Goal: Contribute content: Contribute content

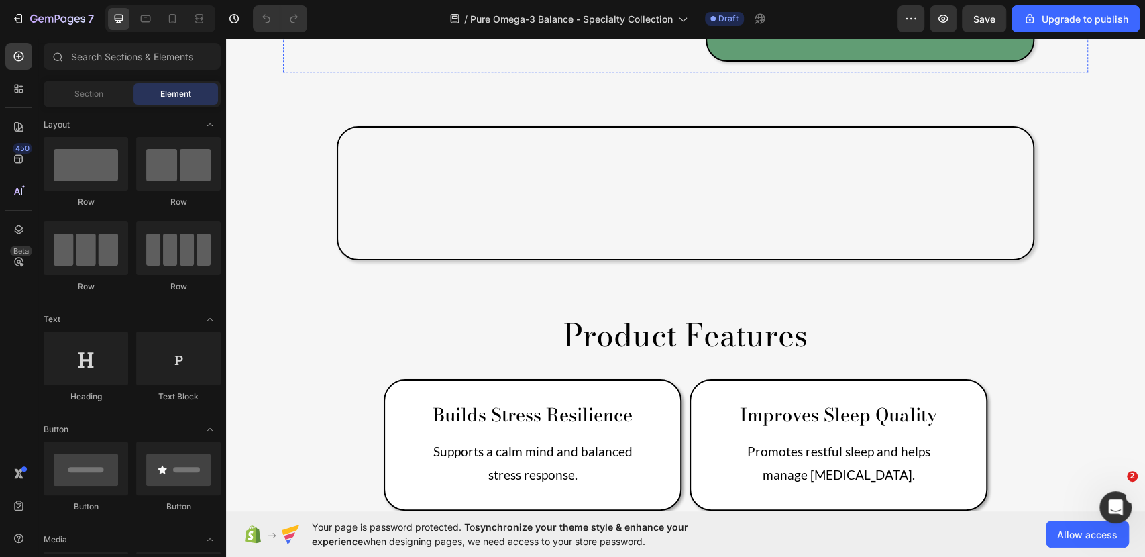
scroll to position [513, 0]
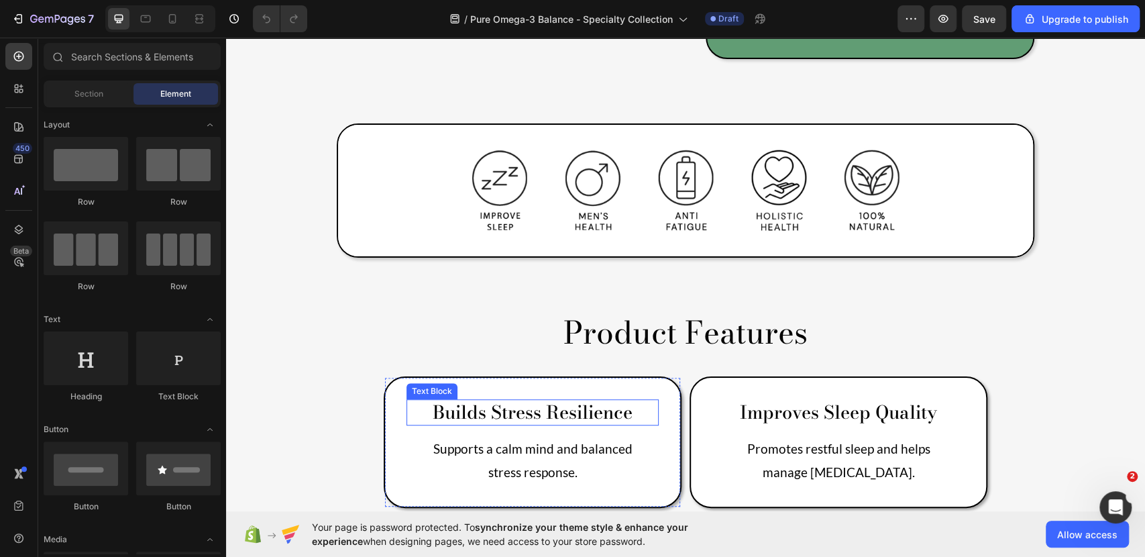
click at [495, 401] on p "Builds Stress Resilience" at bounding box center [533, 412] width 250 height 23
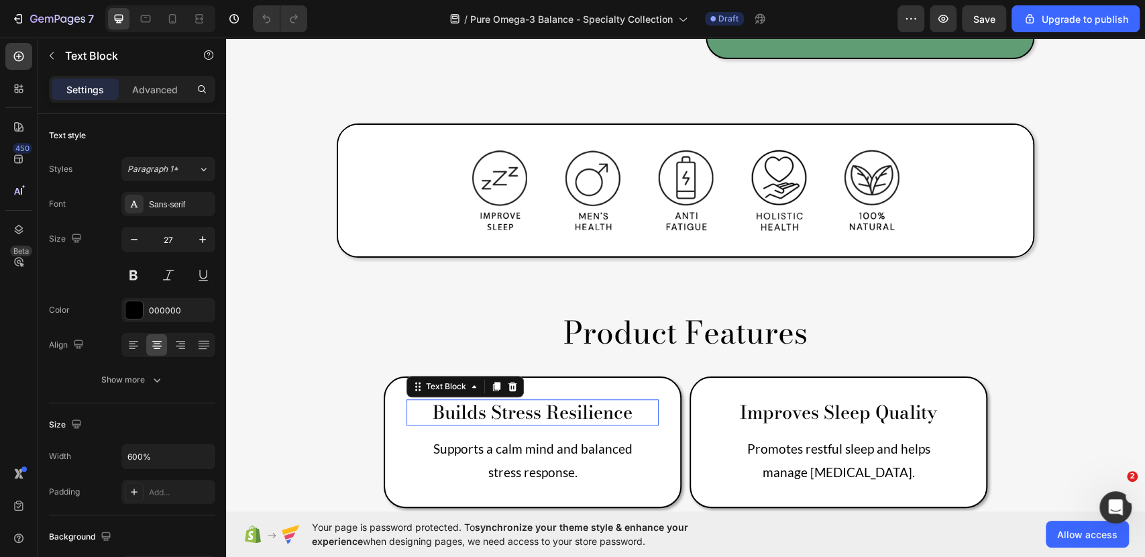
click at [495, 401] on p "Builds Stress Resilience" at bounding box center [533, 412] width 250 height 23
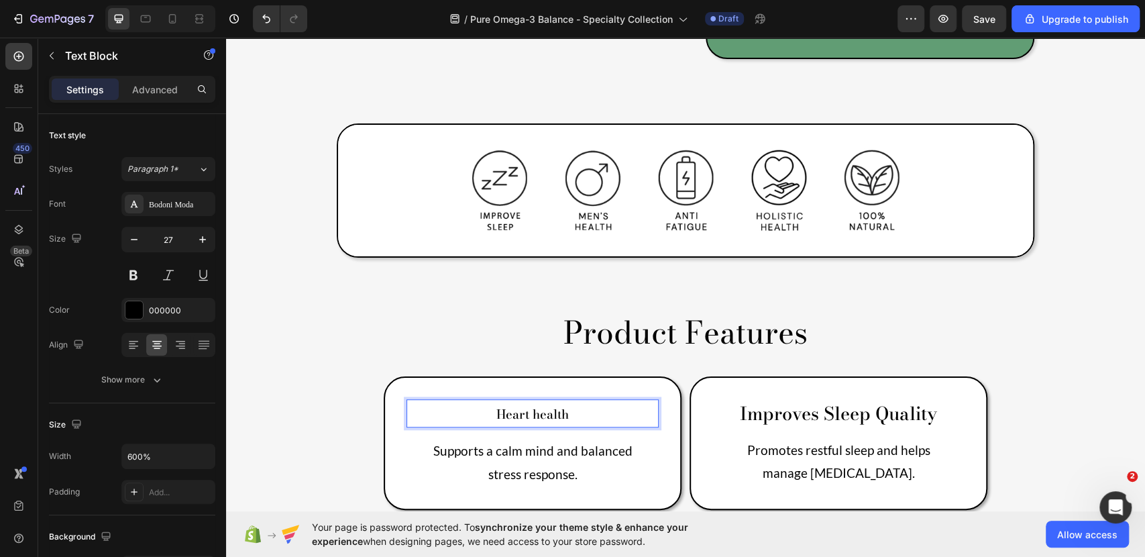
click at [533, 405] on span "Heart health" at bounding box center [532, 414] width 72 height 19
drag, startPoint x: 564, startPoint y: 356, endPoint x: 462, endPoint y: 331, distance: 105.6
click at [462, 376] on div "Heart Health Text Block 16 Supports a calm mind and balanced stress response. T…" at bounding box center [533, 443] width 298 height 134
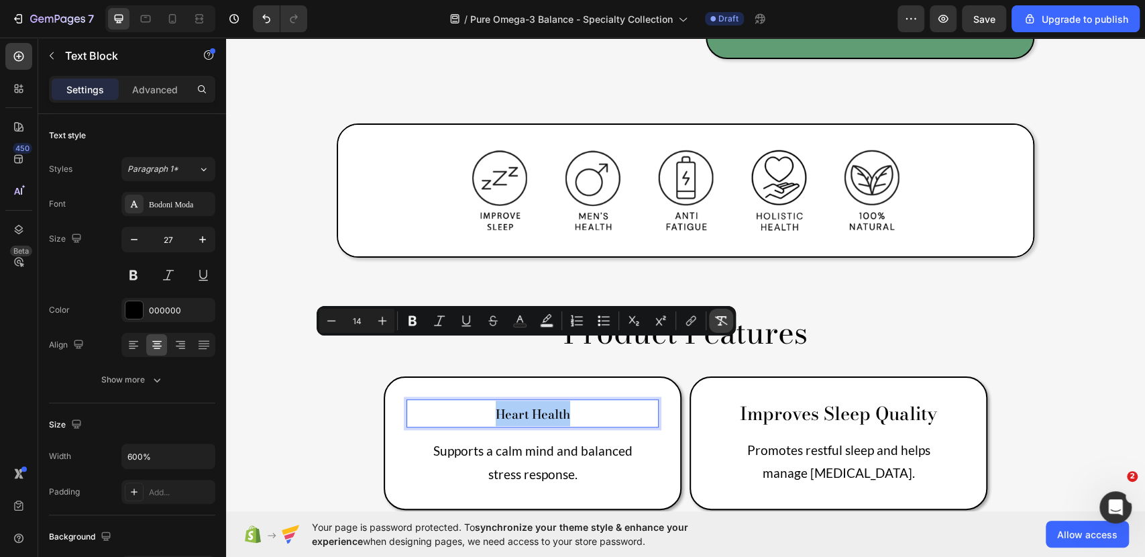
click at [714, 325] on button "Remove Format" at bounding box center [721, 321] width 24 height 24
type input "27"
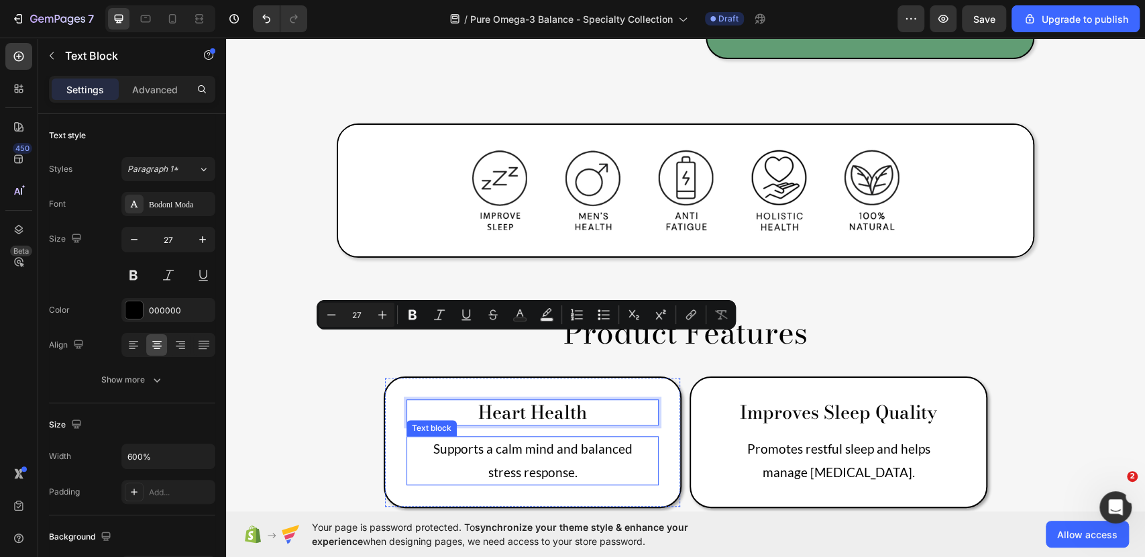
click at [542, 461] on p "stress response." at bounding box center [533, 472] width 250 height 23
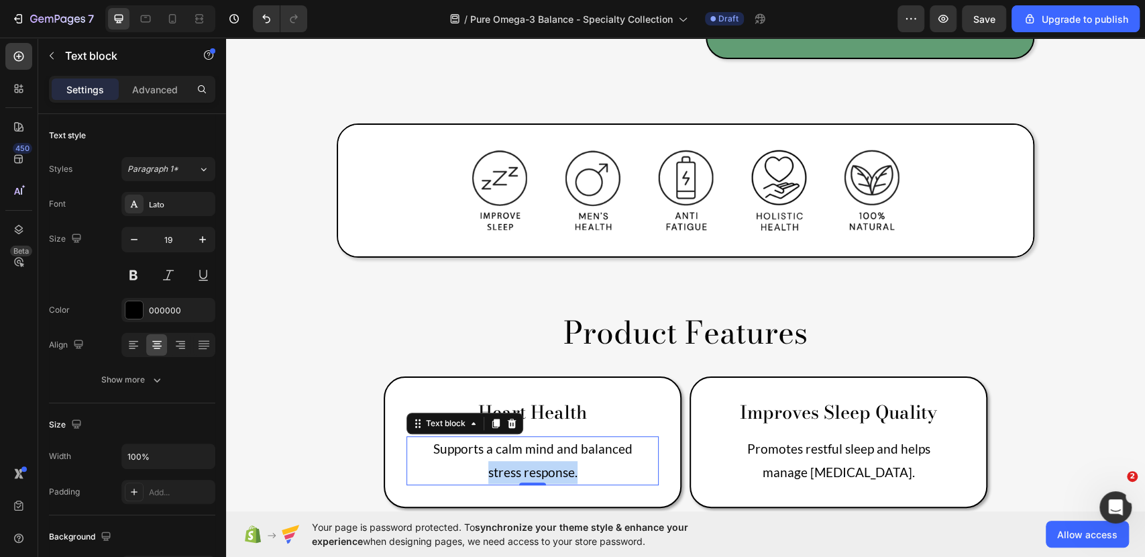
click at [542, 461] on p "stress response." at bounding box center [533, 472] width 250 height 23
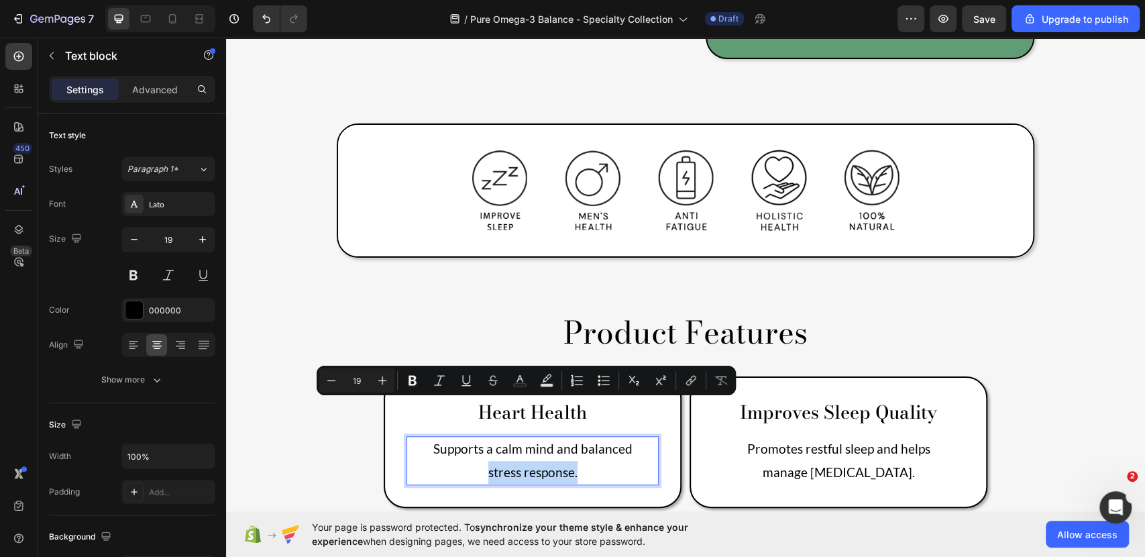
click at [556, 461] on p "stress response." at bounding box center [533, 472] width 250 height 23
click at [569, 461] on p "stress response." at bounding box center [533, 472] width 250 height 23
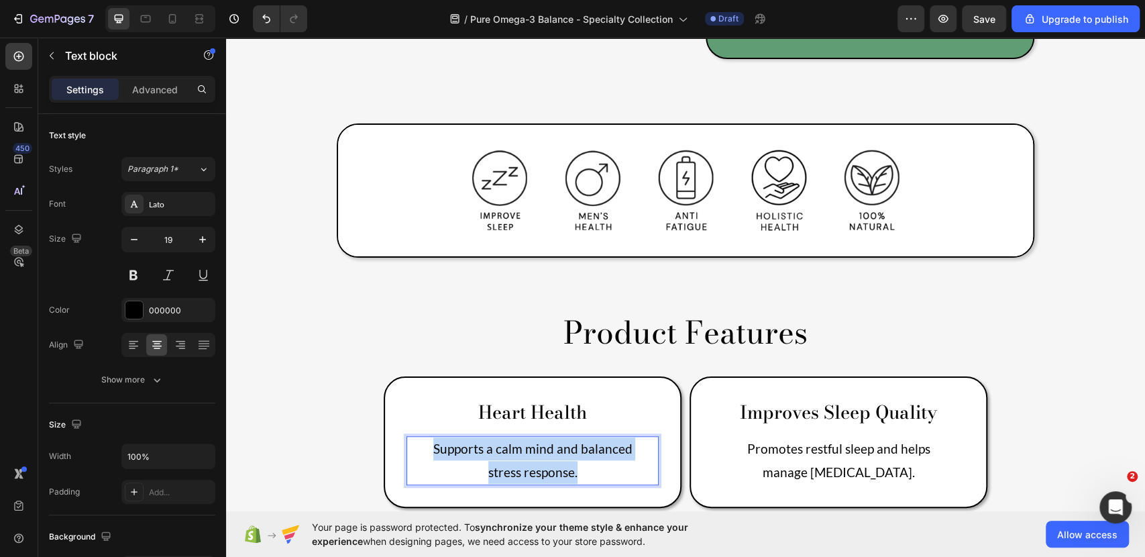
drag, startPoint x: 583, startPoint y: 412, endPoint x: 419, endPoint y: 390, distance: 165.8
click at [423, 436] on div "Supports a calm mind and balanced stress response." at bounding box center [533, 460] width 252 height 48
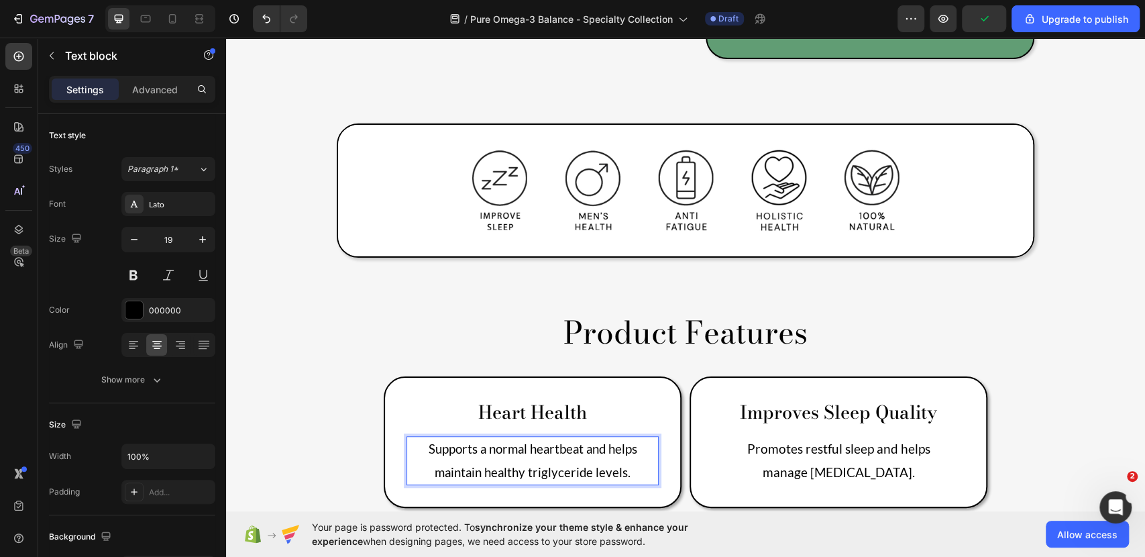
click at [505, 441] on span "Supports a normal heartbeat and helps maintain healthy triglyceride levels." at bounding box center [533, 460] width 209 height 38
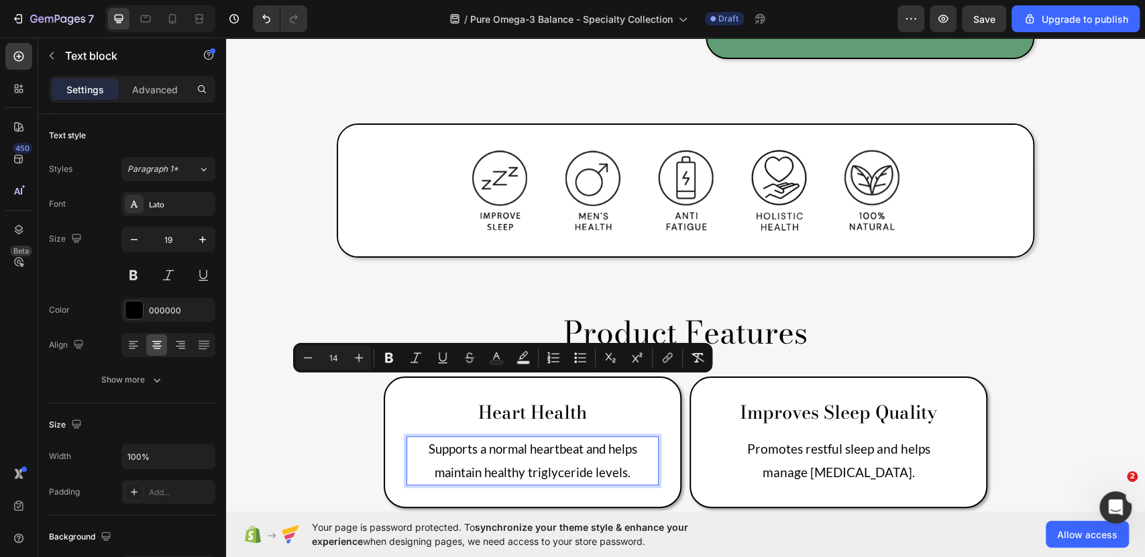
click at [513, 441] on span "Supports a normal heartbeat and helps maintain healthy triglyceride levels." at bounding box center [533, 460] width 209 height 38
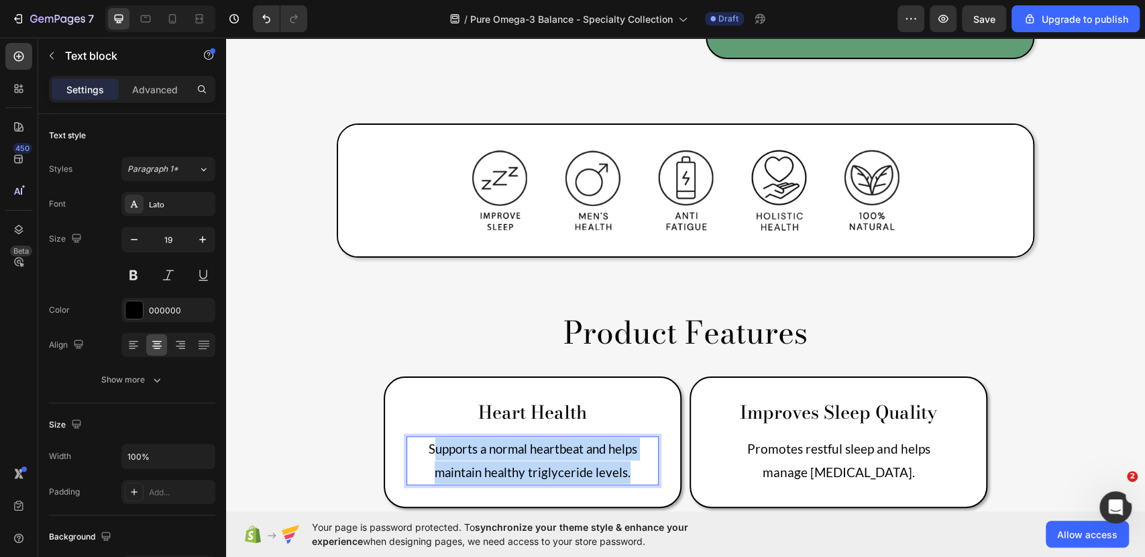
drag, startPoint x: 625, startPoint y: 411, endPoint x: 426, endPoint y: 388, distance: 199.9
click at [426, 437] on p "Supports a normal heartbeat and helps maintain healthy triglyceride levels." at bounding box center [533, 460] width 250 height 46
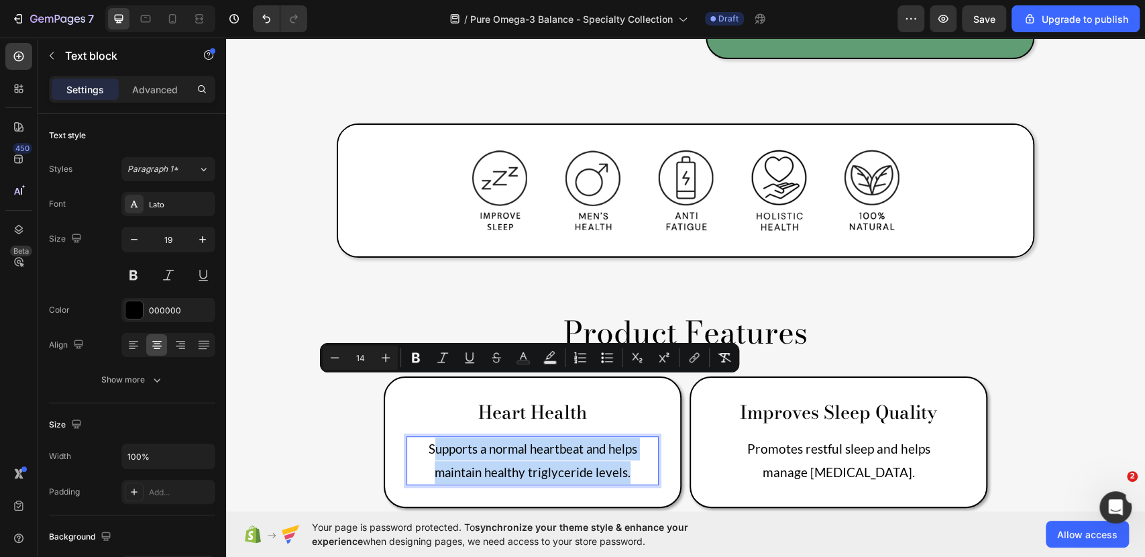
click at [613, 441] on span "Supports a normal heartbeat and helps maintain healthy triglyceride levels." at bounding box center [533, 460] width 209 height 38
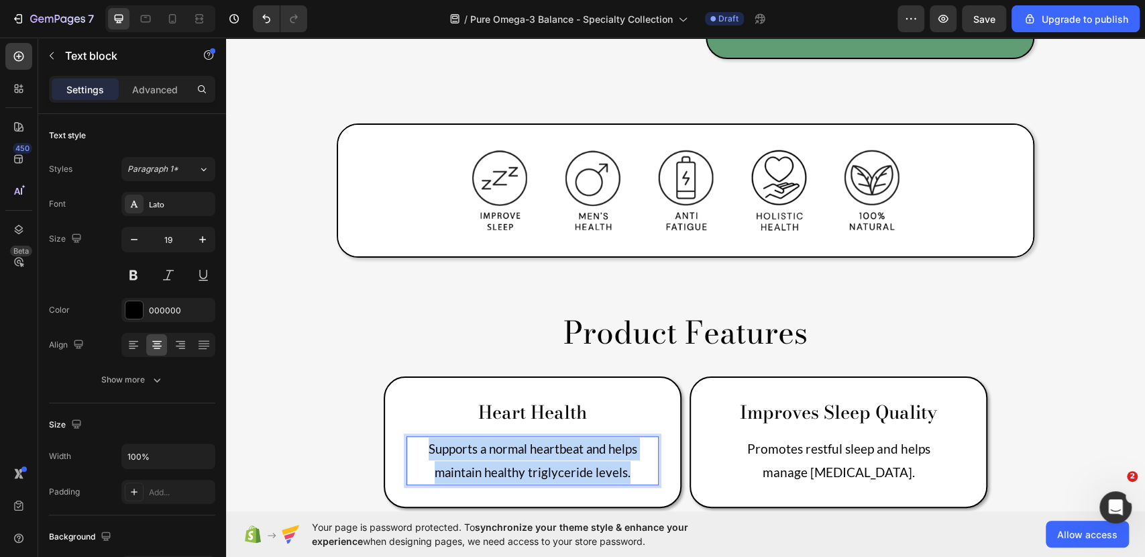
drag, startPoint x: 627, startPoint y: 406, endPoint x: 441, endPoint y: 386, distance: 187.6
click at [408, 437] on p "Supports a normal heartbeat and helps maintain healthy triglyceride levels." at bounding box center [533, 460] width 250 height 46
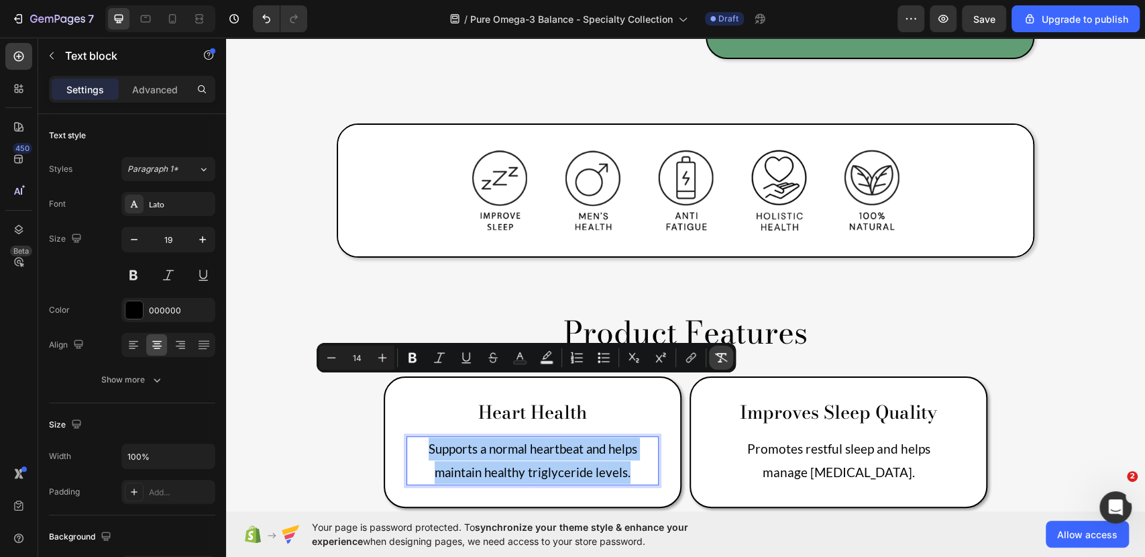
click at [721, 356] on icon "Editor contextual toolbar" at bounding box center [721, 357] width 13 height 9
type input "19"
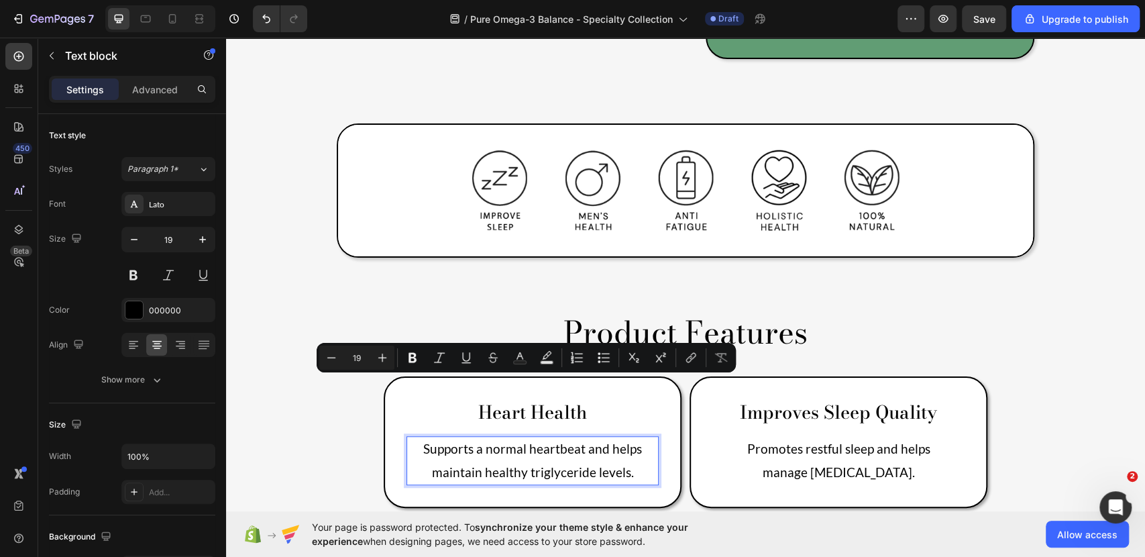
click at [608, 437] on p "Supports a normal heartbeat and helps maintain healthy triglyceride levels." at bounding box center [533, 460] width 250 height 46
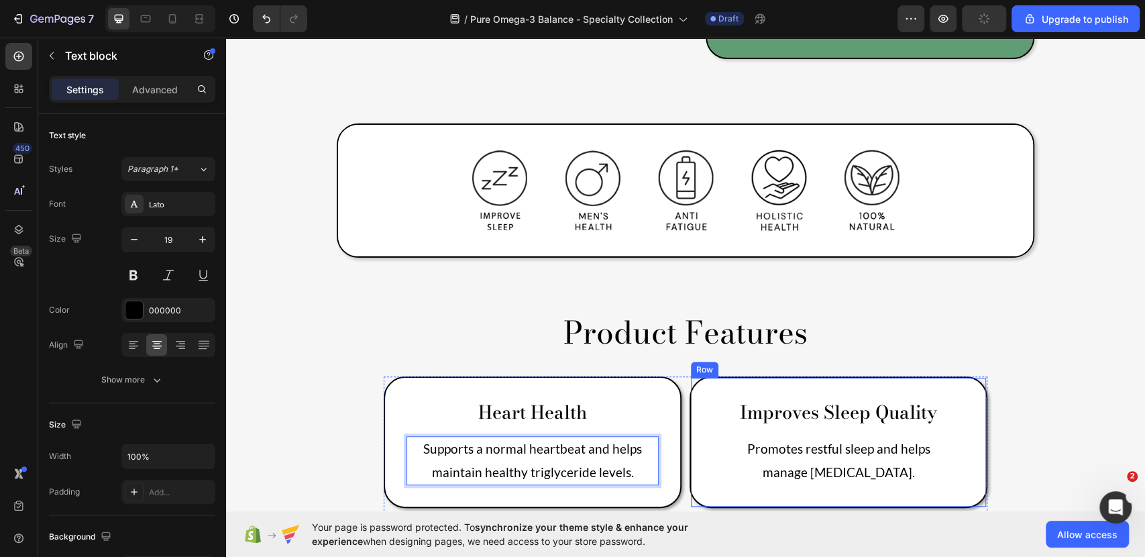
drag, startPoint x: 825, startPoint y: 334, endPoint x: 829, endPoint y: 346, distance: 12.5
click at [827, 376] on div "Improves Sleep Quality Text Block Promotes restful sleep and helps manage insom…" at bounding box center [839, 441] width 298 height 131
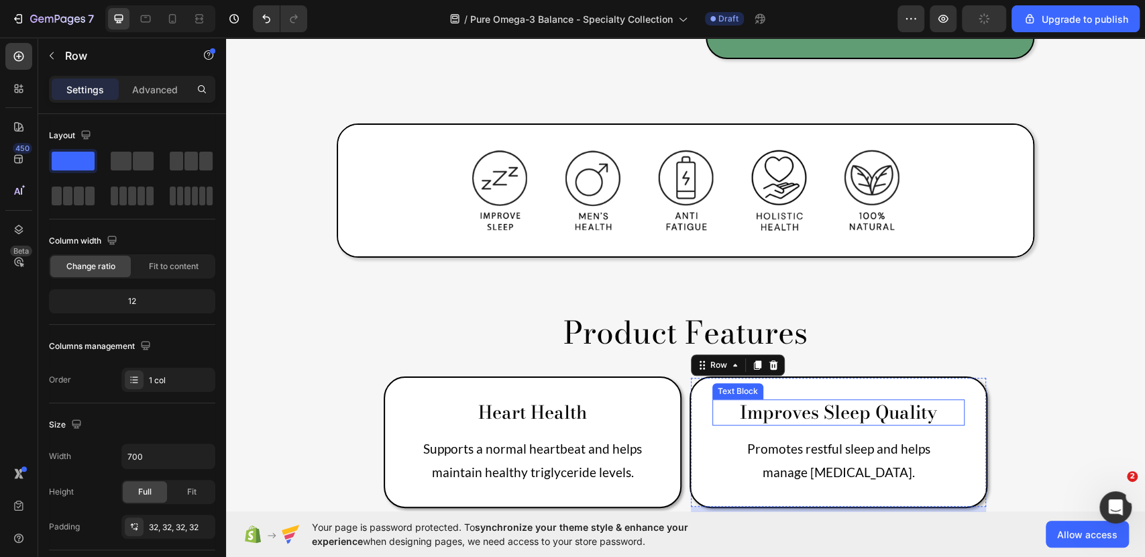
click at [834, 401] on p "Improves Sleep Quality" at bounding box center [839, 412] width 250 height 23
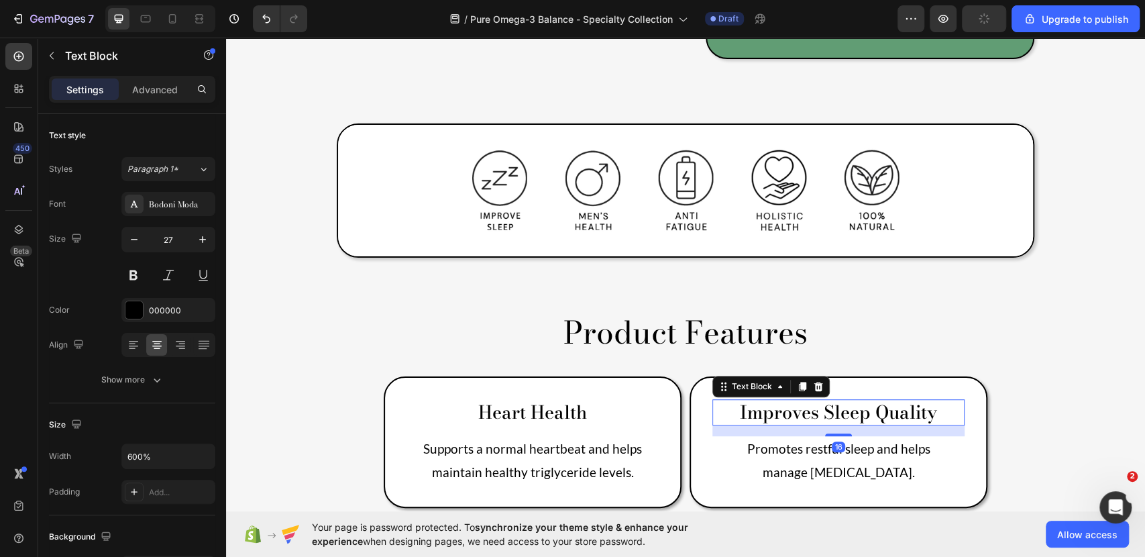
click at [834, 401] on p "Improves Sleep Quality" at bounding box center [839, 412] width 250 height 23
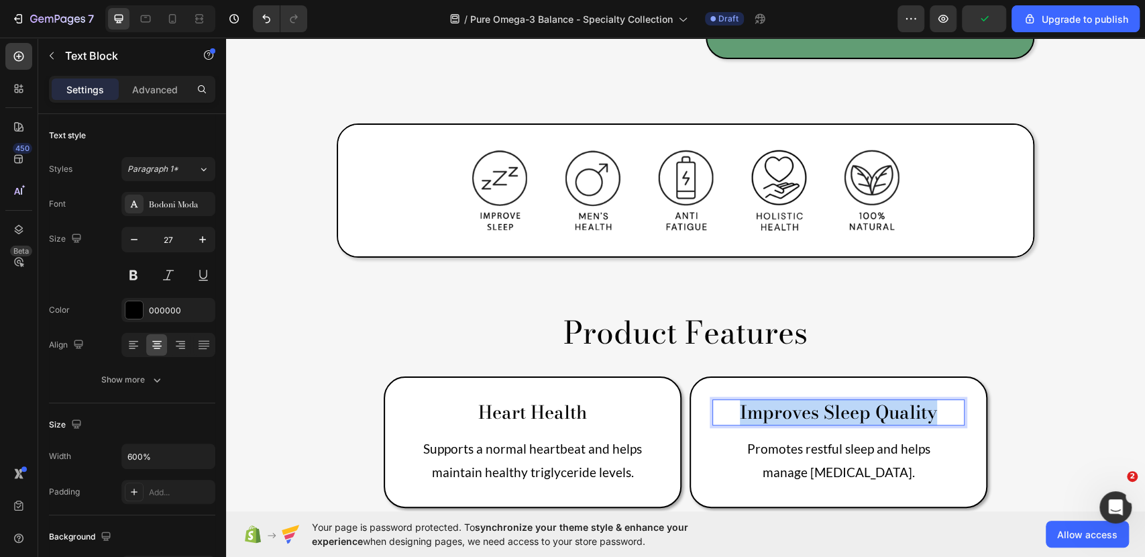
drag, startPoint x: 933, startPoint y: 345, endPoint x: 708, endPoint y: 356, distance: 225.0
click at [714, 401] on p "Improves Sleep Quality" at bounding box center [839, 412] width 250 height 23
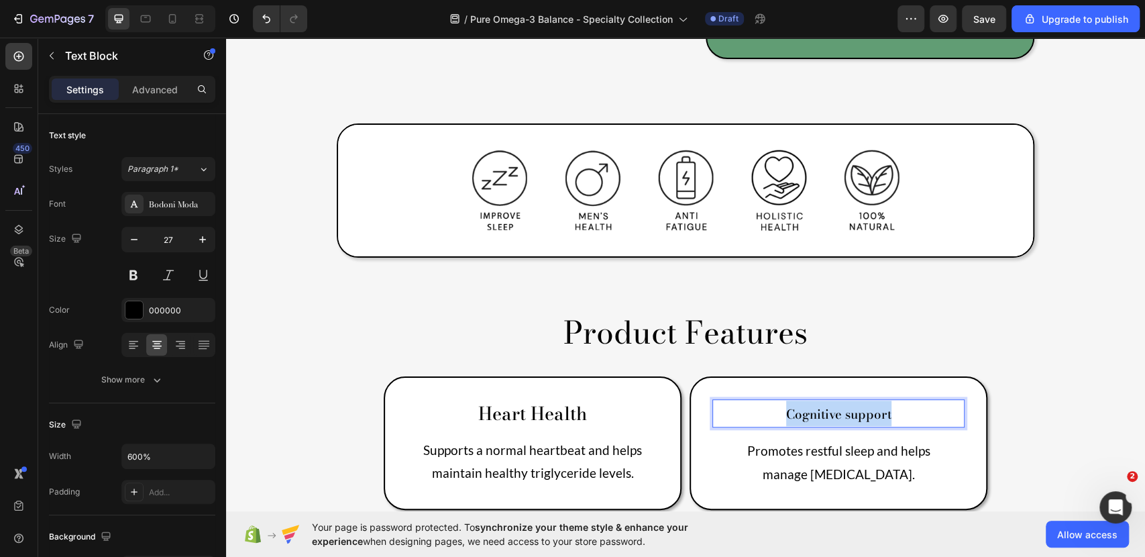
drag, startPoint x: 893, startPoint y: 358, endPoint x: 816, endPoint y: 337, distance: 79.1
click at [714, 401] on p "Cognitive support" at bounding box center [839, 413] width 250 height 25
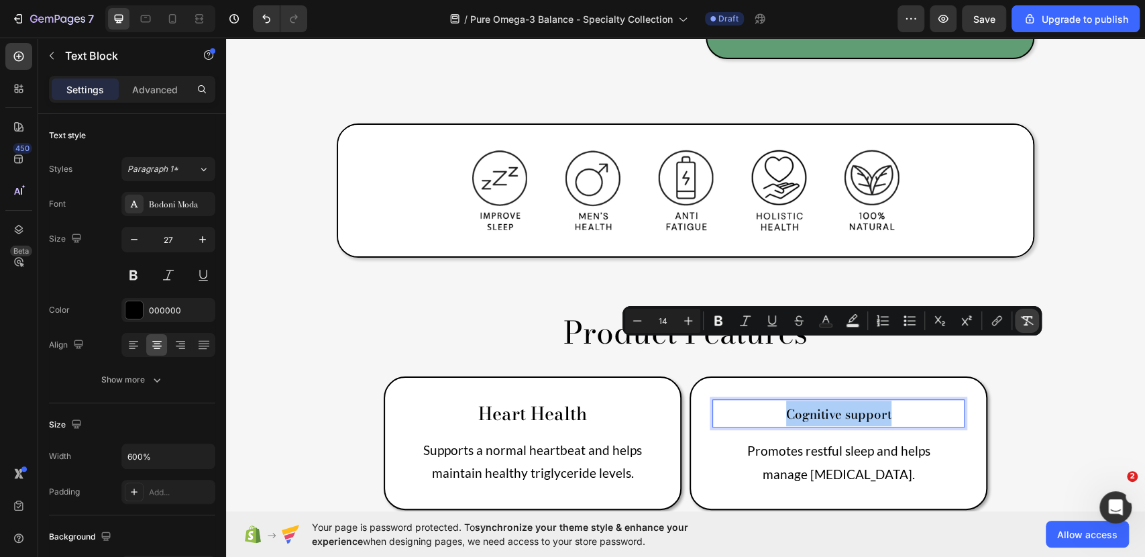
click at [1021, 319] on icon "Editor contextual toolbar" at bounding box center [1026, 320] width 13 height 13
type input "27"
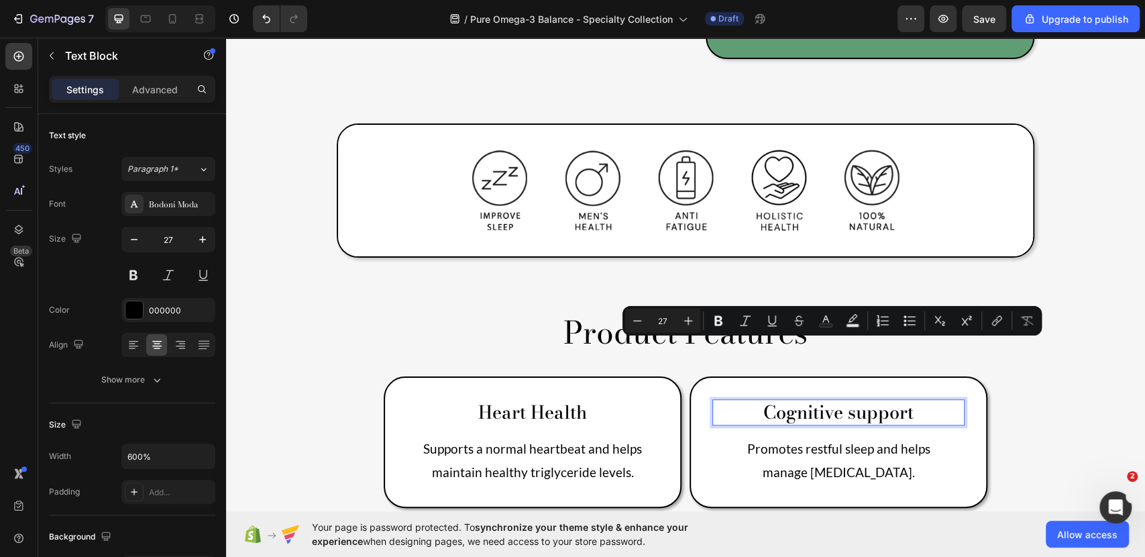
click at [849, 401] on p "Cognitive support" at bounding box center [839, 412] width 250 height 23
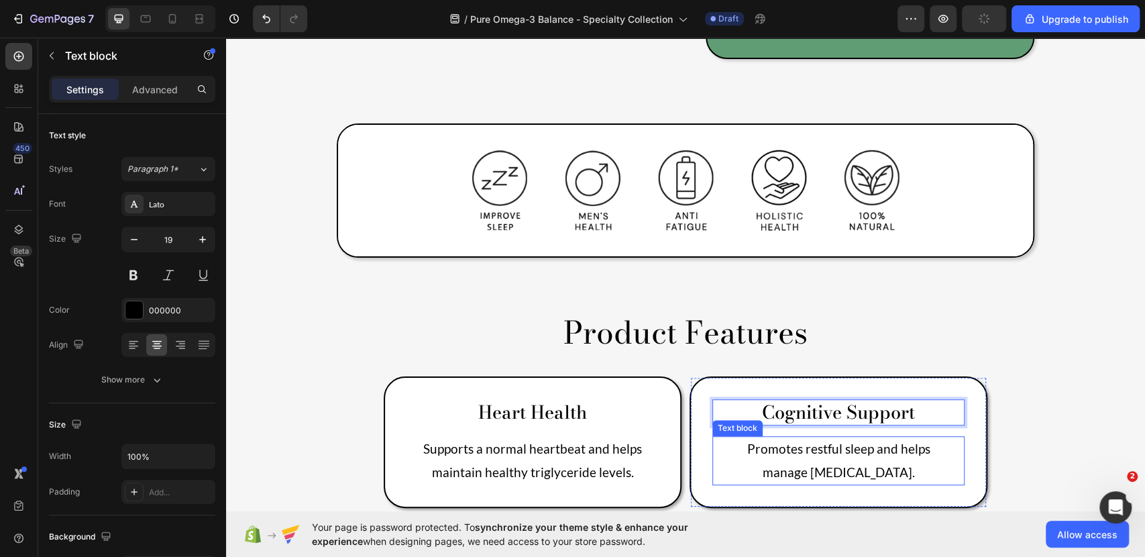
click at [858, 437] on p "Promotes restful sleep and helps" at bounding box center [839, 448] width 250 height 23
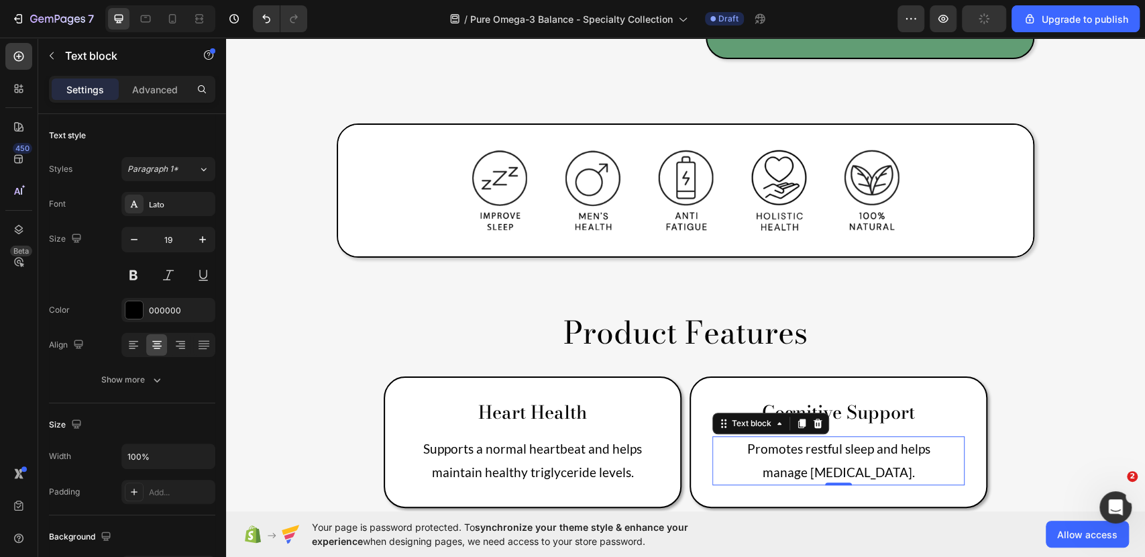
click at [880, 461] on p "manage insomnia." at bounding box center [839, 472] width 250 height 23
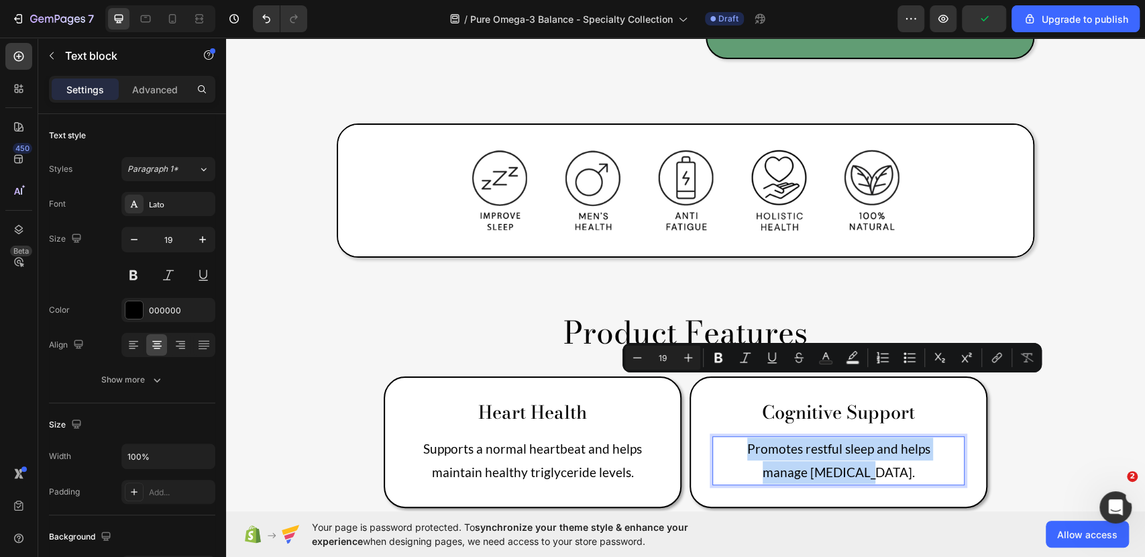
drag, startPoint x: 897, startPoint y: 409, endPoint x: 719, endPoint y: 384, distance: 179.5
click at [719, 436] on div "Promotes restful sleep and helps manage insomnia." at bounding box center [838, 460] width 252 height 48
type input "14"
drag, startPoint x: 912, startPoint y: 404, endPoint x: 713, endPoint y: 385, distance: 200.1
click at [714, 437] on p "DHA contributes to memory, focus, and overall brain function." at bounding box center [839, 460] width 250 height 46
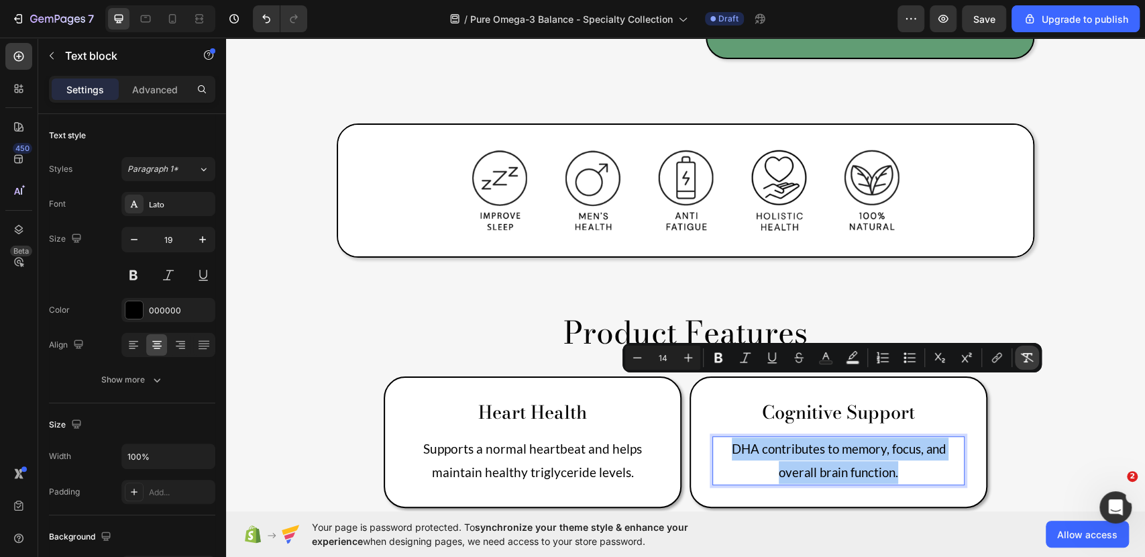
click at [1022, 360] on icon "Editor contextual toolbar" at bounding box center [1026, 357] width 13 height 13
type input "19"
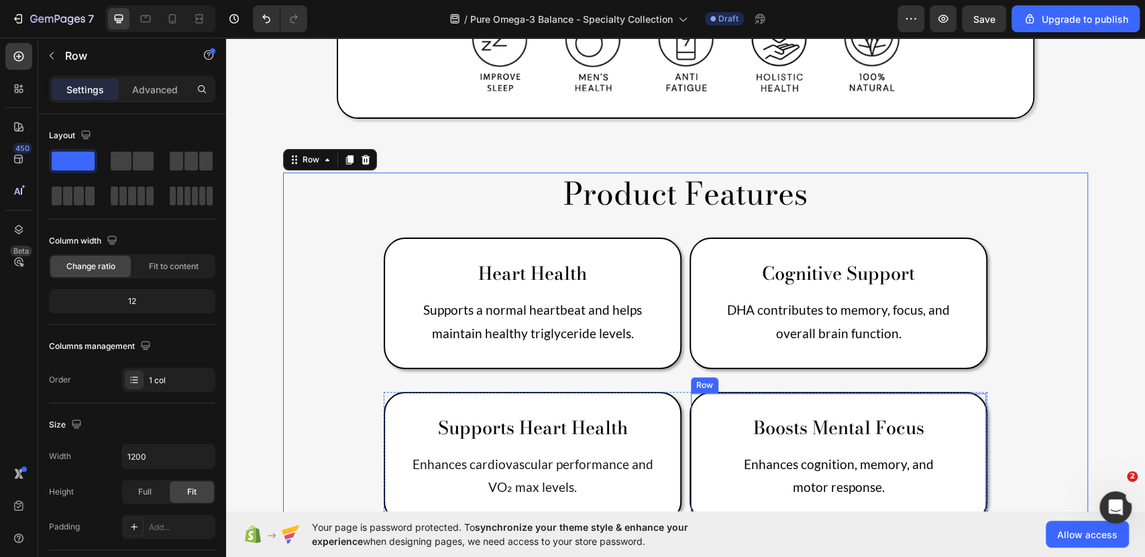
scroll to position [661, 0]
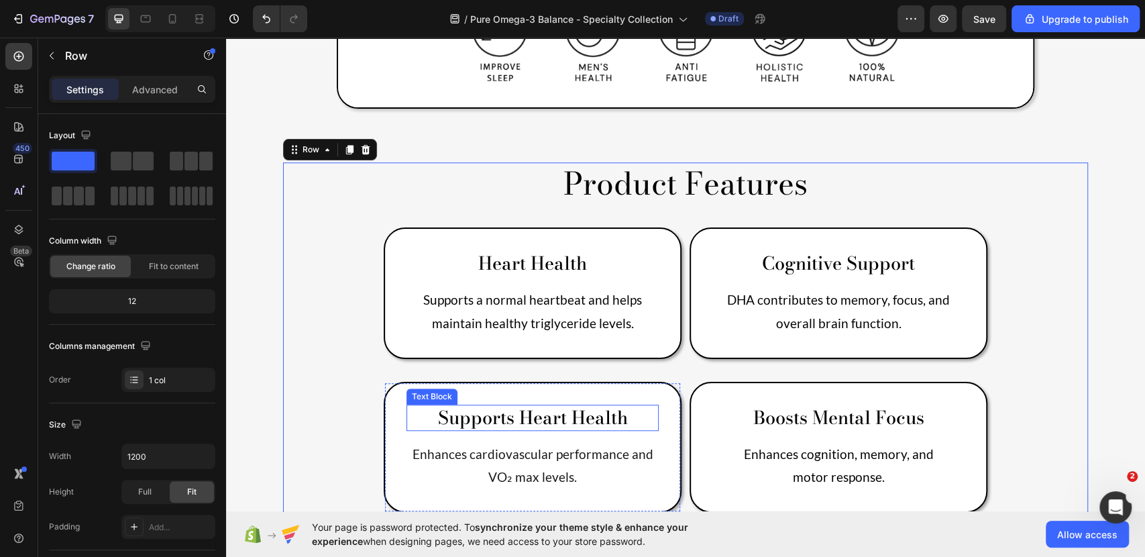
click at [607, 406] on p "Supports Heart Health" at bounding box center [533, 417] width 250 height 23
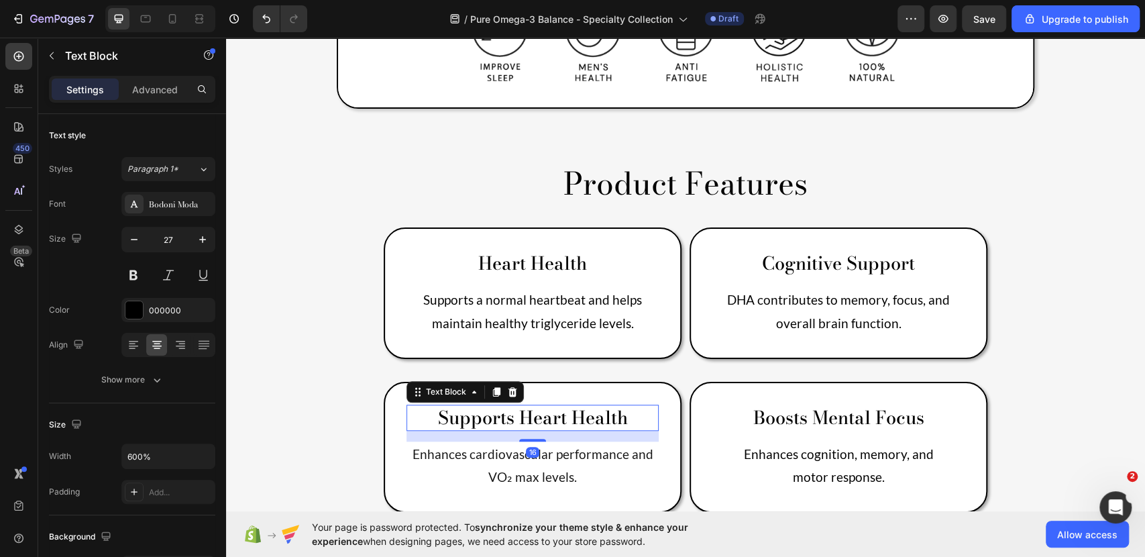
click at [626, 406] on p "Supports Heart Health" at bounding box center [533, 417] width 250 height 23
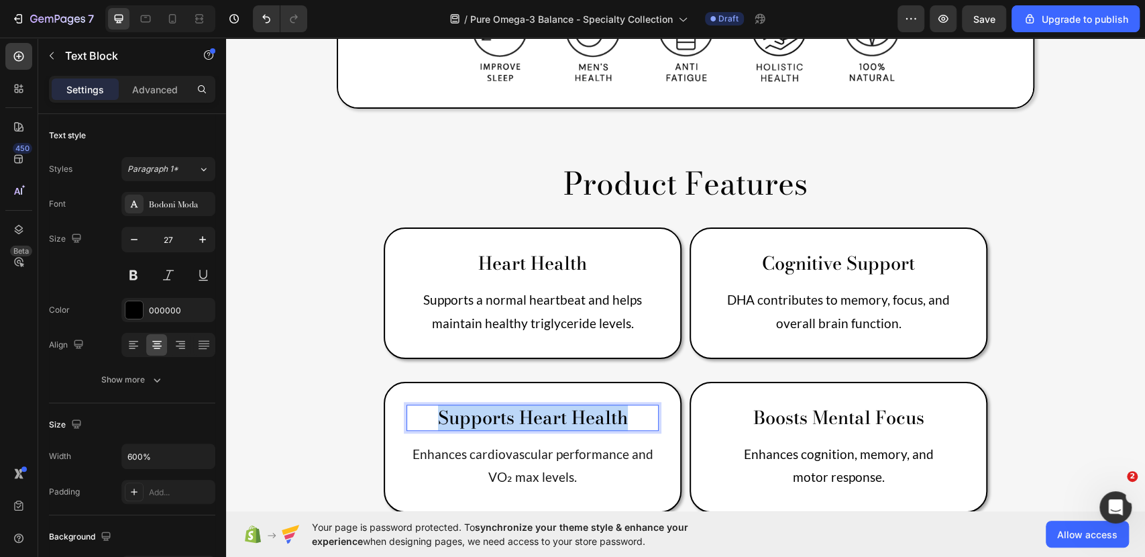
drag, startPoint x: 628, startPoint y: 354, endPoint x: 381, endPoint y: 350, distance: 246.9
click at [384, 382] on div "Supports Heart Health Text Block 16 Enhances cardiovascular performance and VO₂…" at bounding box center [533, 447] width 298 height 131
click at [524, 410] on span "Vision protection" at bounding box center [532, 419] width 103 height 19
drag, startPoint x: 582, startPoint y: 356, endPoint x: 398, endPoint y: 356, distance: 183.8
click at [398, 382] on div "Vision Protection Text Block 16 Enhances cardiovascular performance and VO₂ max…" at bounding box center [533, 449] width 298 height 134
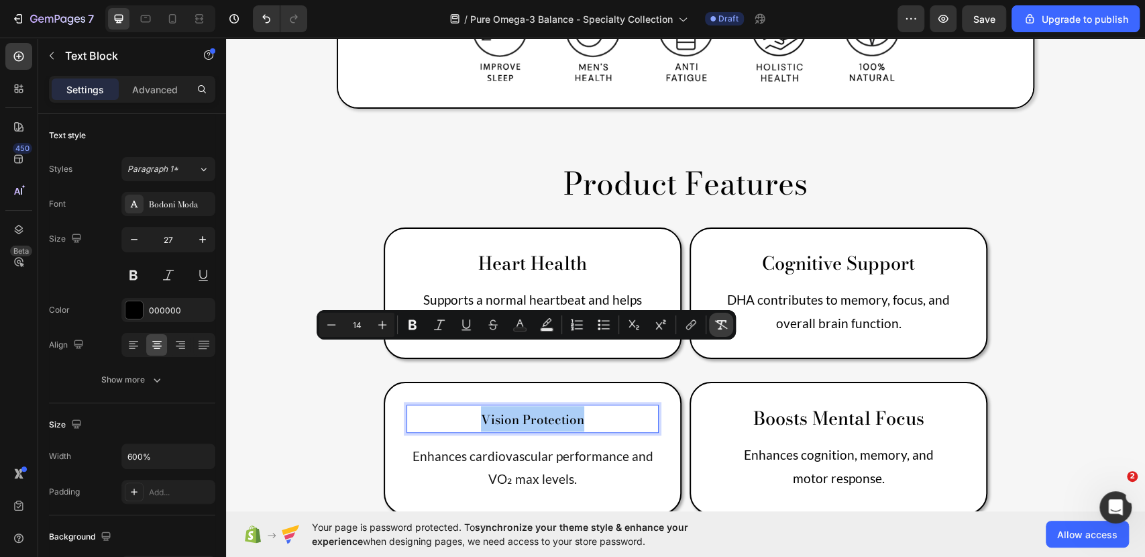
click at [725, 322] on icon "Editor contextual toolbar" at bounding box center [720, 324] width 13 height 13
type input "27"
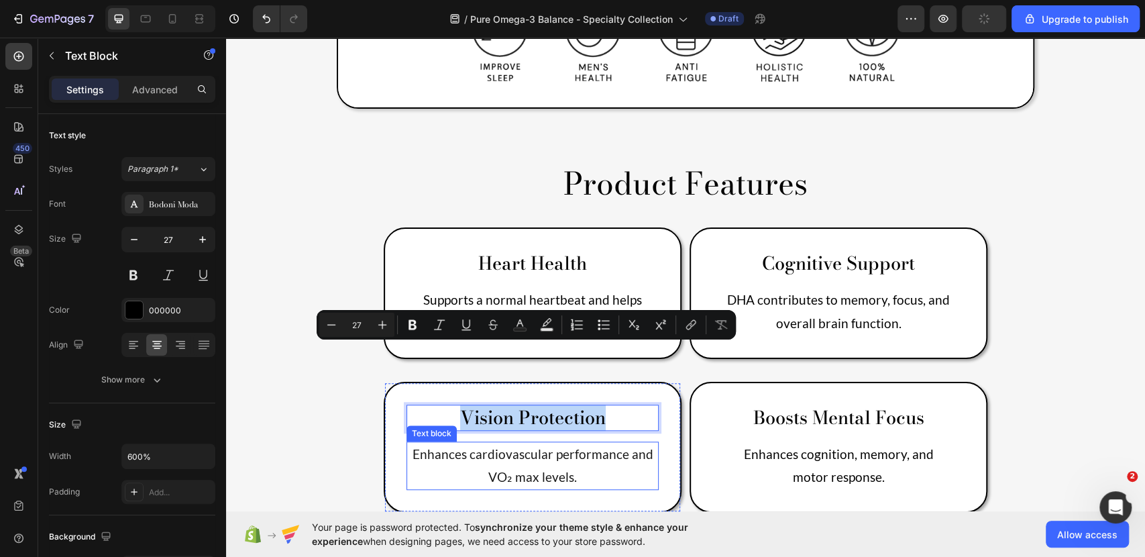
click at [608, 443] on p "Enhances cardiovascular performance and VO₂ max levels." at bounding box center [533, 466] width 250 height 46
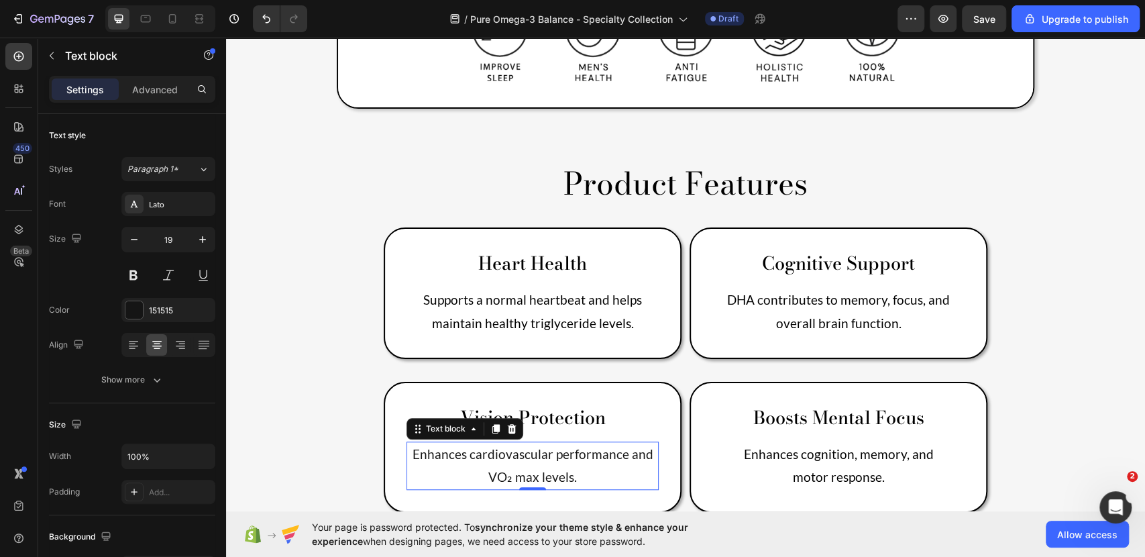
click at [576, 443] on p "Enhances cardiovascular performance and VO₂ max levels." at bounding box center [533, 466] width 250 height 46
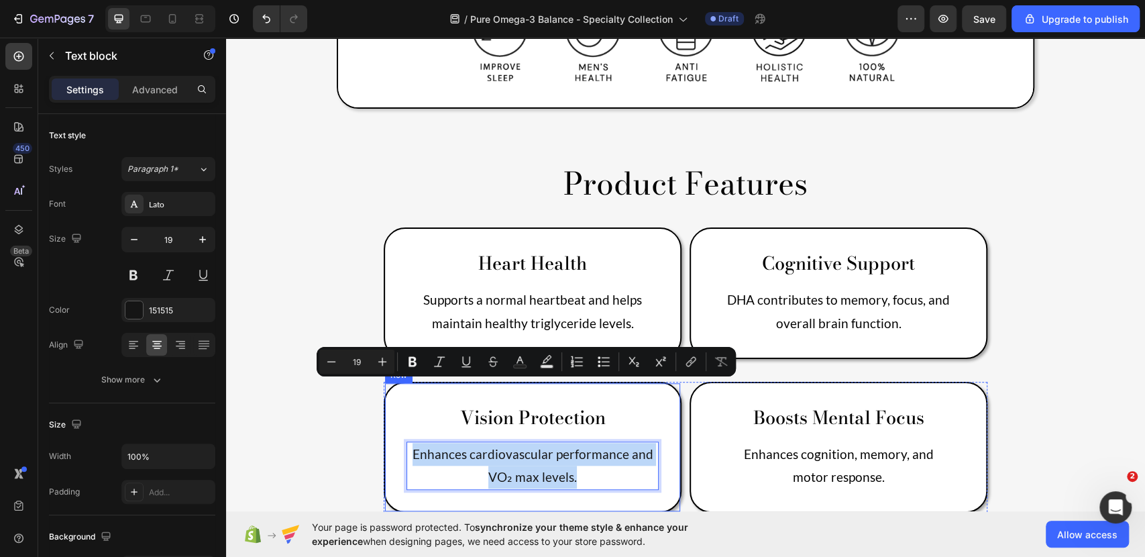
drag, startPoint x: 581, startPoint y: 411, endPoint x: 379, endPoint y: 393, distance: 202.7
click at [384, 393] on div "Vision Protection Text Block Enhances cardiovascular performance and VO₂ max le…" at bounding box center [533, 447] width 298 height 131
type input "14"
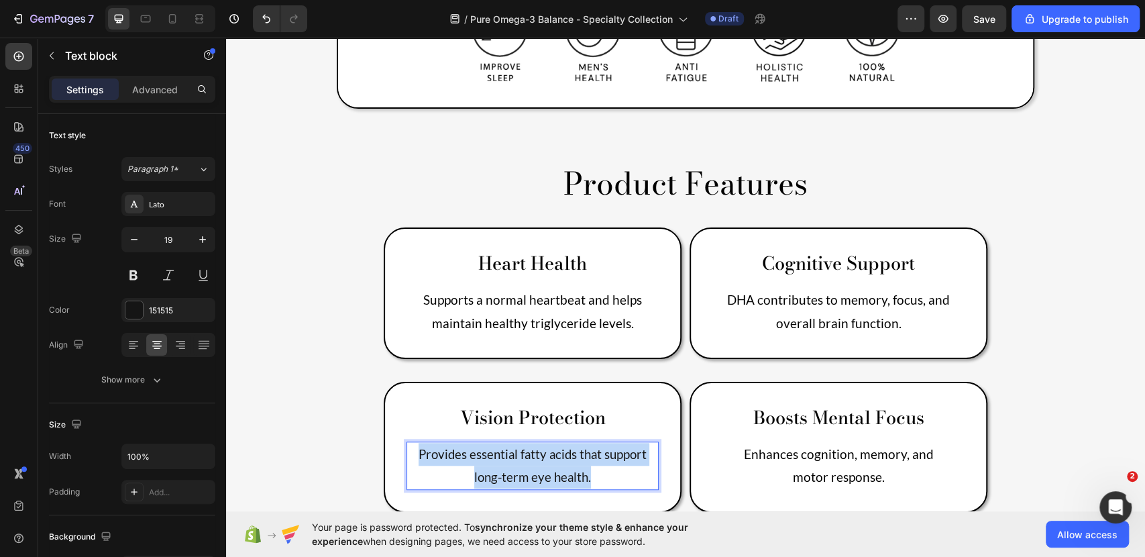
drag, startPoint x: 595, startPoint y: 415, endPoint x: 381, endPoint y: 380, distance: 216.9
click at [387, 382] on div "Vision Protection Text Block Provides essential fatty acids that support long-t…" at bounding box center [533, 447] width 298 height 131
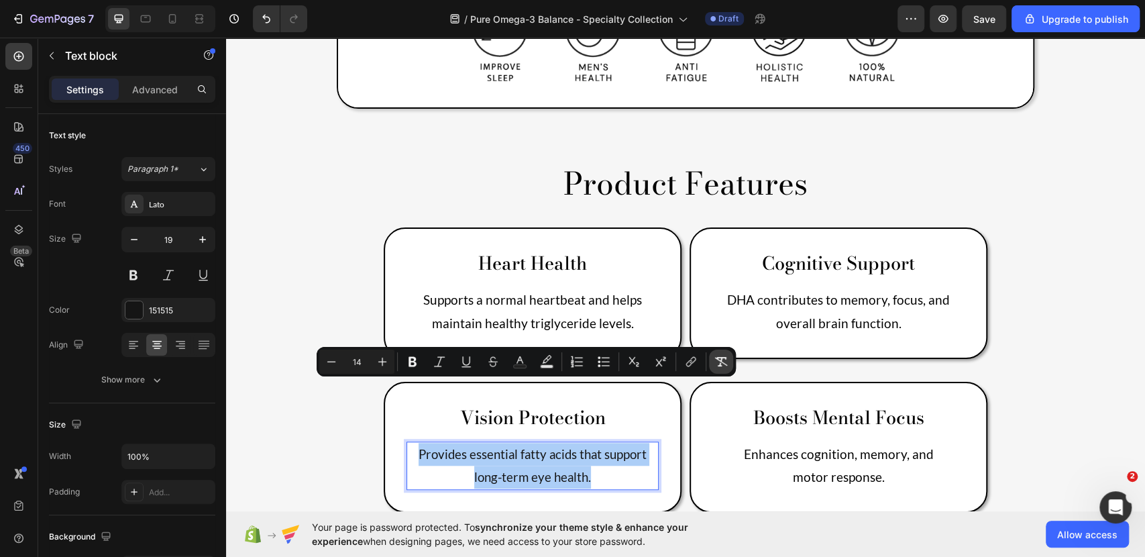
drag, startPoint x: 719, startPoint y: 358, endPoint x: 487, endPoint y: 340, distance: 232.8
click at [719, 358] on icon "Editor contextual toolbar" at bounding box center [721, 361] width 13 height 9
type input "19"
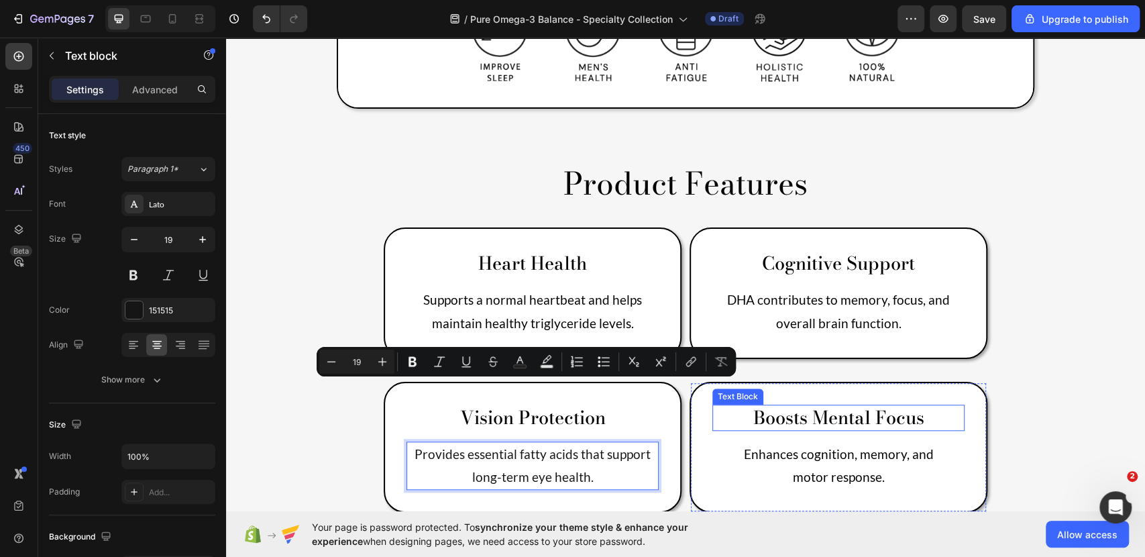
click at [820, 406] on p "Boosts Mental Focus" at bounding box center [839, 417] width 250 height 23
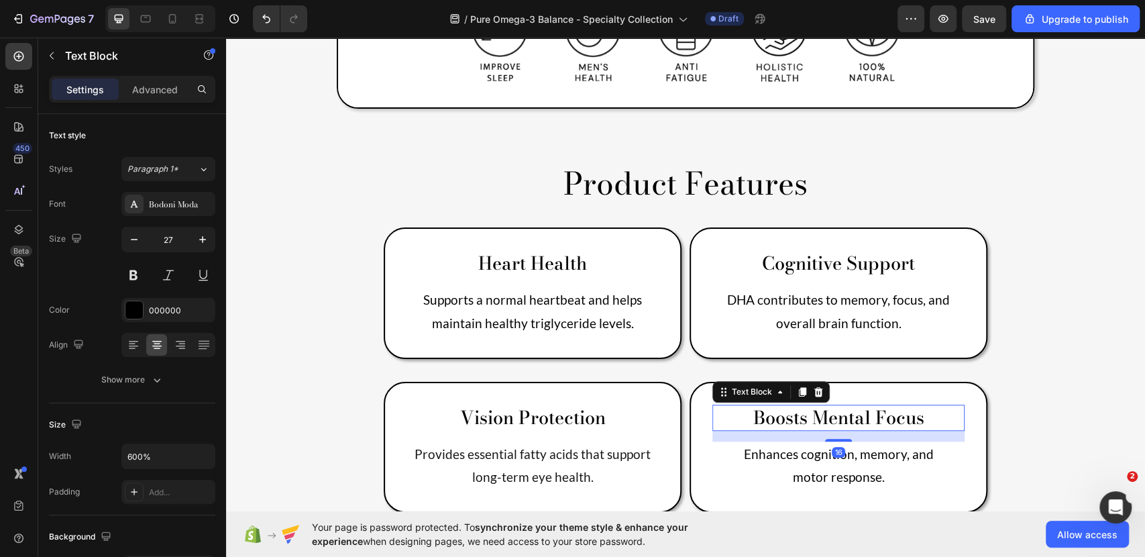
click at [915, 406] on p "Boosts Mental Focus" at bounding box center [839, 417] width 250 height 23
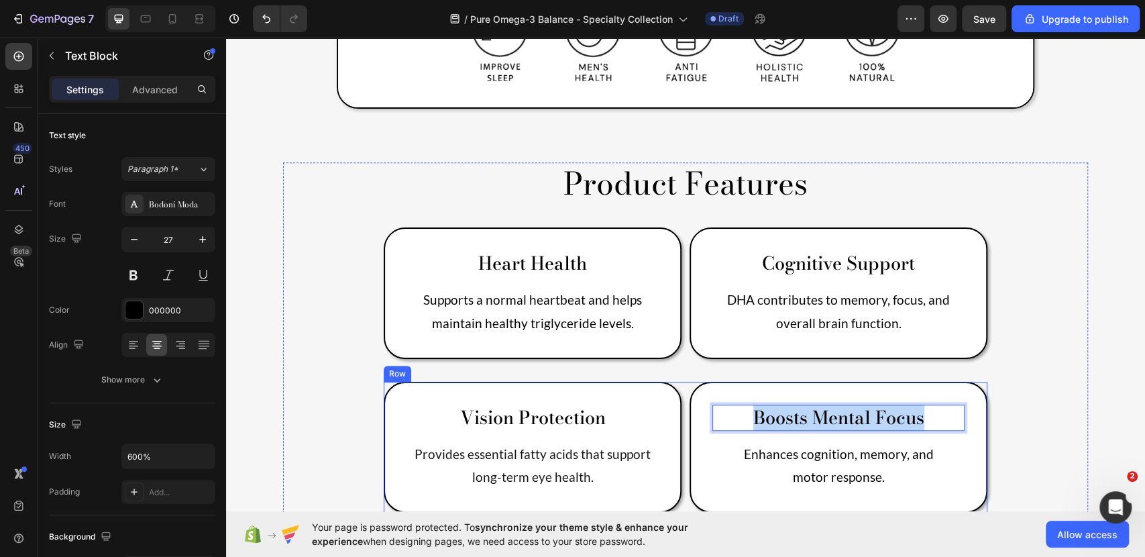
drag, startPoint x: 927, startPoint y: 356, endPoint x: 674, endPoint y: 366, distance: 253.1
click at [677, 382] on div "Vision Protection Text Block Provides essential fatty acids that support long-t…" at bounding box center [686, 459] width 604 height 154
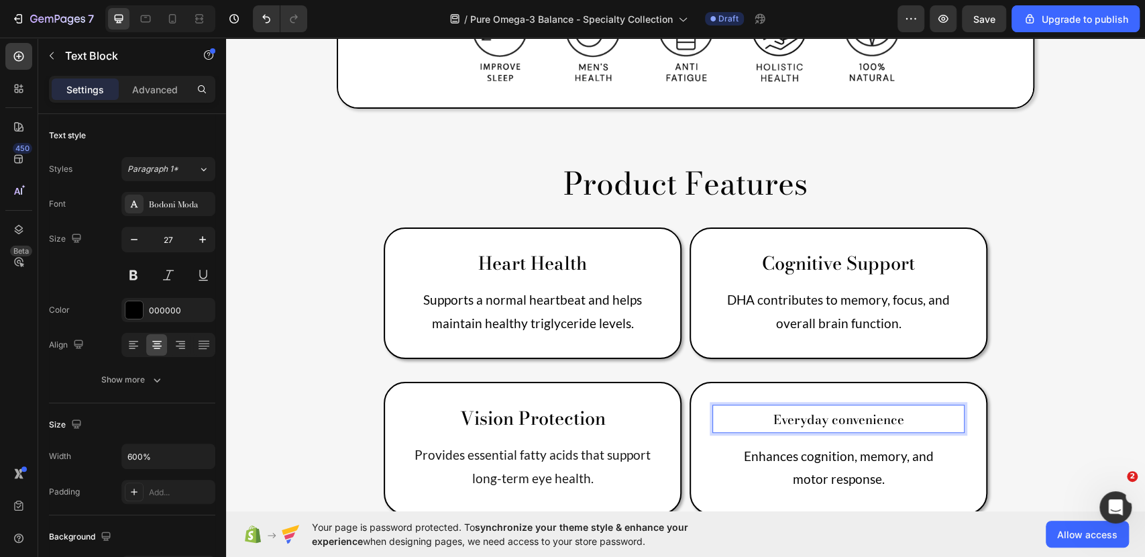
click at [829, 410] on span "Everyday convenience" at bounding box center [839, 419] width 131 height 19
drag, startPoint x: 930, startPoint y: 356, endPoint x: 726, endPoint y: 356, distance: 204.6
click at [726, 406] on p "Everyday Convenience" at bounding box center [839, 418] width 250 height 25
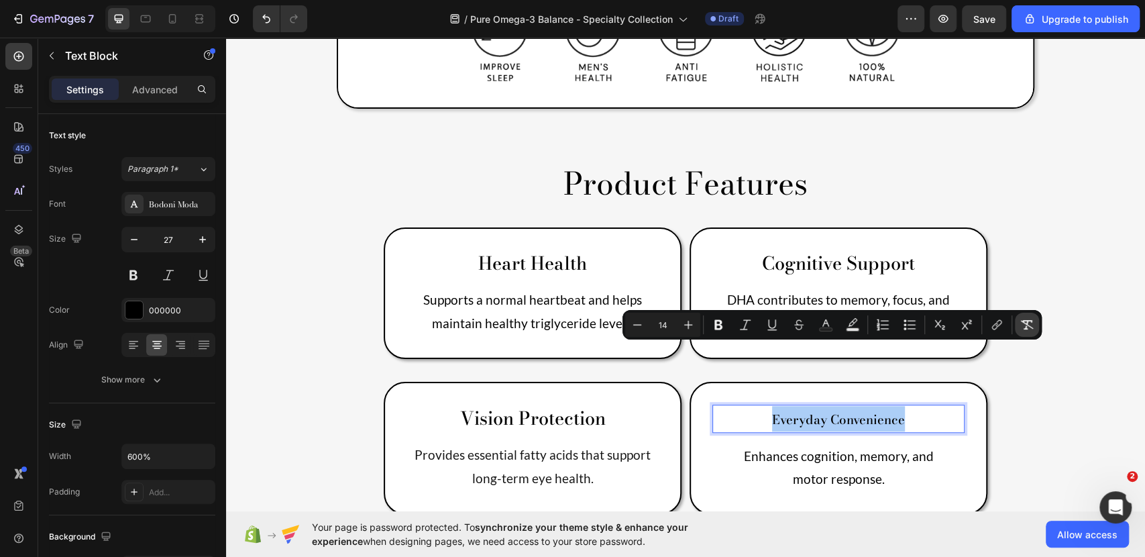
click at [1028, 323] on icon "Editor contextual toolbar" at bounding box center [1026, 324] width 13 height 13
type input "27"
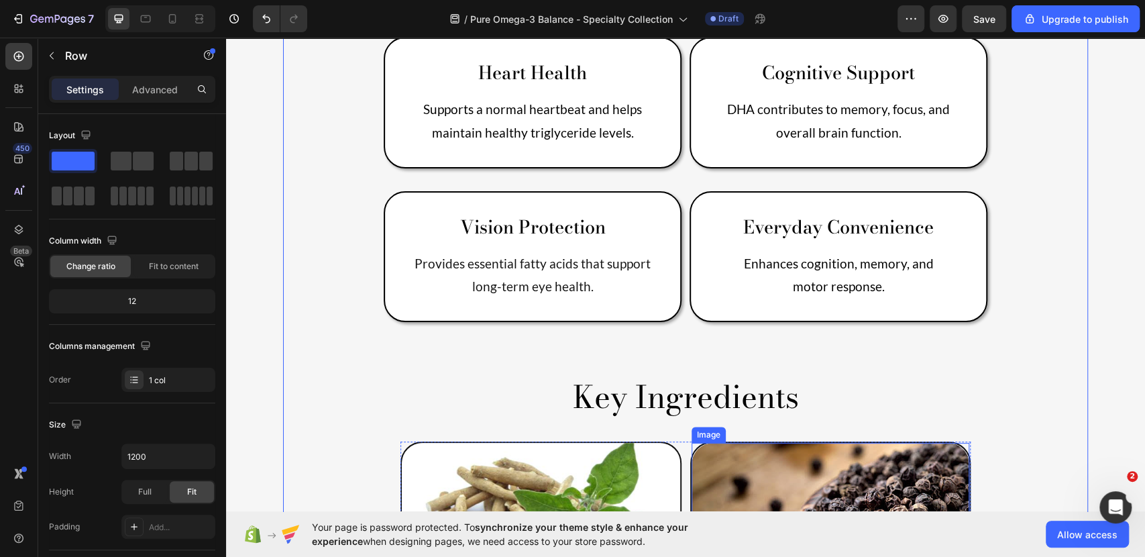
scroll to position [847, 0]
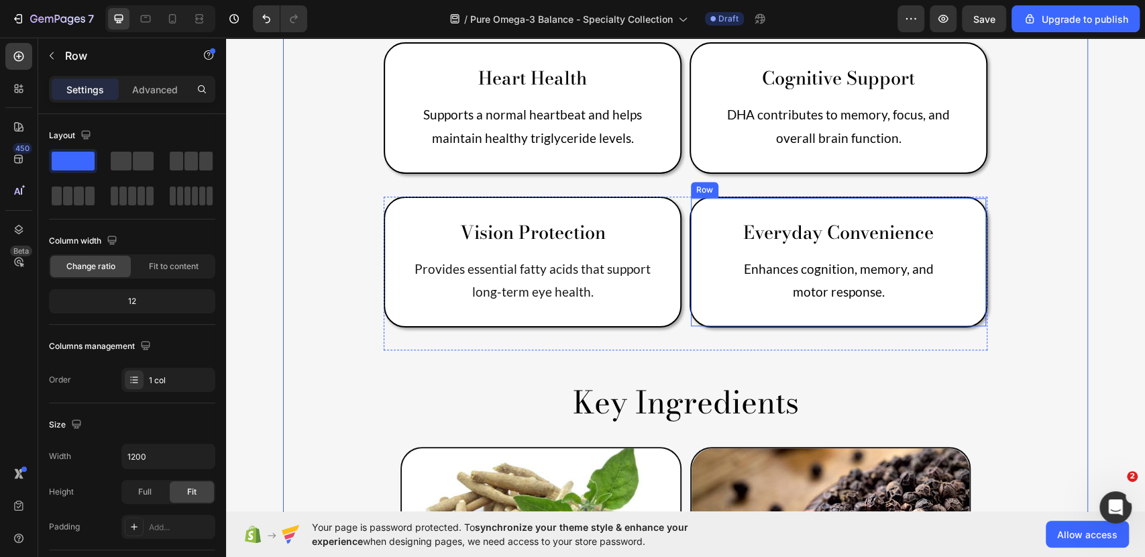
click at [867, 280] on p "motor response." at bounding box center [839, 291] width 250 height 23
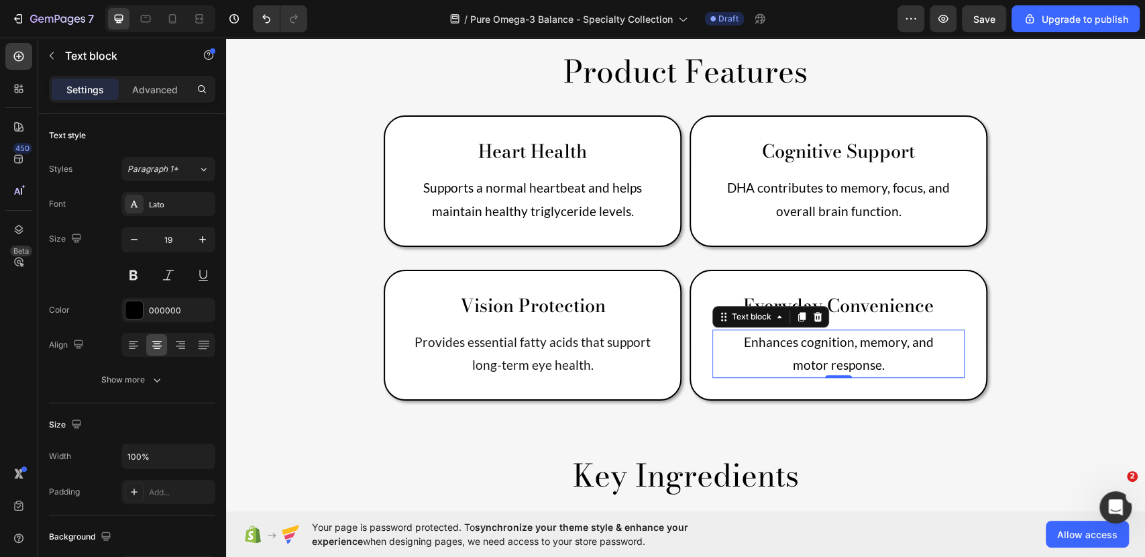
scroll to position [772, 0]
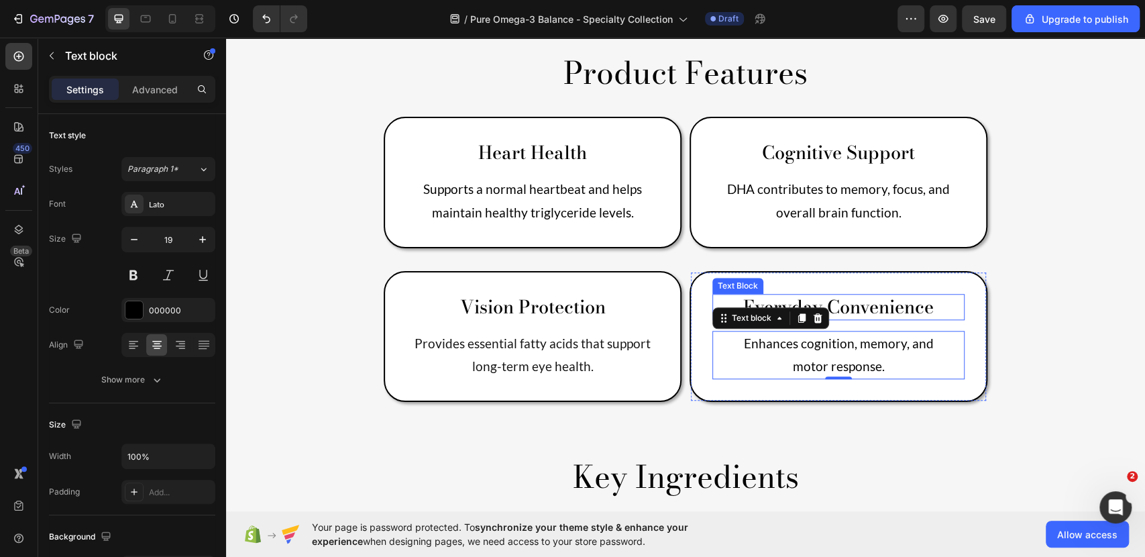
click at [935, 295] on p "Everyday Convenience" at bounding box center [839, 306] width 250 height 23
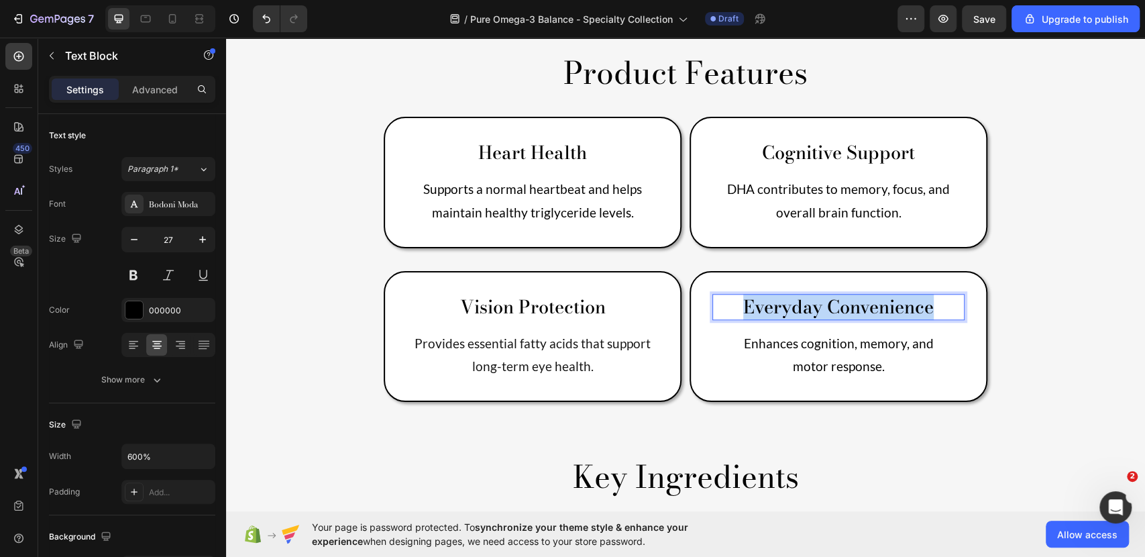
drag, startPoint x: 936, startPoint y: 242, endPoint x: 700, endPoint y: 241, distance: 235.5
click at [700, 271] on div "Everyday Convenience Text Block 16 Enhances cognition, memory, and motor respon…" at bounding box center [839, 336] width 298 height 131
click at [873, 295] on p "Skin Health" at bounding box center [839, 306] width 250 height 23
drag, startPoint x: 886, startPoint y: 244, endPoint x: 780, endPoint y: 250, distance: 105.5
click at [780, 295] on p "Skin Health" at bounding box center [839, 306] width 250 height 23
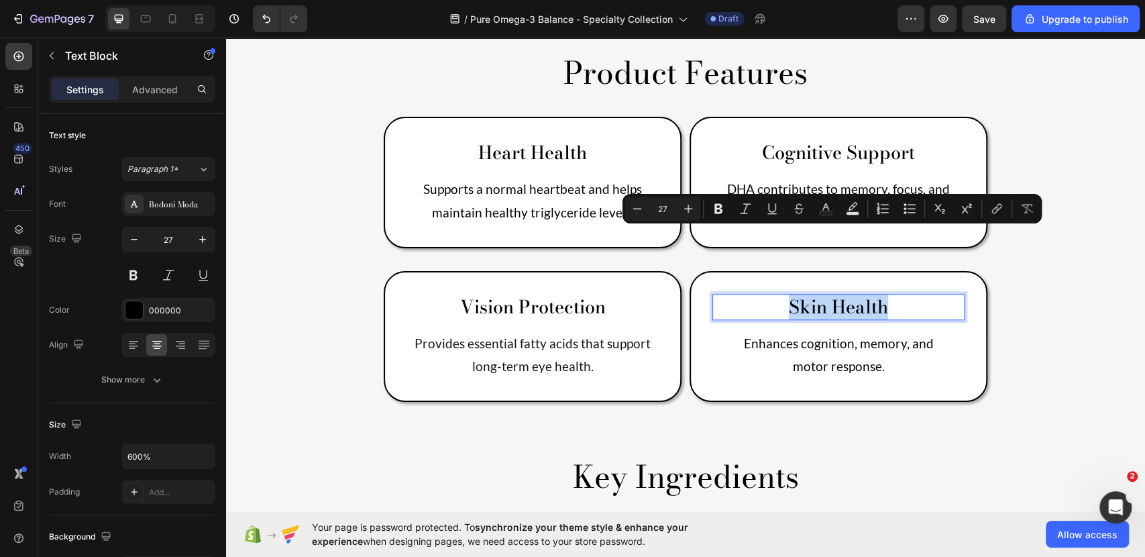
copy p "Skin Health"
click at [843, 355] on p "motor response." at bounding box center [839, 366] width 250 height 23
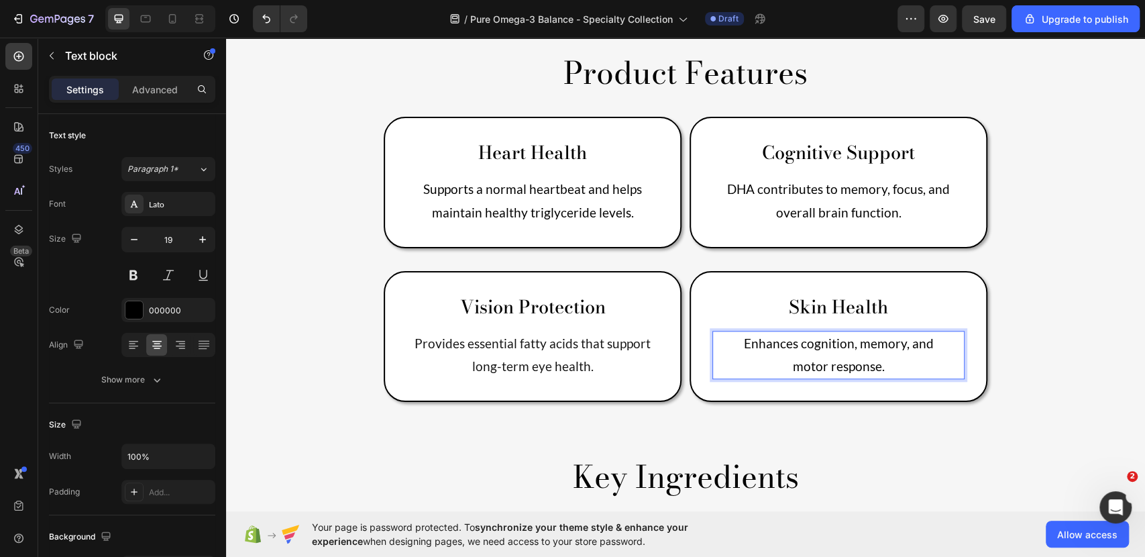
click at [882, 355] on p "motor response." at bounding box center [839, 366] width 250 height 23
drag, startPoint x: 884, startPoint y: 303, endPoint x: 728, endPoint y: 279, distance: 158.1
click at [728, 331] on div "Enhances cognition, memory, and motor response." at bounding box center [838, 355] width 252 height 48
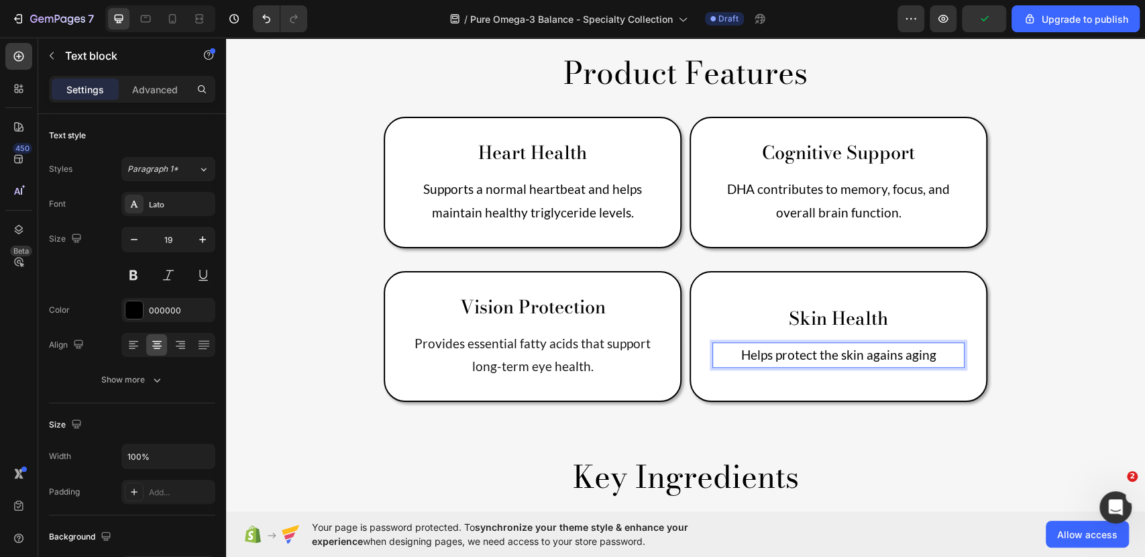
click at [898, 343] on p "Helps protect the skin agains aging" at bounding box center [839, 354] width 250 height 23
click at [895, 343] on p "Helps protect the skin agains aging" at bounding box center [839, 354] width 250 height 23
click at [936, 343] on p "Helps protect the skin against aging" at bounding box center [839, 354] width 250 height 23
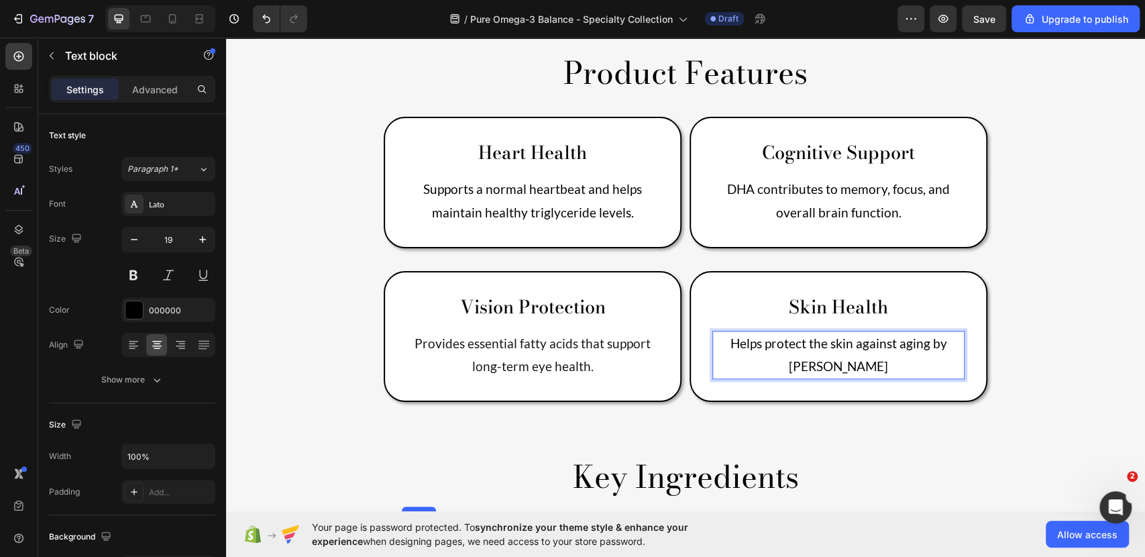
scroll to position [761, 0]
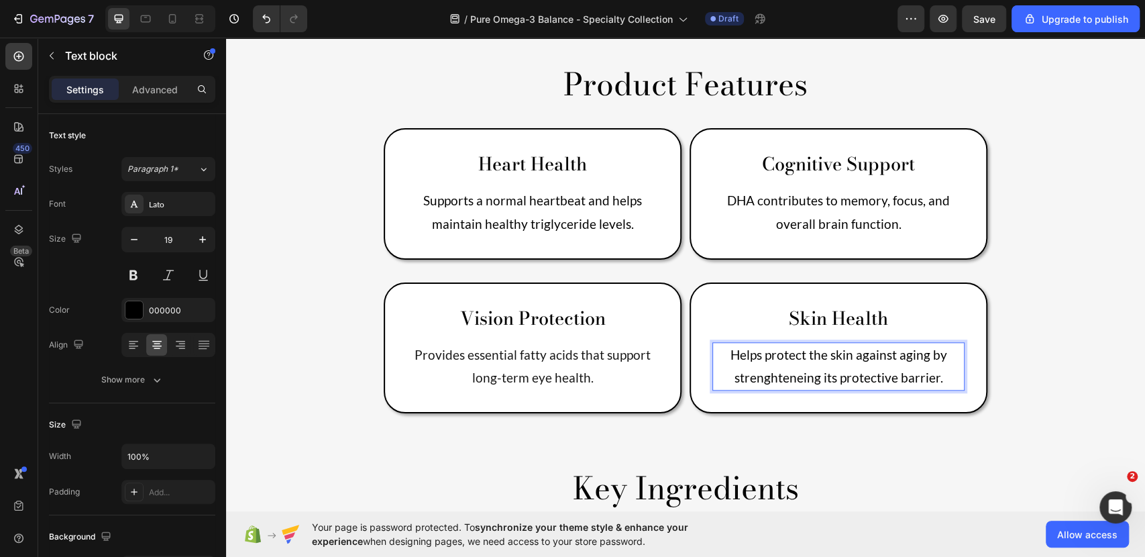
click at [776, 343] on p "Helps protect the skin against aging by strenghteneing its protective barrier." at bounding box center [839, 366] width 250 height 46
click at [908, 343] on p "Helps protect the skin against aging by strengtheneing its protective barrier." at bounding box center [839, 366] width 250 height 46
click at [765, 343] on p "Helps protect the skin against aging by strengtheneing its protective barrier." at bounding box center [839, 366] width 250 height 46
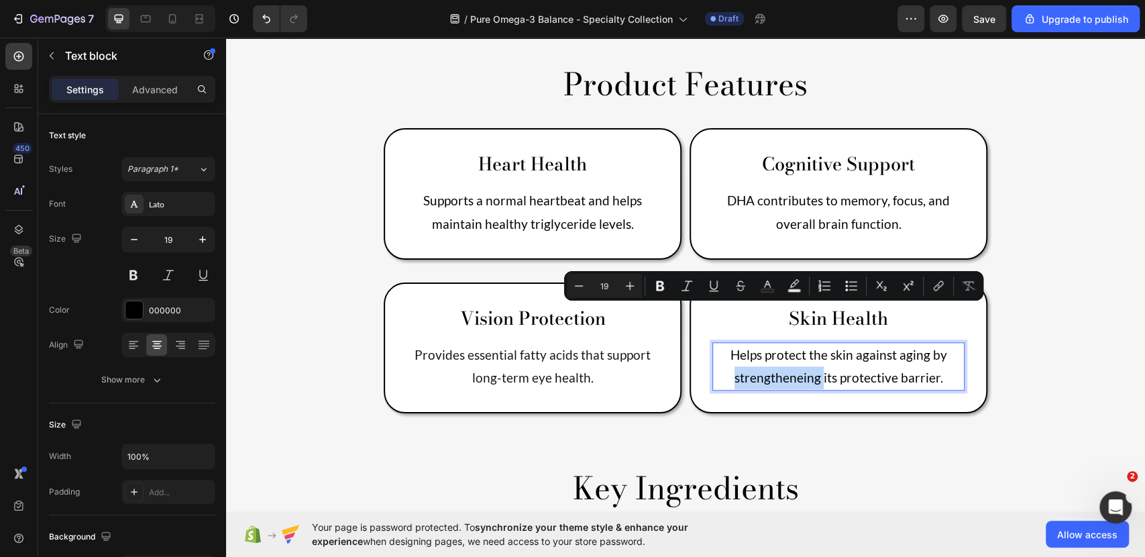
copy p "strengtheneing"
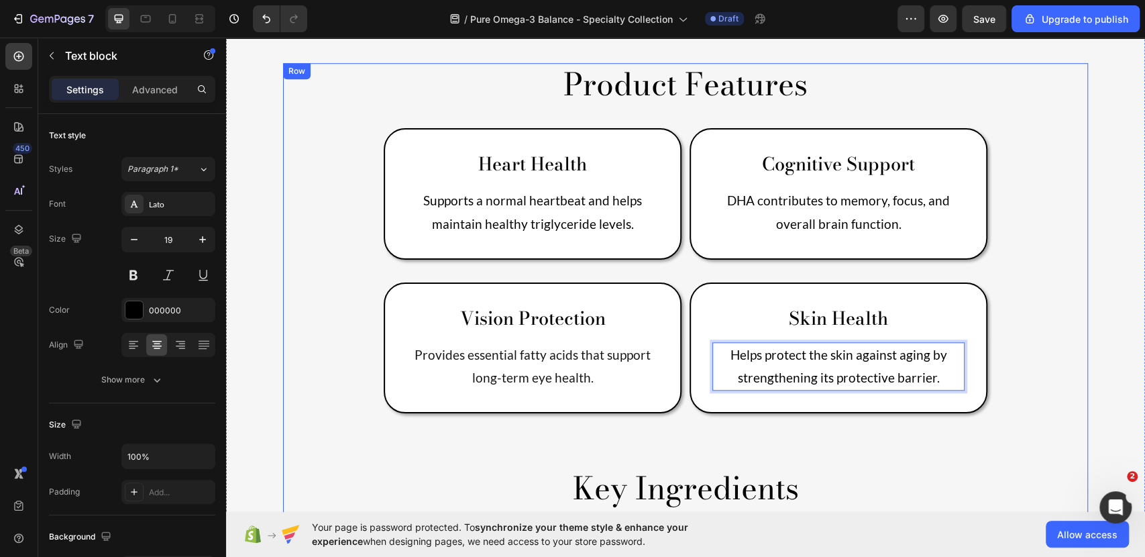
click at [1038, 339] on div "Product Features Heading Heart Health Text Block Supports a normal heartbeat an…" at bounding box center [685, 513] width 805 height 901
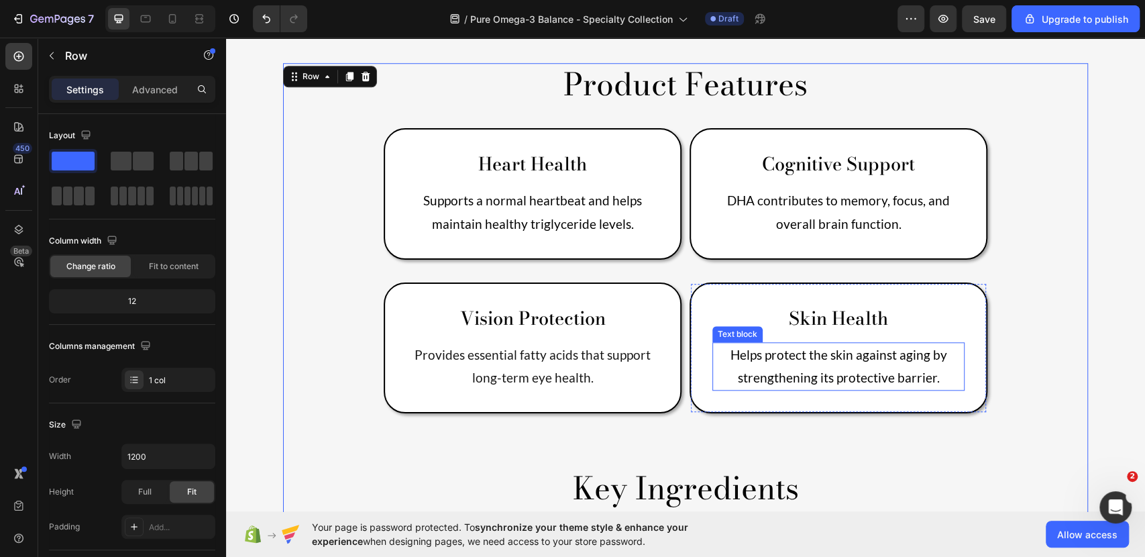
click at [918, 343] on p "Helps protect the skin against aging by strengthening its protective barrier." at bounding box center [839, 366] width 250 height 46
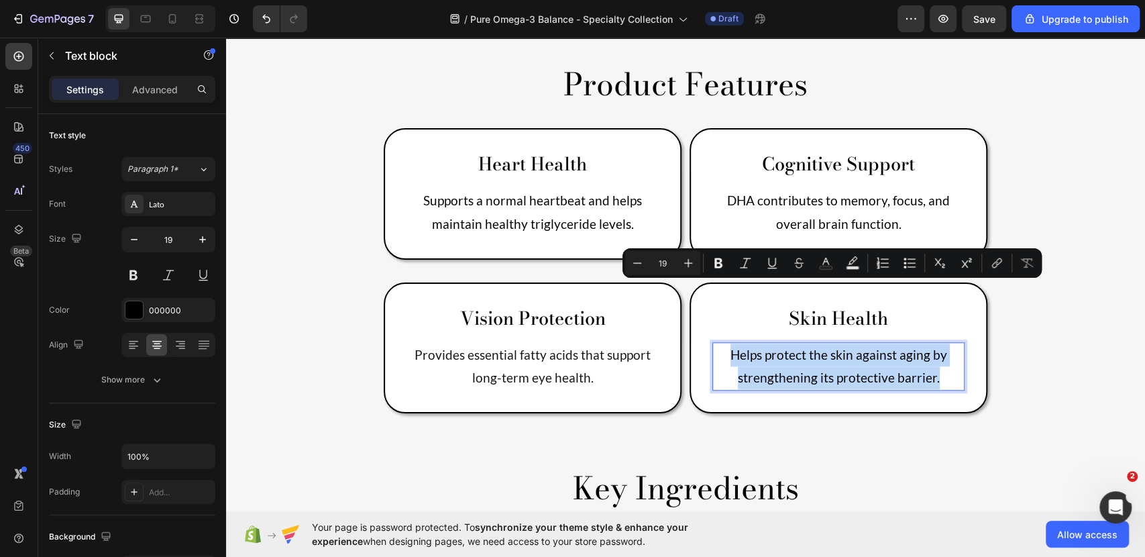
drag, startPoint x: 933, startPoint y: 318, endPoint x: 717, endPoint y: 293, distance: 216.8
click at [717, 343] on p "Helps protect the skin against aging by strengthening its protective barrier." at bounding box center [839, 366] width 250 height 46
copy p "Helps protect the skin against aging by strengthening its protective barrier."
click at [1052, 354] on div "Product Features Heading Heart Health Text Block Supports a normal heartbeat an…" at bounding box center [685, 513] width 805 height 901
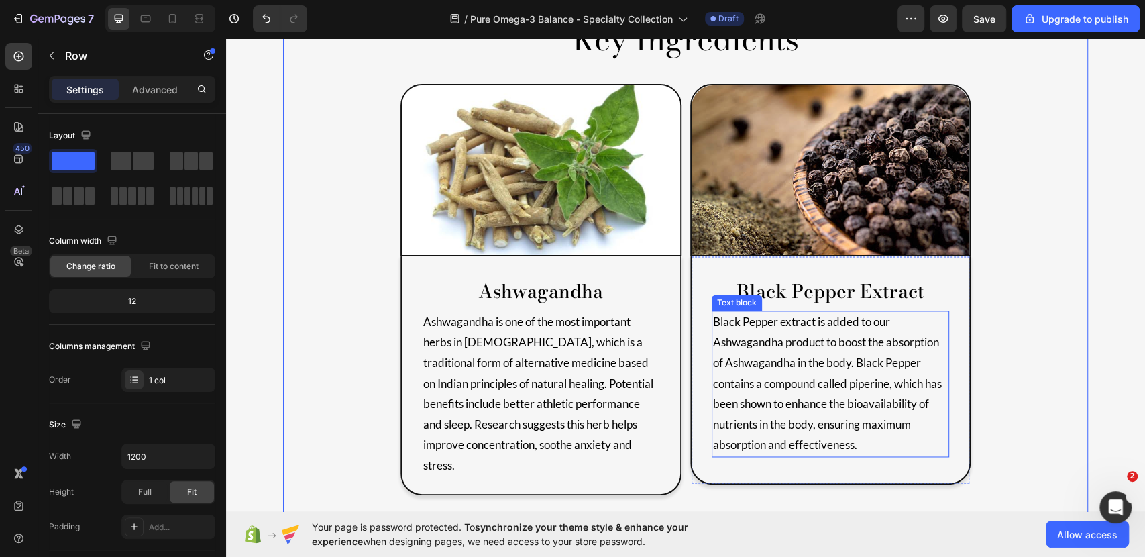
scroll to position [1210, 0]
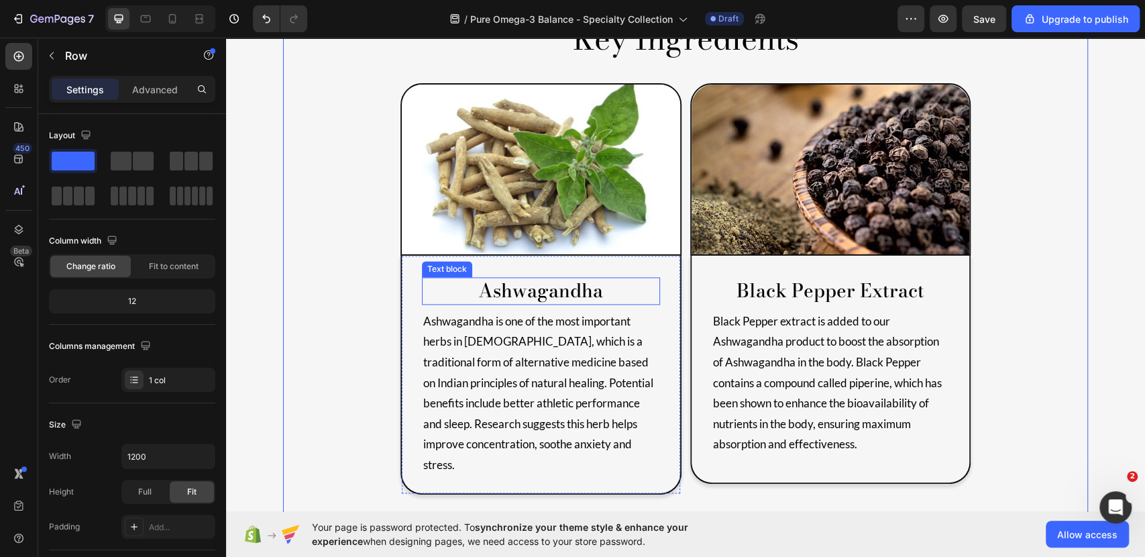
click at [533, 278] on p "ashwagandha" at bounding box center [540, 290] width 235 height 24
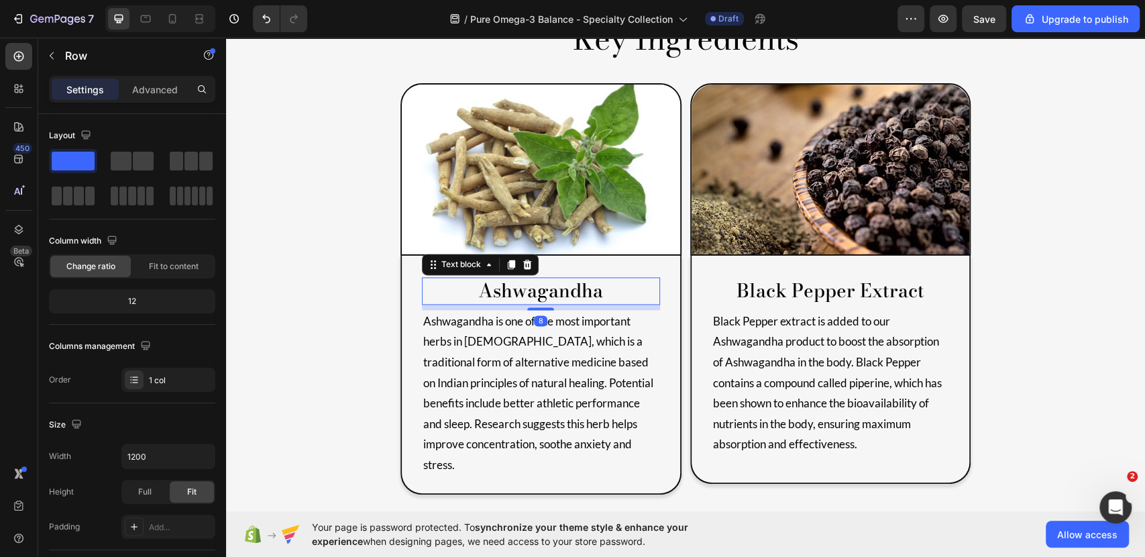
click at [533, 278] on p "ashwagandha" at bounding box center [540, 290] width 235 height 24
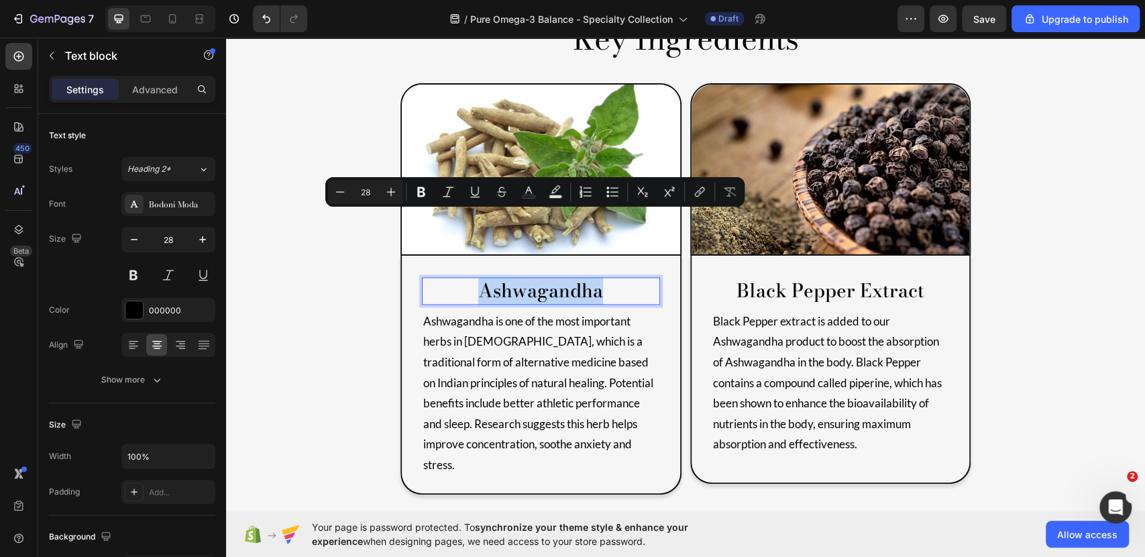
type input "11"
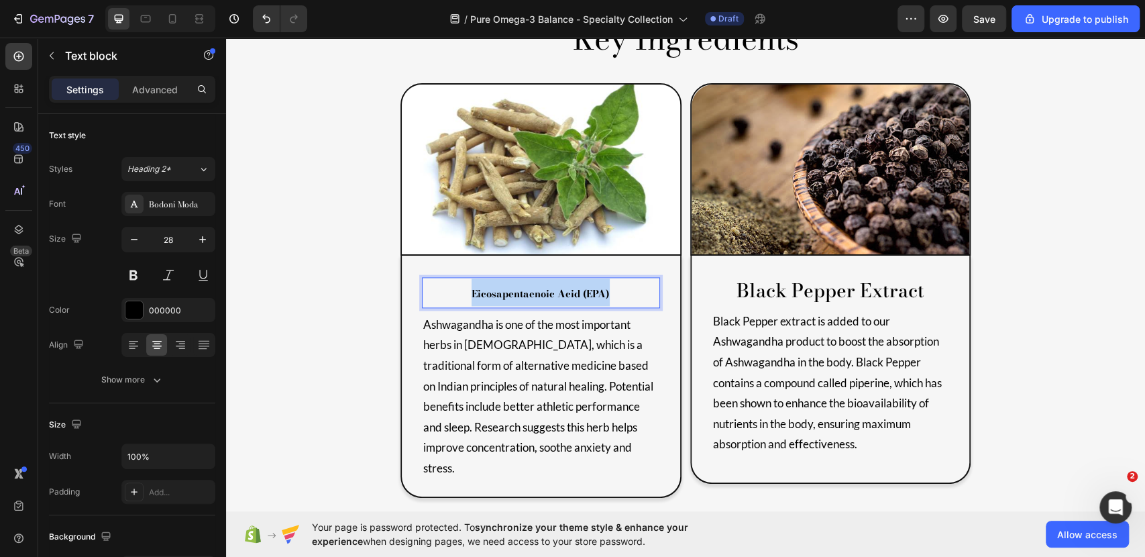
drag, startPoint x: 626, startPoint y: 229, endPoint x: 471, endPoint y: 233, distance: 155.0
click at [459, 278] on p "Eicosapentaenoic Acid (EPA)" at bounding box center [540, 292] width 235 height 28
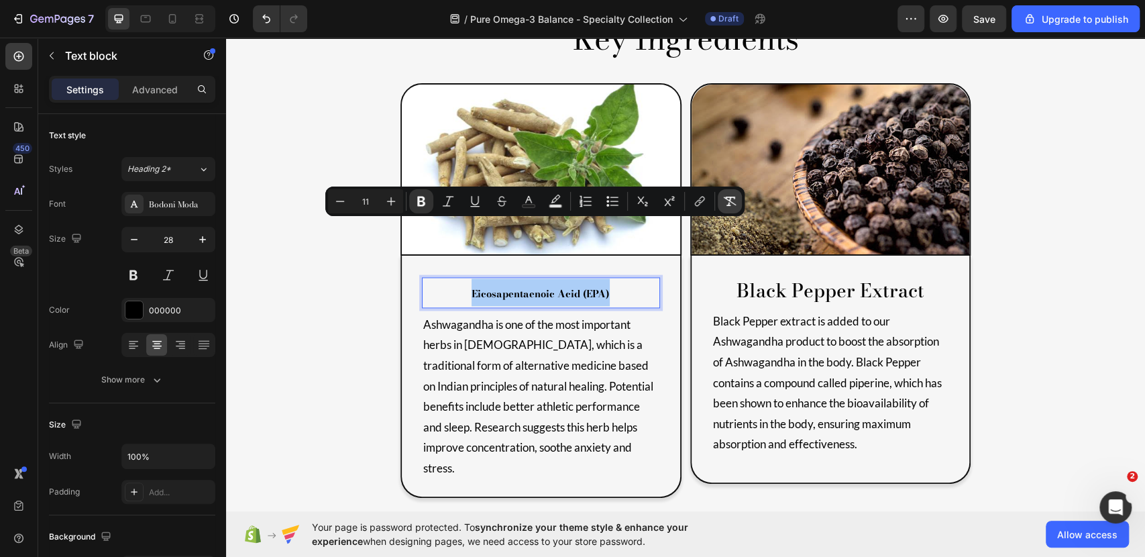
click at [729, 205] on icon "Editor contextual toolbar" at bounding box center [730, 201] width 13 height 9
type input "28"
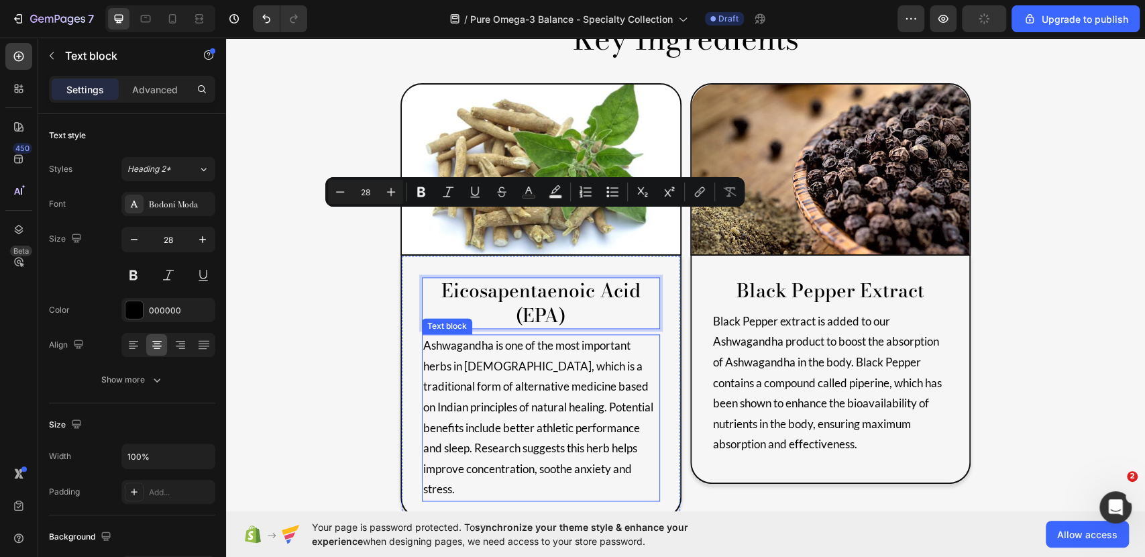
click at [586, 400] on p "Ashwagandha is one of the most important herbs in Ayurveda, which is a traditio…" at bounding box center [540, 417] width 235 height 164
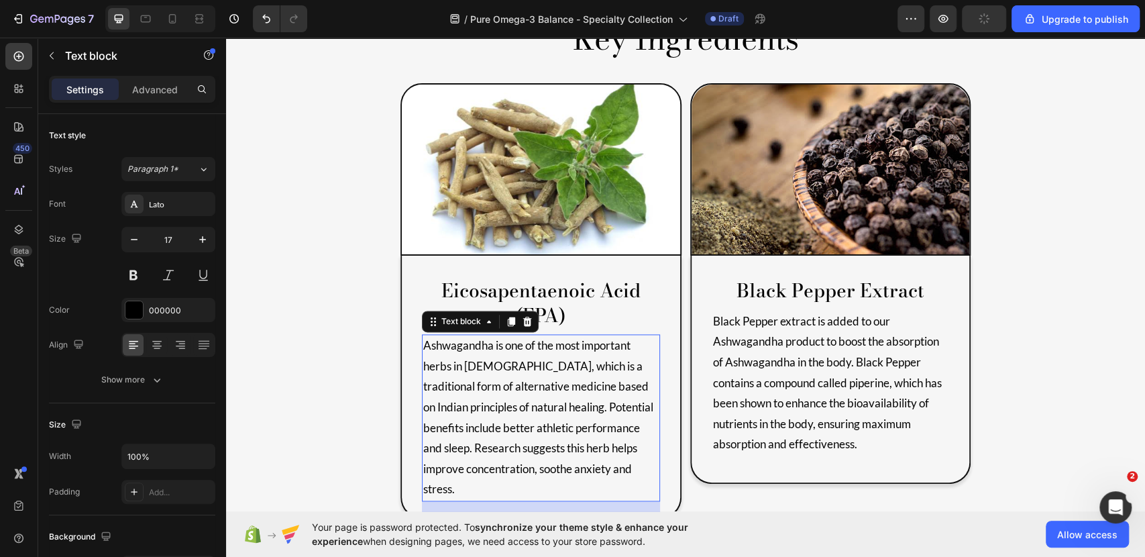
click at [619, 408] on p "Ashwagandha is one of the most important herbs in Ayurveda, which is a traditio…" at bounding box center [540, 417] width 235 height 164
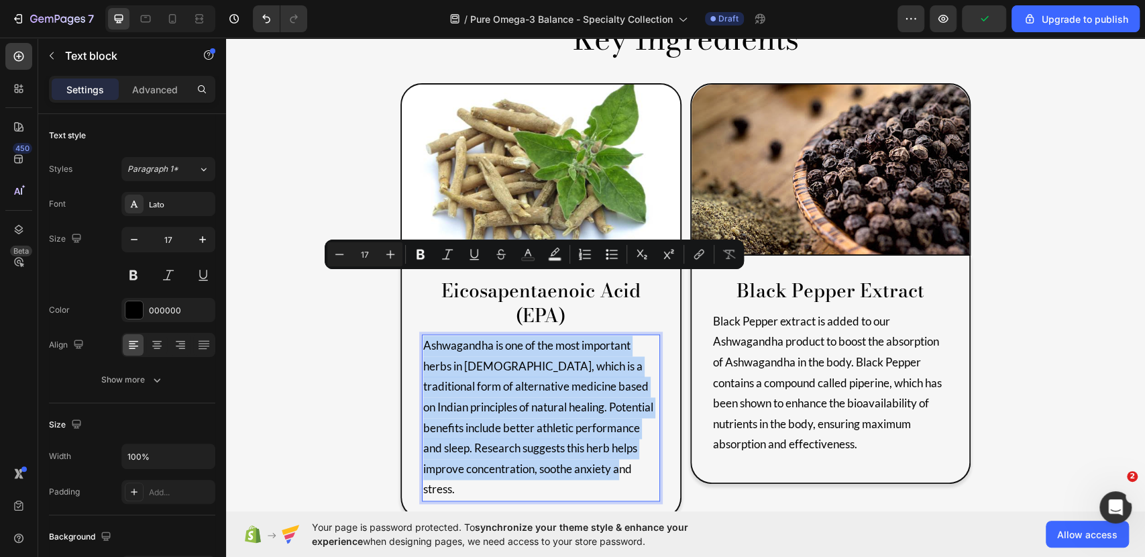
drag, startPoint x: 623, startPoint y: 405, endPoint x: 419, endPoint y: 283, distance: 237.1
click at [423, 335] on p "Ashwagandha is one of the most important herbs in Ayurveda, which is a traditio…" at bounding box center [540, 417] width 235 height 164
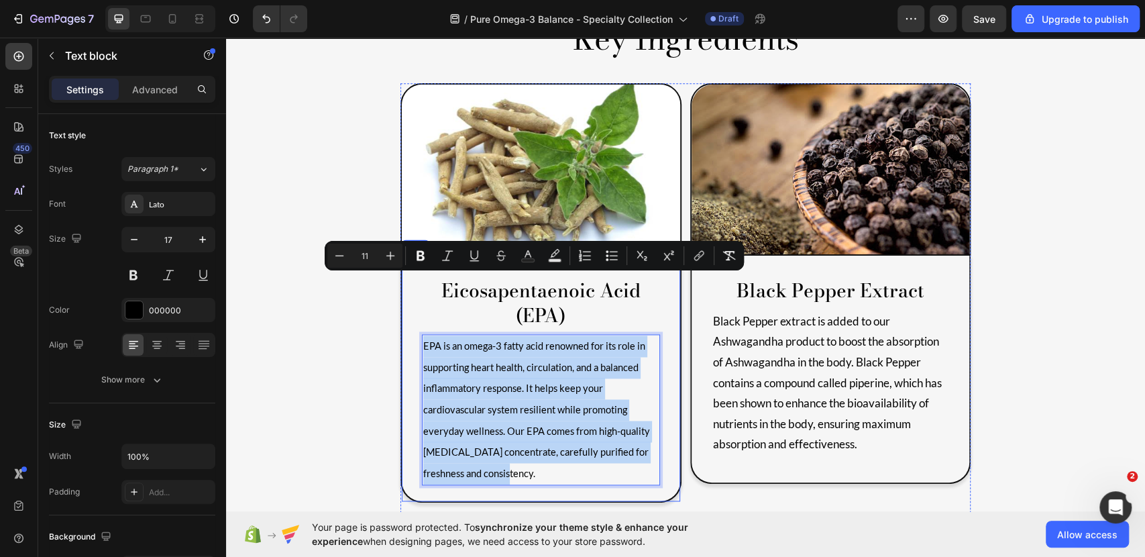
drag, startPoint x: 474, startPoint y: 404, endPoint x: 549, endPoint y: 286, distance: 139.6
click at [414, 282] on div "Eicosapentaenoic Acid (EPA) Text block EPA is an omega-3 fatty acid renowned fo…" at bounding box center [541, 379] width 281 height 247
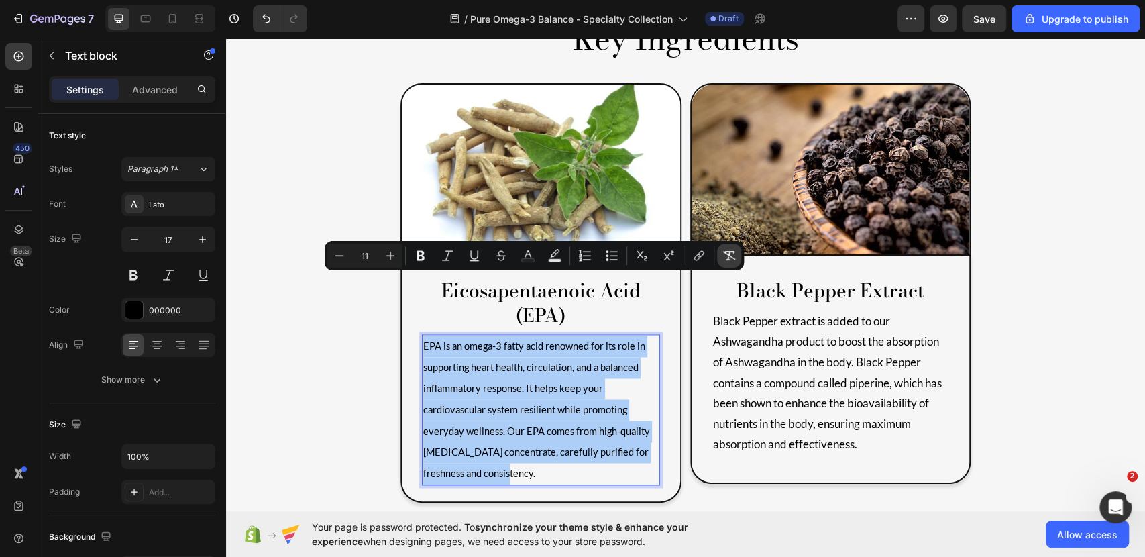
click at [730, 253] on icon "Editor contextual toolbar" at bounding box center [729, 255] width 13 height 9
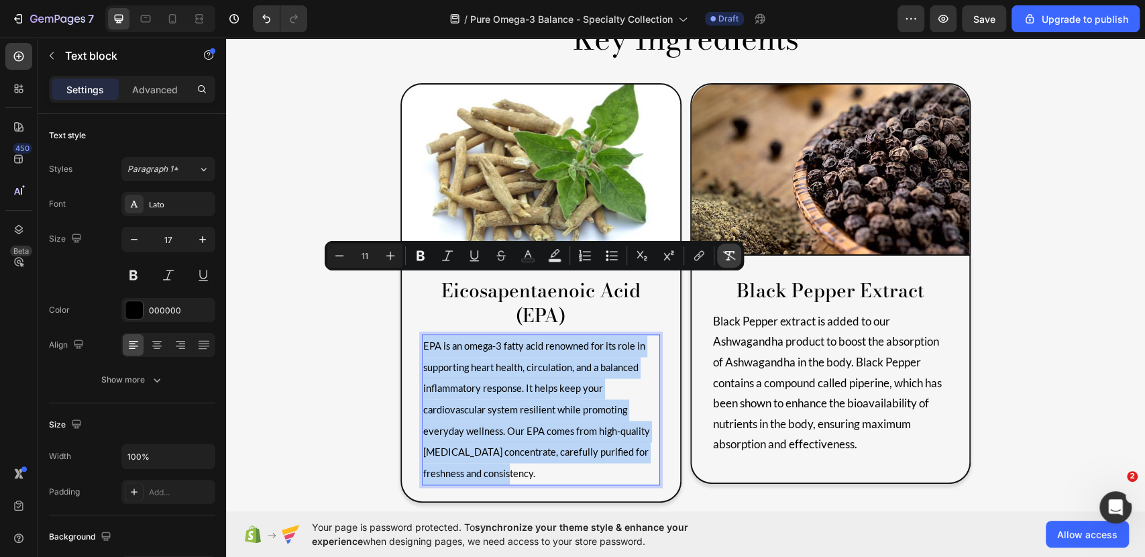
type input "17"
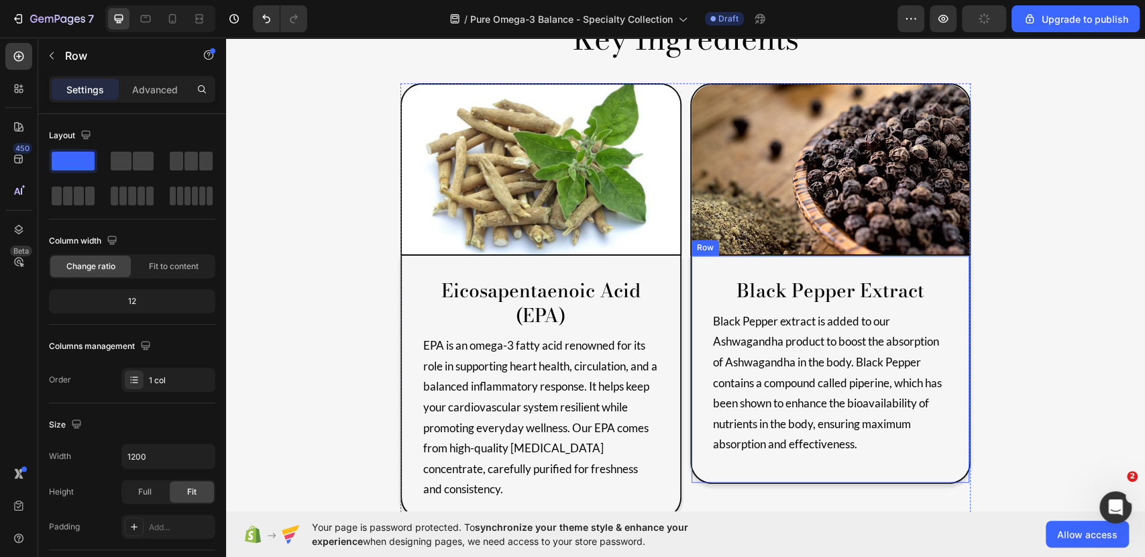
click at [864, 278] on p "black pepper extract" at bounding box center [830, 290] width 235 height 24
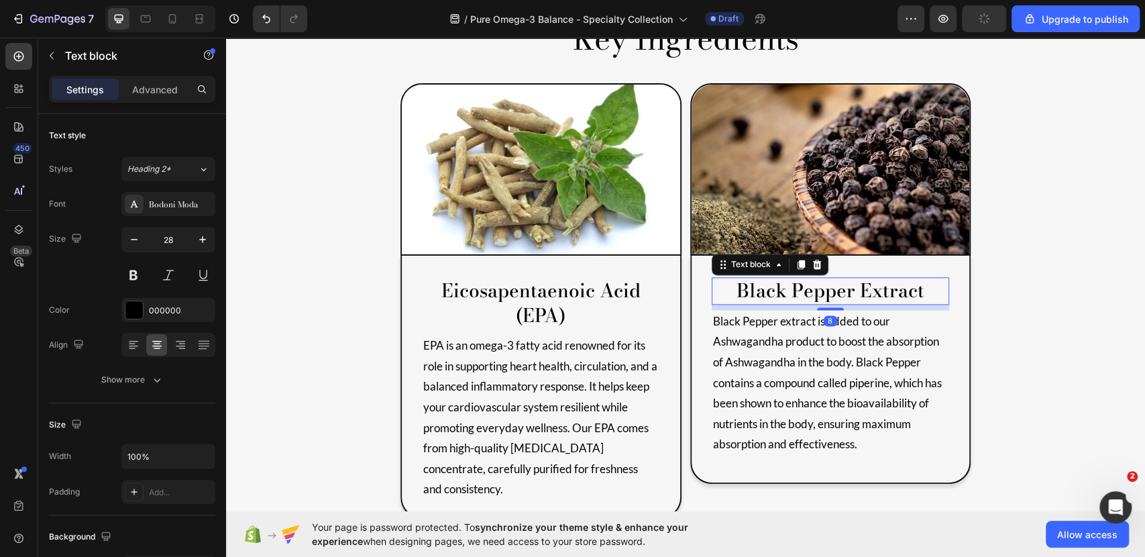
click at [864, 278] on p "black pepper extract" at bounding box center [830, 290] width 235 height 24
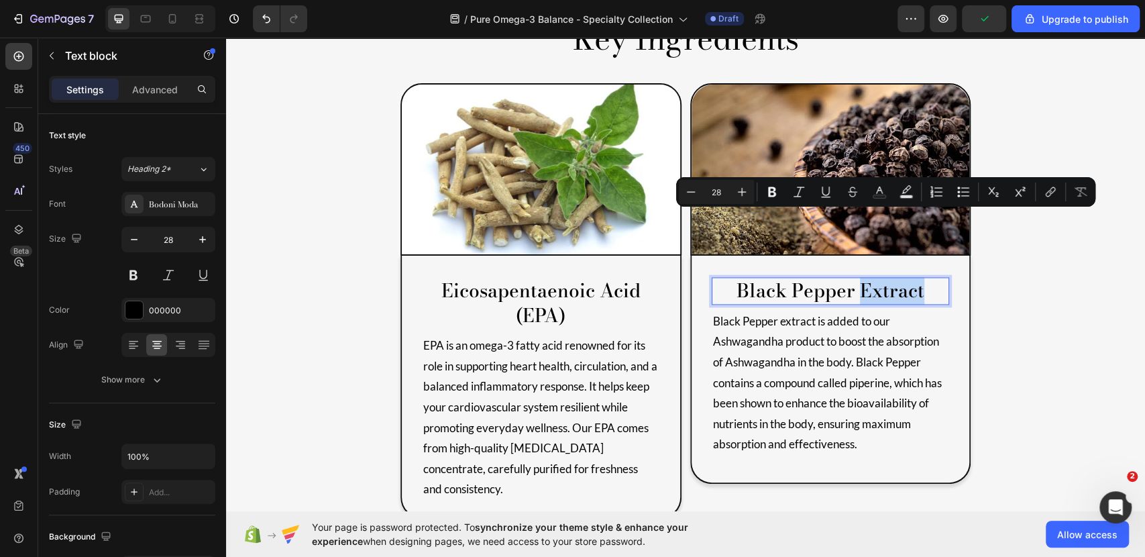
click at [908, 278] on p "black pepper extract" at bounding box center [830, 290] width 235 height 24
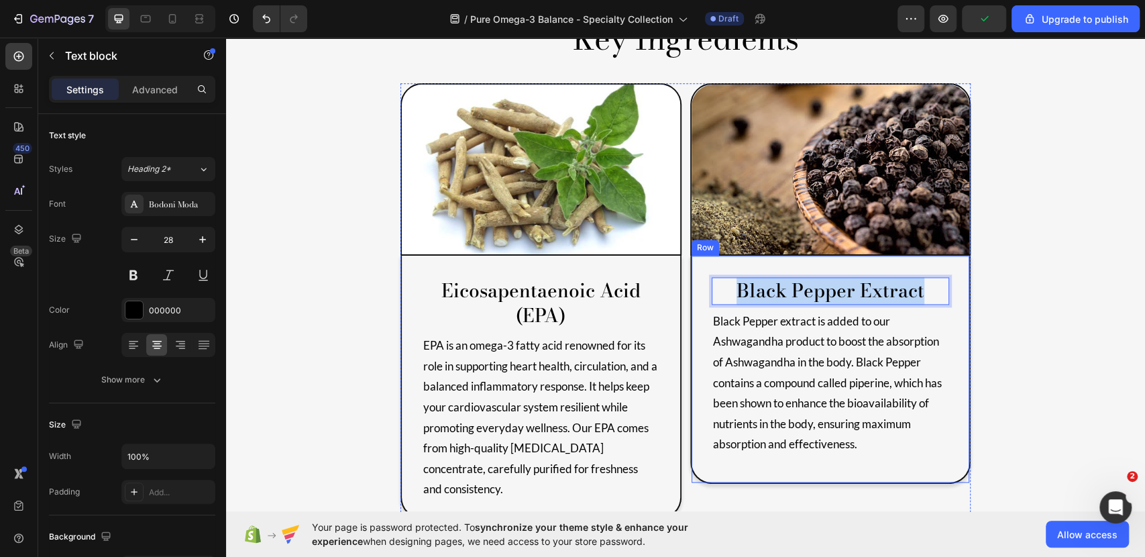
drag, startPoint x: 927, startPoint y: 227, endPoint x: 699, endPoint y: 223, distance: 228.1
click at [699, 256] on div "black pepper extract Text block 8 Black Pepper extract is added to our Ashwagan…" at bounding box center [830, 370] width 281 height 228
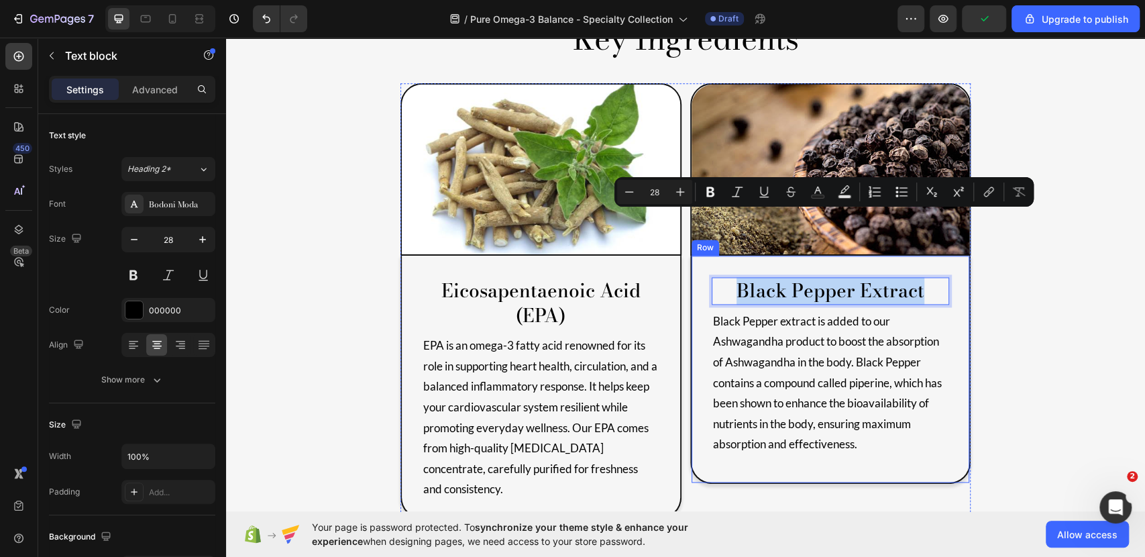
type input "11"
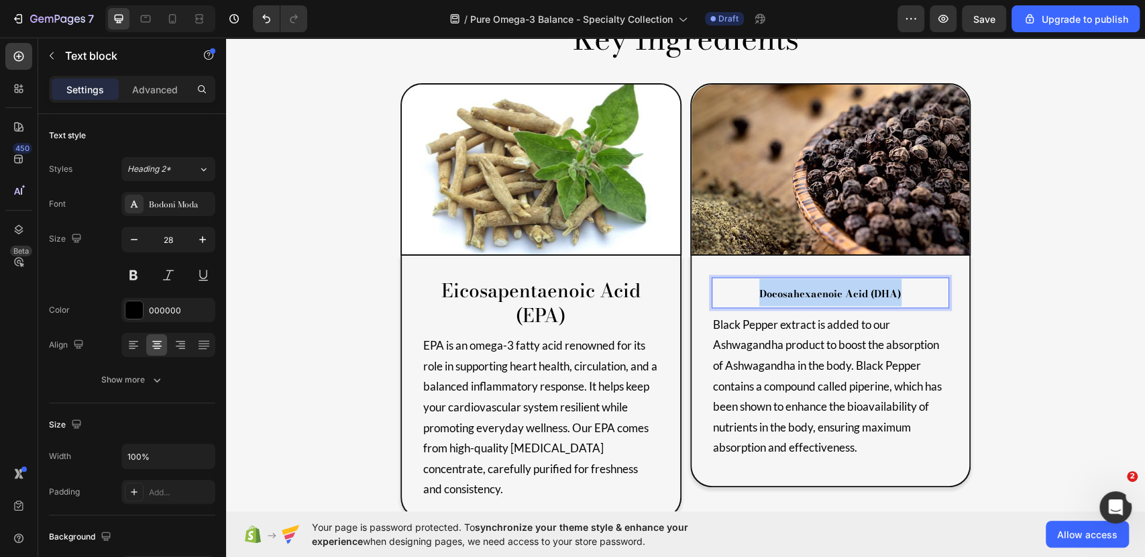
drag, startPoint x: 908, startPoint y: 227, endPoint x: 725, endPoint y: 231, distance: 183.2
click at [725, 278] on p "Docosahexaenoic Acid (DHA)" at bounding box center [830, 292] width 235 height 28
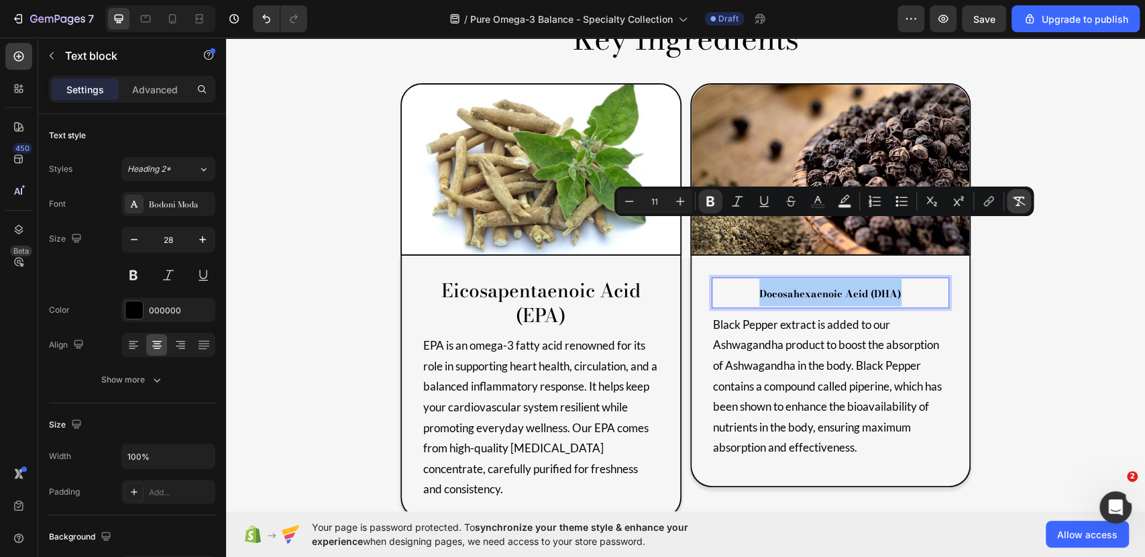
click at [1027, 204] on button "Remove Format" at bounding box center [1019, 201] width 24 height 24
type input "28"
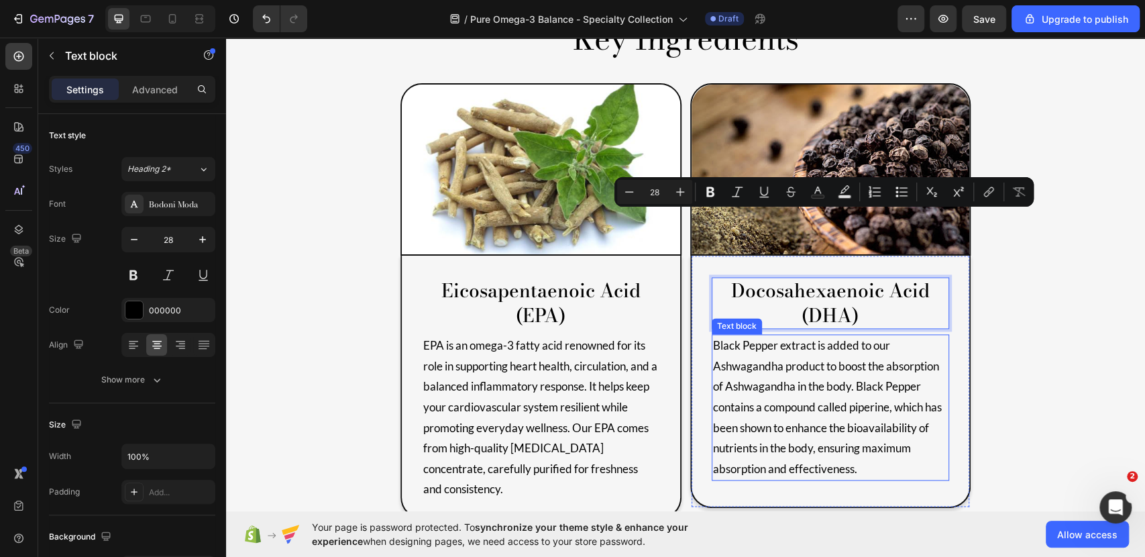
click at [808, 393] on p "Black Pepper extract is added to our Ashwagandha product to boost the absorptio…" at bounding box center [830, 407] width 235 height 144
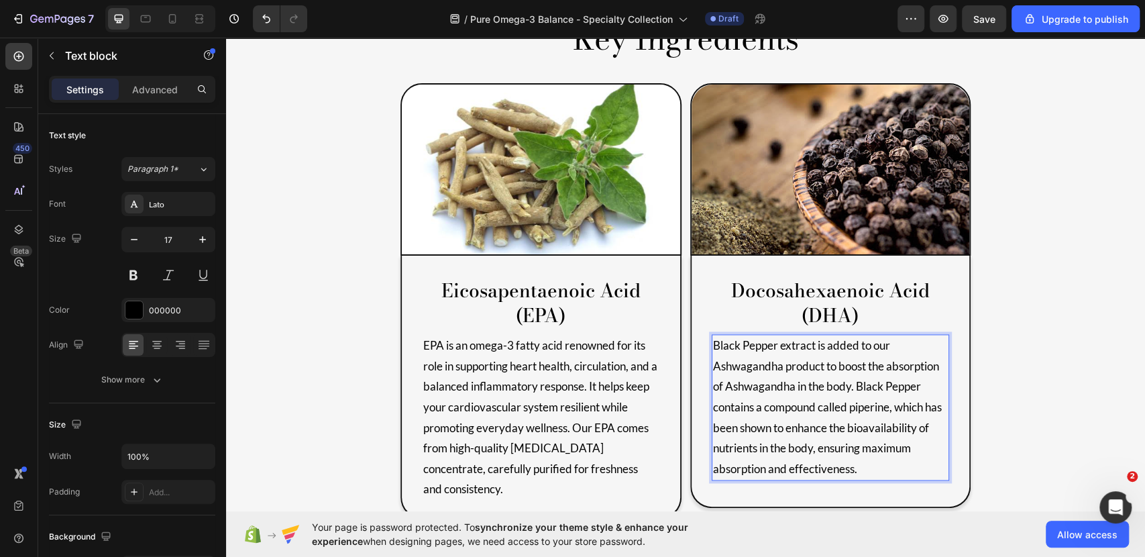
click at [849, 405] on p "Black Pepper extract is added to our Ashwagandha product to boost the absorptio…" at bounding box center [830, 407] width 235 height 144
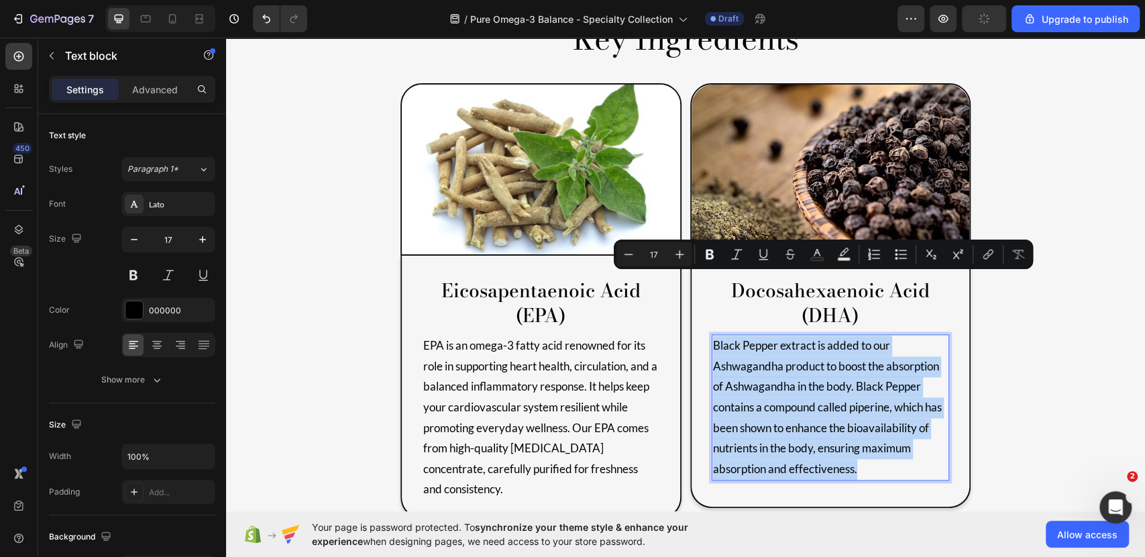
drag, startPoint x: 875, startPoint y: 405, endPoint x: 708, endPoint y: 286, distance: 205.5
click at [713, 335] on p "Black Pepper extract is added to our Ashwagandha product to boost the absorptio…" at bounding box center [830, 407] width 235 height 144
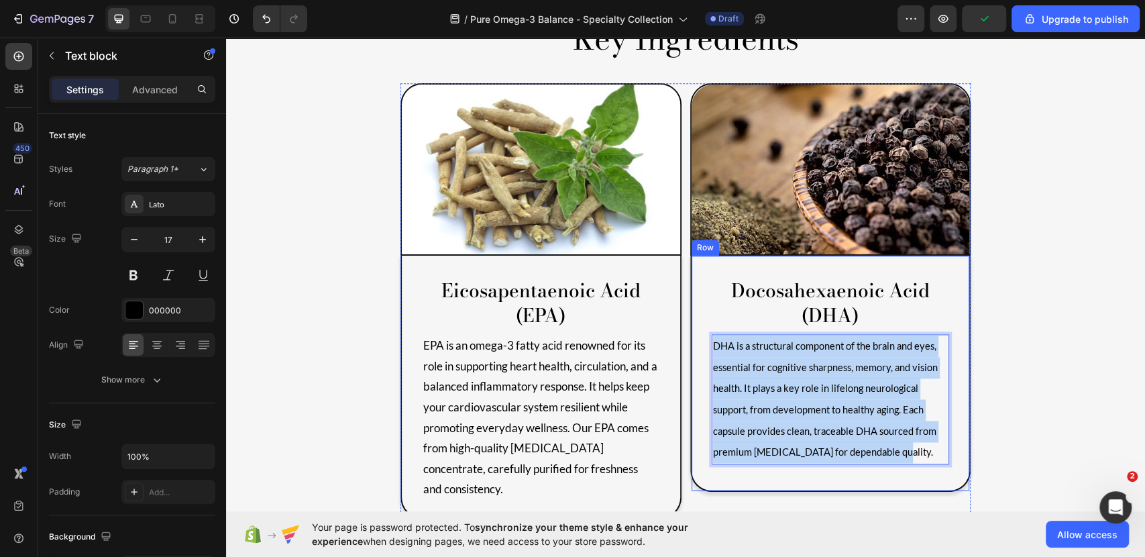
drag, startPoint x: 890, startPoint y: 384, endPoint x: 690, endPoint y: 282, distance: 223.5
click at [690, 274] on div "Docosahexaenoic Acid (DHA) Text block DHA is a structural component of the brai…" at bounding box center [830, 373] width 281 height 235
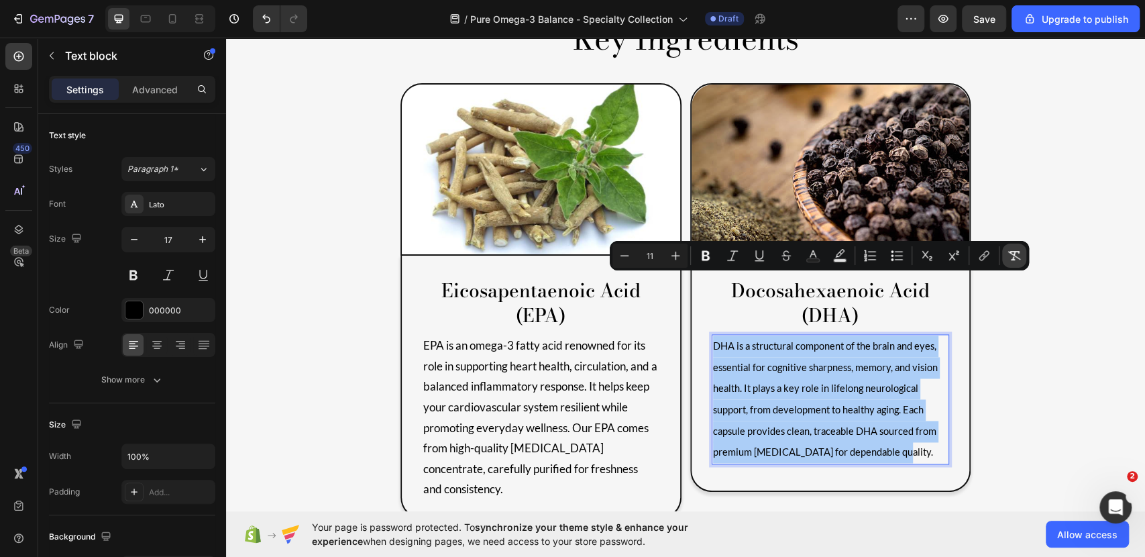
click at [1008, 258] on icon "Editor contextual toolbar" at bounding box center [1014, 255] width 13 height 13
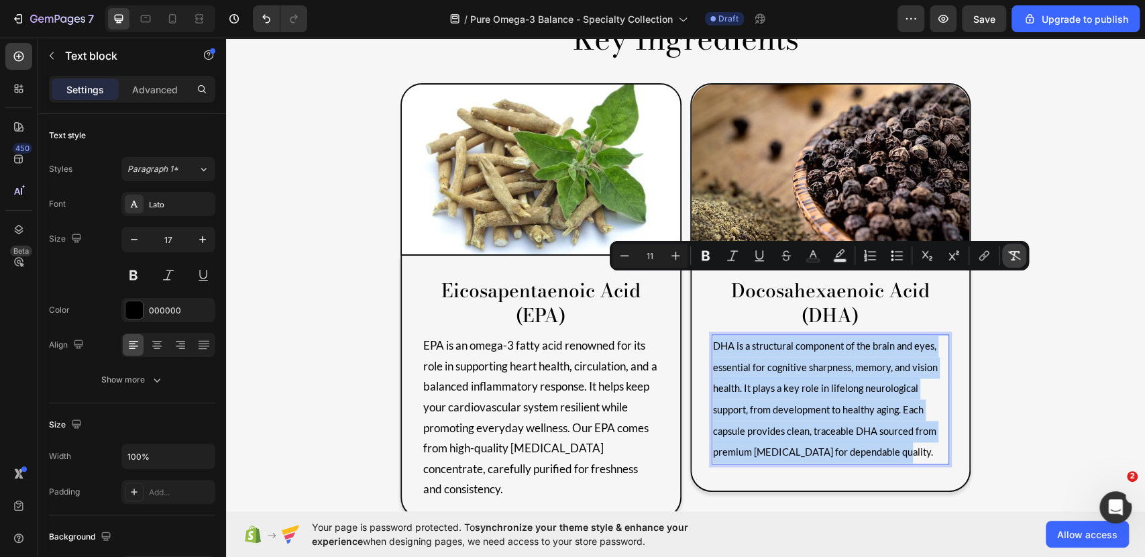
type input "17"
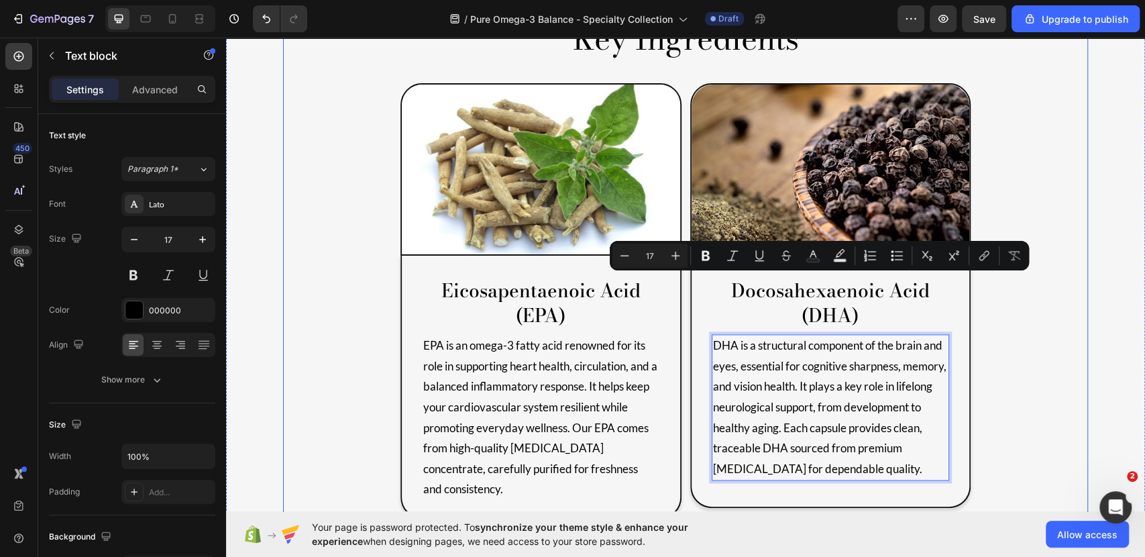
click at [1027, 328] on div "Product Features Heading Heart Health Text Block Supports a normal heartbeat an…" at bounding box center [685, 76] width 805 height 925
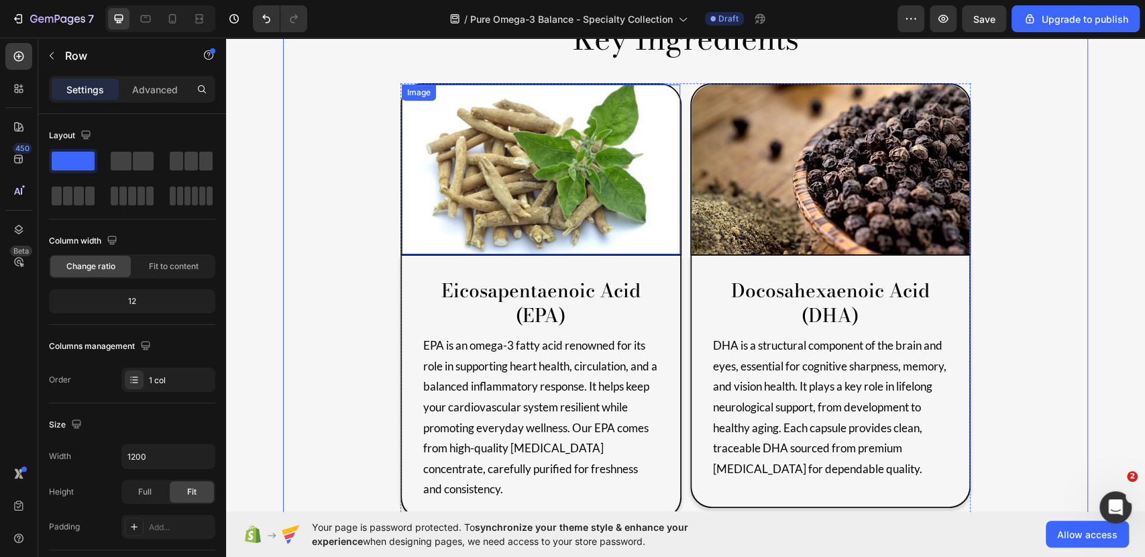
click at [587, 152] on img at bounding box center [541, 170] width 278 height 170
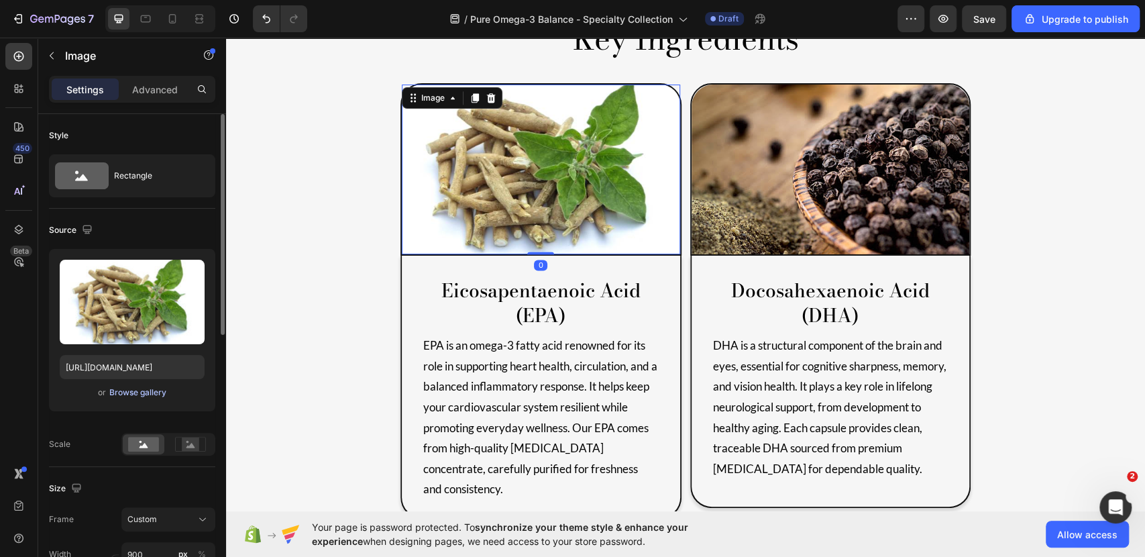
click at [134, 396] on div "Browse gallery" at bounding box center [137, 392] width 57 height 12
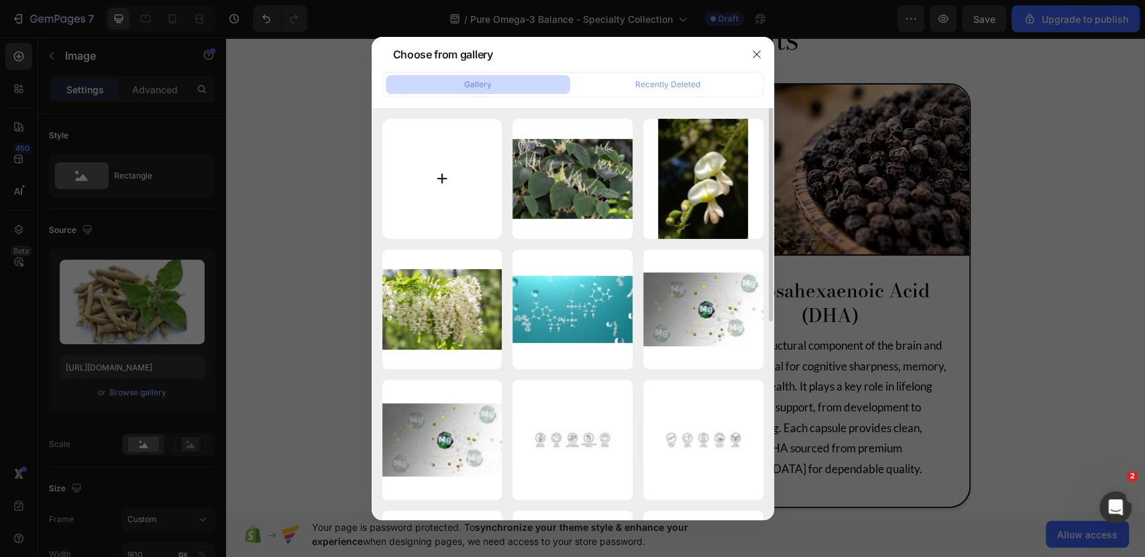
click at [449, 187] on input "file" at bounding box center [442, 179] width 120 height 120
type input "C:\fakepath\fish oil 2.jpg"
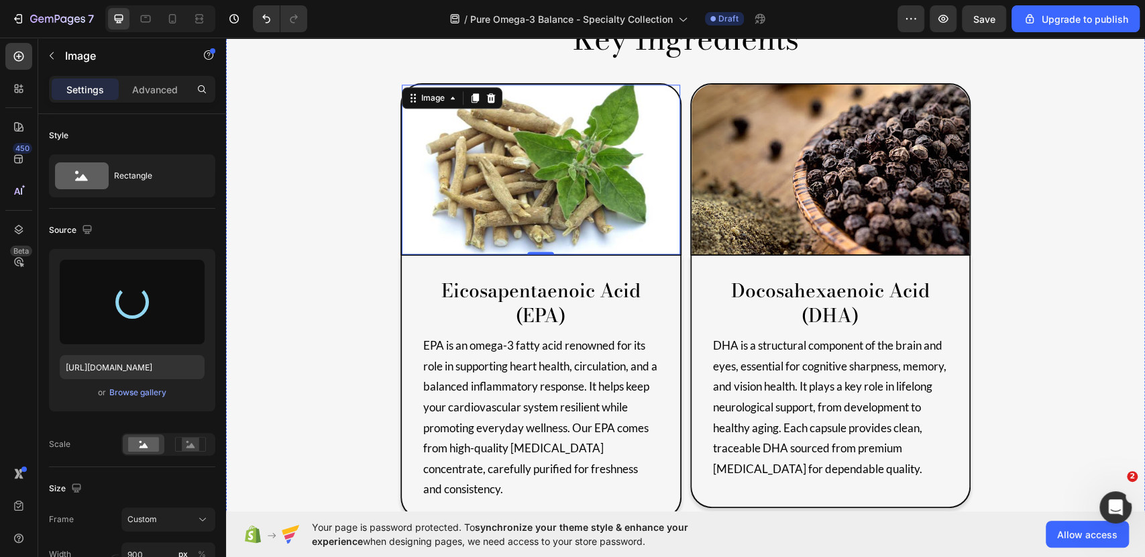
type input "https://cdn.shopify.com/s/files/1/0892/3250/7213/files/gempages_569290452327466…"
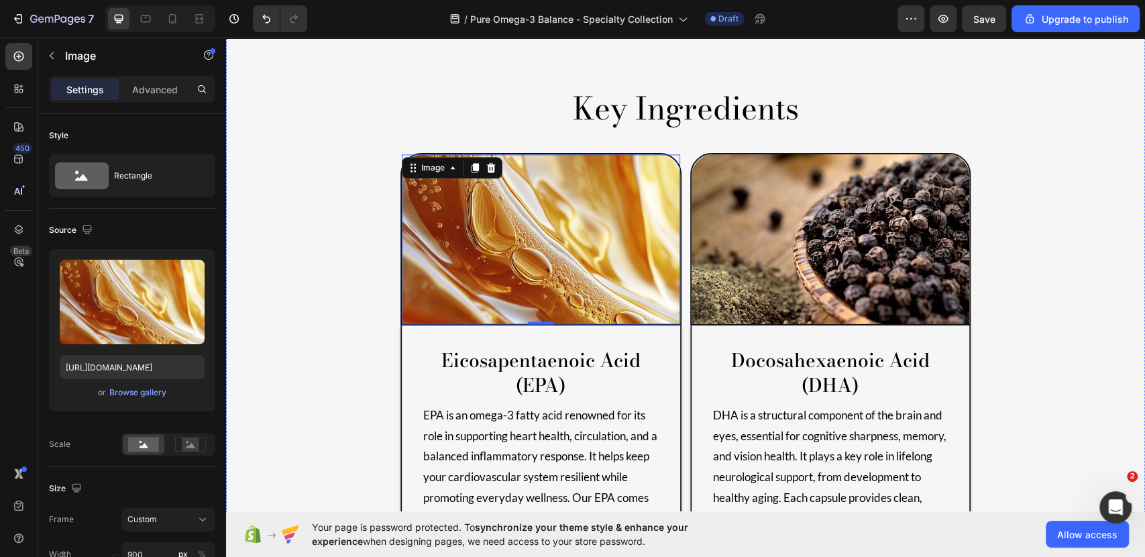
scroll to position [1136, 0]
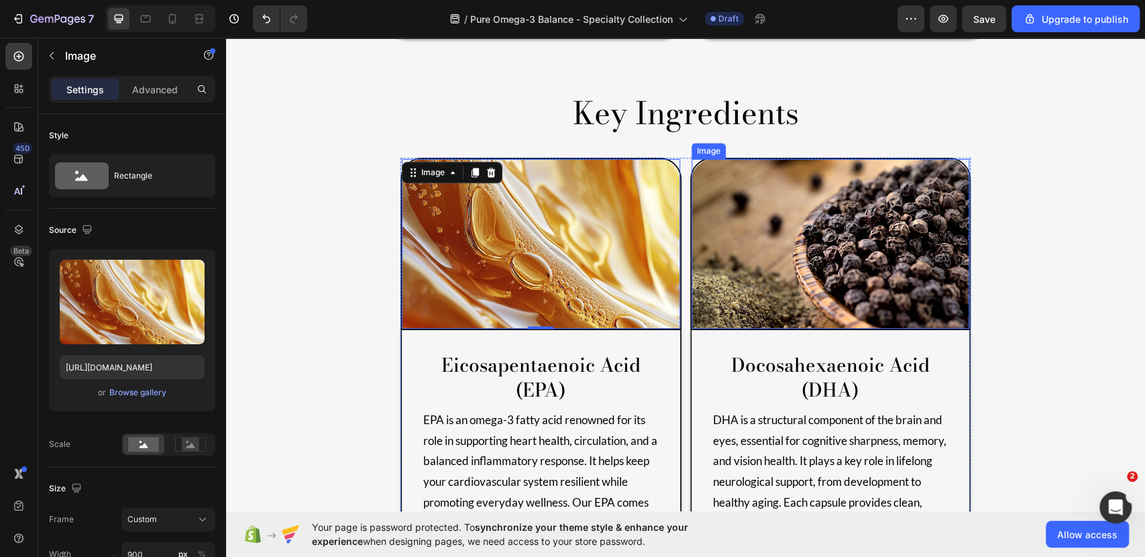
click at [859, 200] on img at bounding box center [831, 244] width 278 height 170
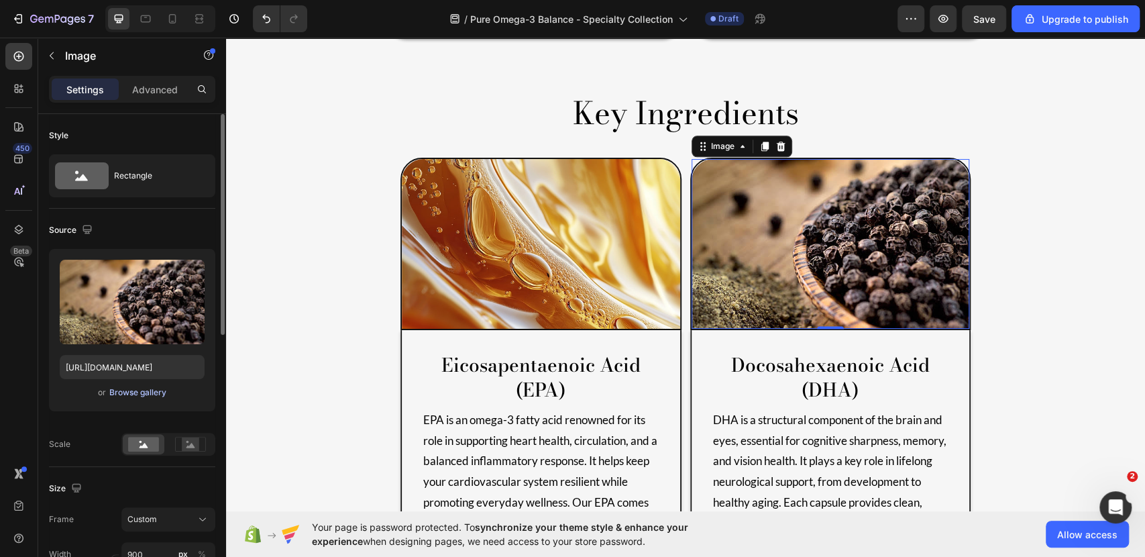
click at [146, 391] on div "Browse gallery" at bounding box center [137, 392] width 57 height 12
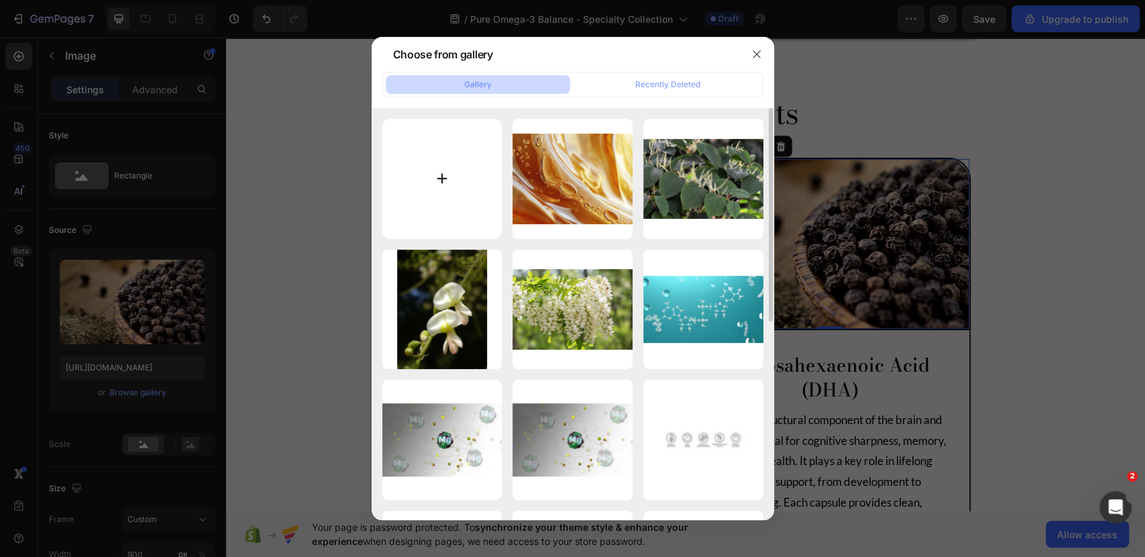
click at [451, 175] on input "file" at bounding box center [442, 179] width 120 height 120
type input "C:\fakepath\fish oil 1.jpg"
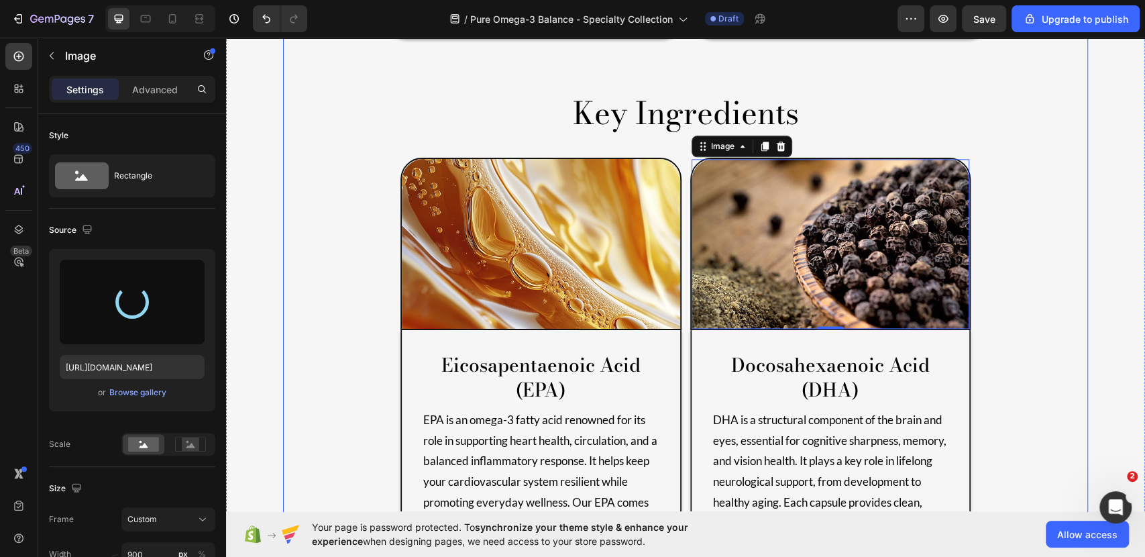
type input "https://cdn.shopify.com/s/files/1/0892/3250/7213/files/gempages_569290452327466…"
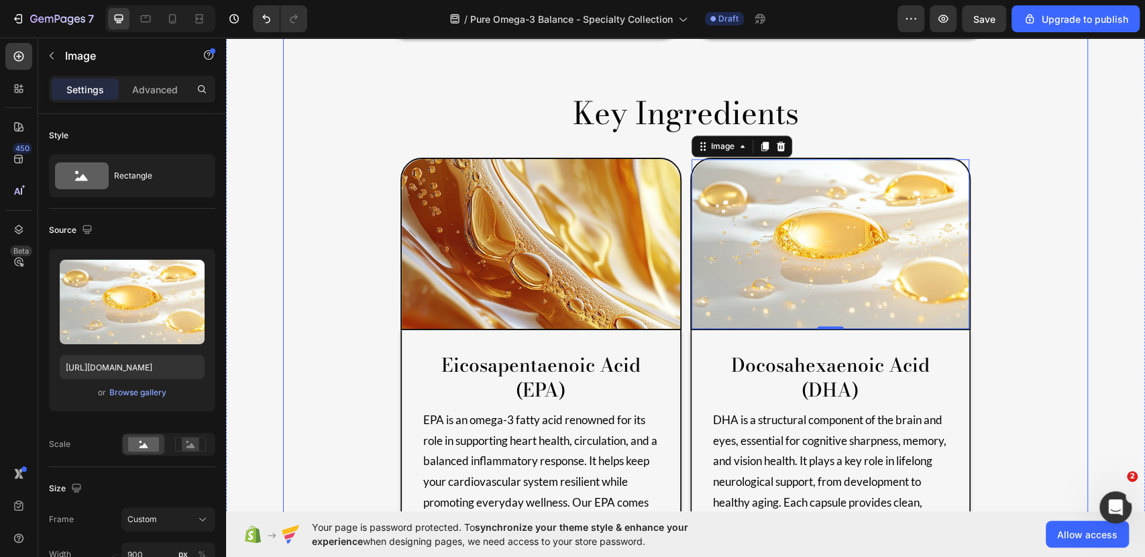
click at [995, 464] on div "Product Features Heading Heart Health Text Block Supports a normal heartbeat an…" at bounding box center [685, 150] width 805 height 925
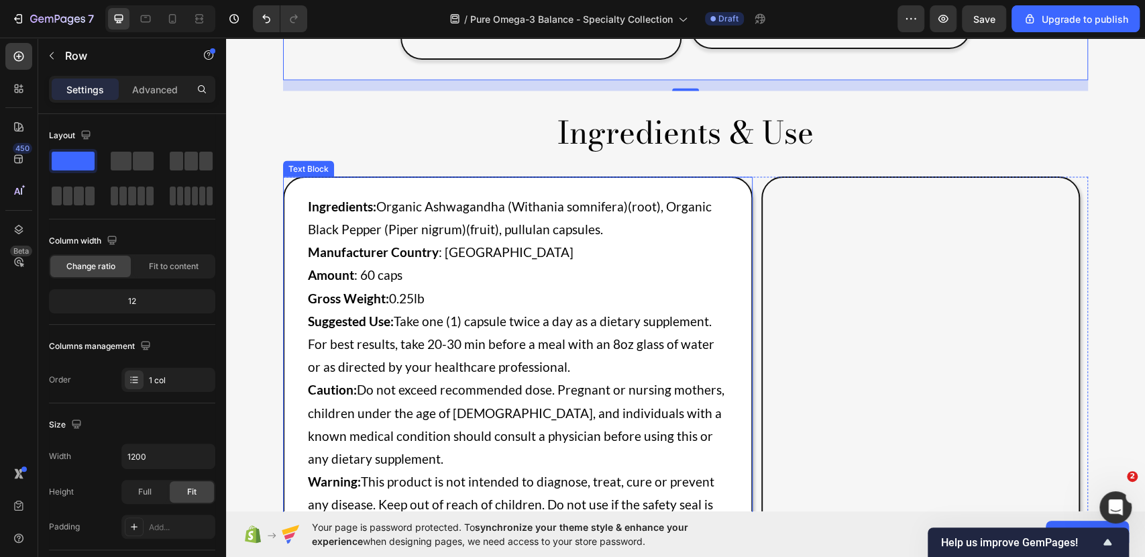
scroll to position [1670, 0]
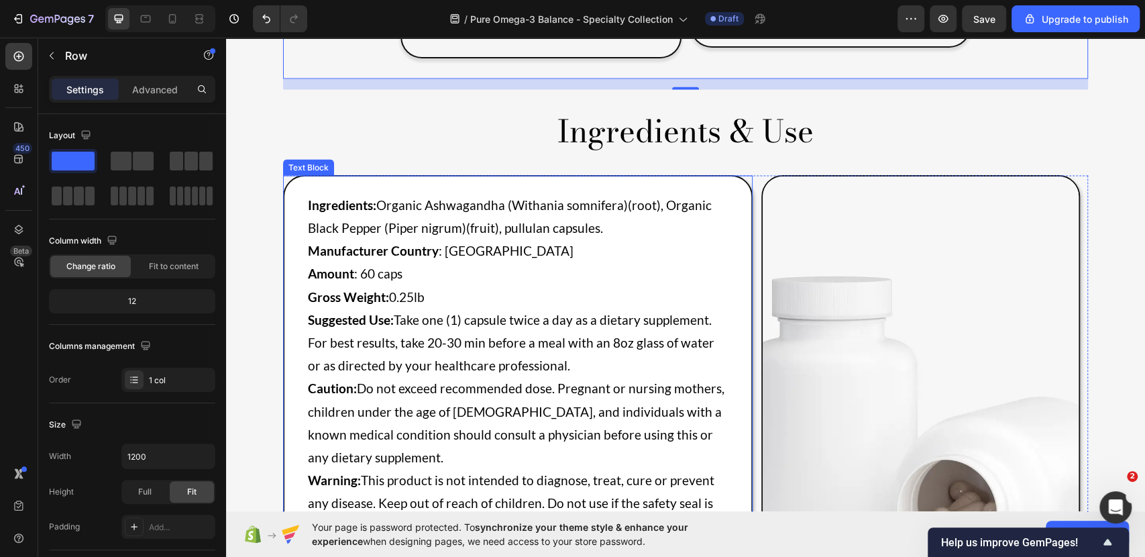
click at [550, 468] on p "Warning: This product is not intended to diagnose, treat, cure or prevent any d…" at bounding box center [518, 502] width 420 height 69
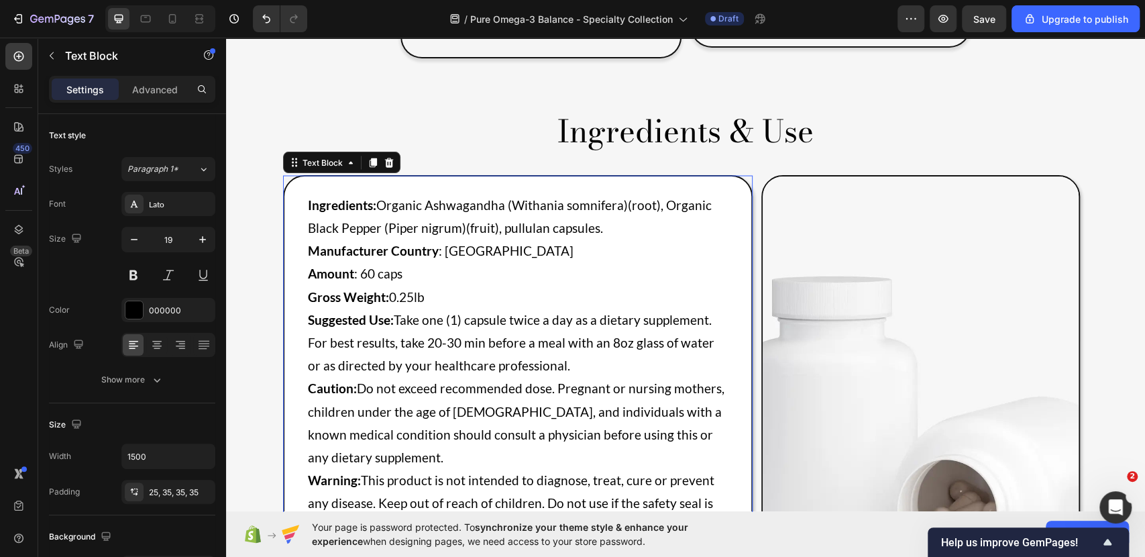
click at [559, 468] on p "Warning: This product is not intended to diagnose, treat, cure or prevent any d…" at bounding box center [518, 502] width 420 height 69
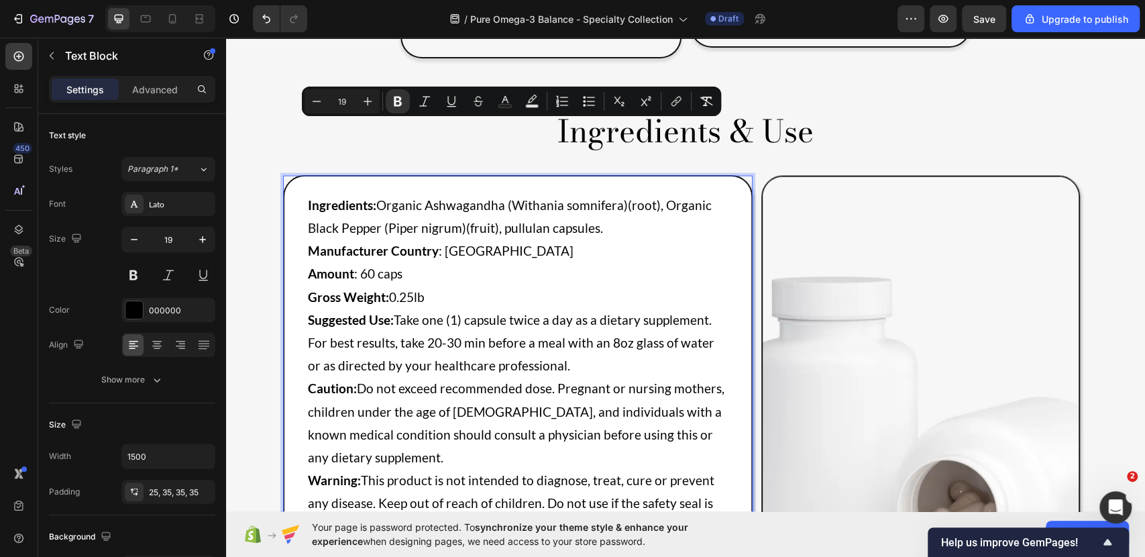
drag, startPoint x: 559, startPoint y: 457, endPoint x: 297, endPoint y: 127, distance: 421.6
click at [297, 175] on div "Ingredients: Organic Ashwagandha (Withania somnifera)(root), Organic Black Pepp…" at bounding box center [518, 368] width 470 height 387
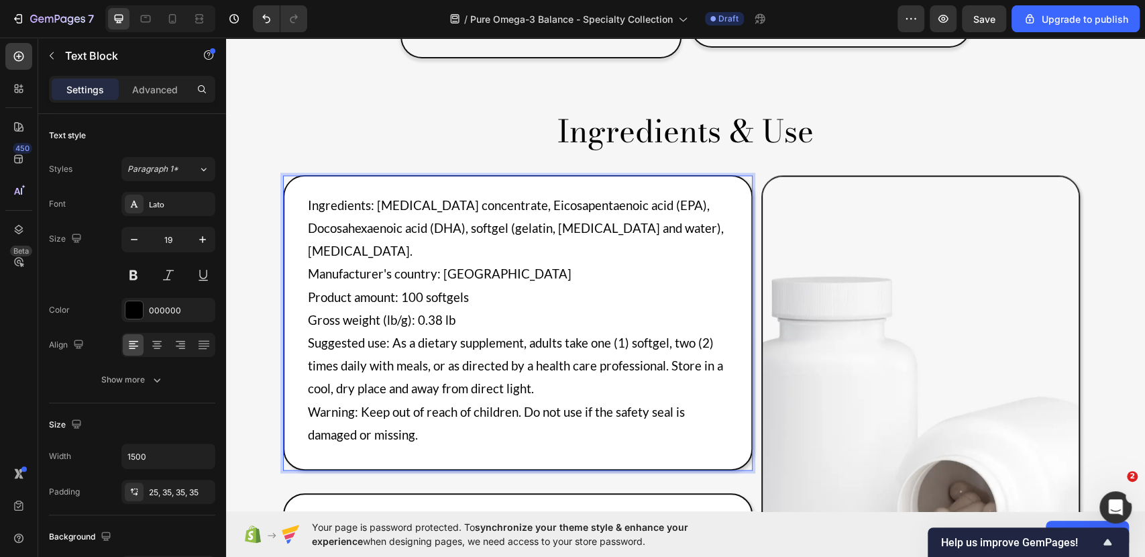
click at [338, 197] on span "Ingredients: Fish oil concentrate, Eicosapentaenoic acid (EPA), Docosahexaenoic…" at bounding box center [516, 227] width 416 height 60
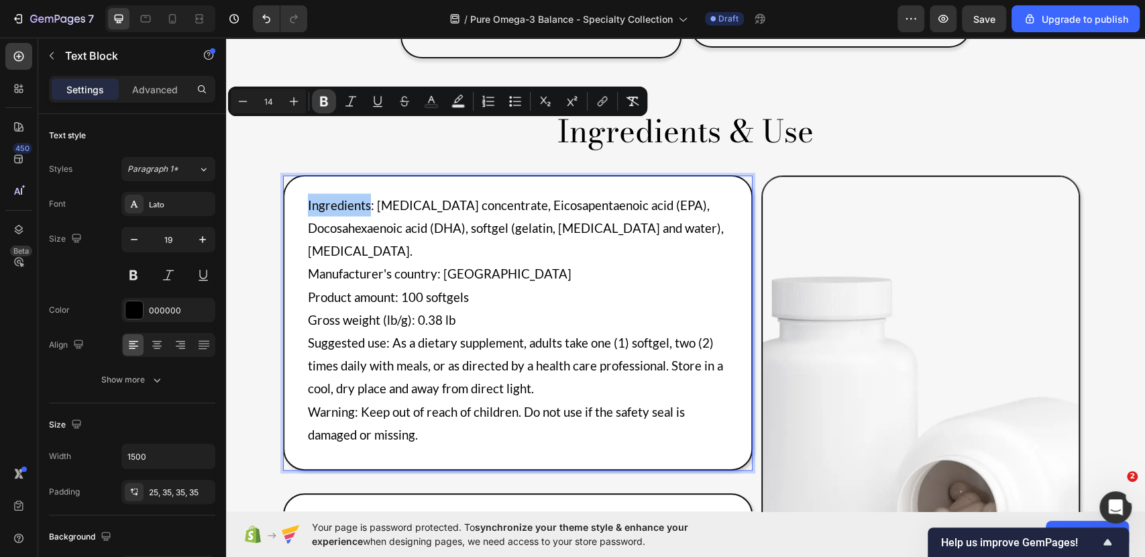
click at [323, 98] on icon "Editor contextual toolbar" at bounding box center [324, 102] width 8 height 10
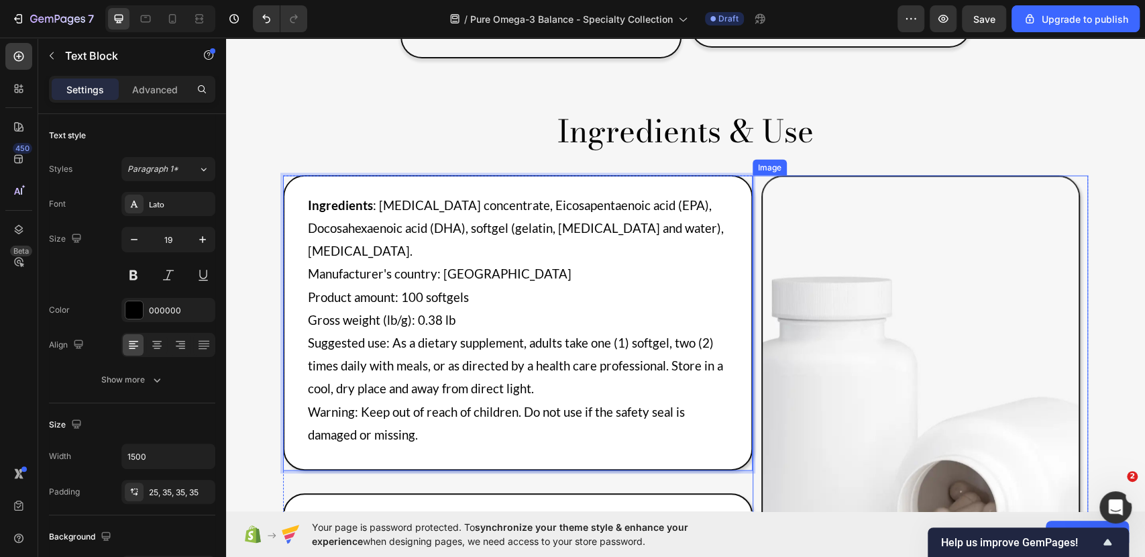
click at [794, 259] on img at bounding box center [920, 429] width 319 height 509
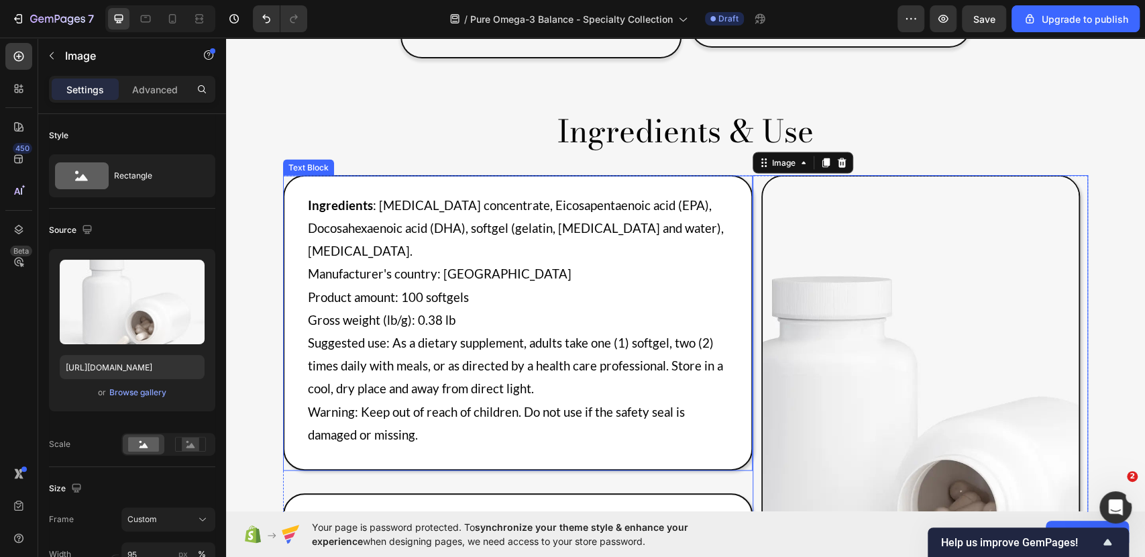
click at [308, 266] on span "Manufacturer's country: [GEOGRAPHIC_DATA]" at bounding box center [440, 273] width 264 height 15
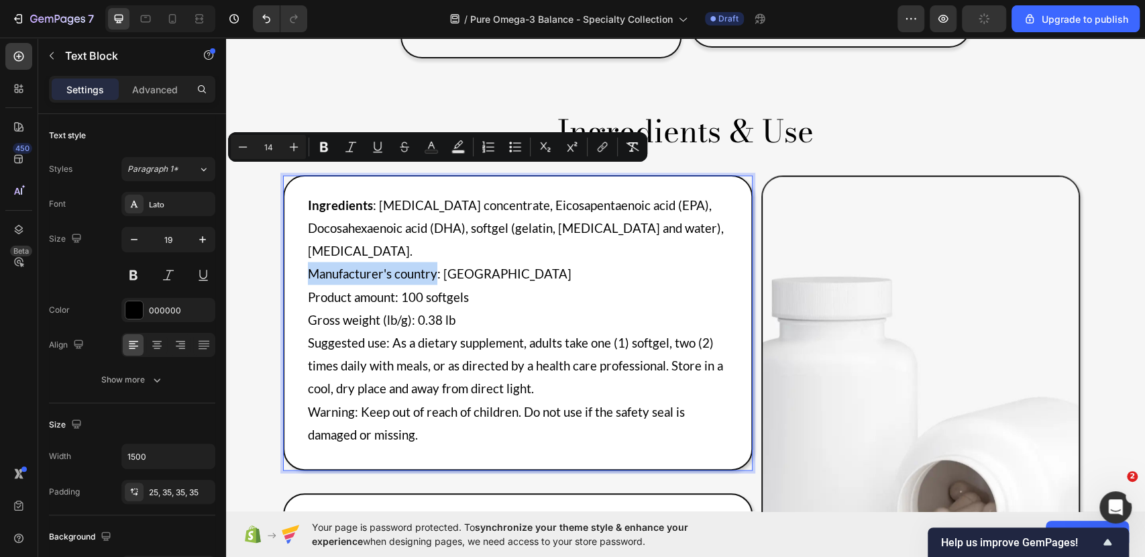
drag, startPoint x: 303, startPoint y: 173, endPoint x: 431, endPoint y: 184, distance: 128.6
click at [324, 146] on icon "Editor contextual toolbar" at bounding box center [324, 147] width 8 height 10
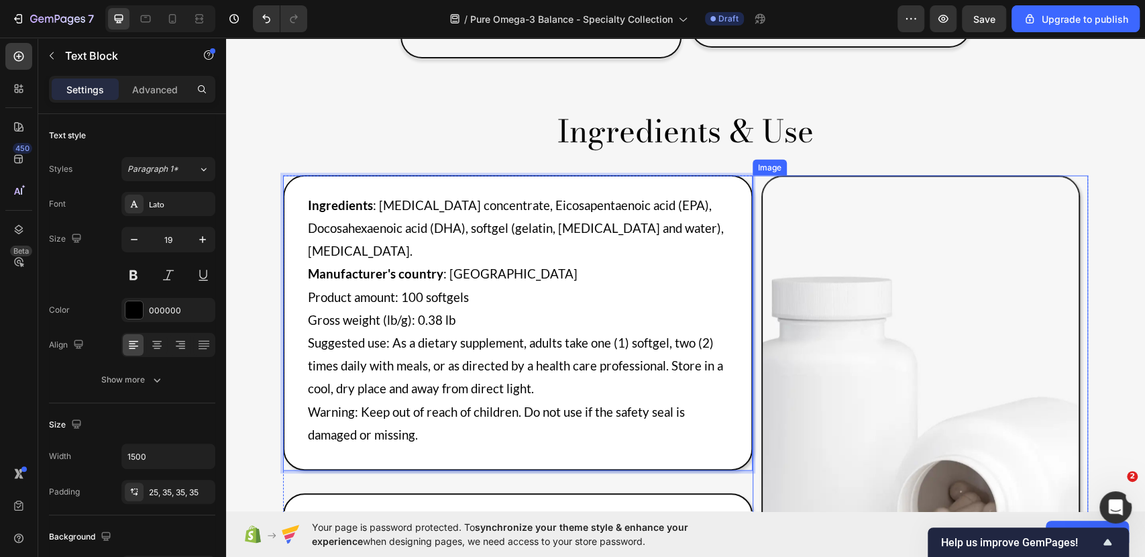
click at [845, 323] on img at bounding box center [920, 429] width 319 height 509
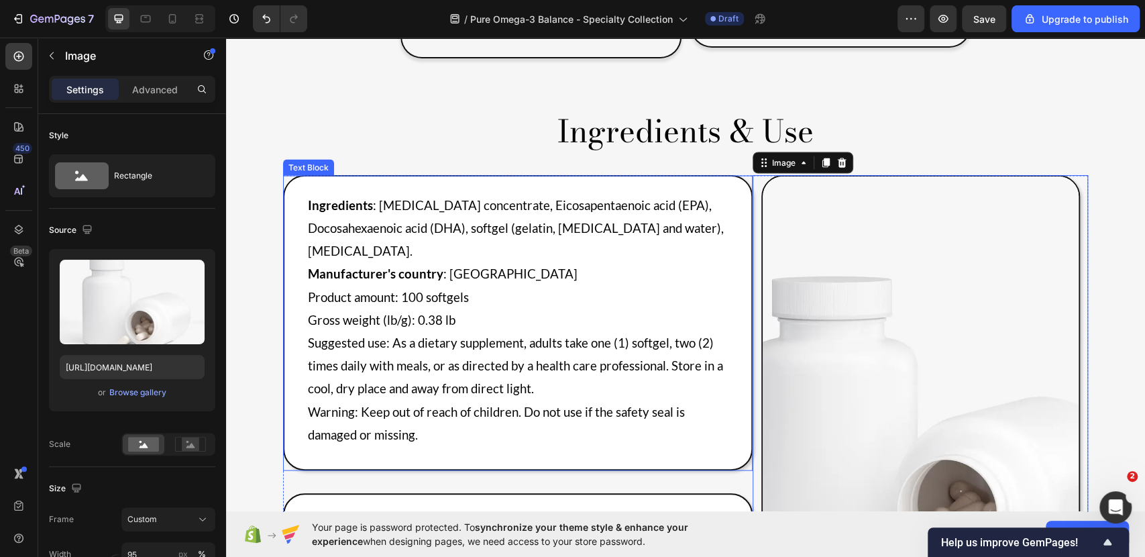
click at [315, 285] on p "Product amount: 100 softgels" at bounding box center [518, 296] width 420 height 23
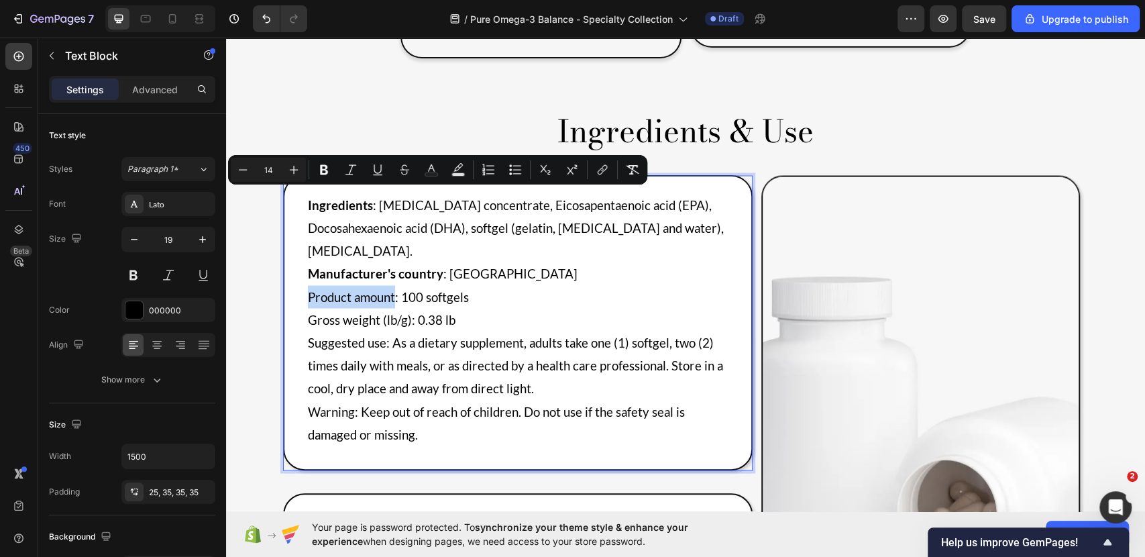
drag, startPoint x: 301, startPoint y: 196, endPoint x: 391, endPoint y: 202, distance: 90.1
click at [326, 168] on icon "Editor contextual toolbar" at bounding box center [324, 170] width 8 height 10
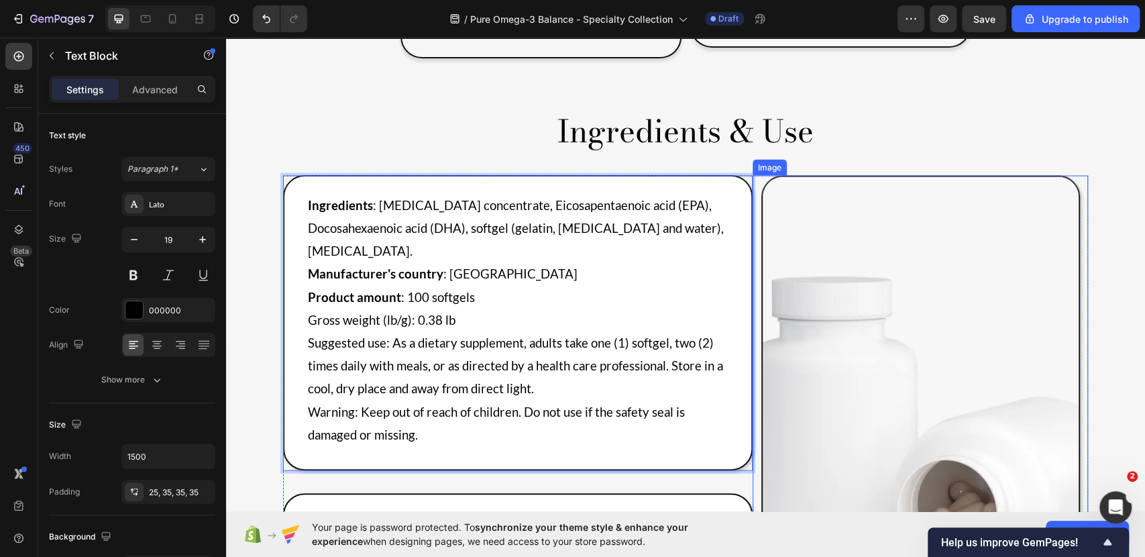
click at [891, 320] on img at bounding box center [920, 429] width 319 height 509
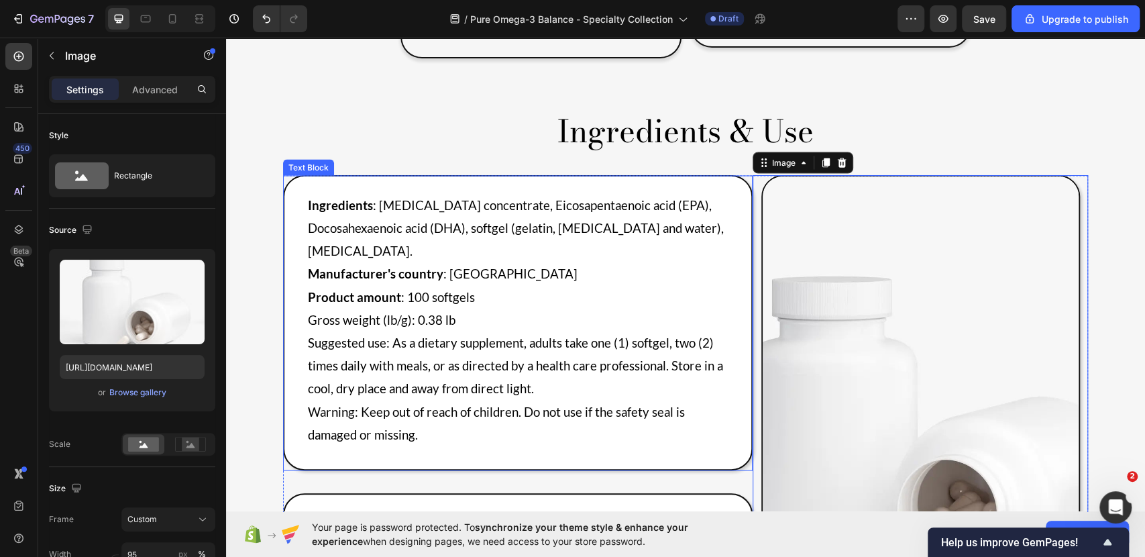
click at [339, 312] on span "Gross weight (lb/g): 0.38 lb" at bounding box center [382, 319] width 148 height 15
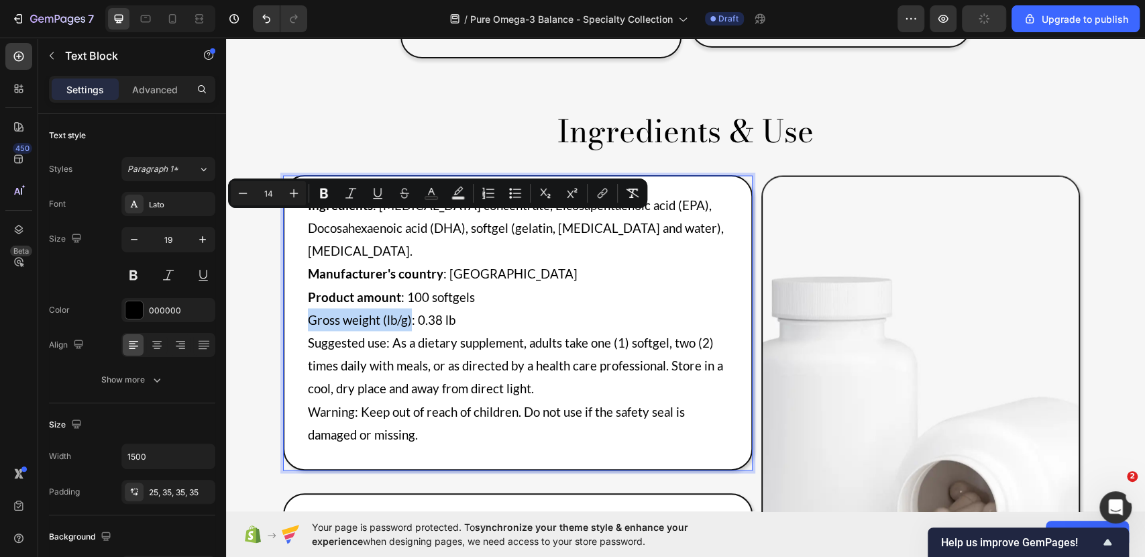
drag, startPoint x: 300, startPoint y: 221, endPoint x: 405, endPoint y: 231, distance: 105.7
click at [405, 231] on div "Ingredients : Fish oil concentrate, Eicosapentaenoic acid (EPA), Docosahexaenoi…" at bounding box center [518, 322] width 470 height 295
click at [320, 192] on icon "Editor contextual toolbar" at bounding box center [324, 194] width 8 height 10
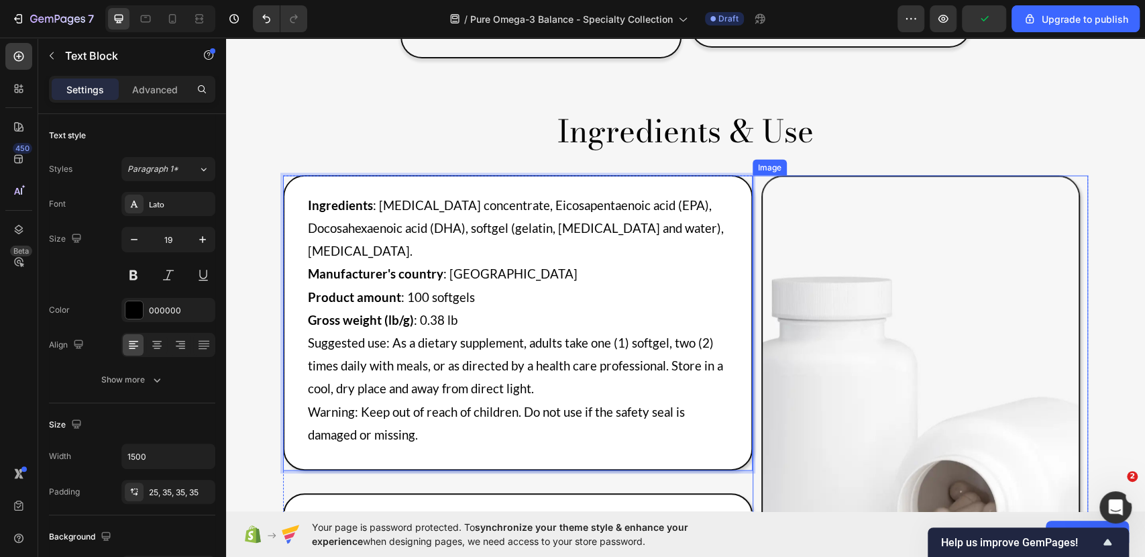
click at [845, 280] on img at bounding box center [920, 429] width 319 height 509
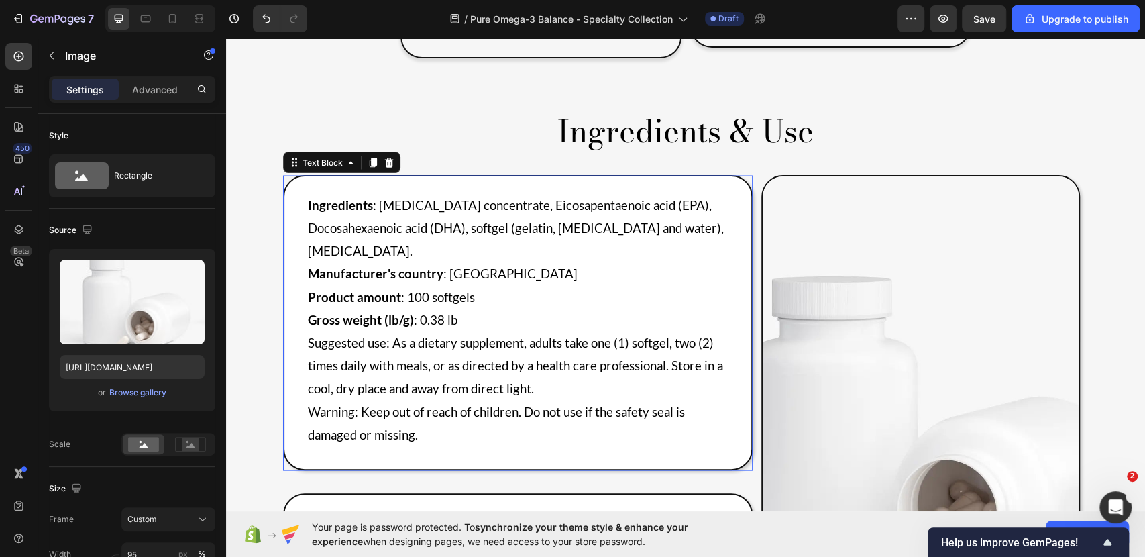
click at [308, 335] on span "Suggested use: As a dietary supplement, adults take one (1) softgel, two (2) ti…" at bounding box center [515, 365] width 415 height 60
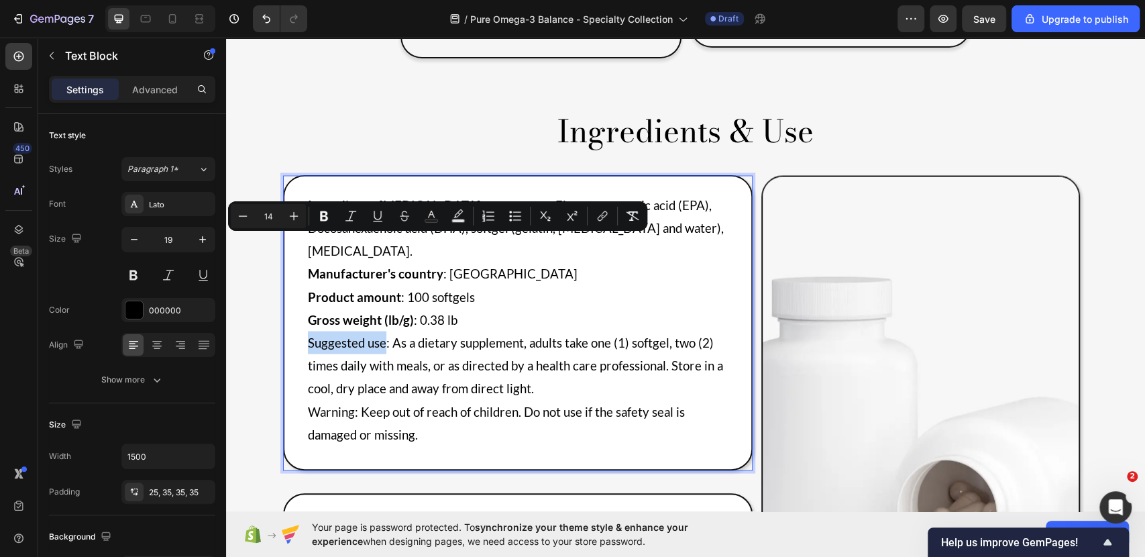
drag, startPoint x: 302, startPoint y: 243, endPoint x: 380, endPoint y: 248, distance: 78.0
click at [320, 212] on icon "Editor contextual toolbar" at bounding box center [324, 216] width 8 height 10
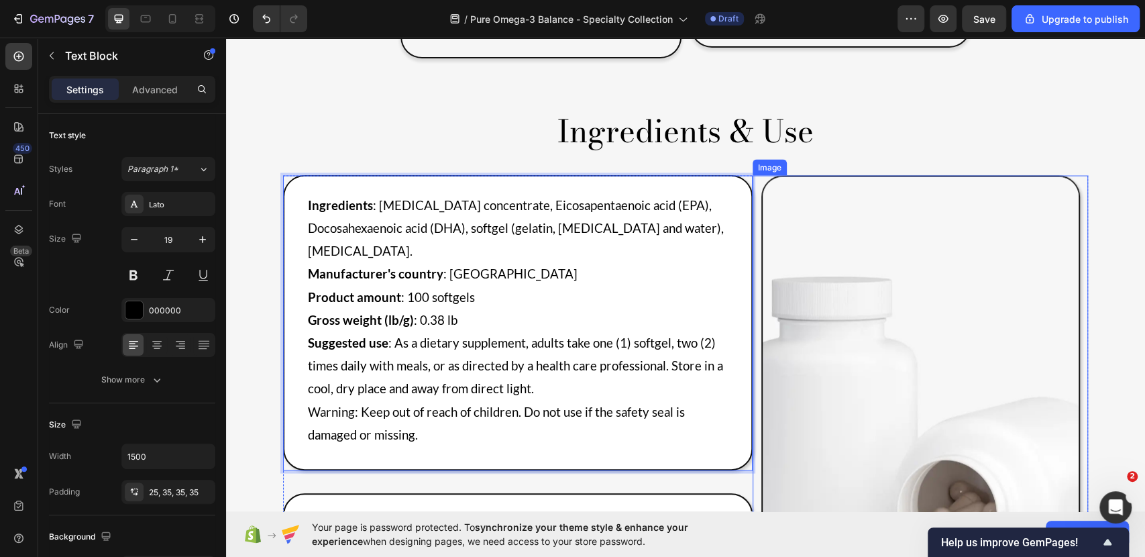
click at [806, 318] on img at bounding box center [920, 429] width 319 height 509
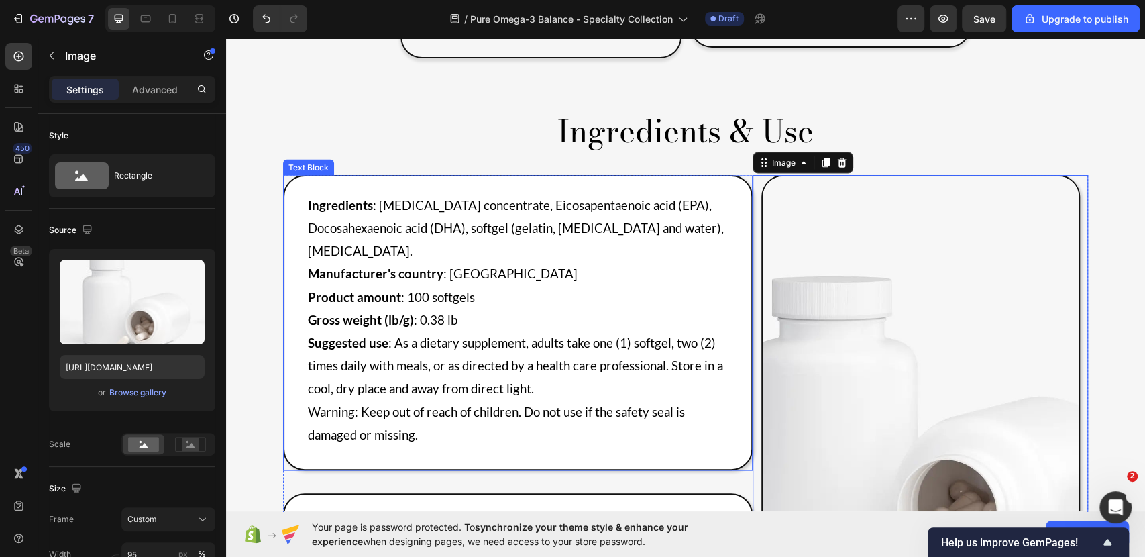
click at [326, 404] on span "Warning: Keep out of reach of children. Do not use if the safety seal is damage…" at bounding box center [496, 423] width 377 height 38
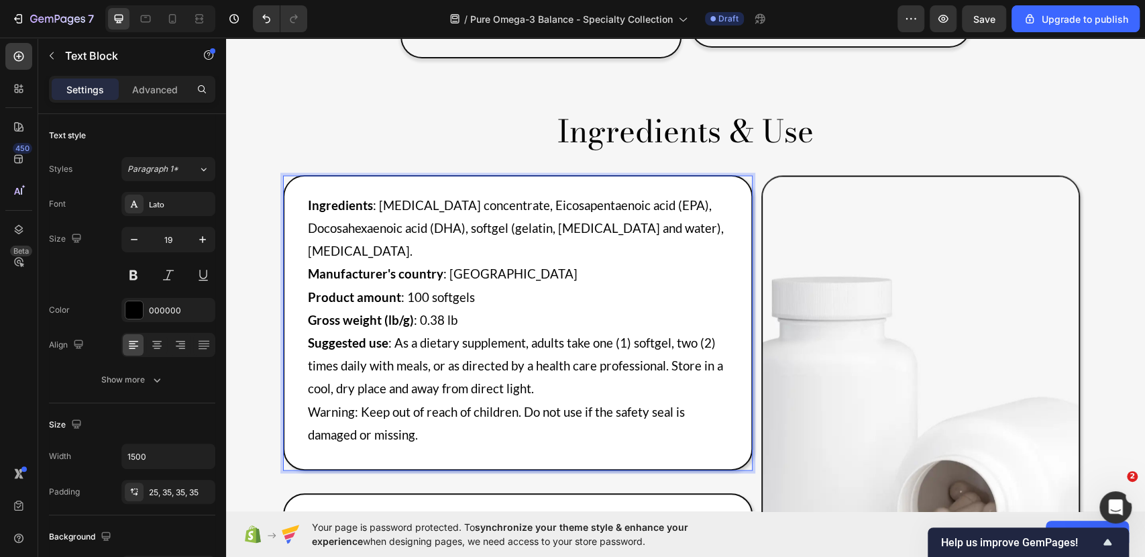
click at [325, 404] on span "Warning: Keep out of reach of children. Do not use if the safety seal is damage…" at bounding box center [496, 423] width 377 height 38
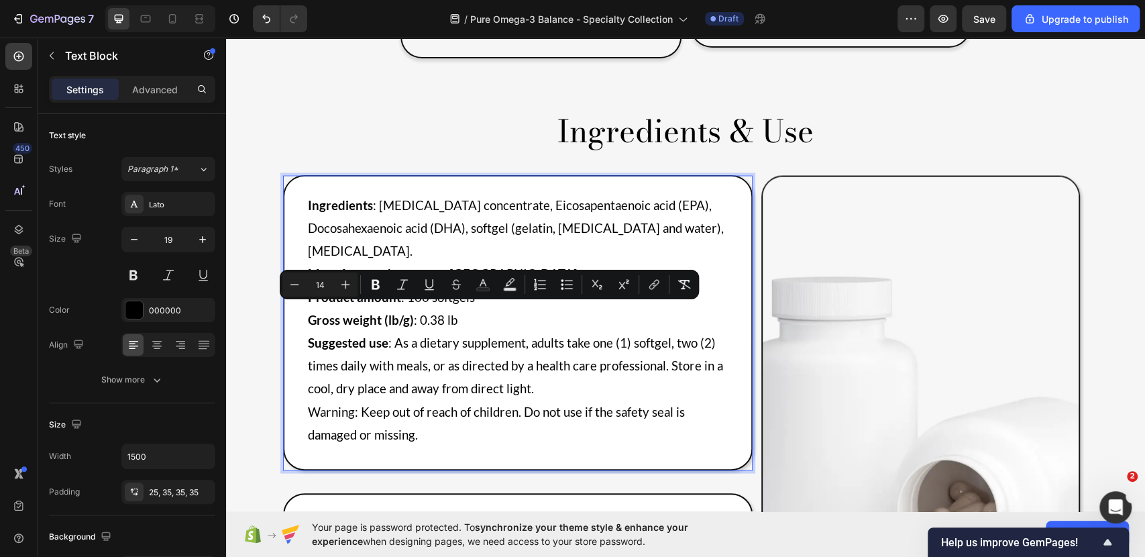
click at [325, 404] on span "Warning: Keep out of reach of children. Do not use if the safety seal is damage…" at bounding box center [496, 423] width 377 height 38
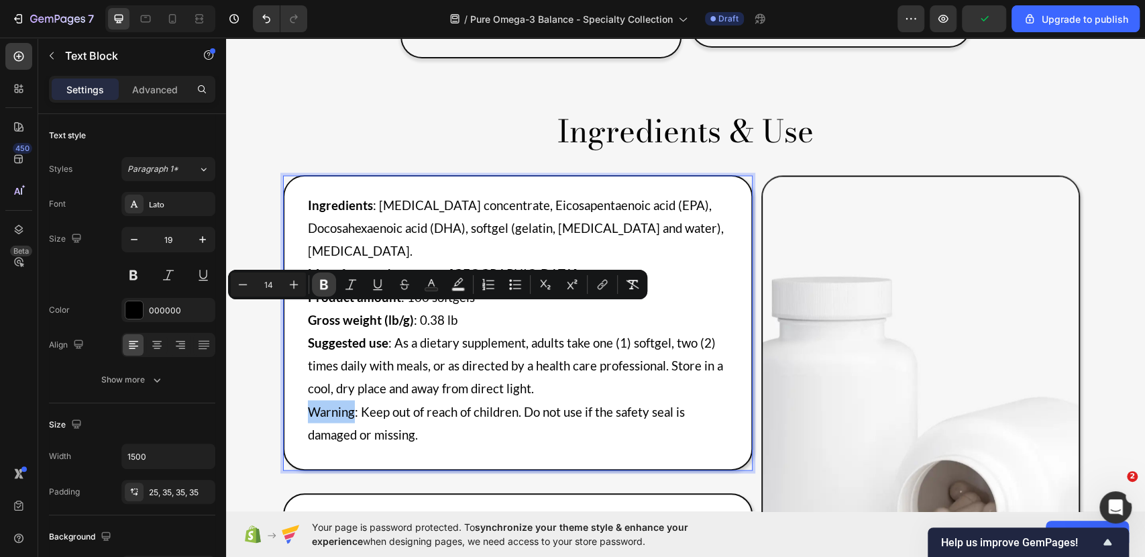
drag, startPoint x: 323, startPoint y: 284, endPoint x: 160, endPoint y: 272, distance: 162.8
click at [323, 284] on icon "Editor contextual toolbar" at bounding box center [324, 285] width 8 height 10
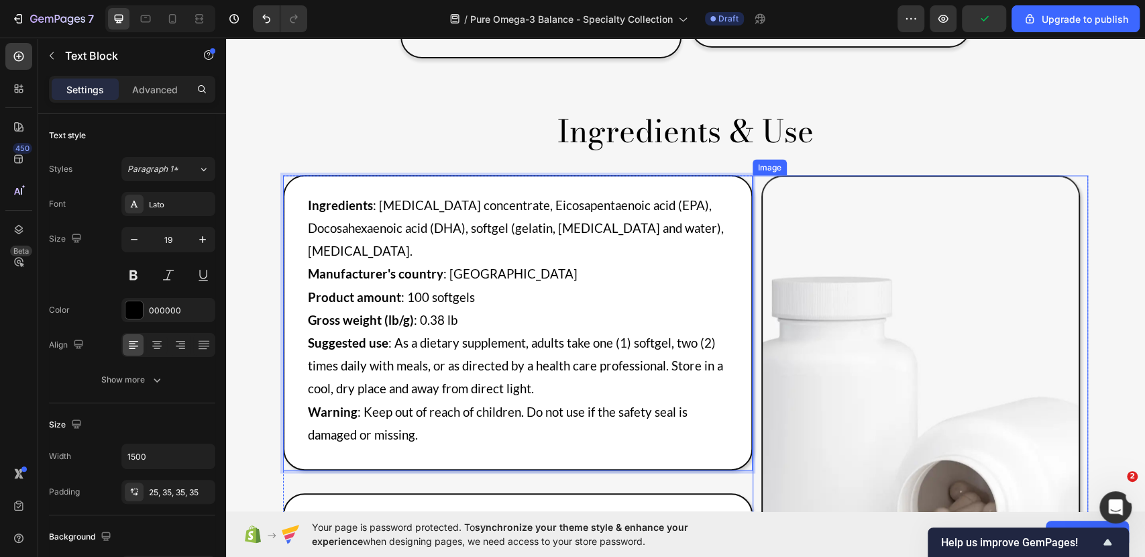
click at [829, 332] on img at bounding box center [920, 429] width 319 height 509
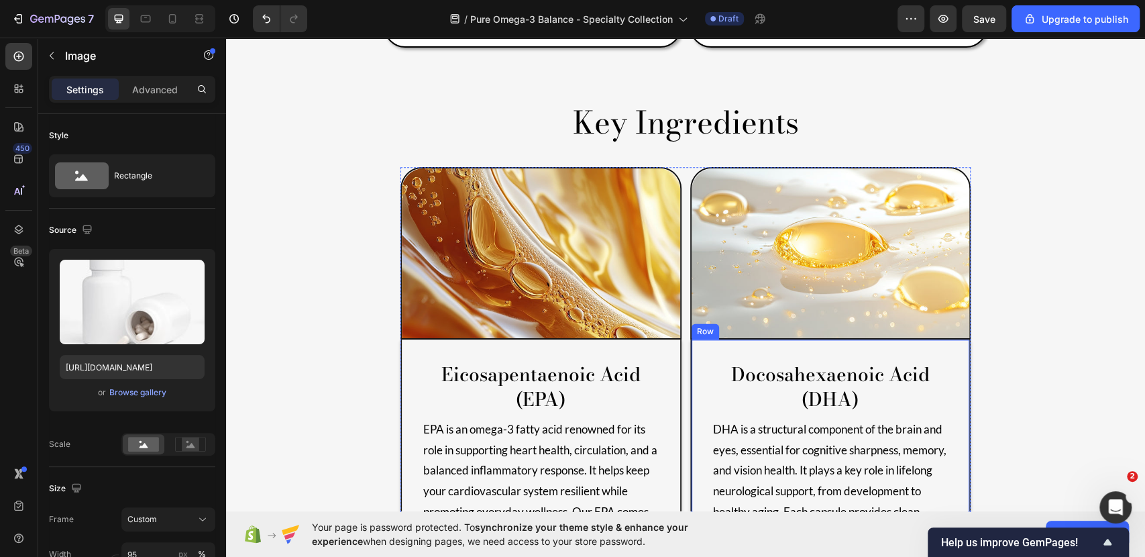
scroll to position [1074, 0]
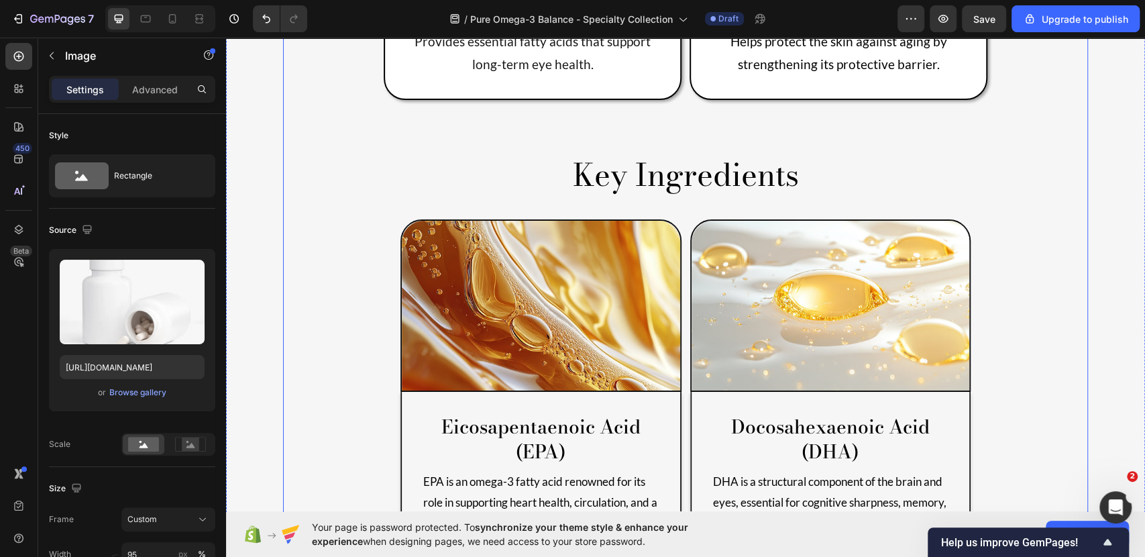
click at [1053, 313] on div "Product Features Heading Heart Health Text Block Supports a normal heartbeat an…" at bounding box center [685, 212] width 805 height 925
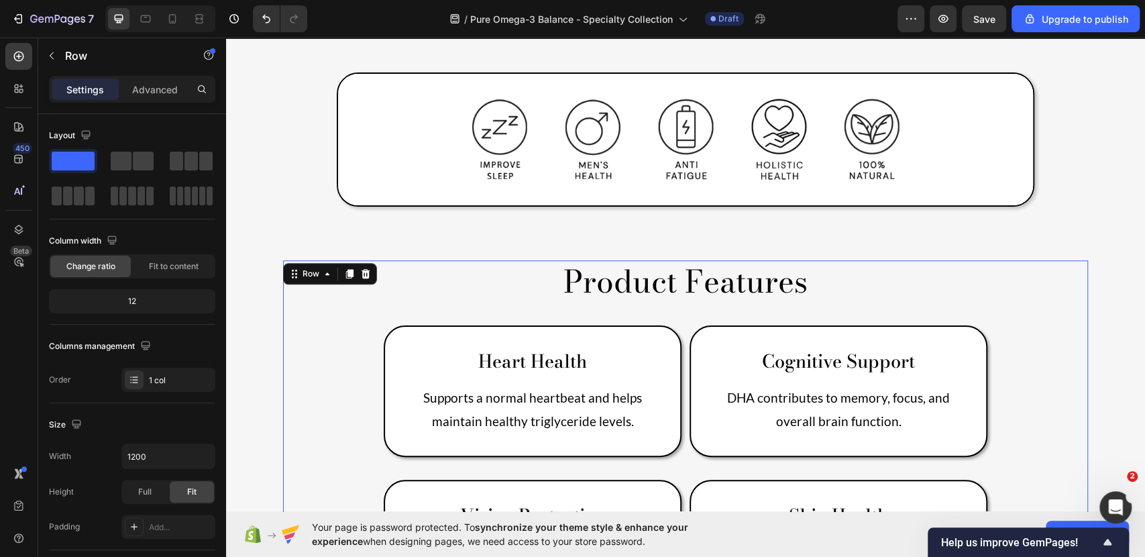
scroll to position [553, 0]
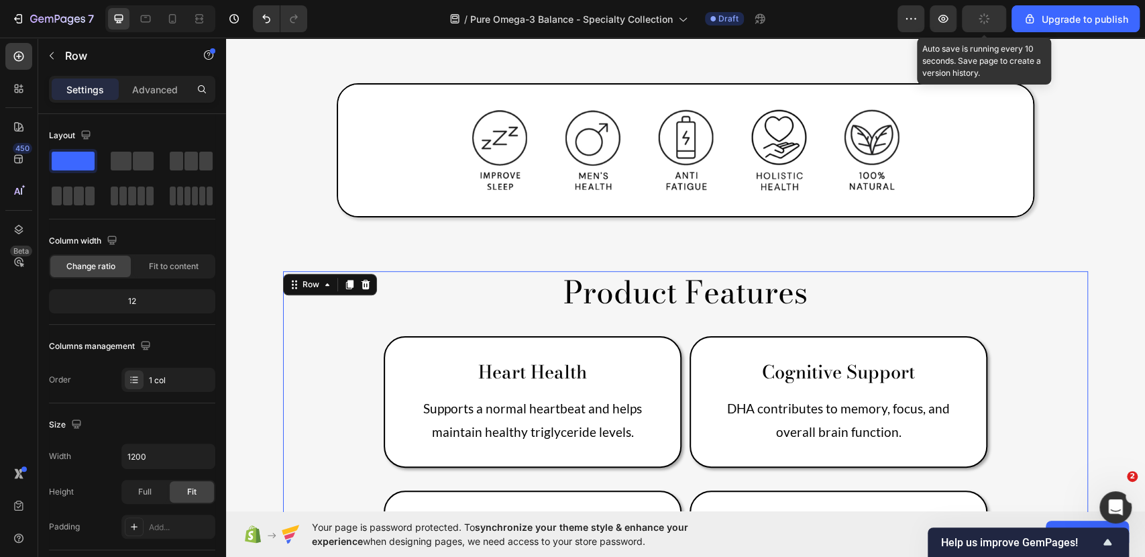
click at [981, 22] on icon "button" at bounding box center [984, 19] width 12 height 12
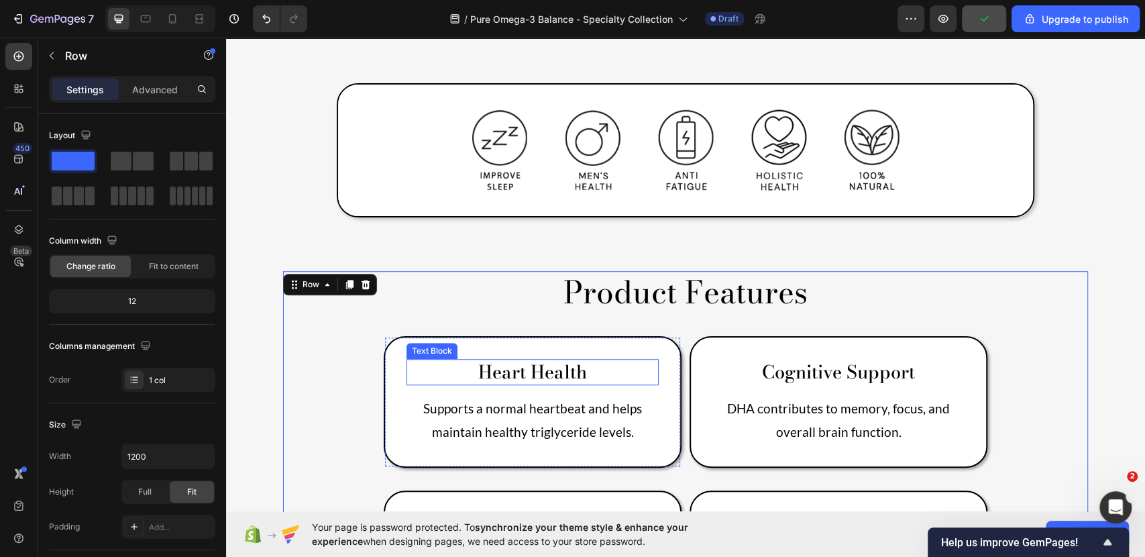
click at [583, 360] on p "Heart Health" at bounding box center [533, 371] width 250 height 23
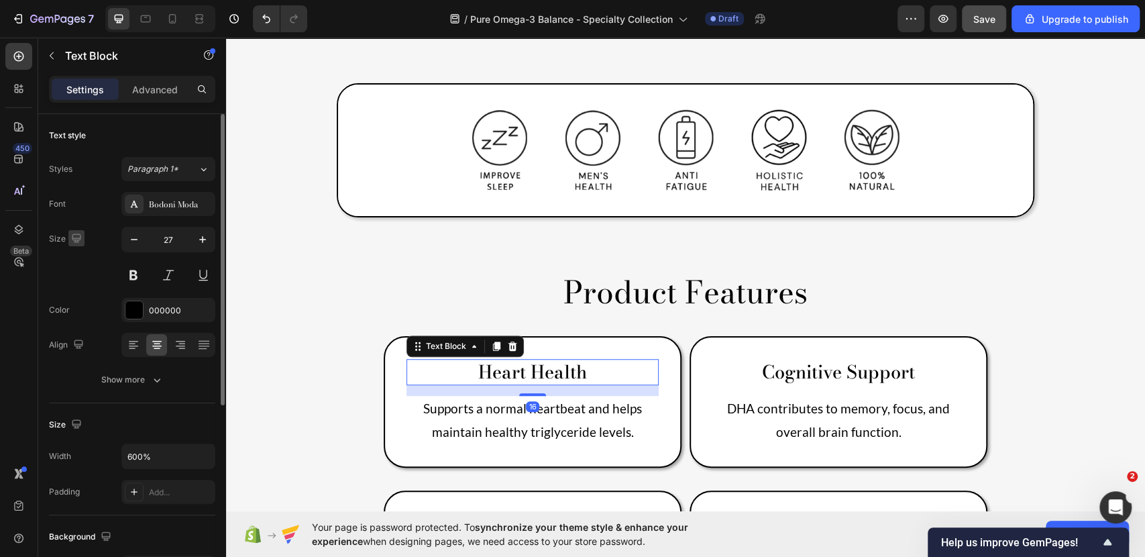
click at [74, 233] on icon "button" at bounding box center [76, 237] width 13 height 13
click at [86, 285] on button "button" at bounding box center [78, 283] width 21 height 21
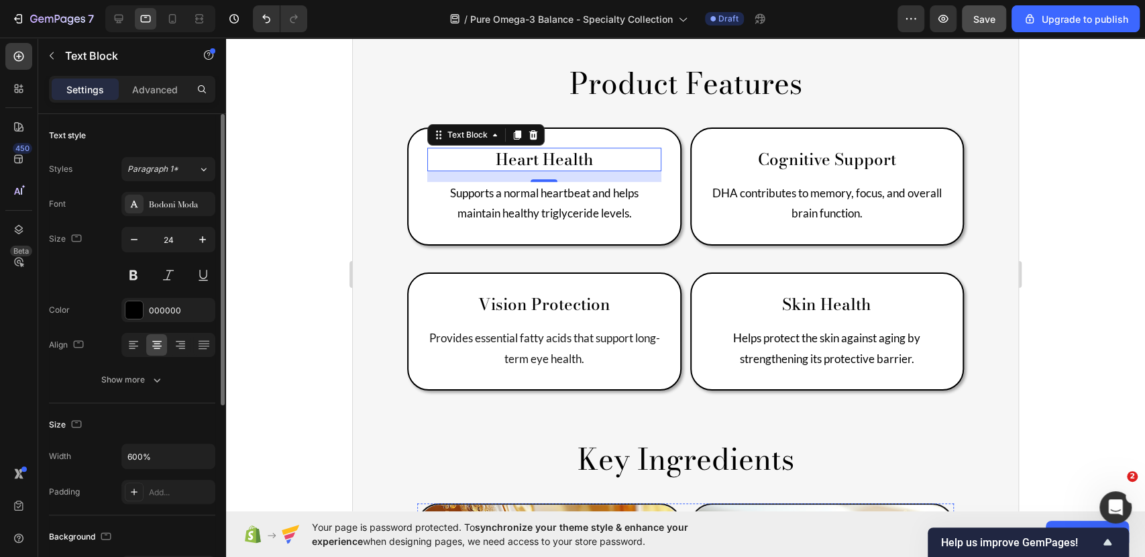
scroll to position [652, 0]
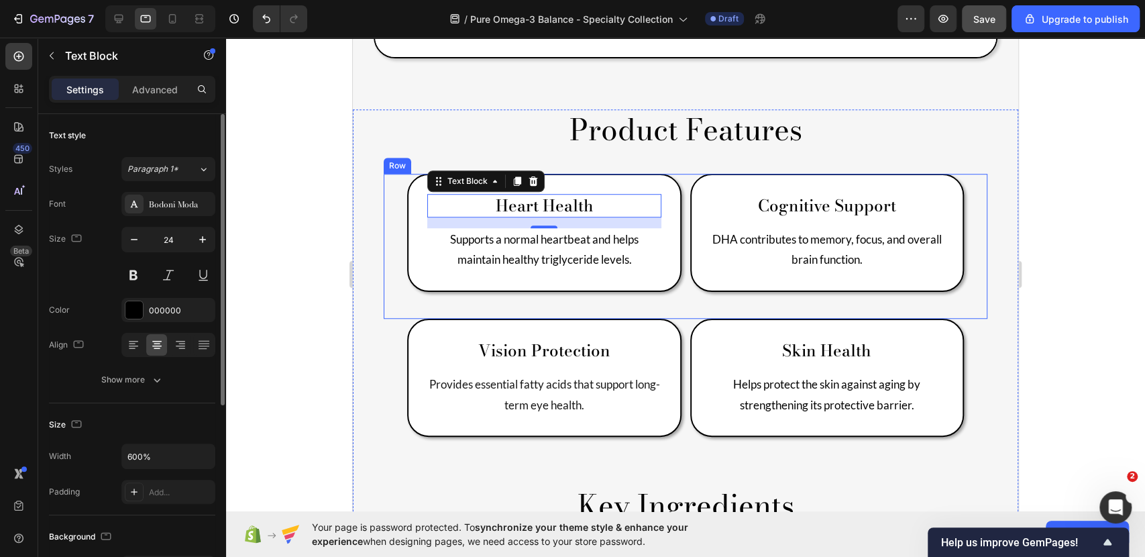
click at [73, 246] on div at bounding box center [76, 239] width 16 height 18
click at [72, 240] on icon "button" at bounding box center [76, 237] width 13 height 13
click at [82, 310] on icon "button" at bounding box center [78, 307] width 13 height 13
type input "26"
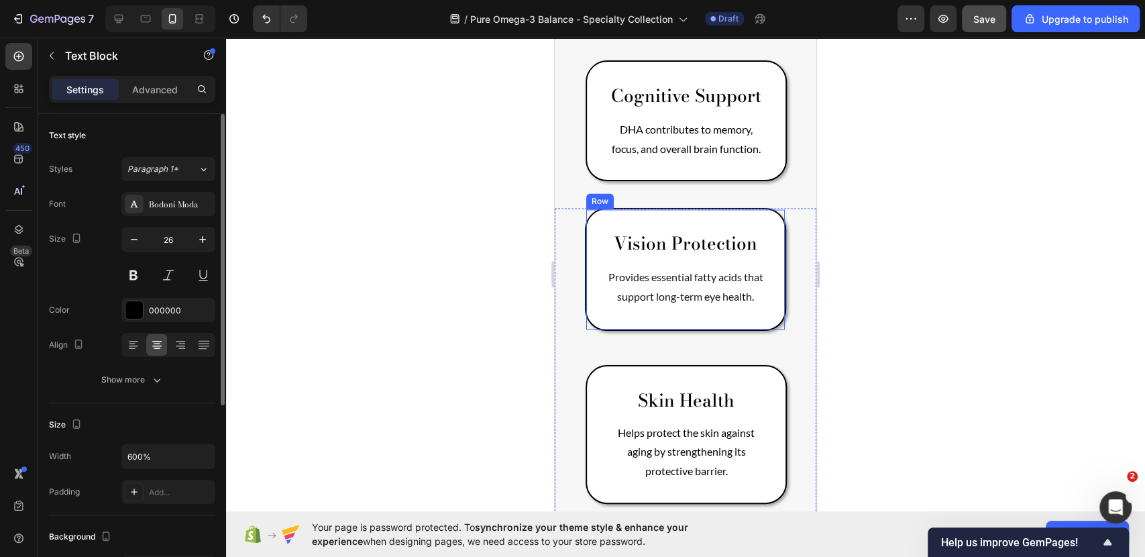
scroll to position [1277, 0]
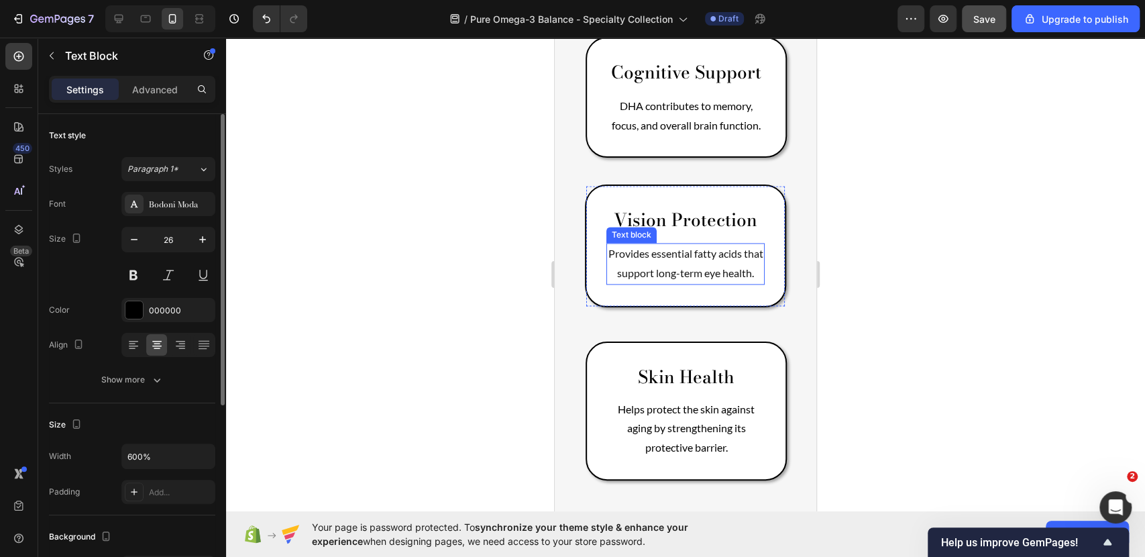
click at [719, 273] on p "Provides essential fatty acids that support long-term eye health." at bounding box center [686, 263] width 156 height 39
click at [723, 274] on p "Provides essential fatty acids that support long-term eye health." at bounding box center [686, 263] width 156 height 39
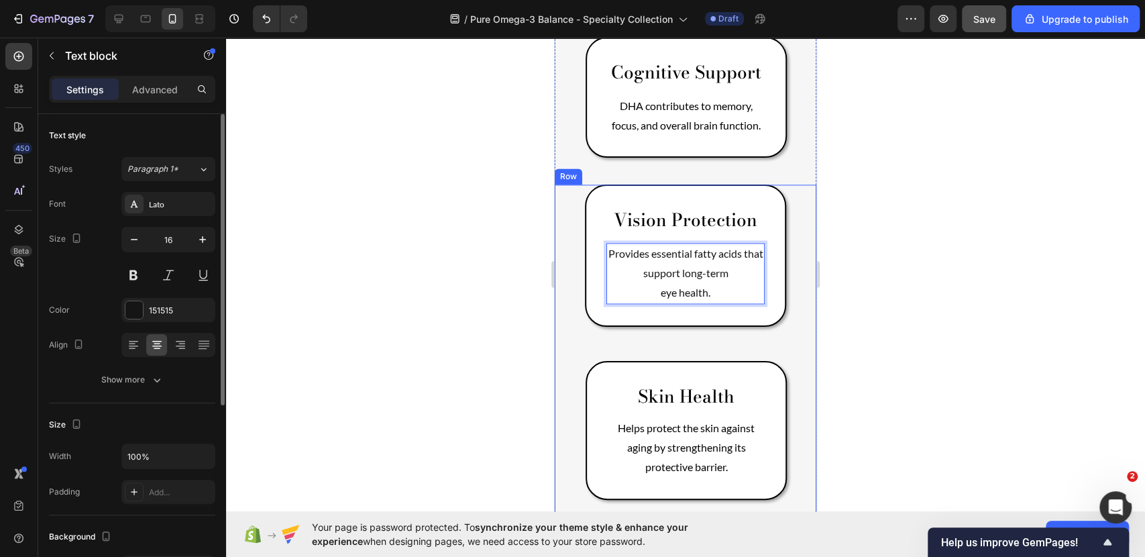
click at [759, 341] on div "Vision Protection Text Block Provides essential fatty acids that support long-t…" at bounding box center [685, 268] width 201 height 168
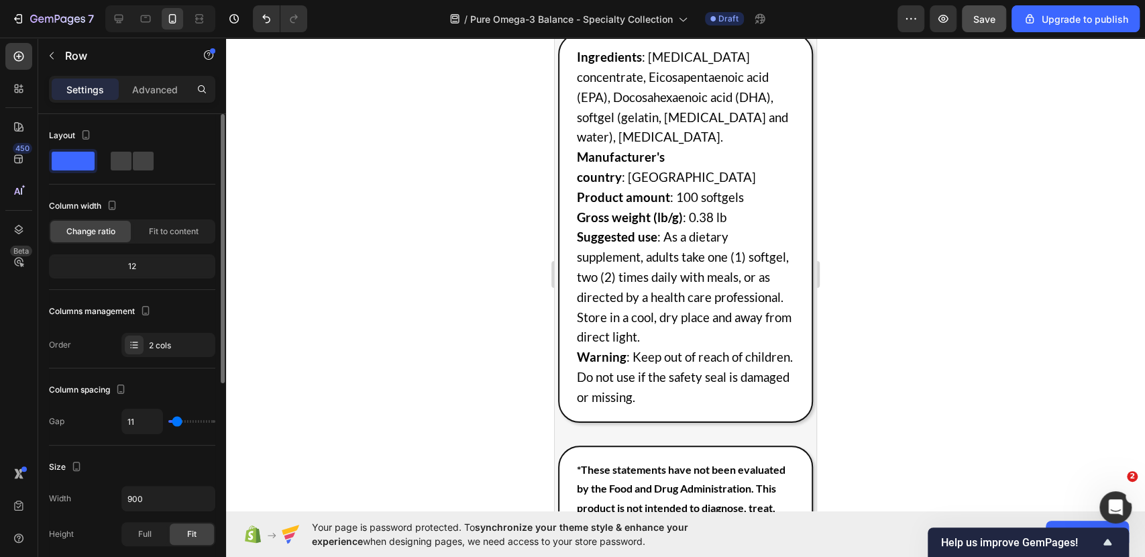
scroll to position [2843, 0]
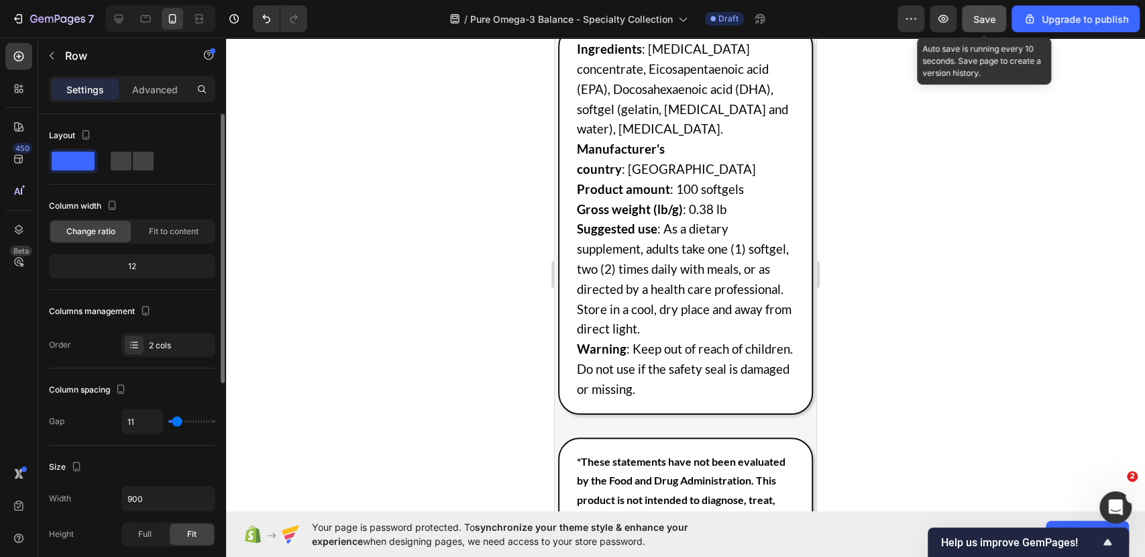
click at [978, 14] on span "Save" at bounding box center [984, 18] width 22 height 11
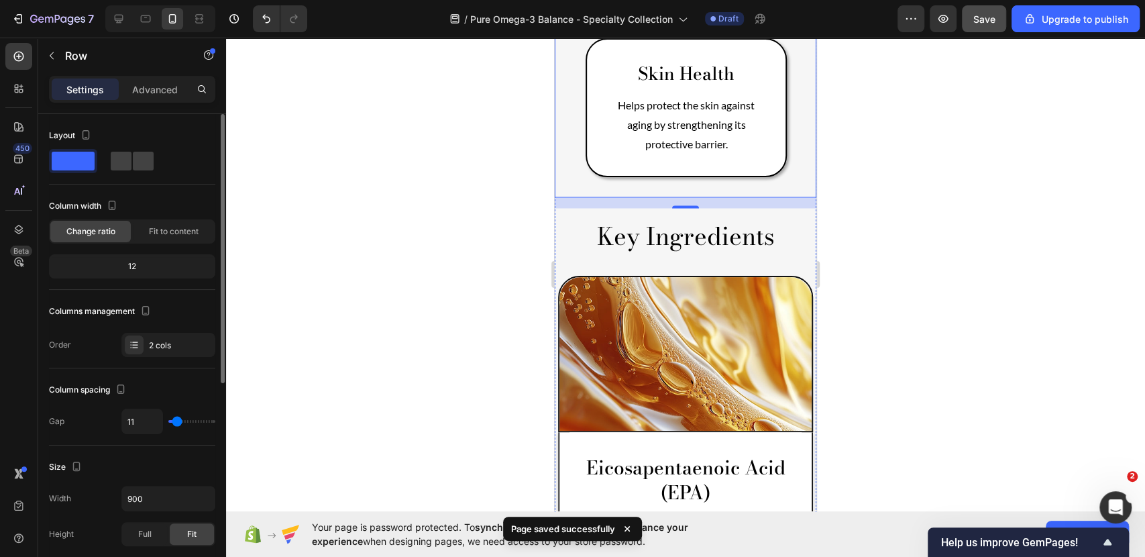
scroll to position [1421, 0]
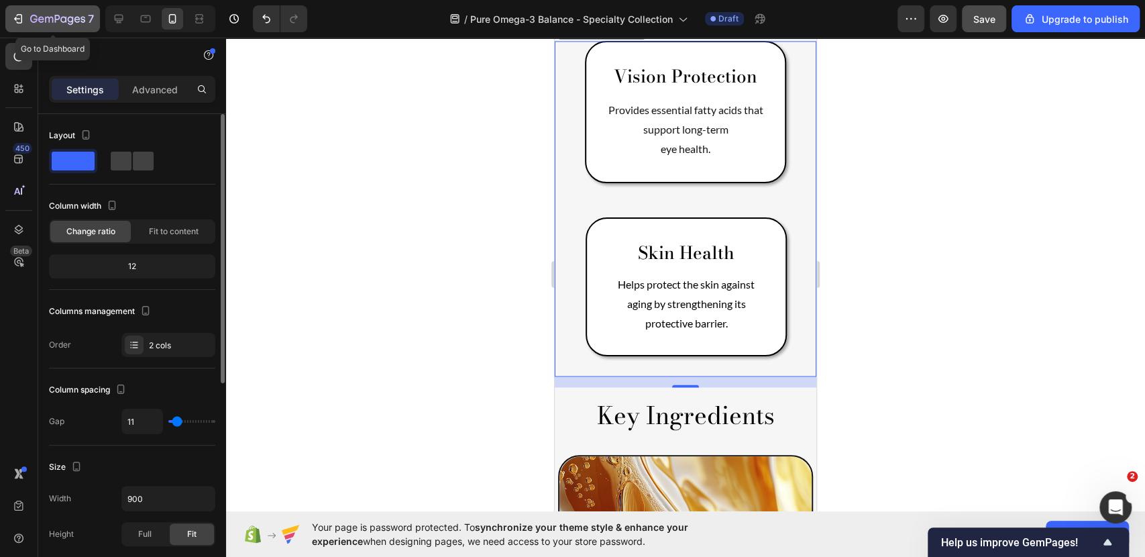
click at [46, 25] on icon "button" at bounding box center [57, 19] width 55 height 11
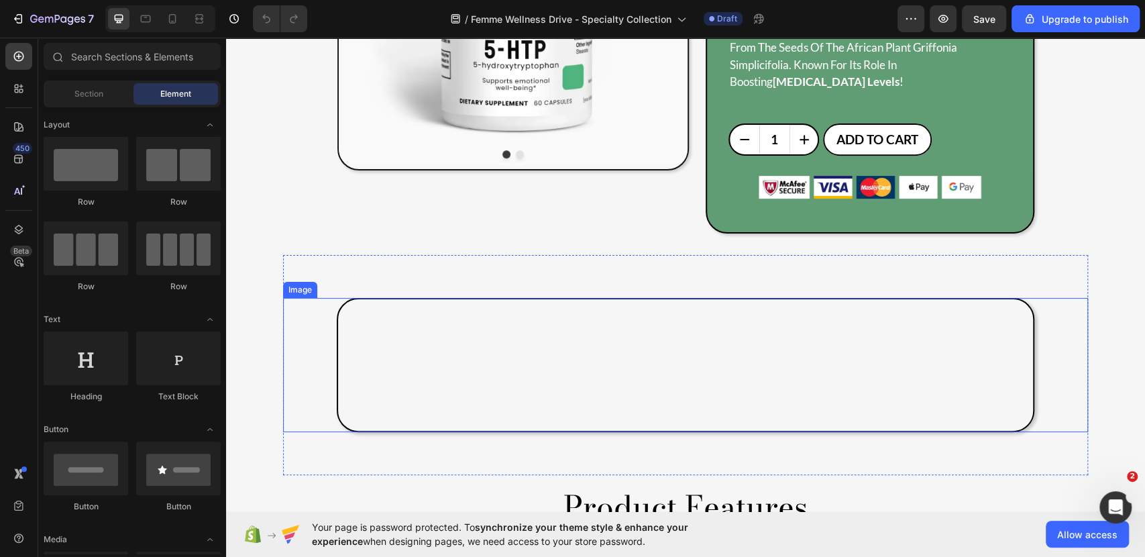
scroll to position [521, 0]
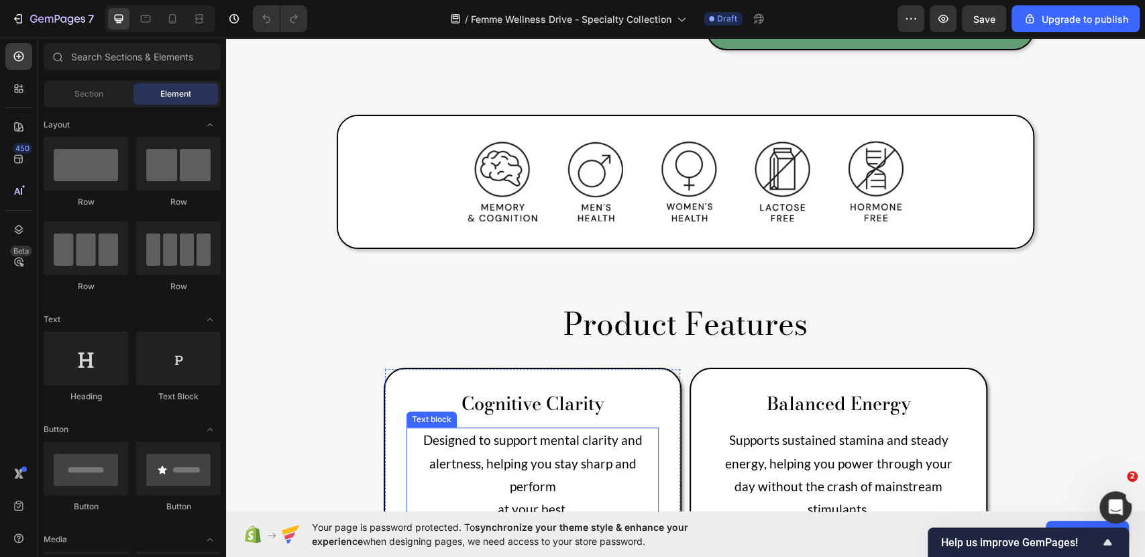
click at [517, 392] on p "Cognitive Clarity" at bounding box center [533, 403] width 250 height 23
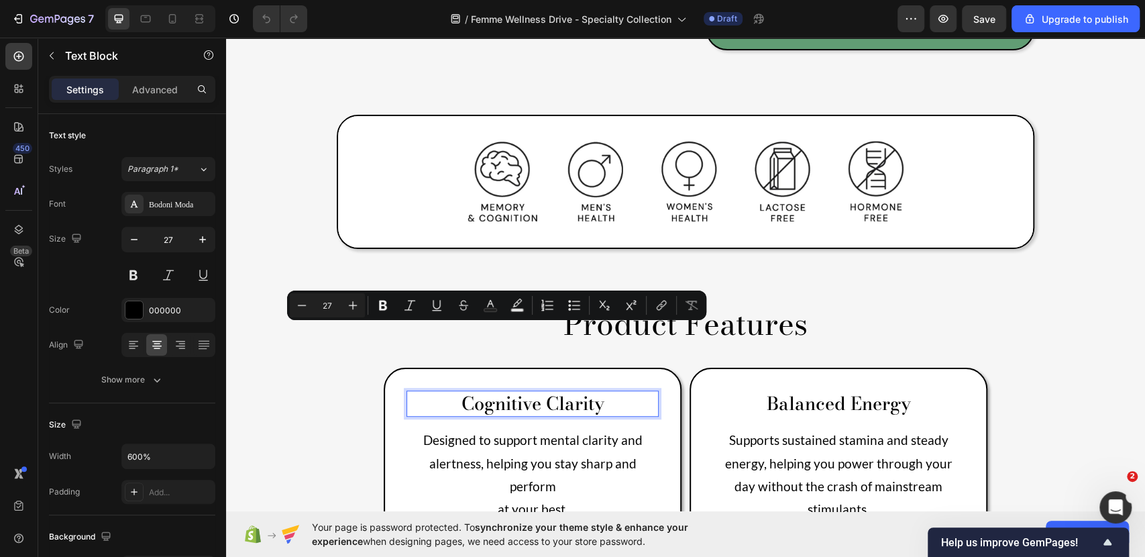
click at [581, 392] on p "Cognitive Clarity" at bounding box center [533, 403] width 250 height 23
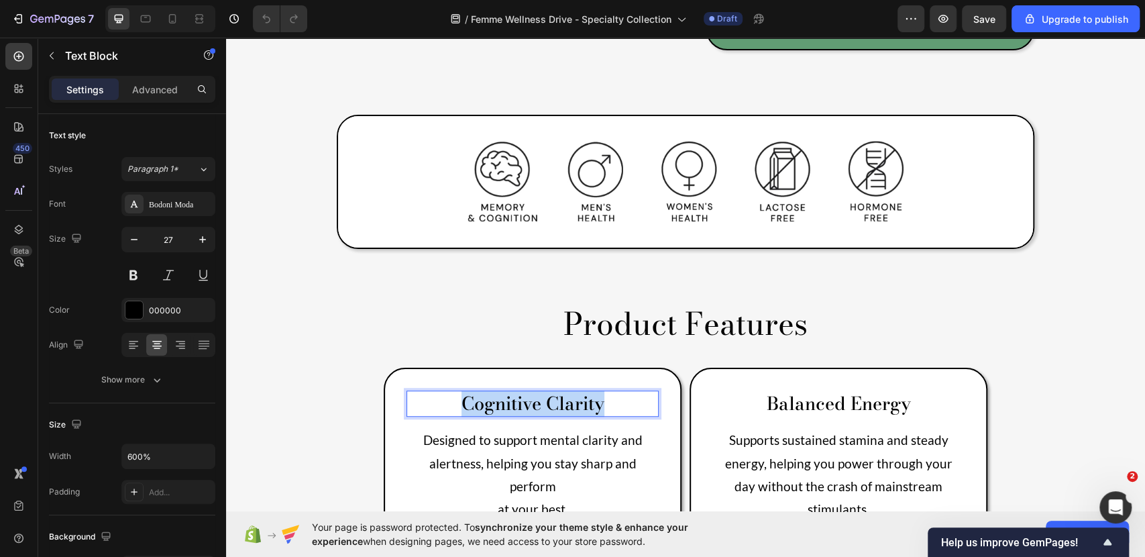
drag, startPoint x: 618, startPoint y: 346, endPoint x: 425, endPoint y: 344, distance: 193.2
click at [425, 392] on p "Cognitive Clarity" at bounding box center [533, 403] width 250 height 23
click at [496, 396] on span "Lasting energy and strength" at bounding box center [532, 405] width 167 height 19
click at [565, 396] on span "Lasting Energy and strength" at bounding box center [533, 405] width 168 height 19
click at [615, 392] on p "Lasting Energy and Strength" at bounding box center [533, 404] width 250 height 25
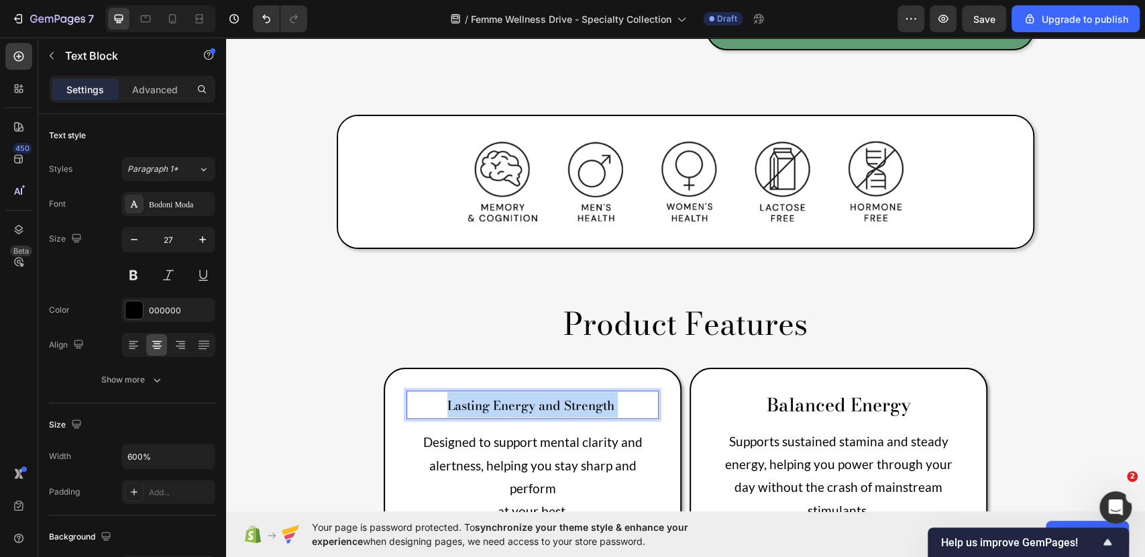
drag, startPoint x: 617, startPoint y: 340, endPoint x: 440, endPoint y: 350, distance: 177.4
click at [440, 392] on p "Lasting Energy and Strength" at bounding box center [533, 404] width 250 height 25
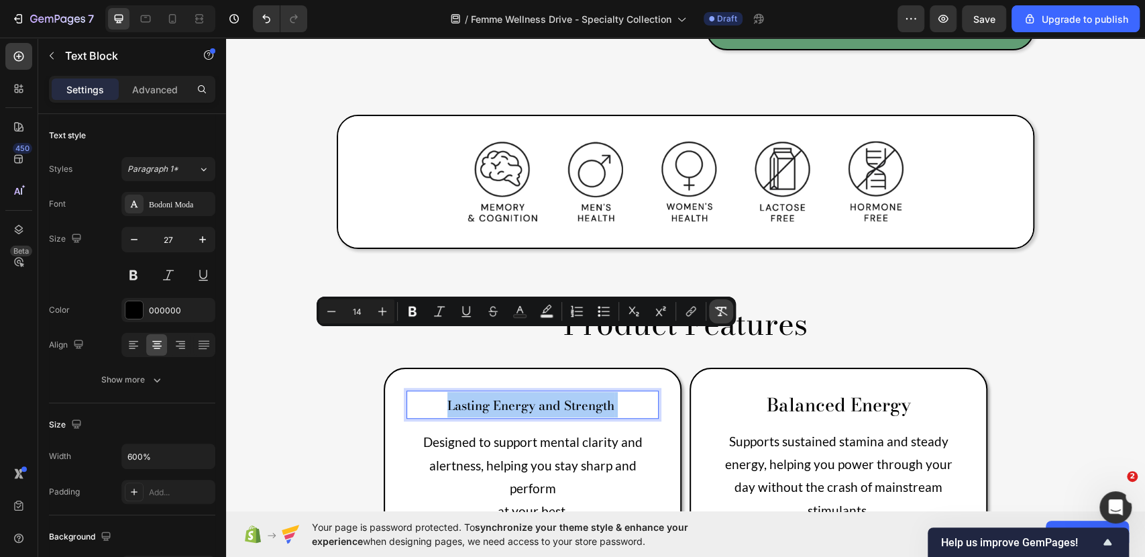
click at [729, 308] on button "Remove Format" at bounding box center [721, 311] width 24 height 24
type input "27"
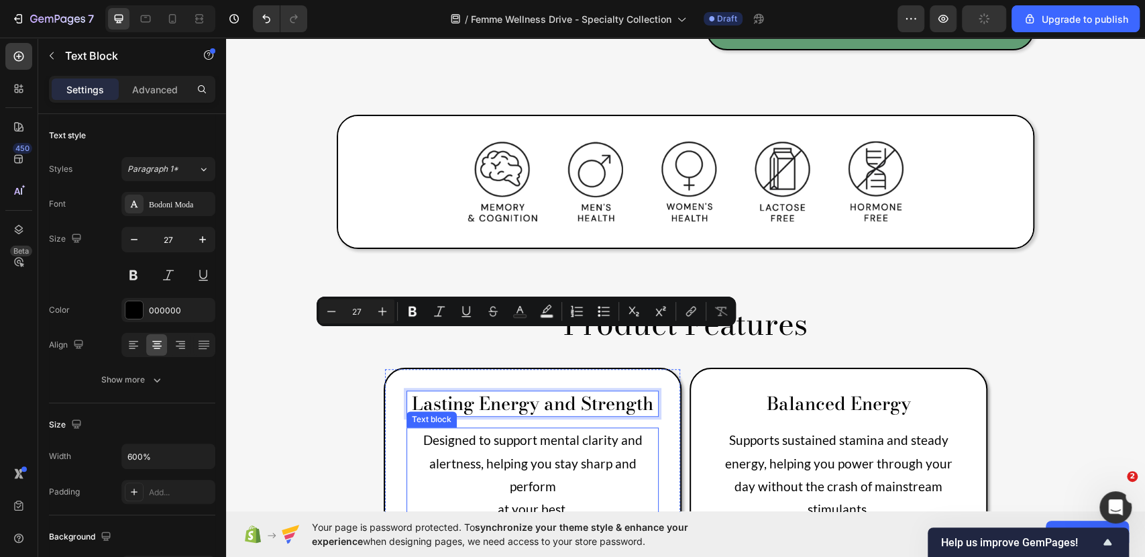
click at [545, 429] on p "Designed to support mental clarity and alertness, helping you stay sharp and pe…" at bounding box center [533, 463] width 250 height 69
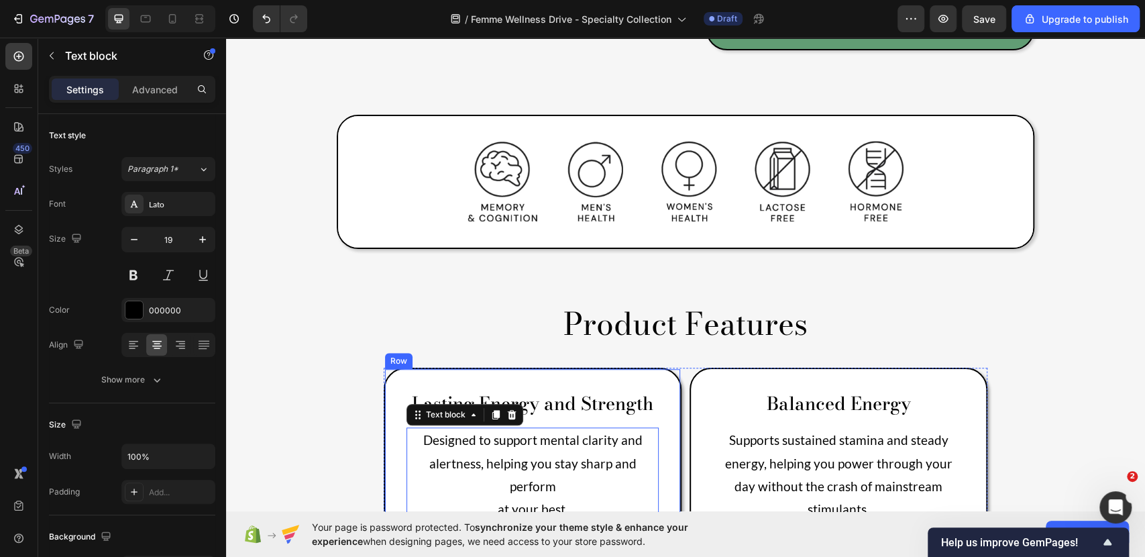
click at [569, 498] on p "at your best." at bounding box center [533, 509] width 250 height 23
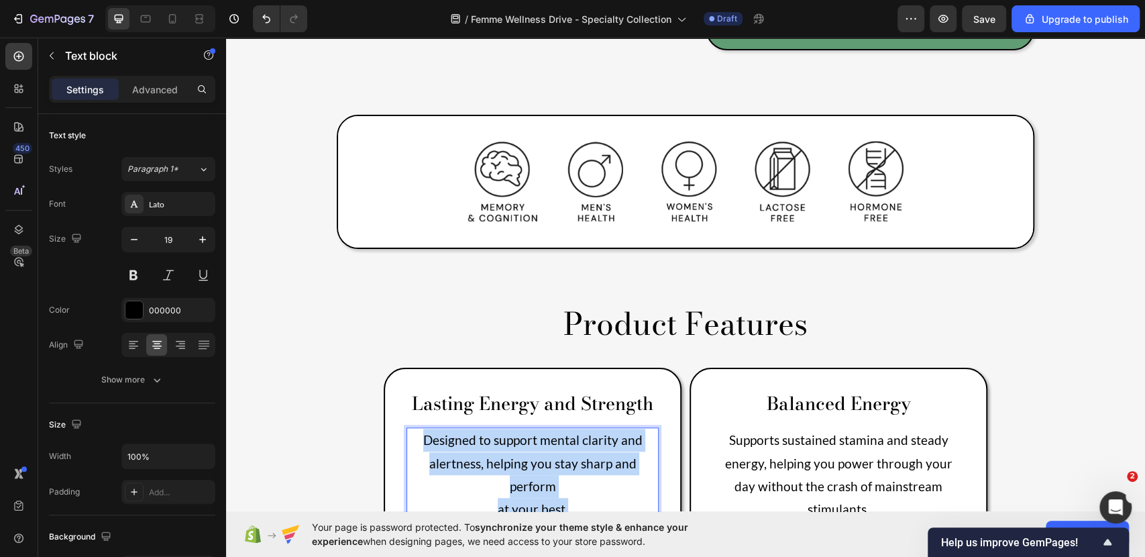
drag, startPoint x: 569, startPoint y: 448, endPoint x: 410, endPoint y: 374, distance: 175.3
click at [410, 427] on div "Designed to support mental clarity and alertness, helping you stay sharp and pe…" at bounding box center [533, 474] width 252 height 95
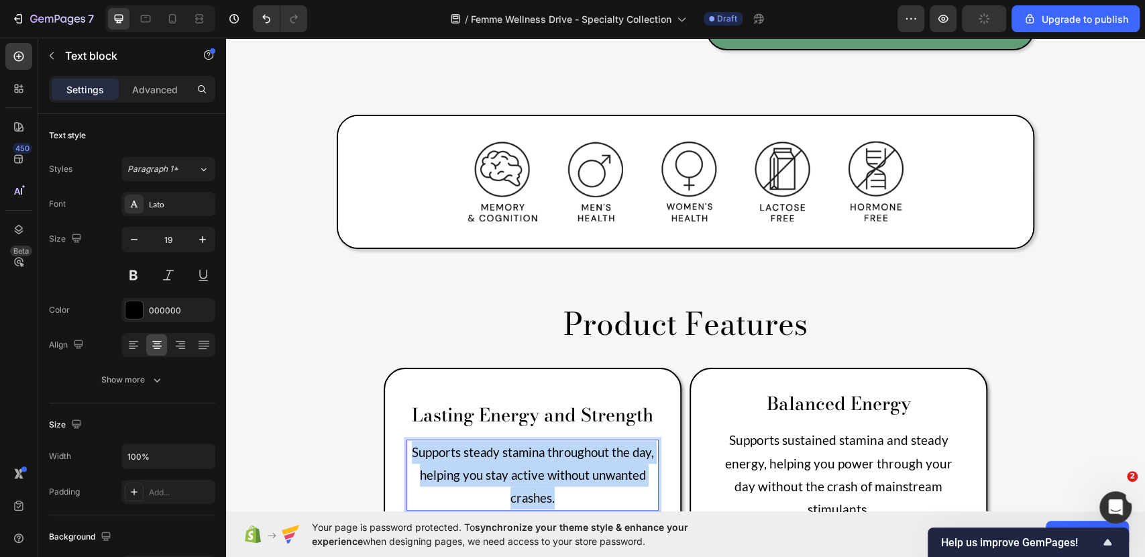
drag, startPoint x: 559, startPoint y: 419, endPoint x: 394, endPoint y: 372, distance: 170.9
click at [394, 372] on div "Lasting Energy and Strength Text Block Supports steady stamina throughout the d…" at bounding box center [533, 456] width 298 height 177
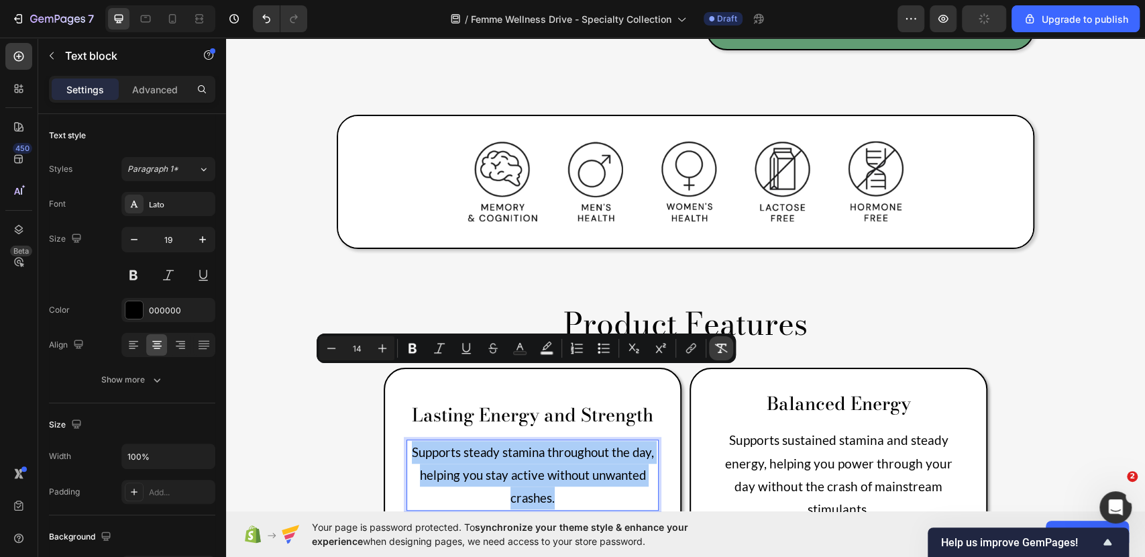
click at [717, 350] on icon "Editor contextual toolbar" at bounding box center [720, 347] width 13 height 13
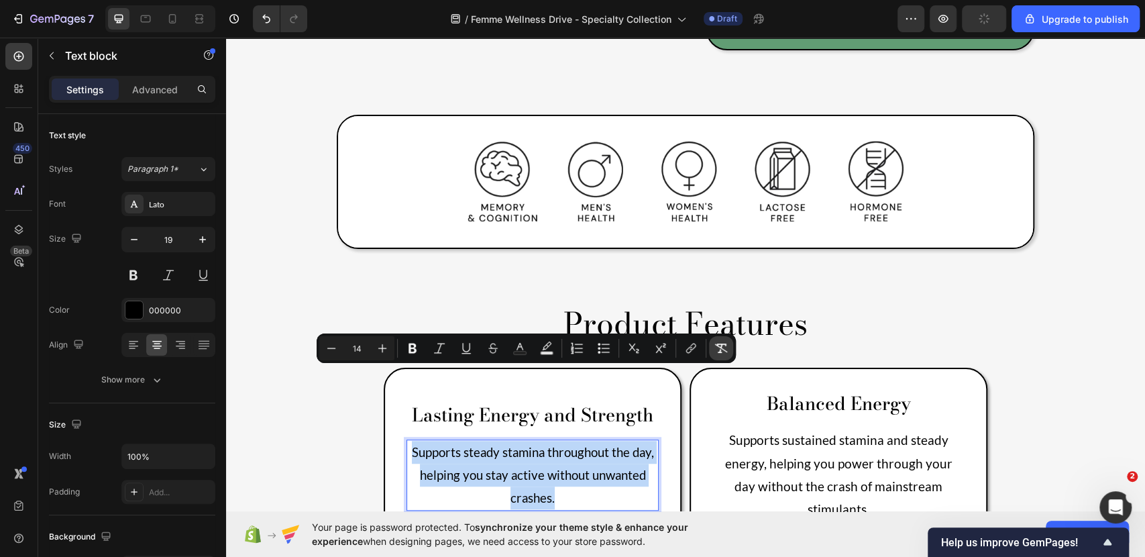
type input "19"
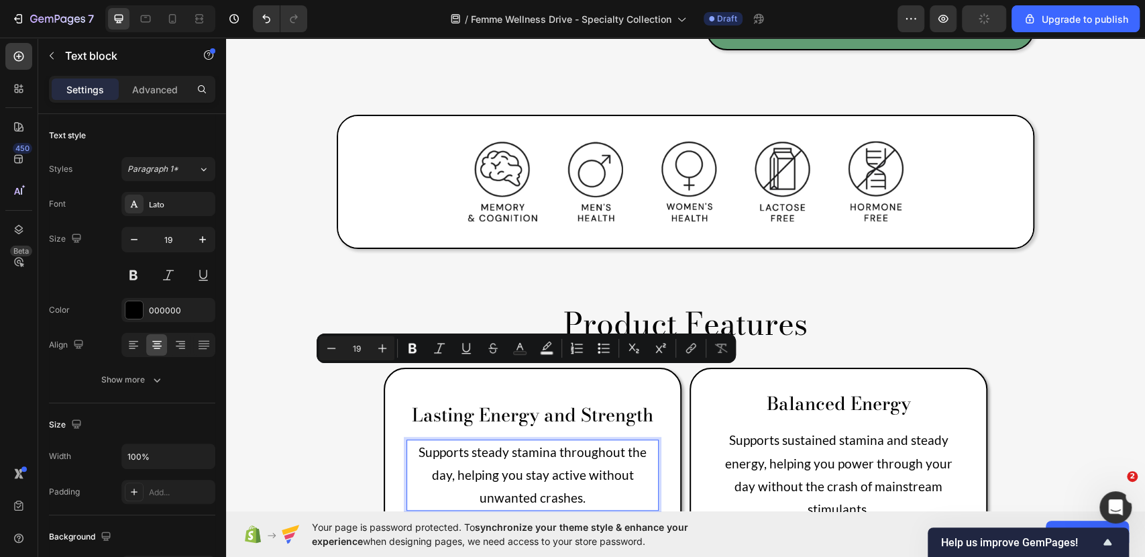
click at [591, 441] on p "Supports steady stamina throughout the day, helping you stay active without unw…" at bounding box center [533, 475] width 250 height 69
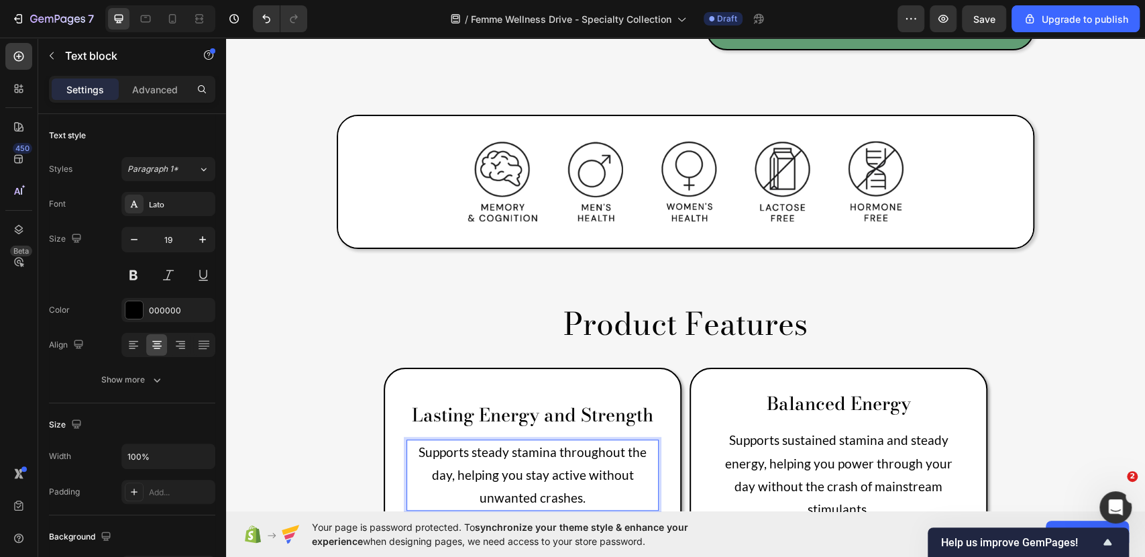
click at [589, 441] on p "Supports steady stamina throughout the day, helping you stay active without unw…" at bounding box center [533, 475] width 250 height 69
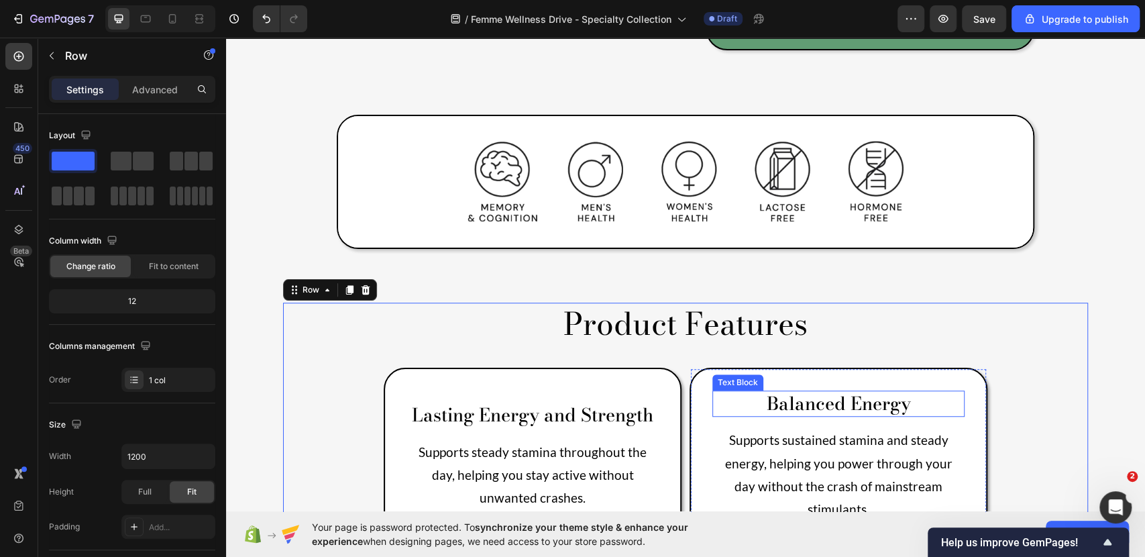
click at [859, 392] on p "Balanced Energy" at bounding box center [839, 403] width 250 height 23
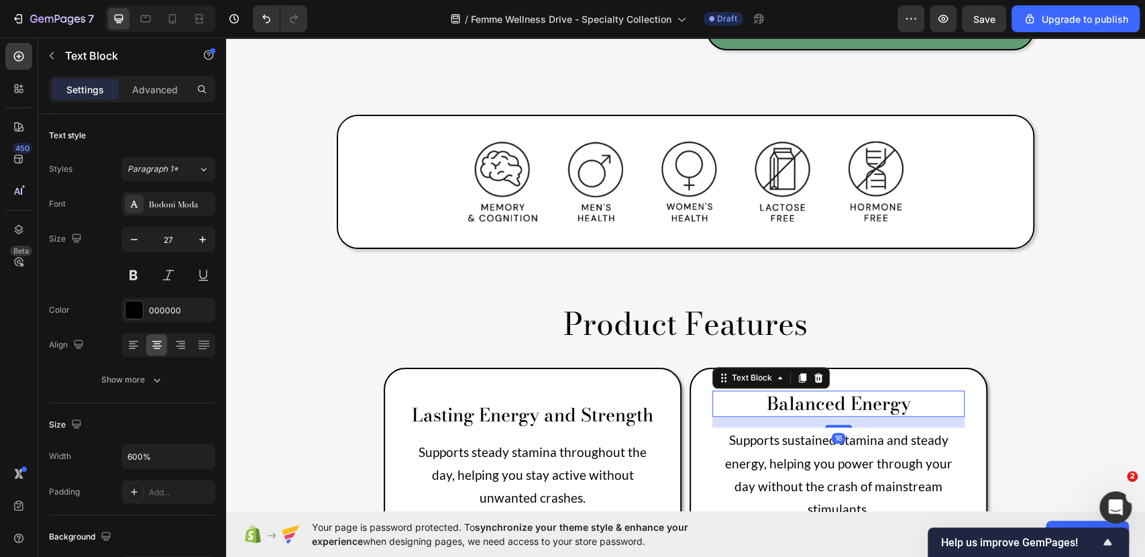
click at [932, 392] on p "Balanced Energy" at bounding box center [839, 403] width 250 height 23
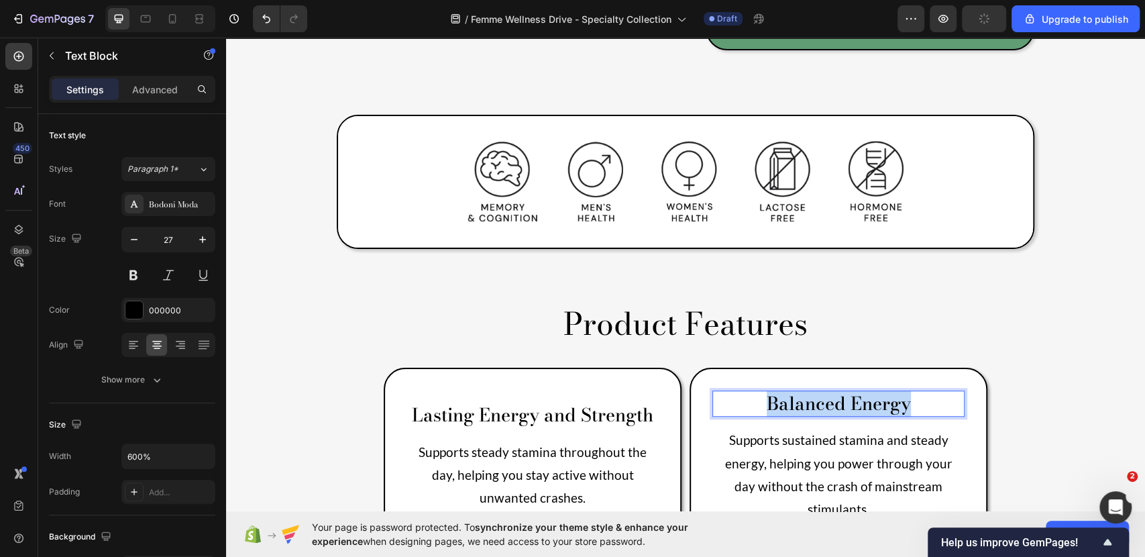
drag, startPoint x: 920, startPoint y: 340, endPoint x: 720, endPoint y: 341, distance: 199.9
click at [720, 392] on p "Balanced Energy" at bounding box center [839, 403] width 250 height 23
drag, startPoint x: 897, startPoint y: 333, endPoint x: 728, endPoint y: 337, distance: 169.1
click at [728, 392] on p "Circulatory vitality" at bounding box center [839, 404] width 250 height 25
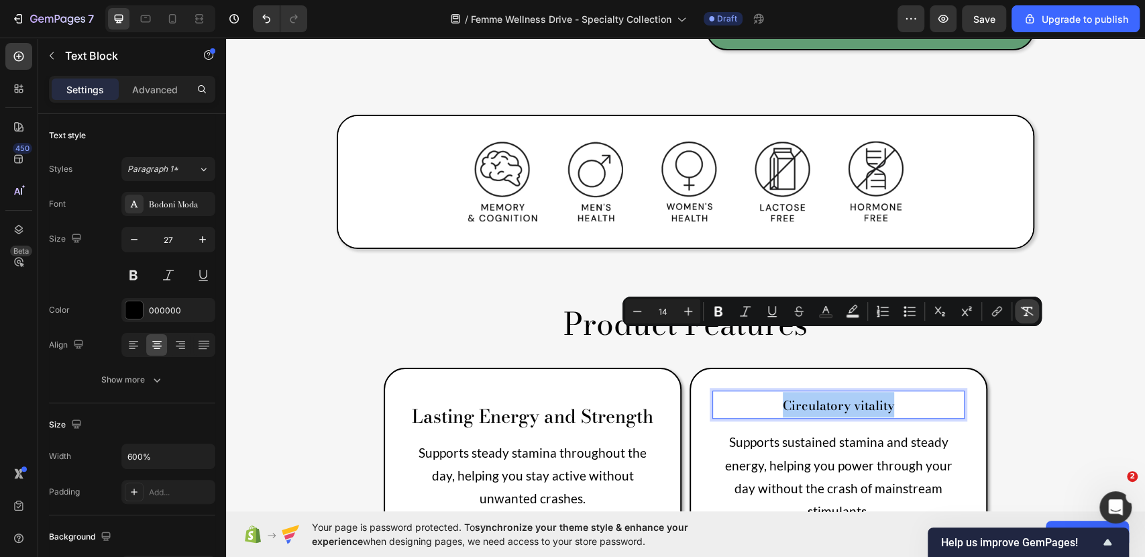
click at [1020, 313] on icon "Editor contextual toolbar" at bounding box center [1026, 311] width 13 height 13
type input "27"
click at [859, 392] on p "Circulatory vitality" at bounding box center [839, 403] width 250 height 23
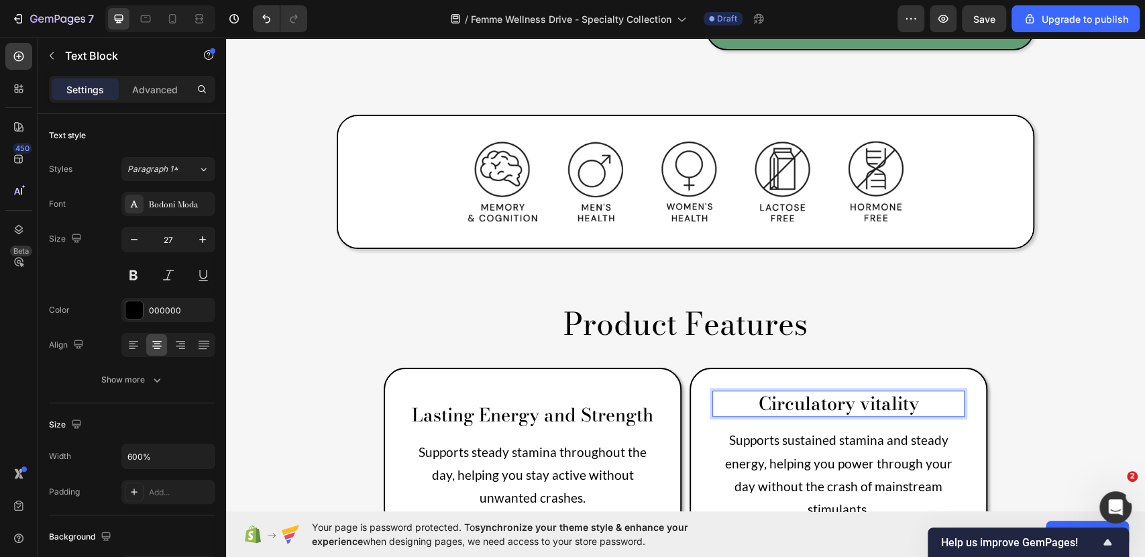
click at [865, 392] on p "Circulatory vitality" at bounding box center [839, 403] width 250 height 23
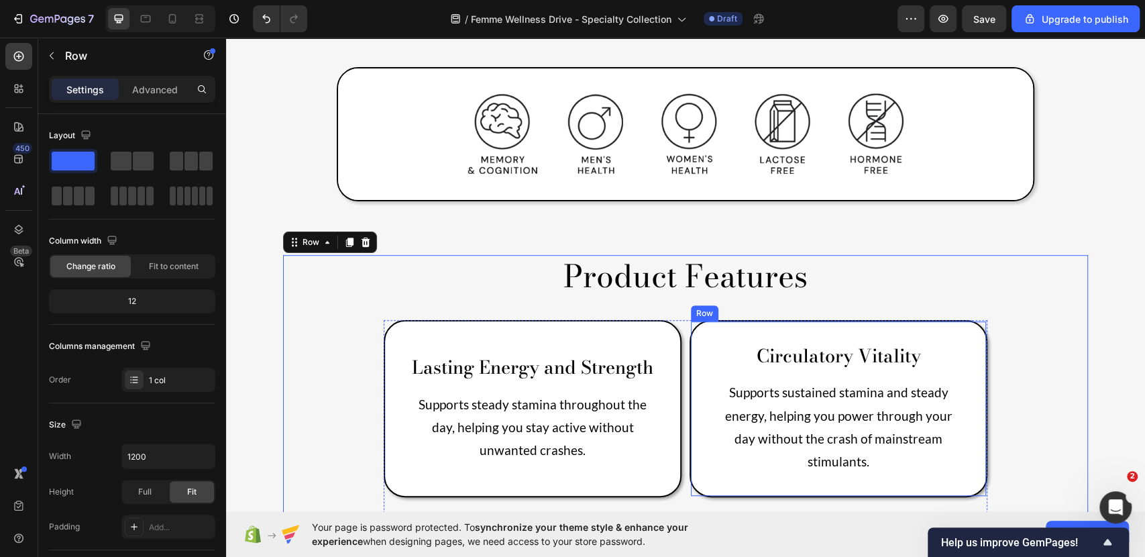
scroll to position [572, 0]
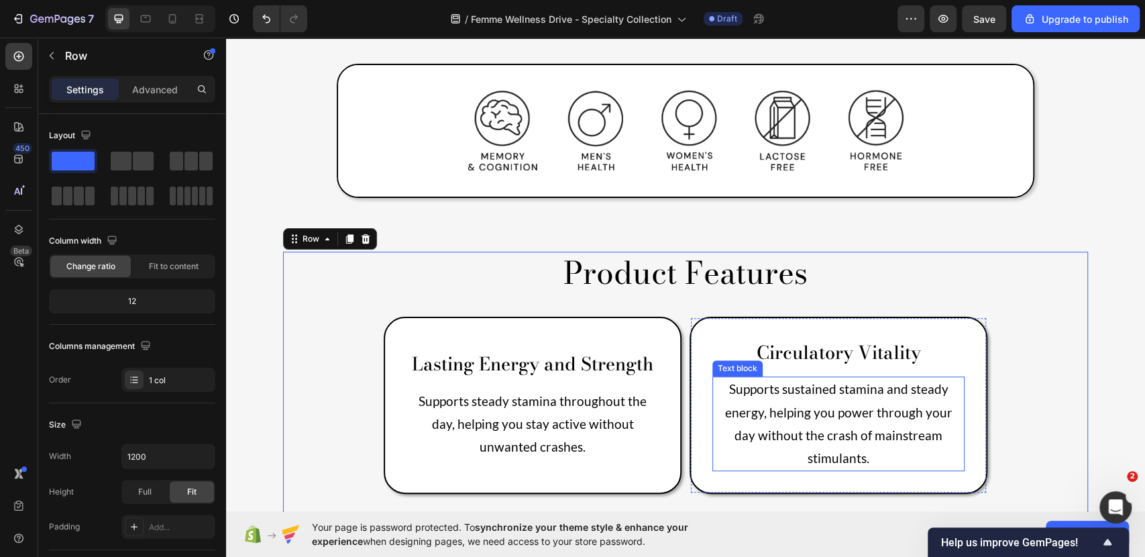
click at [820, 378] on p "Supports sustained stamina and steady energy, helping you power through your da…" at bounding box center [839, 424] width 250 height 92
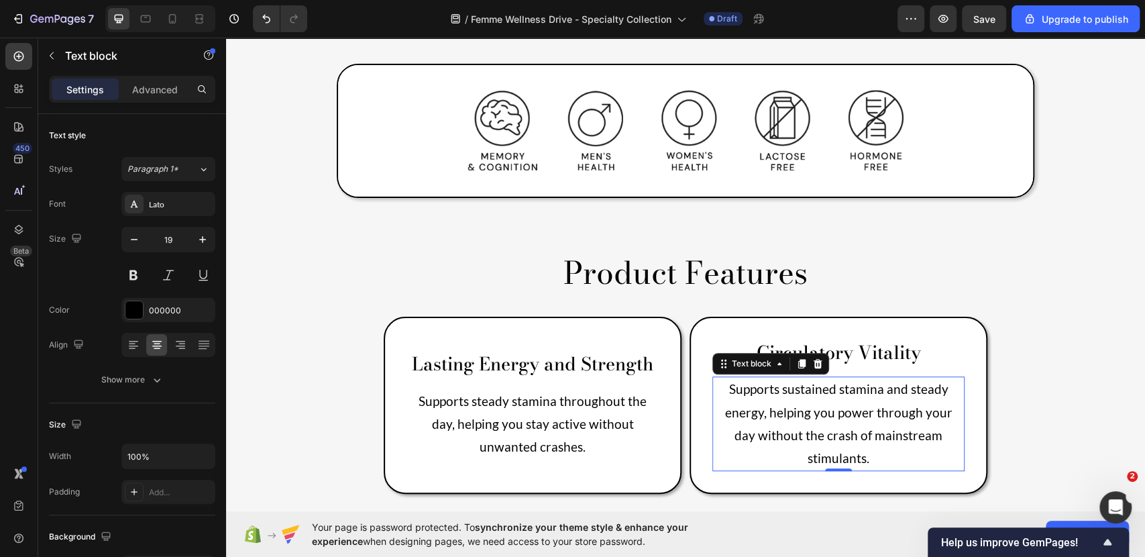
click at [955, 378] on p "Supports sustained stamina and steady energy, helping you power through your da…" at bounding box center [839, 424] width 250 height 92
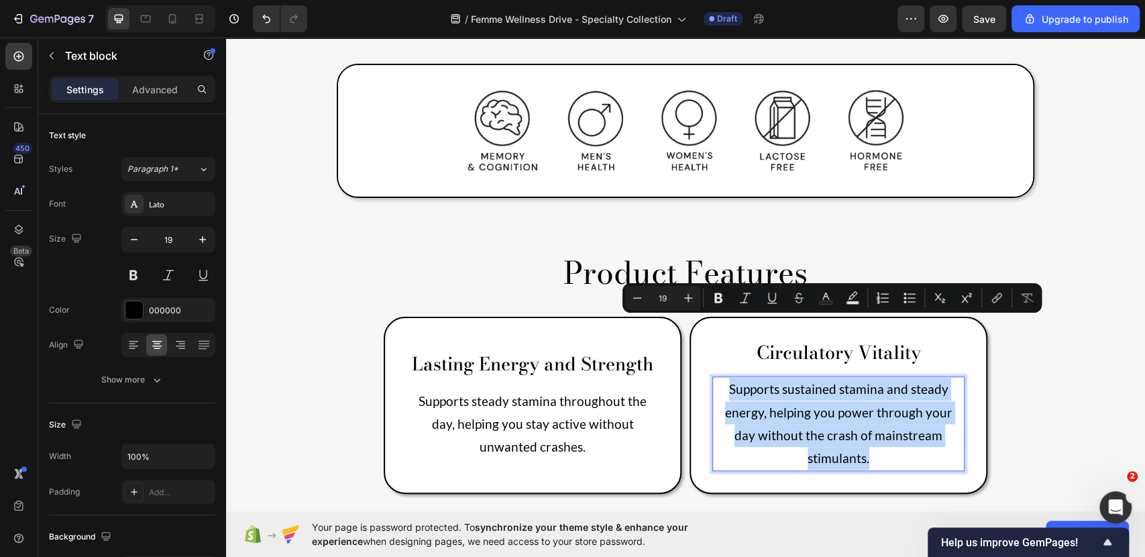
drag, startPoint x: 955, startPoint y: 371, endPoint x: 708, endPoint y: 325, distance: 250.5
click at [714, 378] on p "Supports sustained stamina and steady energy, helping you power through your da…" at bounding box center [839, 424] width 250 height 92
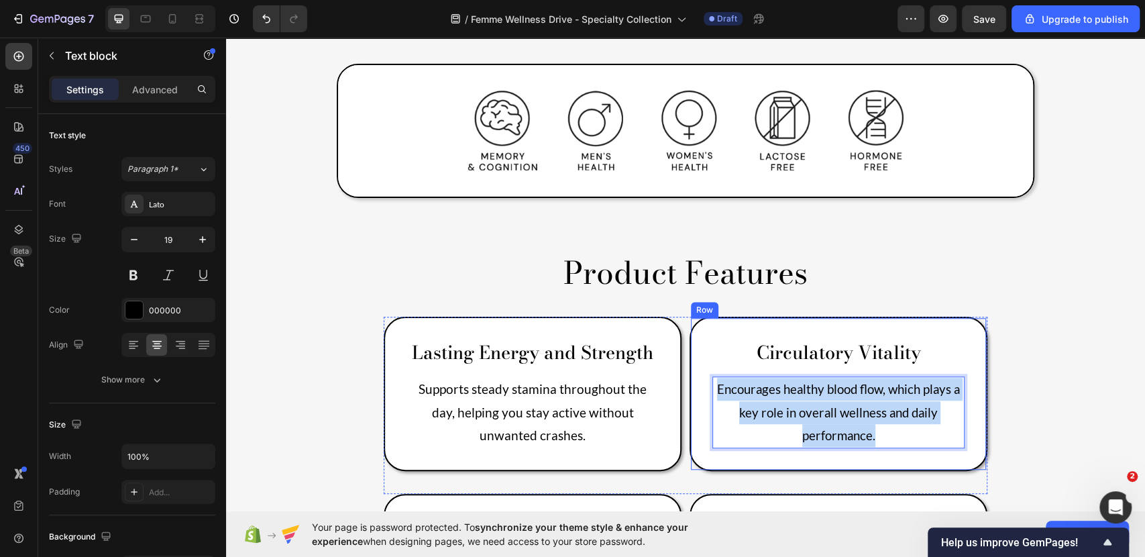
drag, startPoint x: 873, startPoint y: 366, endPoint x: 704, endPoint y: 320, distance: 174.5
click at [704, 320] on div "Circulatory Vitality Text Block Encourages healthy blood flow, which plays a ke…" at bounding box center [839, 394] width 298 height 154
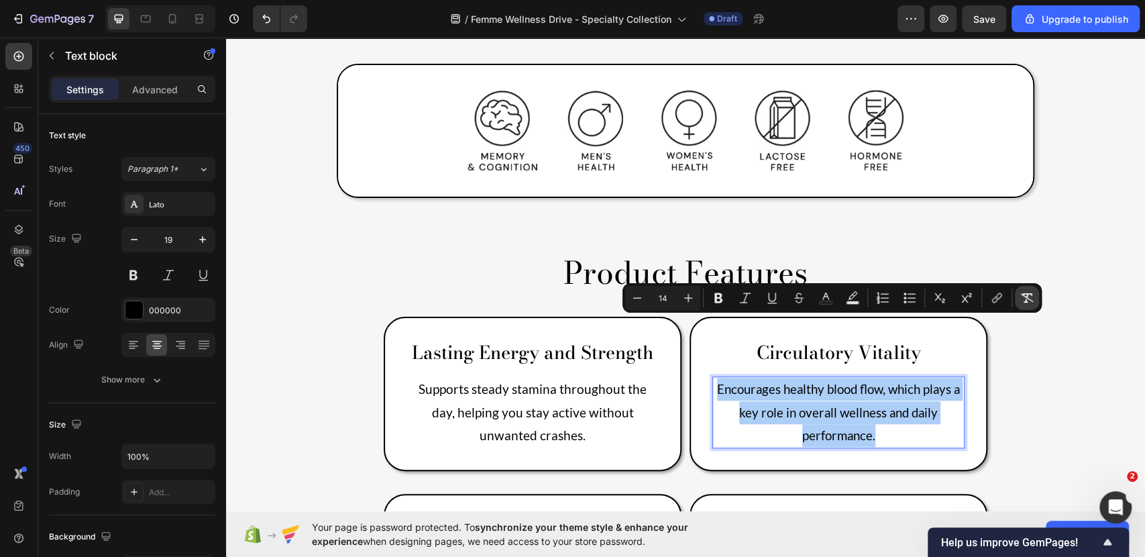
click at [1022, 297] on icon "Editor contextual toolbar" at bounding box center [1026, 297] width 13 height 13
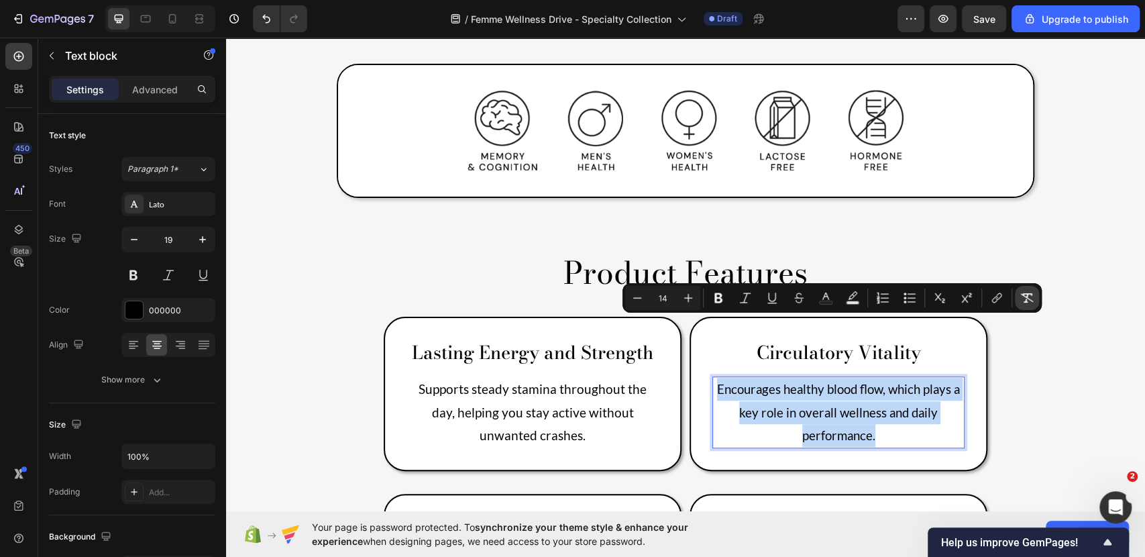
type input "19"
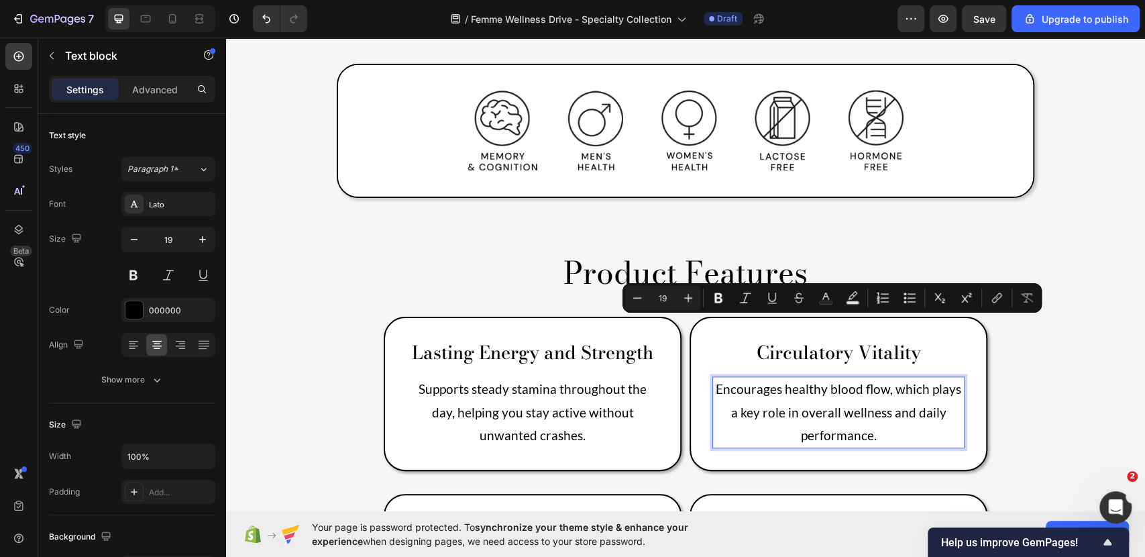
click at [897, 378] on p "Encourages healthy blood flow, which plays a key role in overall wellness and d…" at bounding box center [839, 412] width 250 height 69
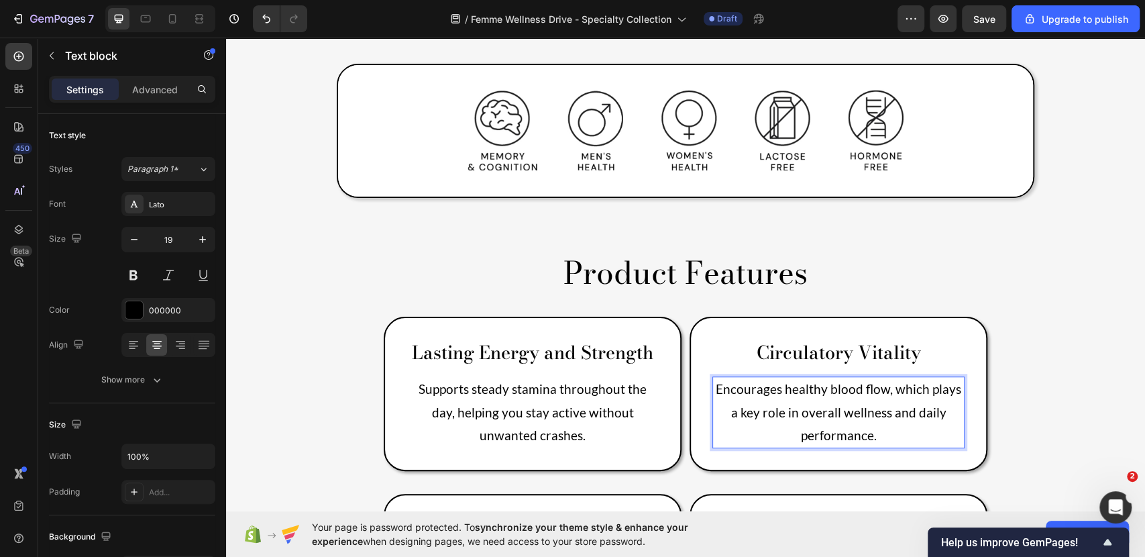
click at [886, 378] on p "Encourages healthy blood flow, which plays a key role in overall wellness and d…" at bounding box center [839, 412] width 250 height 69
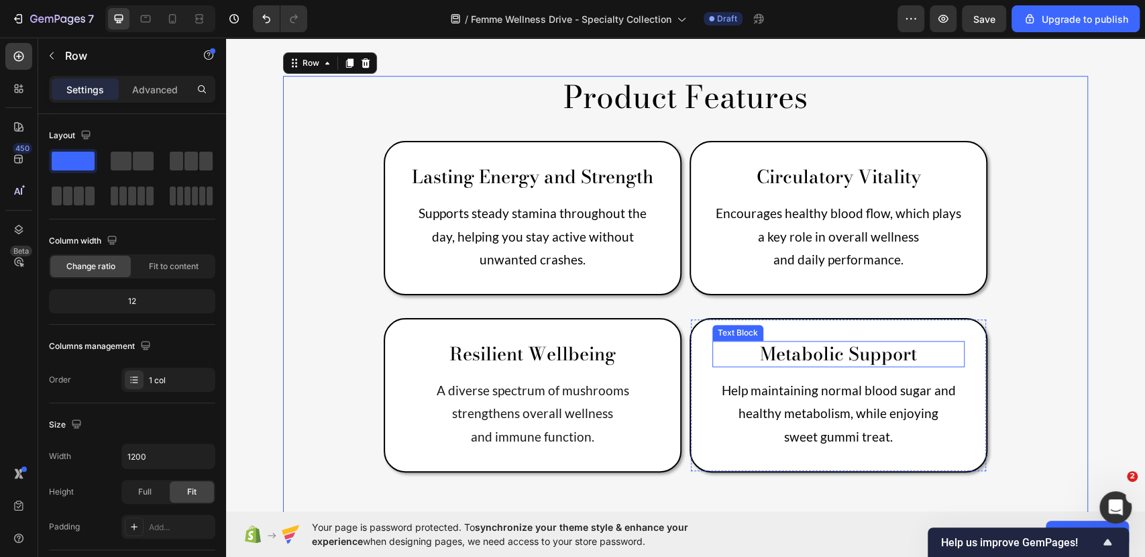
scroll to position [749, 0]
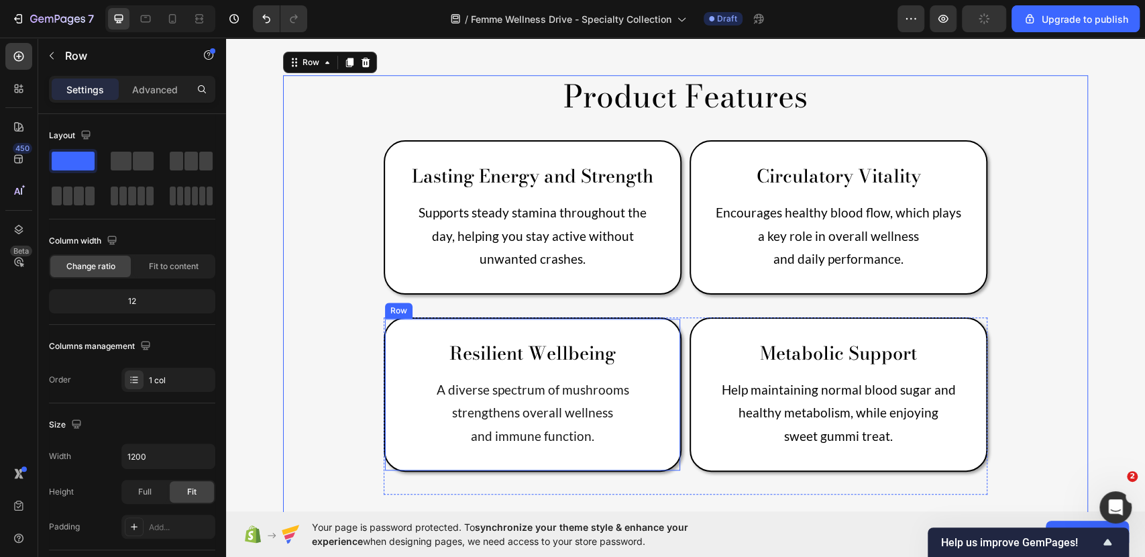
click at [565, 341] on p "Resilient Wellbeing" at bounding box center [533, 352] width 250 height 23
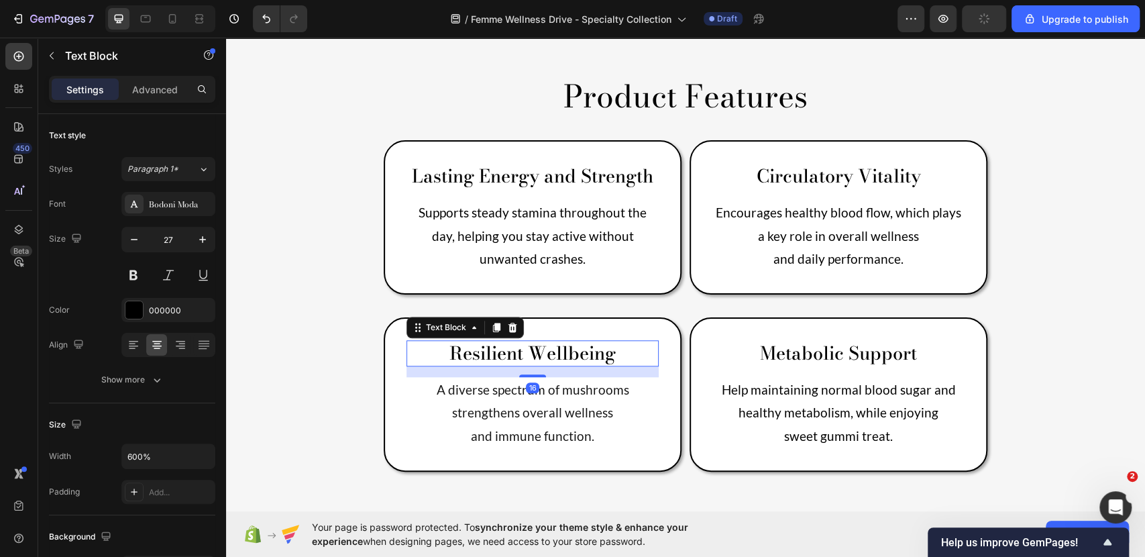
click at [639, 341] on p "Resilient Wellbeing" at bounding box center [533, 352] width 250 height 23
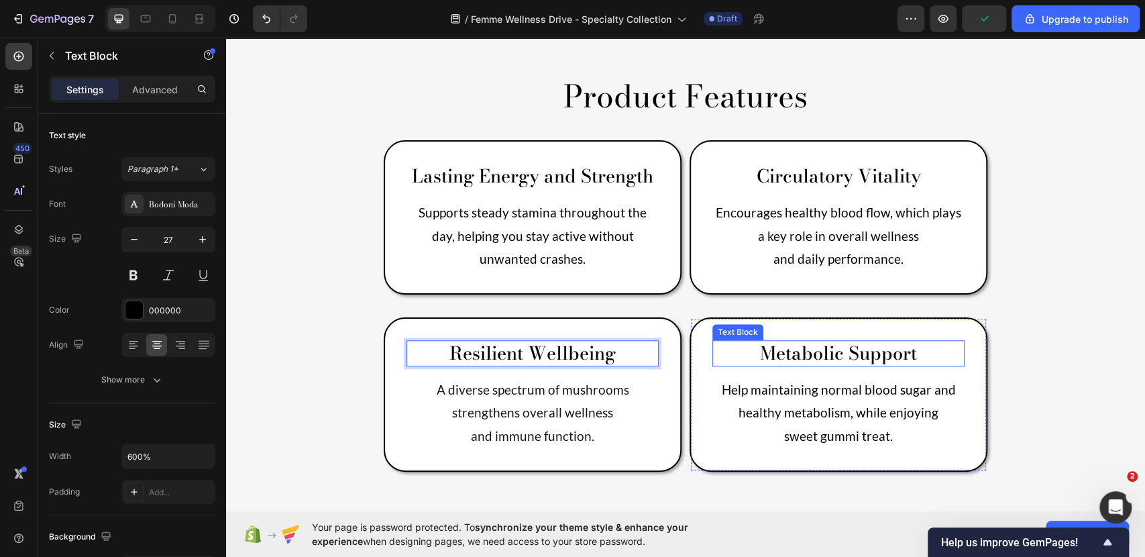
click at [798, 341] on p "Metabolic Support" at bounding box center [839, 352] width 250 height 23
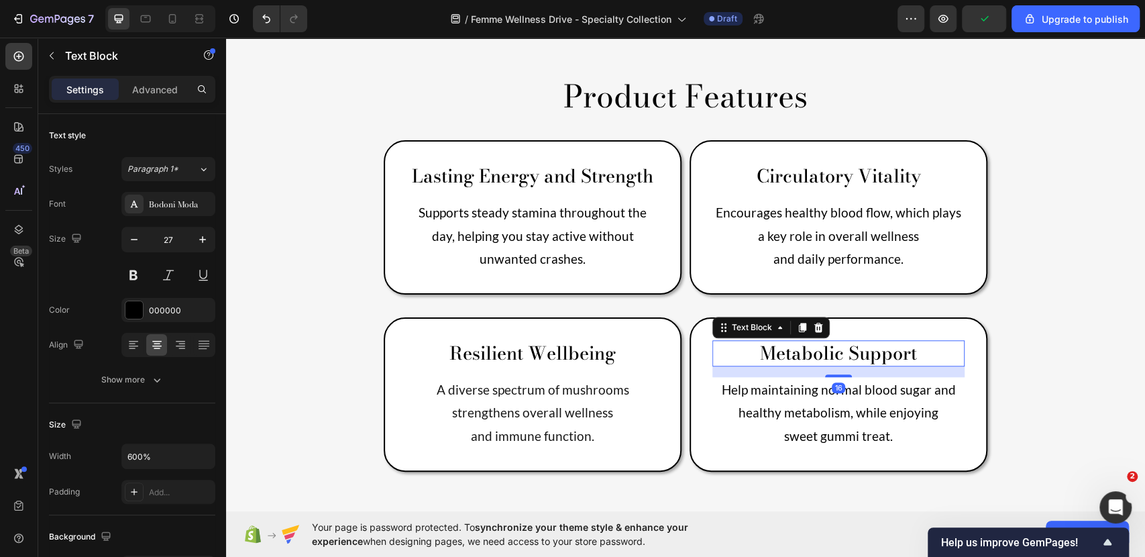
click at [911, 341] on p "Metabolic Support" at bounding box center [839, 352] width 250 height 23
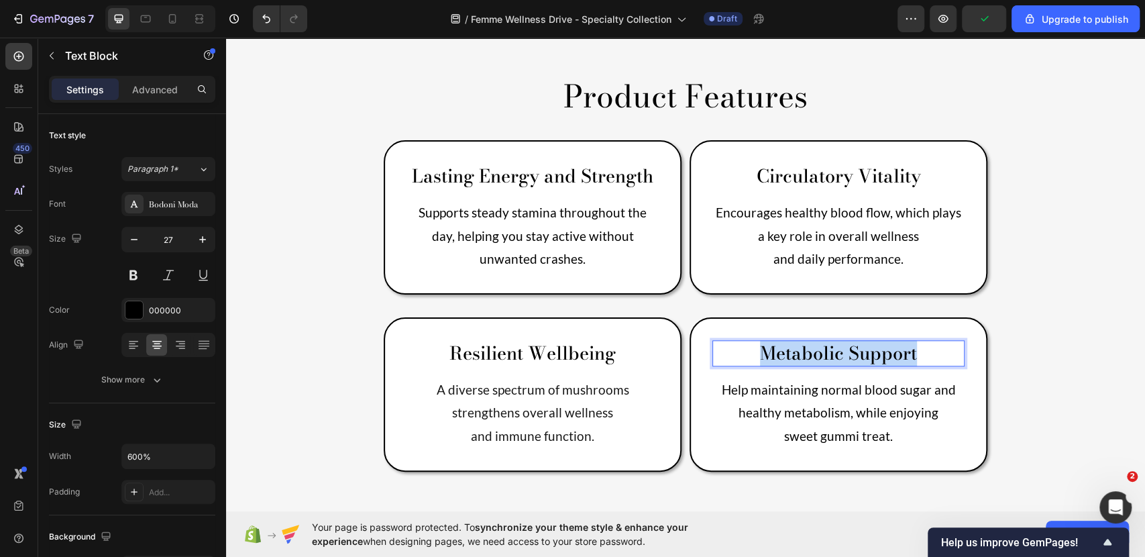
drag, startPoint x: 922, startPoint y: 291, endPoint x: 693, endPoint y: 292, distance: 229.4
click at [714, 341] on p "Metabolic Support" at bounding box center [839, 352] width 250 height 23
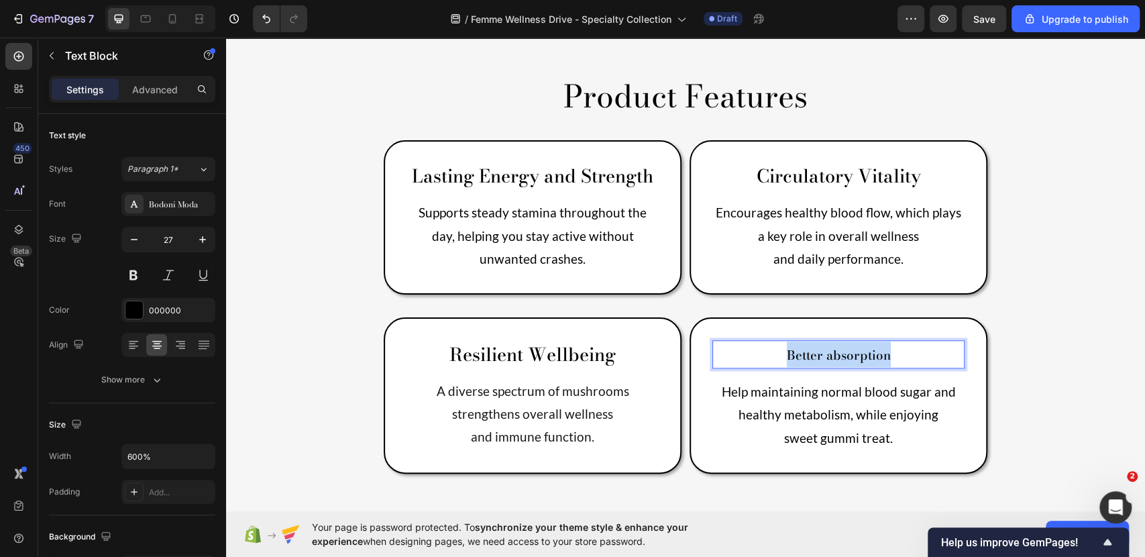
drag, startPoint x: 892, startPoint y: 285, endPoint x: 731, endPoint y: 292, distance: 161.8
click at [719, 341] on p "Better absorption" at bounding box center [839, 353] width 250 height 25
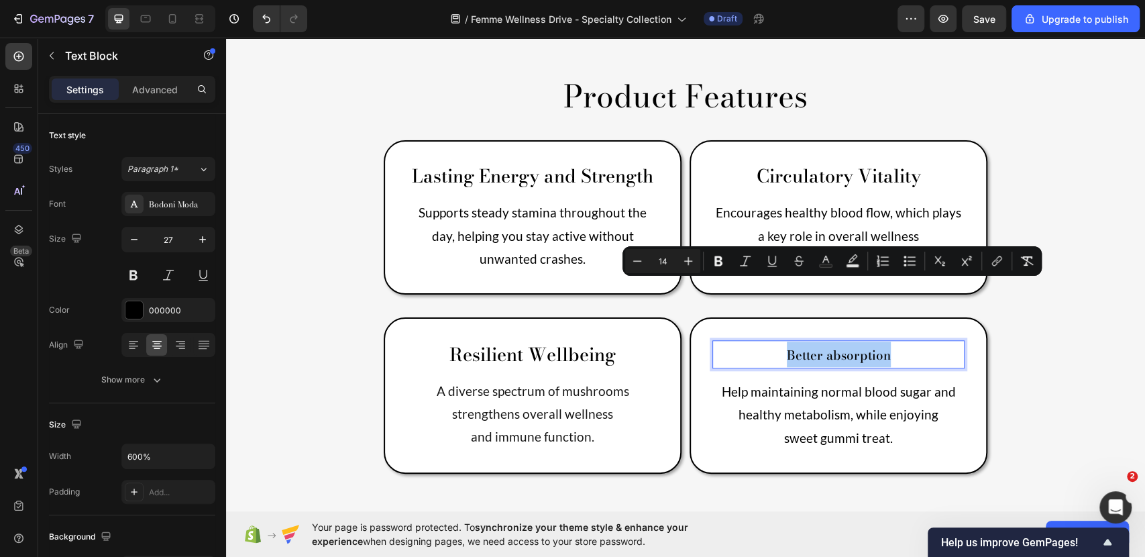
drag, startPoint x: 746, startPoint y: 254, endPoint x: 1007, endPoint y: 274, distance: 261.7
click at [1024, 262] on icon "Editor contextual toolbar" at bounding box center [1026, 260] width 13 height 13
type input "27"
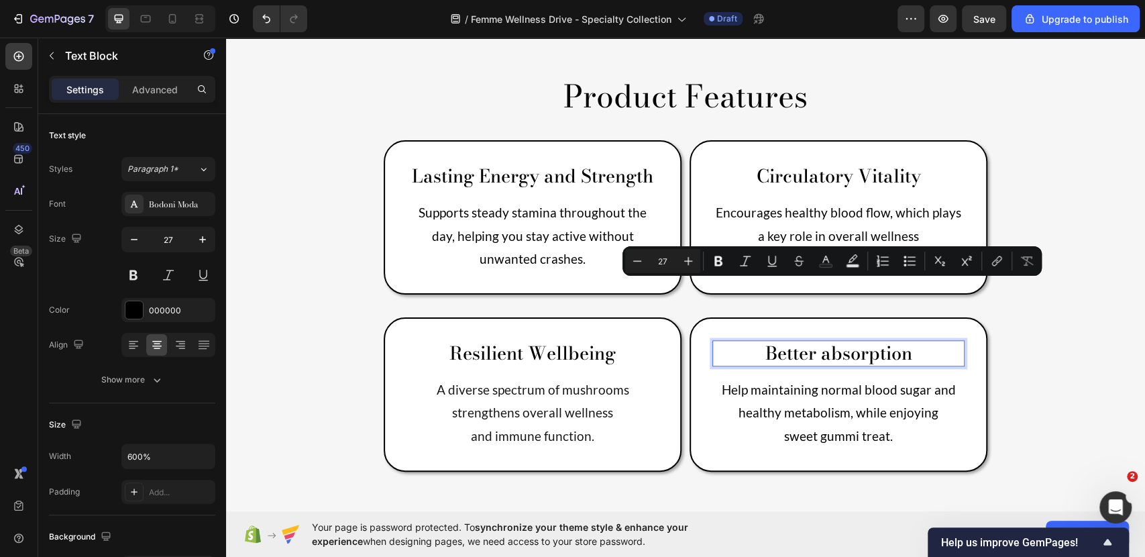
click at [825, 341] on p "Better absorption" at bounding box center [839, 352] width 250 height 23
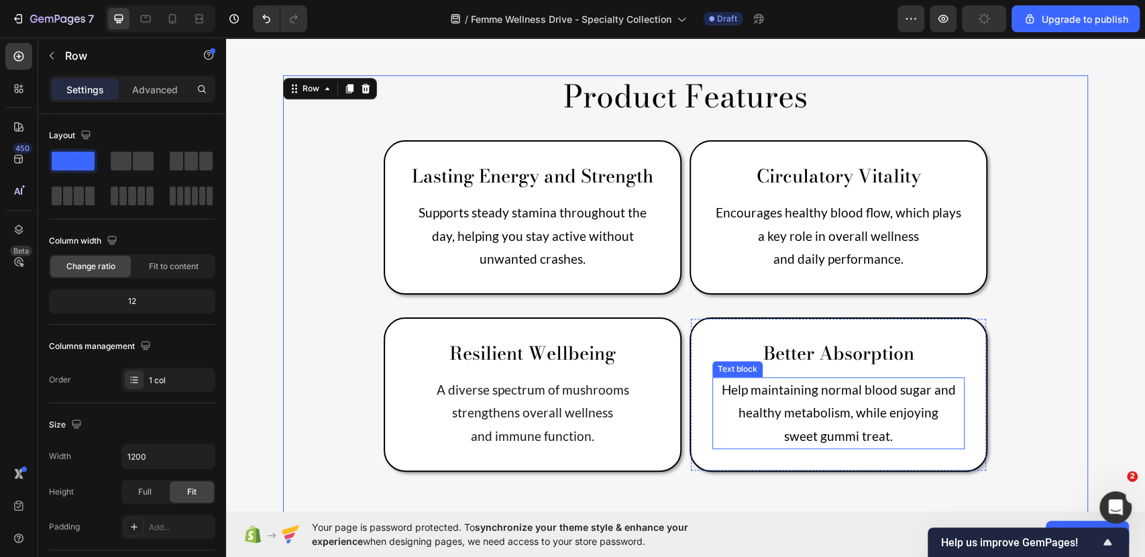
click at [883, 378] on p "Help maintaining normal blood sugar and healthy metabolism, while enjoying" at bounding box center [839, 401] width 250 height 46
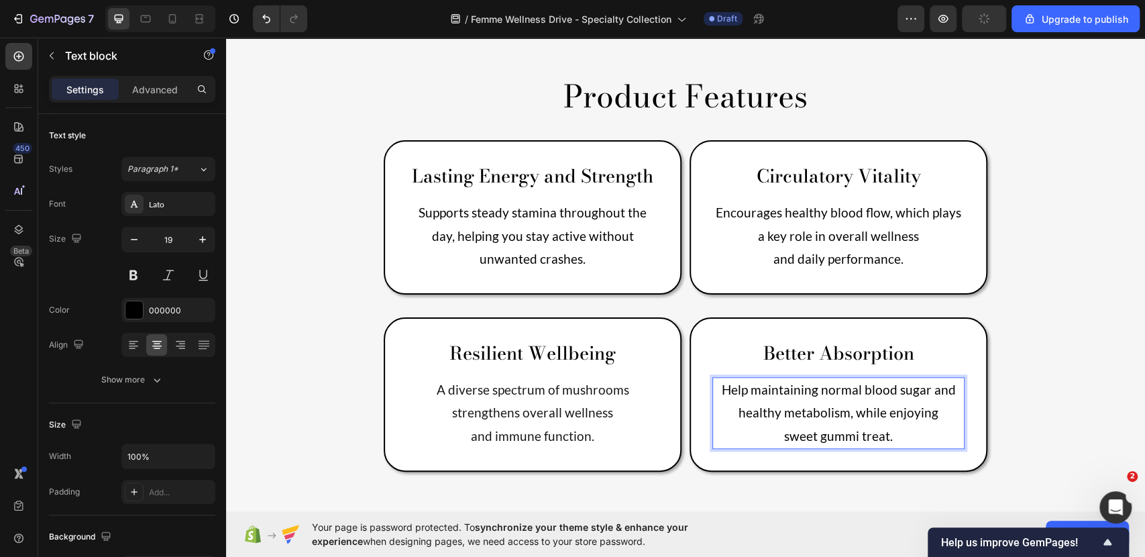
click at [897, 425] on p "sweet gummi treat." at bounding box center [839, 436] width 250 height 23
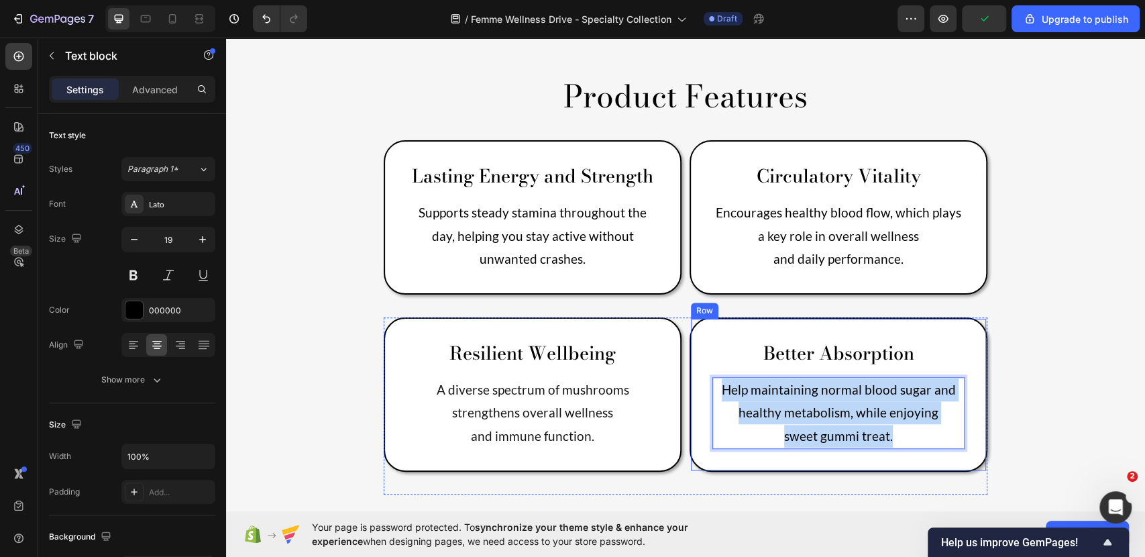
drag, startPoint x: 897, startPoint y: 373, endPoint x: 693, endPoint y: 313, distance: 212.7
click at [694, 317] on div "Better Absorption Text Block Help maintaining normal blood sugar and healthy me…" at bounding box center [839, 394] width 298 height 154
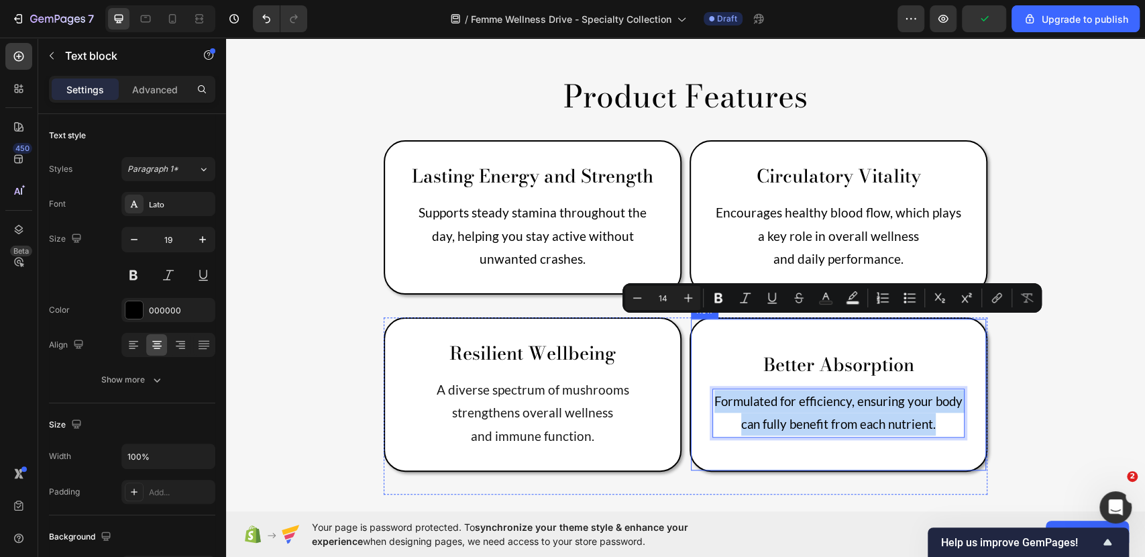
scroll to position [761, 0]
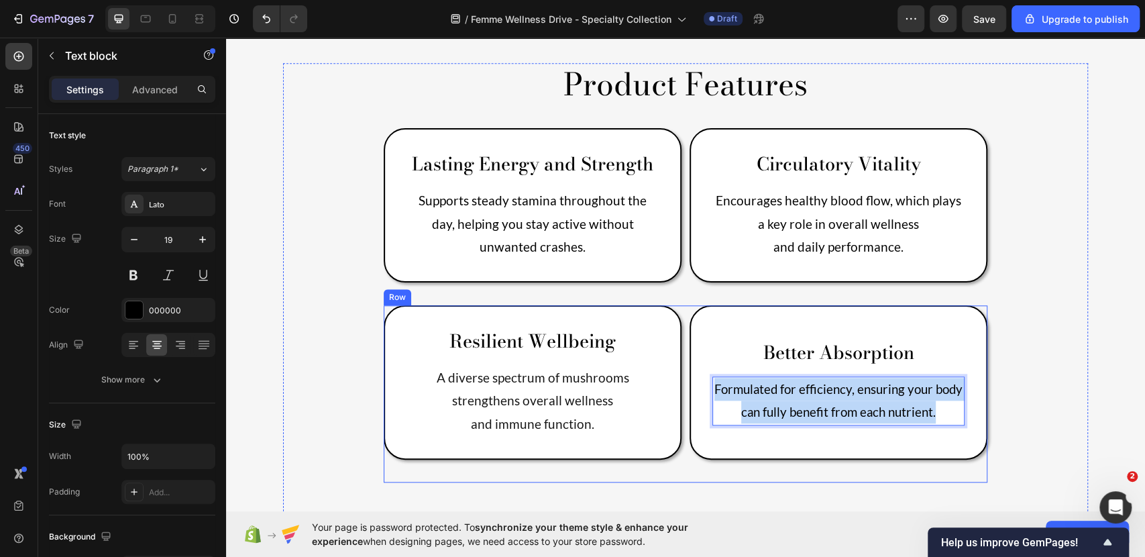
drag, startPoint x: 932, startPoint y: 345, endPoint x: 674, endPoint y: 315, distance: 260.0
click at [674, 315] on div "Resilient Wellbeing Text Block A diverse spectrum of mushrooms strengthens over…" at bounding box center [686, 393] width 604 height 177
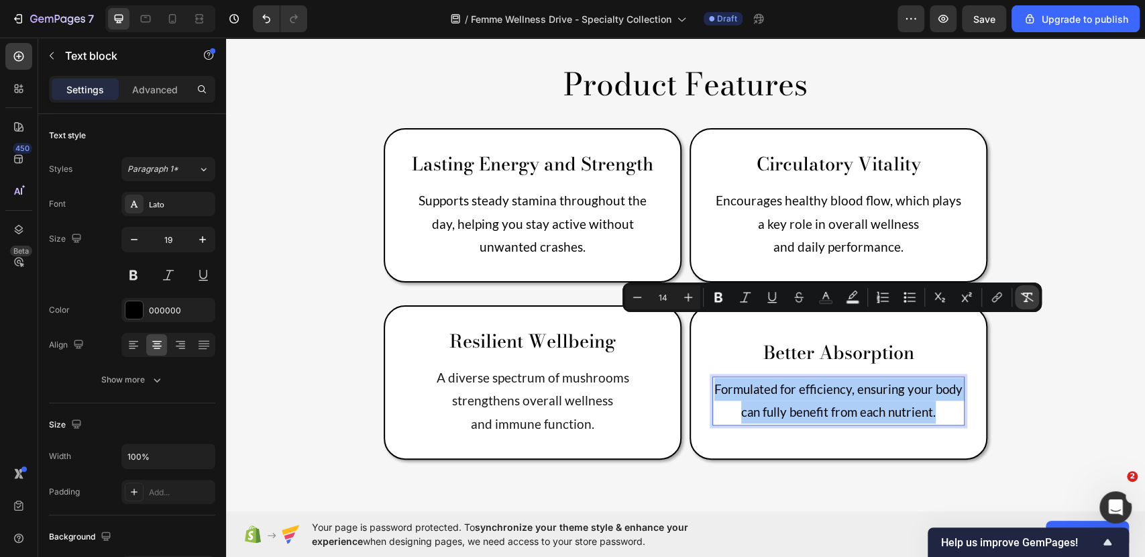
click at [1019, 301] on button "Remove Format" at bounding box center [1027, 297] width 24 height 24
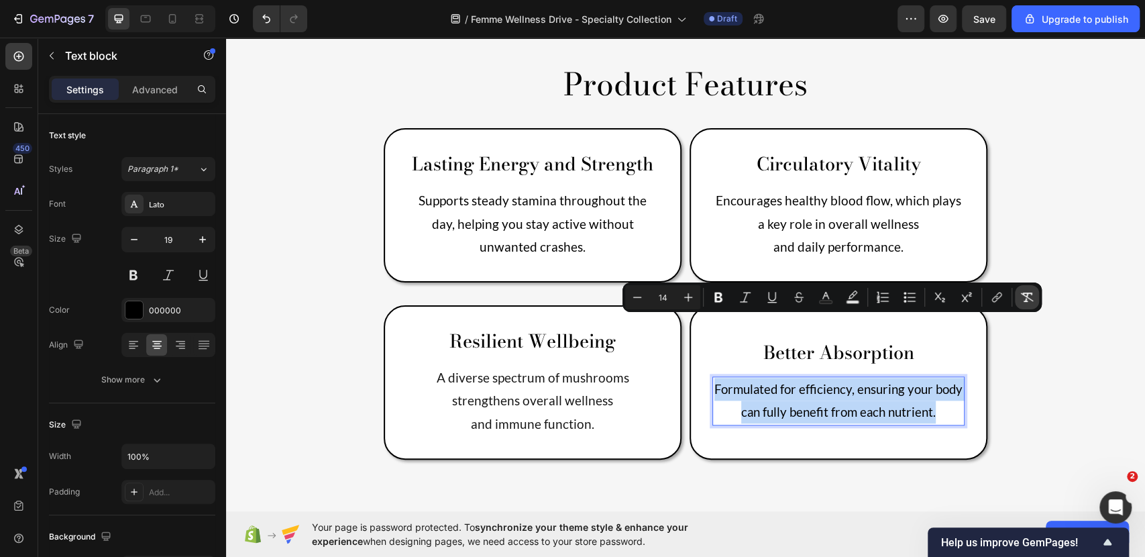
type input "19"
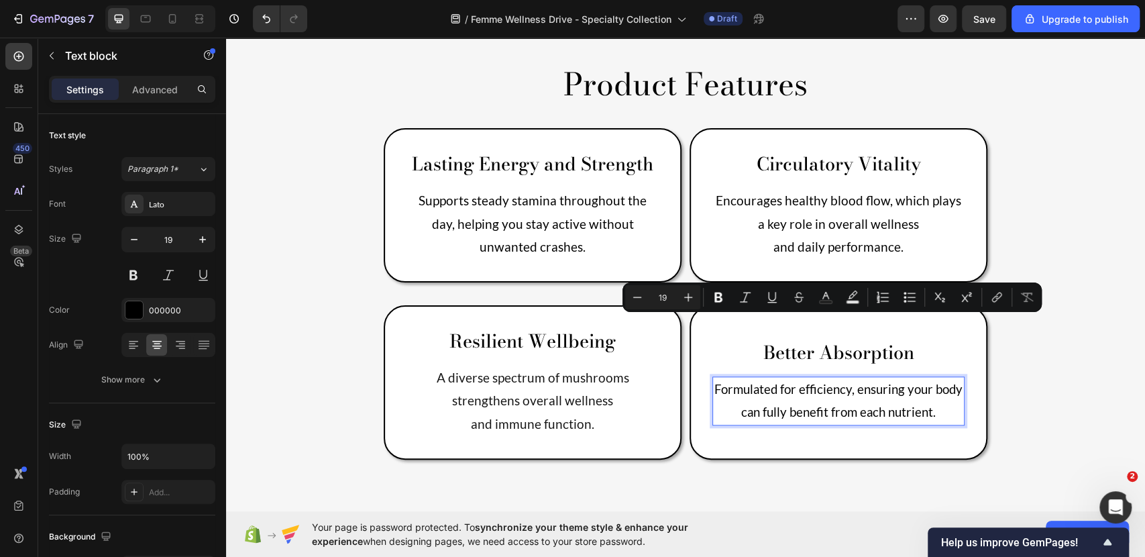
click at [1047, 372] on div "Product Features Heading Lasting Energy and Strength Text Block Supports steady…" at bounding box center [685, 565] width 805 height 1004
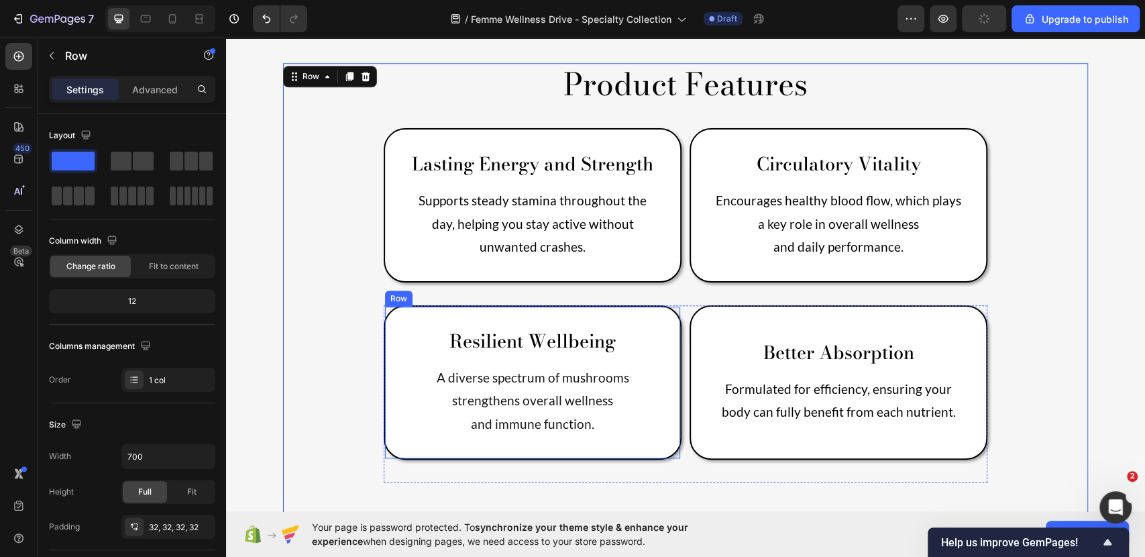
click at [568, 305] on div "Resilient Wellbeing Text Block A diverse spectrum of mushrooms strengthens over…" at bounding box center [533, 382] width 298 height 154
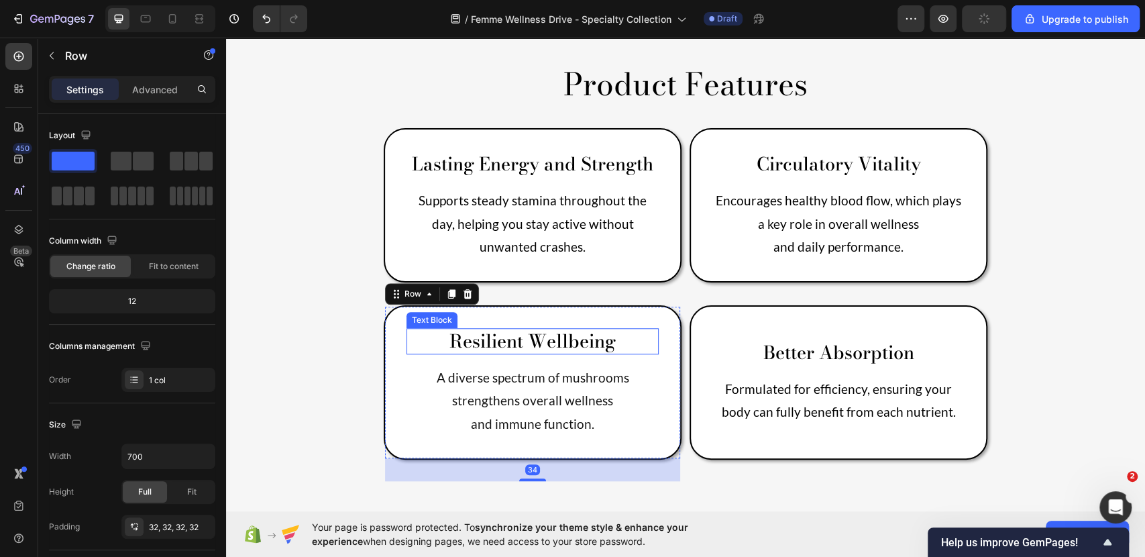
click at [576, 329] on p "Resilient Wellbeing" at bounding box center [533, 340] width 250 height 23
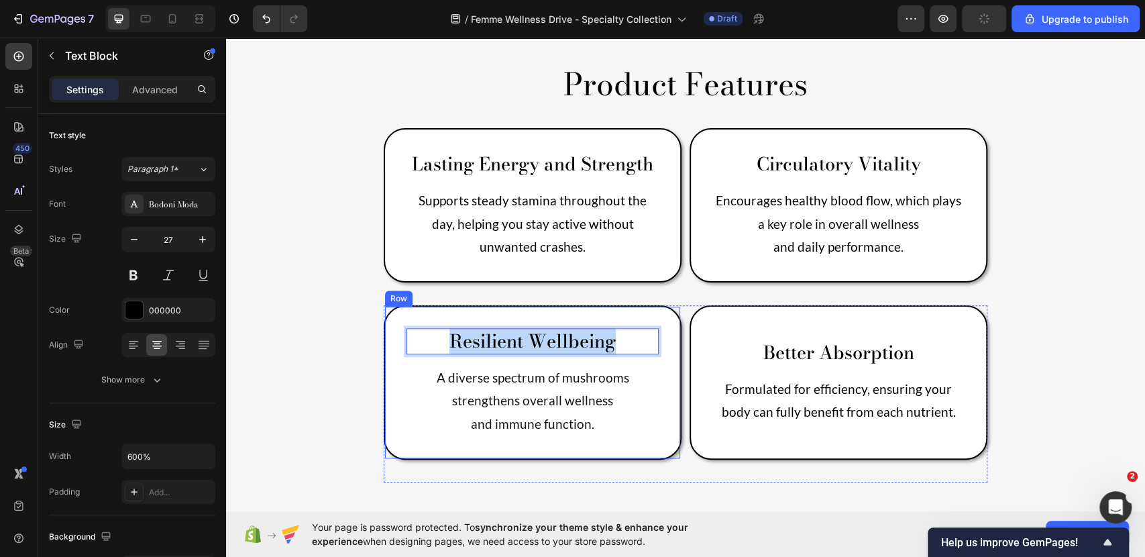
drag, startPoint x: 619, startPoint y: 286, endPoint x: 382, endPoint y: 292, distance: 237.6
click at [397, 305] on div "Resilient Wellbeing Text Block 16 A diverse spectrum of mushrooms strengthens o…" at bounding box center [533, 382] width 298 height 154
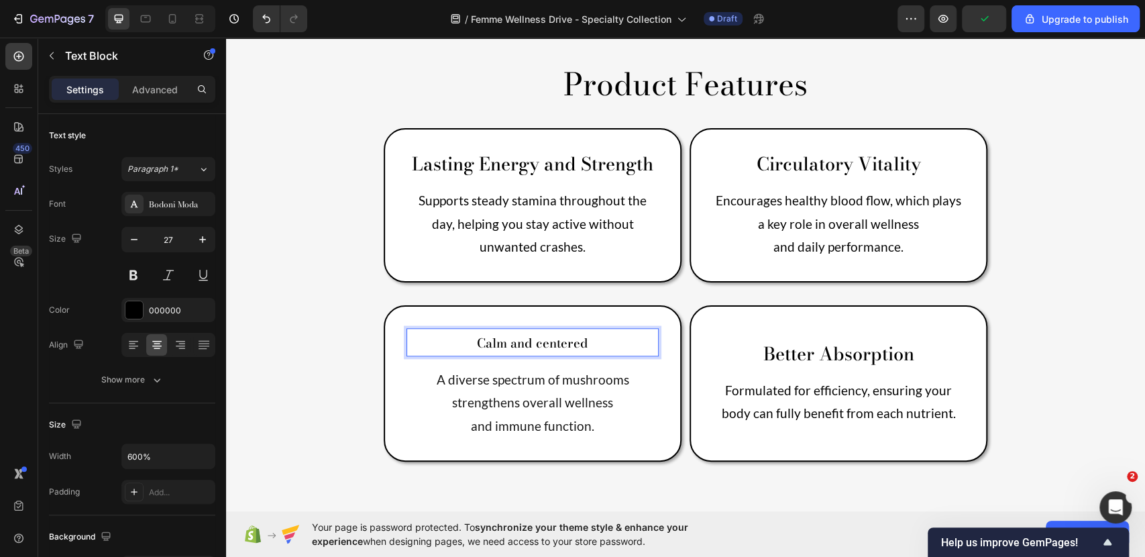
click at [537, 333] on span "Calm and centered" at bounding box center [532, 342] width 111 height 19
click at [603, 329] on p "Calm and Centered" at bounding box center [533, 341] width 250 height 25
drag, startPoint x: 588, startPoint y: 279, endPoint x: 556, endPoint y: 299, distance: 37.4
click at [437, 329] on p "Calm and Centered" at bounding box center [533, 341] width 250 height 25
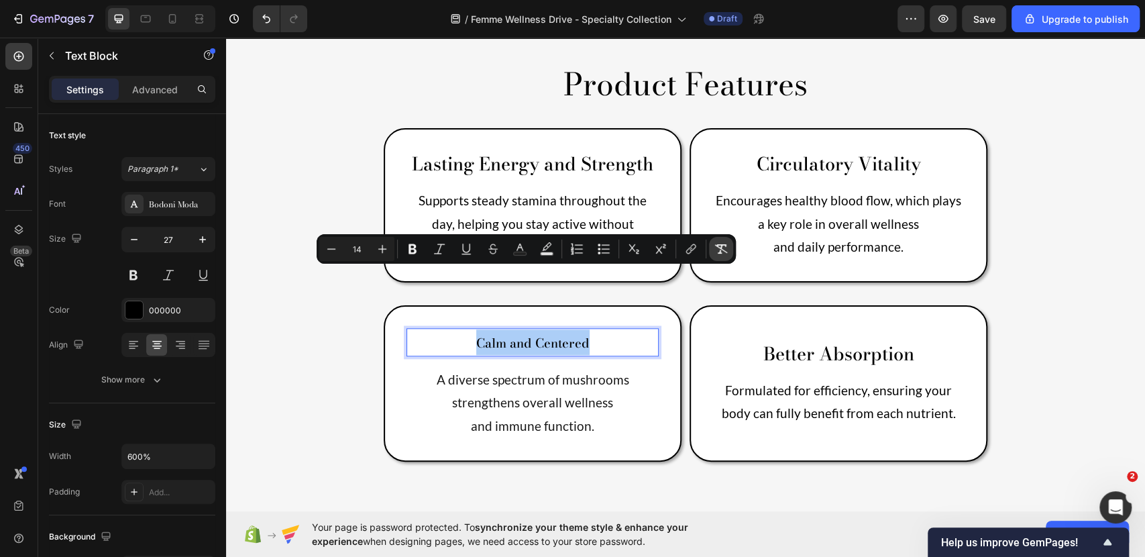
click at [712, 255] on button "Remove Format" at bounding box center [721, 249] width 24 height 24
type input "27"
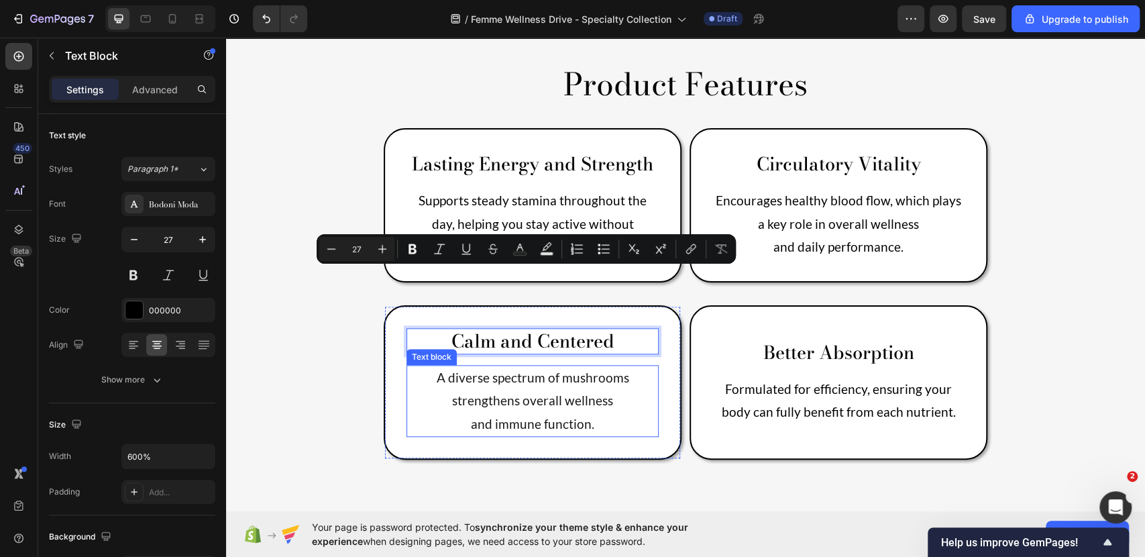
click at [631, 366] on p "A diverse spectrum of mushrooms strengthens overall wellness" at bounding box center [533, 389] width 250 height 46
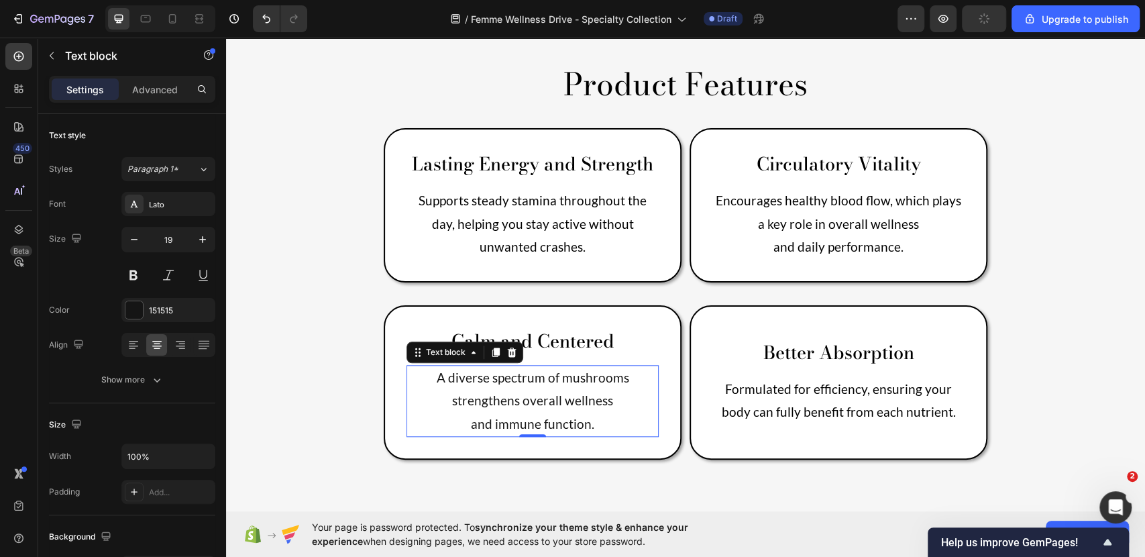
click at [593, 413] on p "and immune function." at bounding box center [533, 424] width 250 height 23
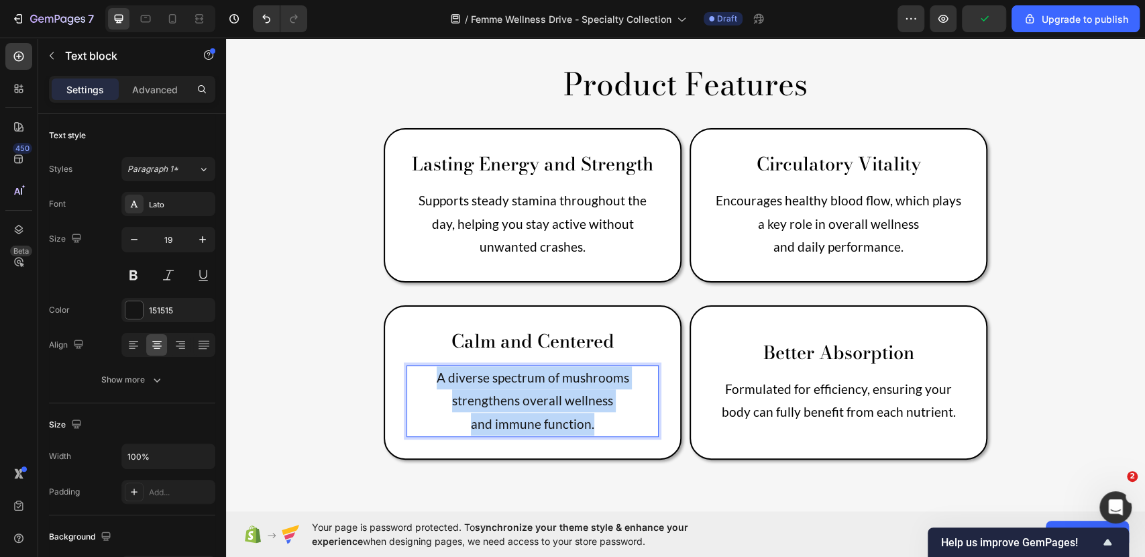
drag, startPoint x: 596, startPoint y: 352, endPoint x: 404, endPoint y: 313, distance: 195.9
click at [407, 365] on div "A diverse spectrum of mushrooms strengthens overall wellness and immune functio…" at bounding box center [533, 401] width 252 height 72
drag, startPoint x: 581, startPoint y: 361, endPoint x: 414, endPoint y: 316, distance: 173.0
click at [414, 366] on p "Helps your body adapt to occasional stress while promoting a sense of relaxatio…" at bounding box center [533, 400] width 250 height 69
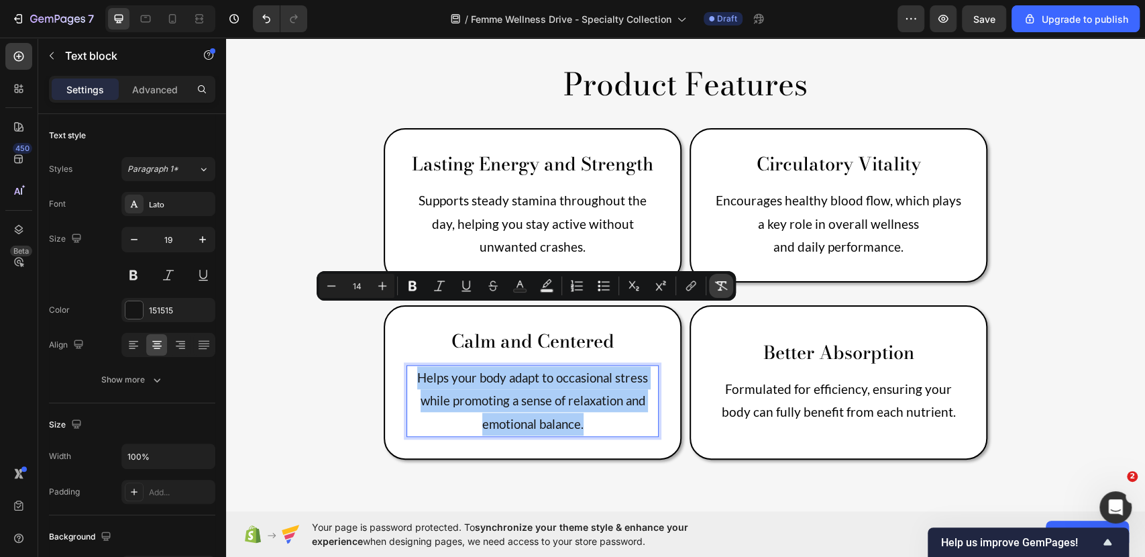
drag, startPoint x: 714, startPoint y: 286, endPoint x: 456, endPoint y: 273, distance: 257.9
click at [714, 286] on icon "Editor contextual toolbar" at bounding box center [720, 285] width 13 height 13
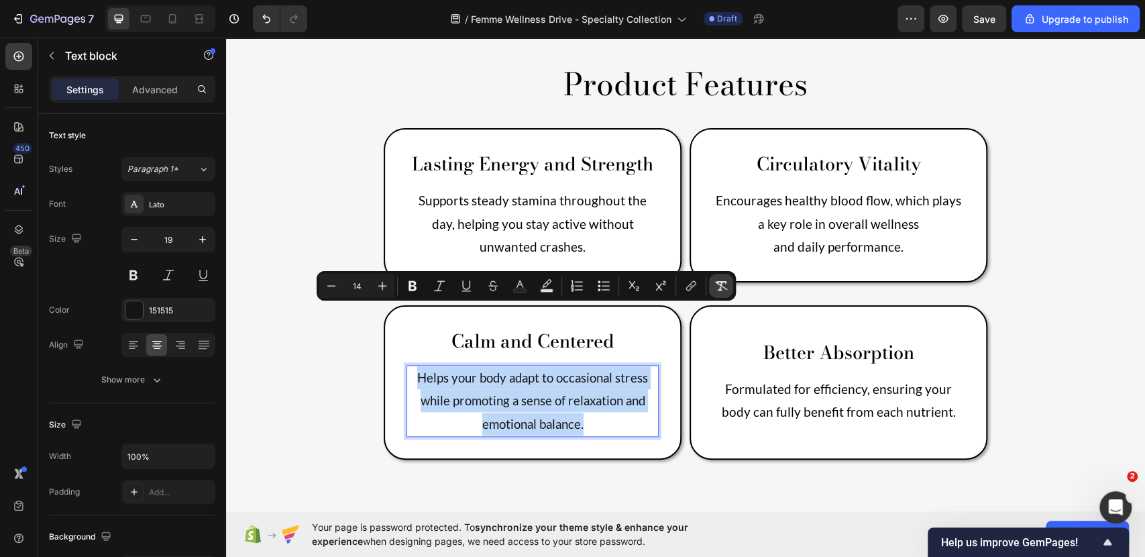
type input "19"
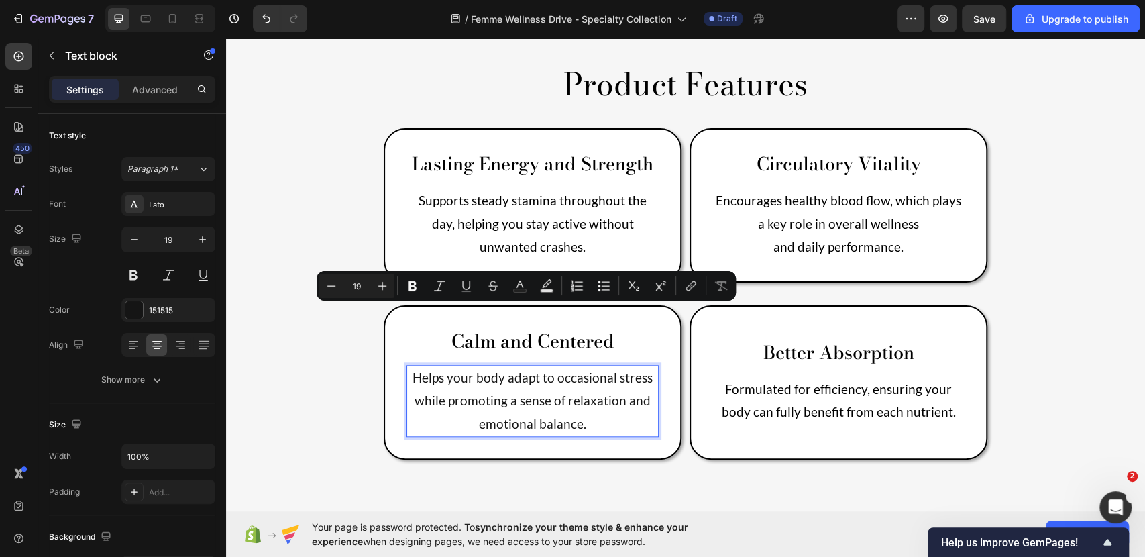
click at [617, 366] on p "Helps your body adapt to occasional stress while promoting a sense of relaxatio…" at bounding box center [533, 400] width 250 height 69
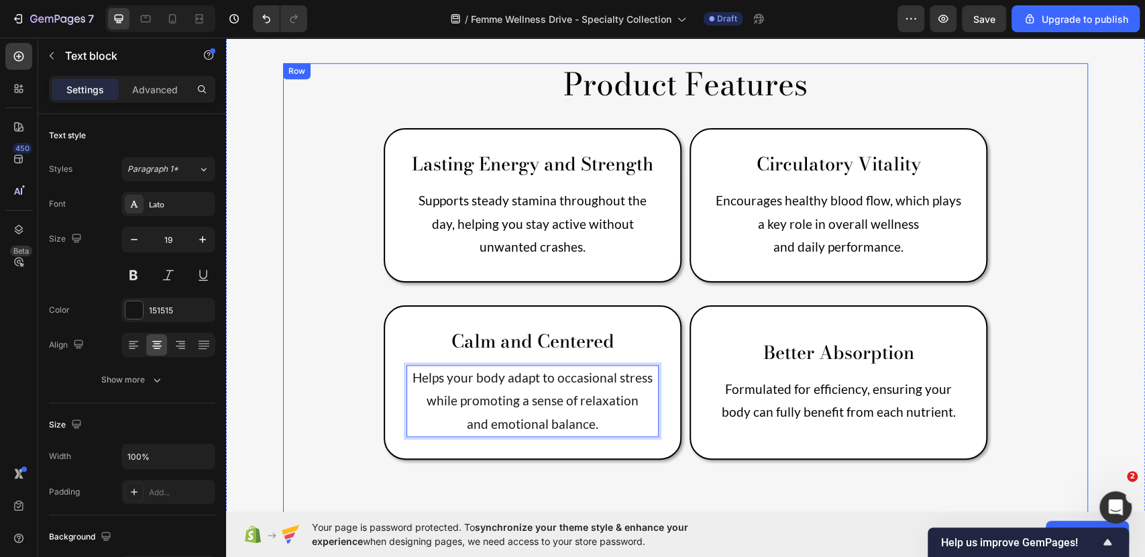
click at [1000, 368] on div "Product Features Heading Lasting Energy and Strength Text Block Supports steady…" at bounding box center [685, 565] width 805 height 1004
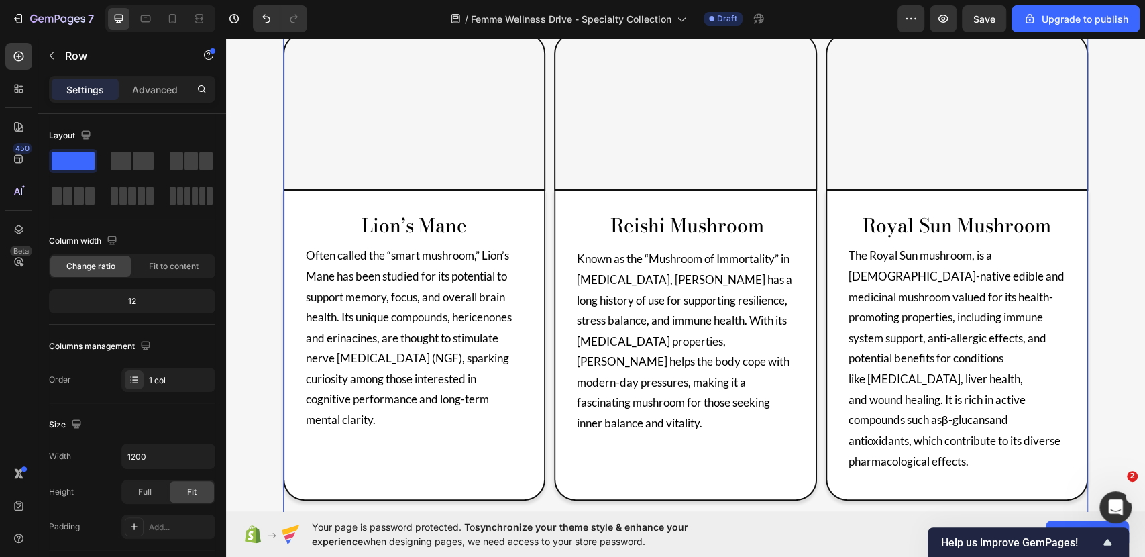
scroll to position [1248, 0]
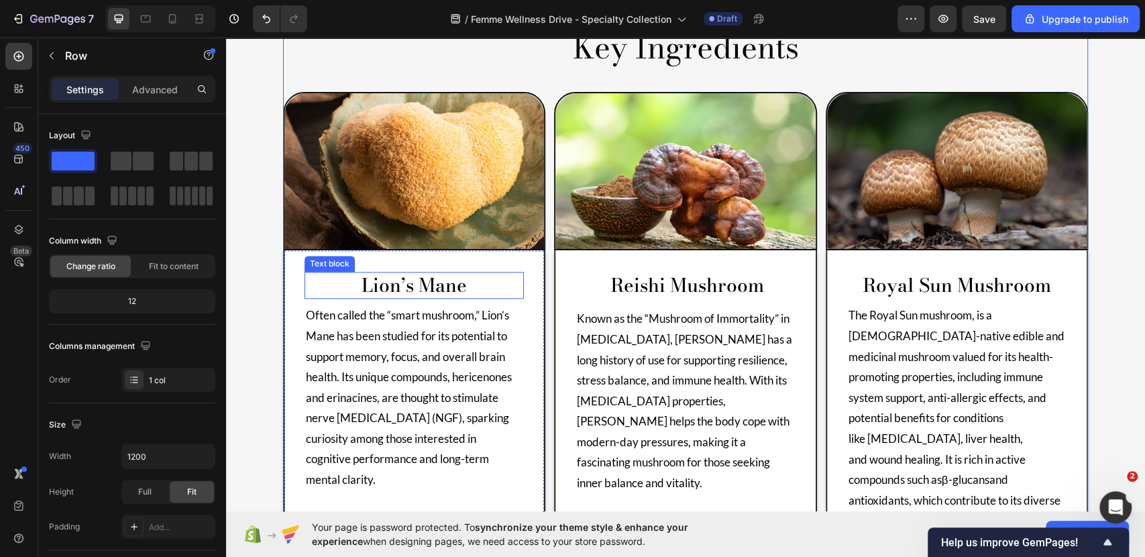
click at [411, 273] on p "lion’s mane" at bounding box center [414, 285] width 217 height 24
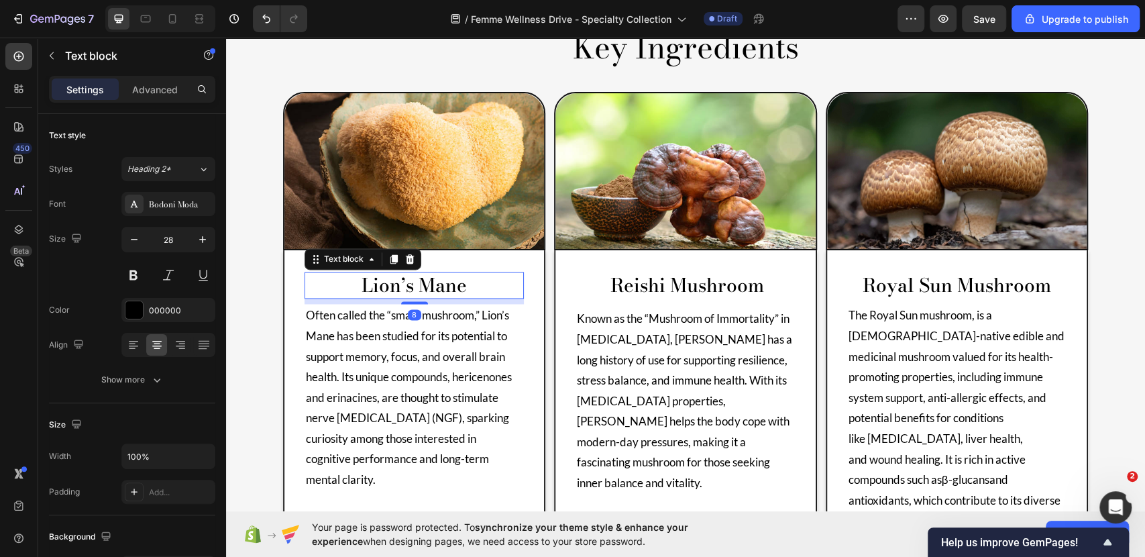
click at [447, 273] on p "lion’s mane" at bounding box center [414, 285] width 217 height 24
drag, startPoint x: 462, startPoint y: 215, endPoint x: 325, endPoint y: 212, distance: 137.6
click at [327, 273] on p "lion’s mane" at bounding box center [414, 285] width 217 height 24
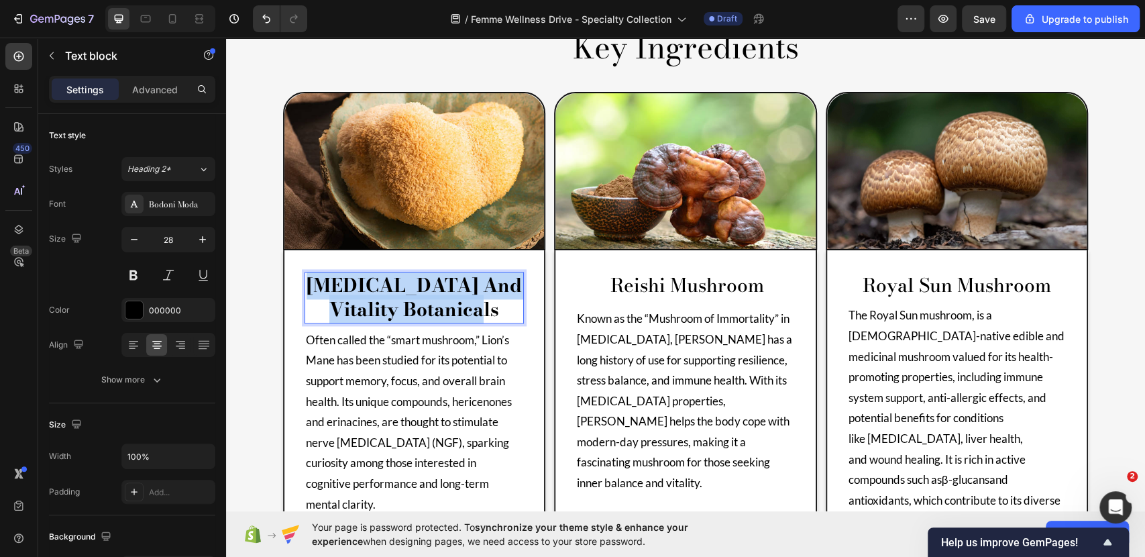
drag, startPoint x: 503, startPoint y: 246, endPoint x: 305, endPoint y: 222, distance: 200.0
click at [307, 273] on p "[MEDICAL_DATA] and Vitality Botanicals" at bounding box center [414, 297] width 217 height 49
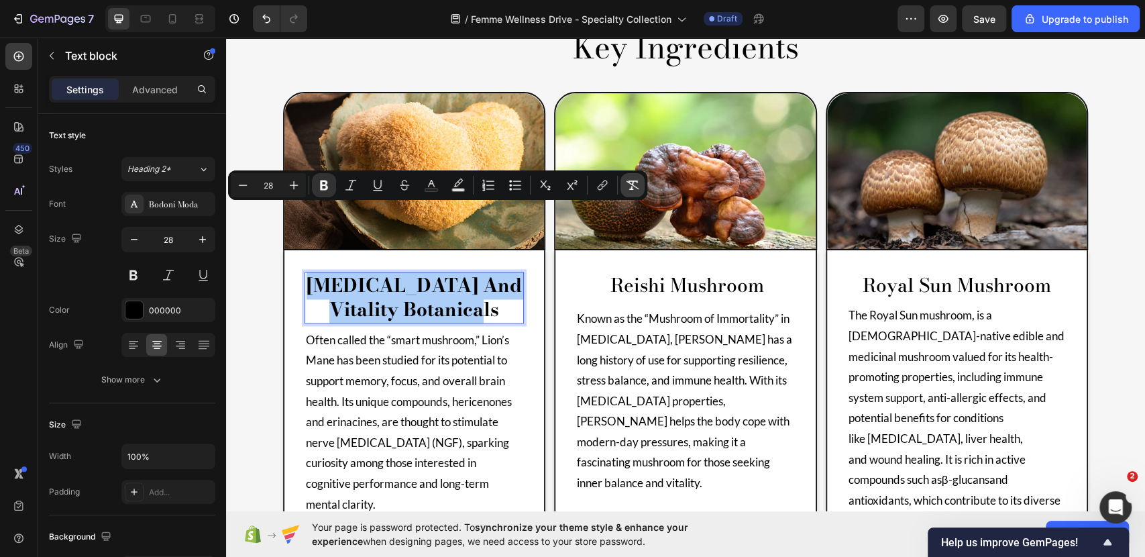
click at [627, 186] on icon "Editor contextual toolbar" at bounding box center [632, 184] width 13 height 13
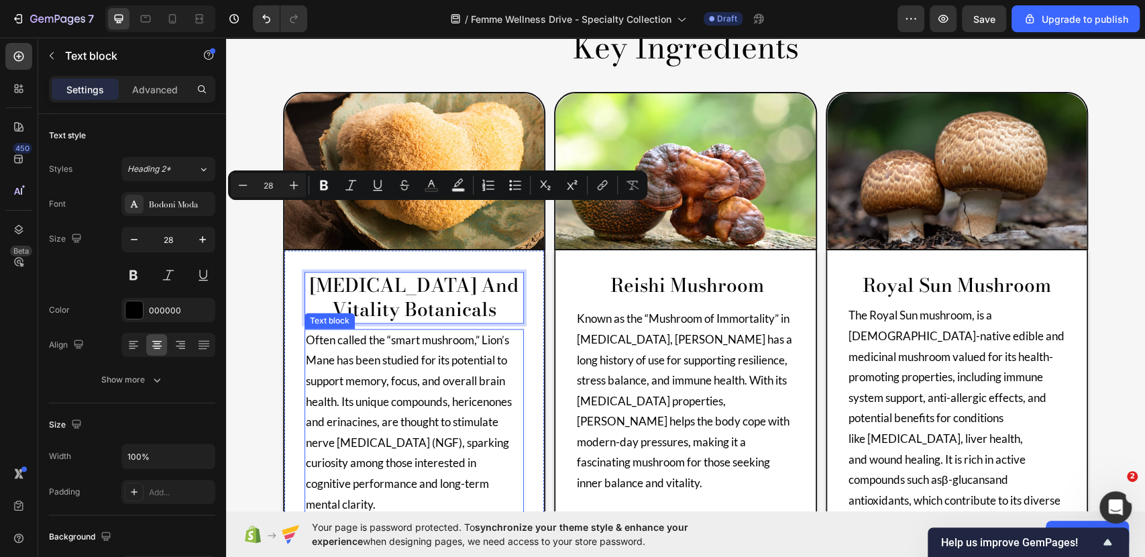
click at [427, 330] on p "Often called the “smart mushroom,” Lion’s Mane has been studied for its potenti…" at bounding box center [414, 422] width 217 height 184
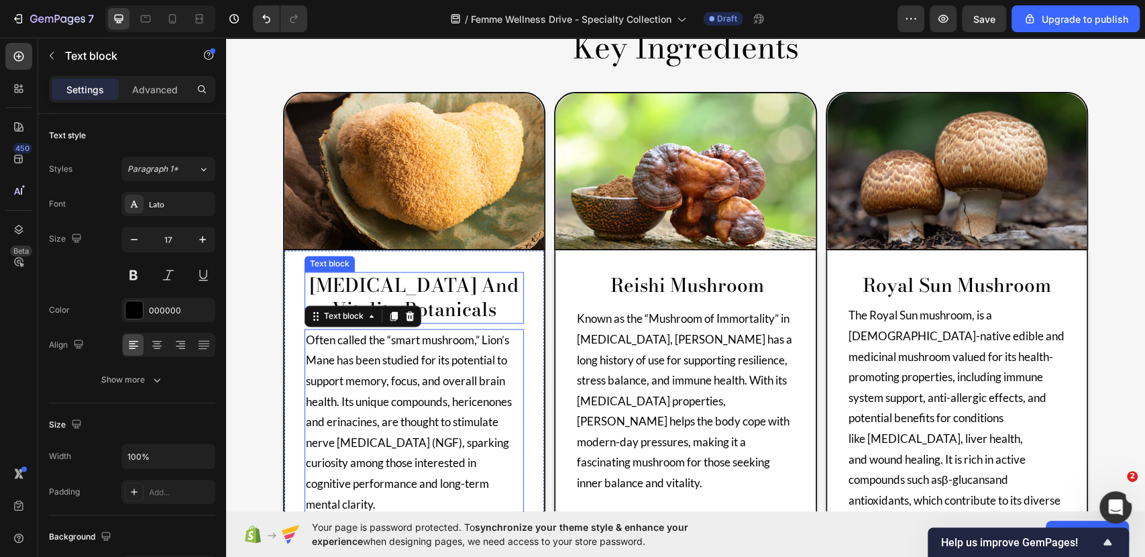
click at [489, 273] on p "[MEDICAL_DATA] and Vitality Botanicals" at bounding box center [414, 297] width 217 height 49
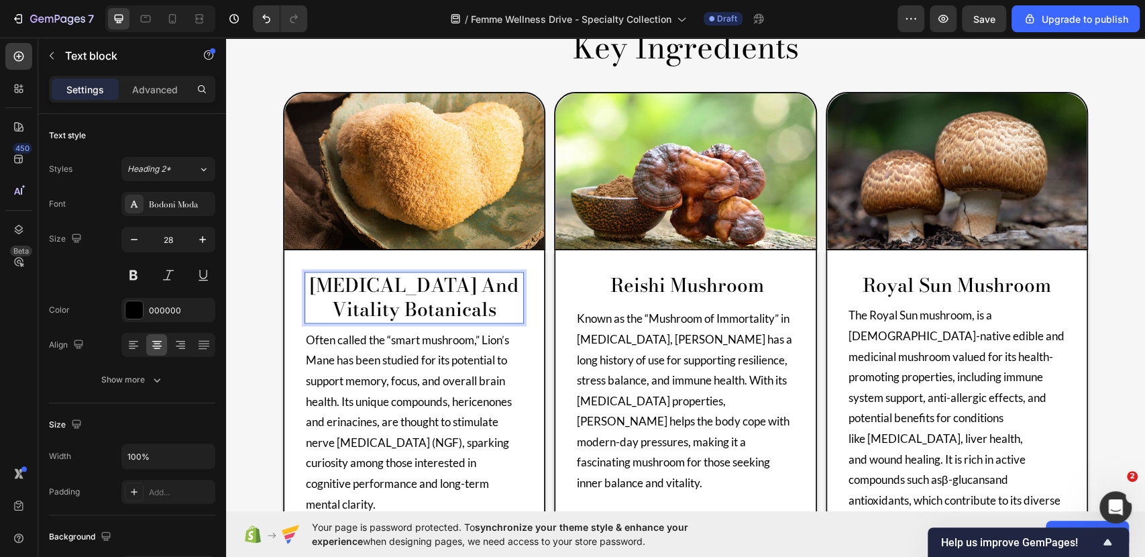
click at [496, 273] on p "[MEDICAL_DATA] and Vitality Botanicals" at bounding box center [414, 297] width 217 height 49
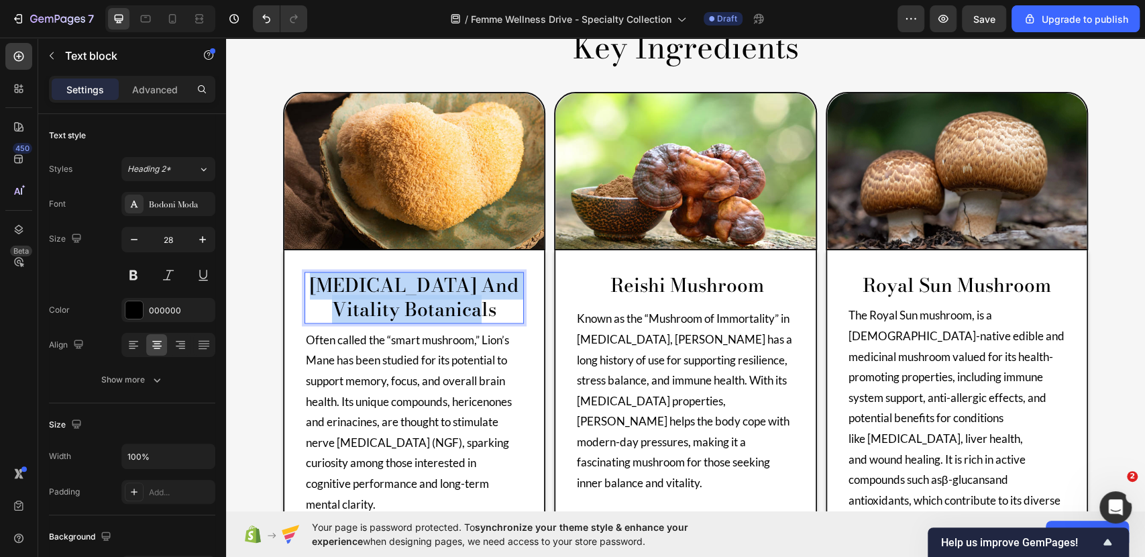
drag, startPoint x: 496, startPoint y: 244, endPoint x: 322, endPoint y: 216, distance: 176.7
click at [322, 273] on p "[MEDICAL_DATA] and Vitality Botanicals" at bounding box center [414, 297] width 217 height 49
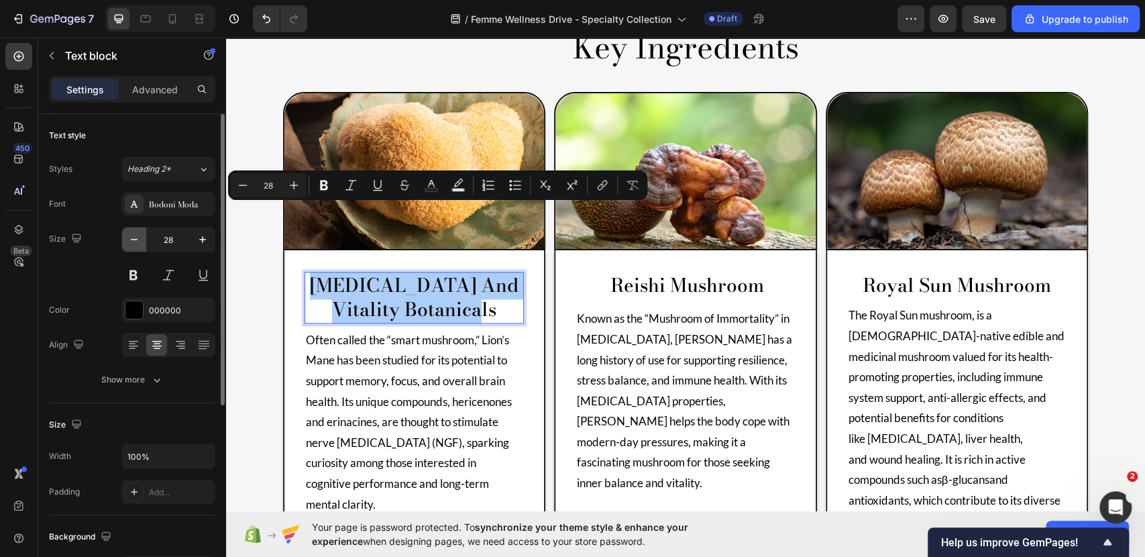
click at [131, 237] on icon "button" at bounding box center [133, 239] width 13 height 13
type input "27"
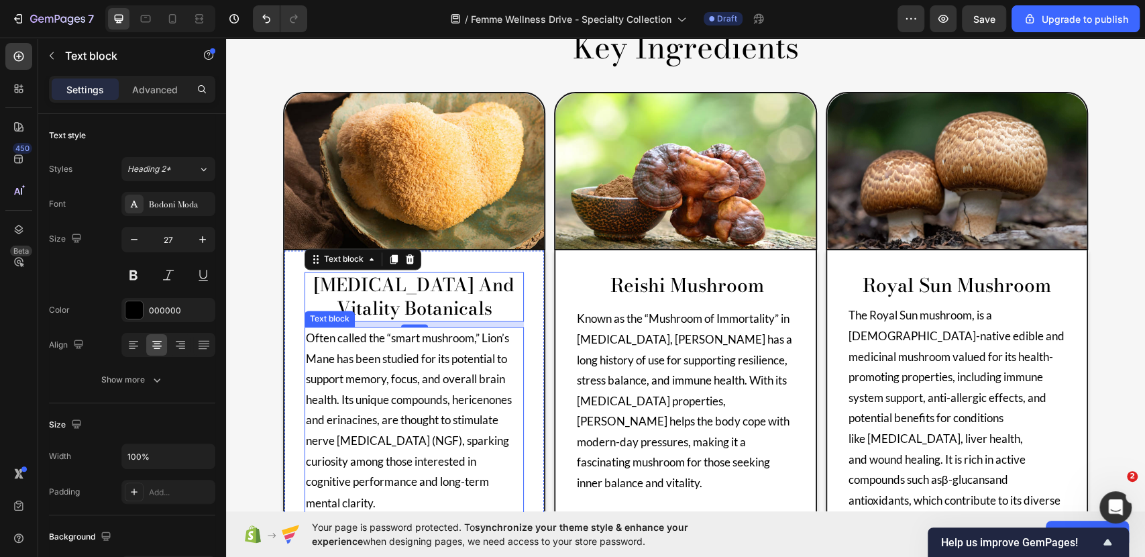
click at [425, 384] on p "Often called the “smart mushroom,” Lion’s Mane has been studied for its potenti…" at bounding box center [414, 420] width 217 height 184
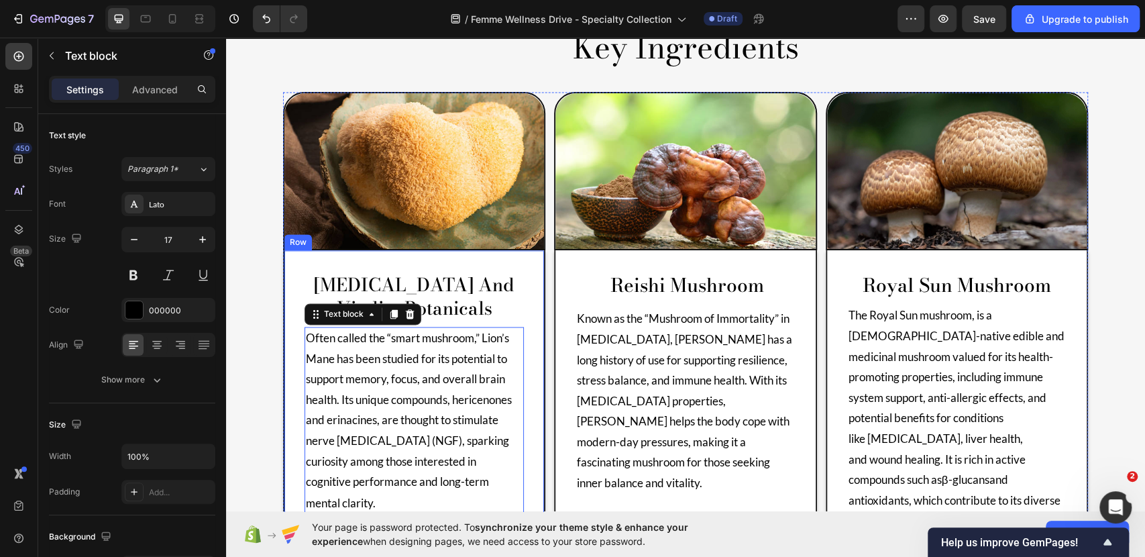
click at [517, 129] on img at bounding box center [414, 171] width 260 height 156
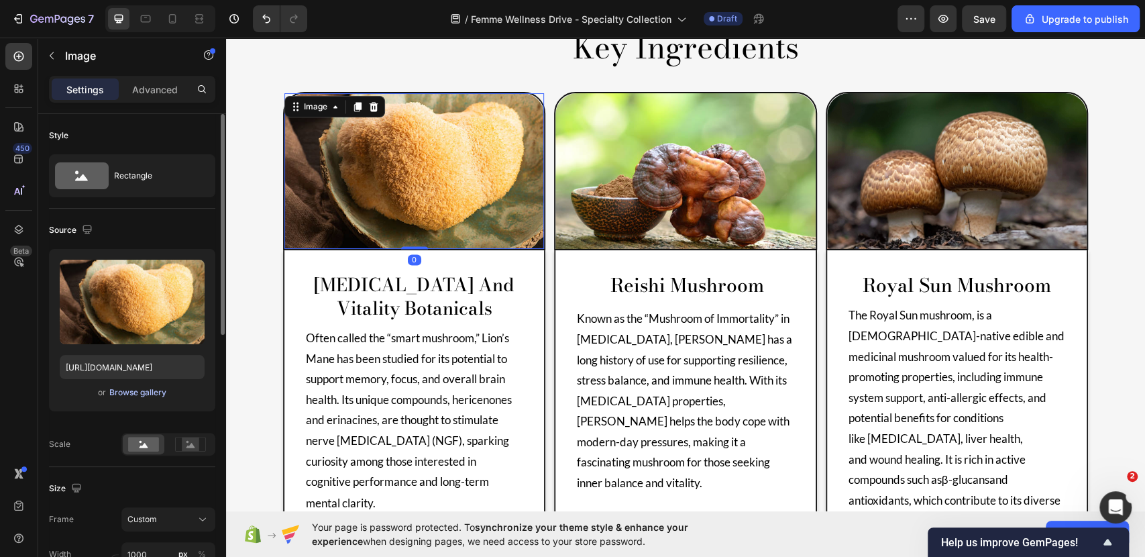
click at [164, 388] on div "Browse gallery" at bounding box center [137, 392] width 57 height 12
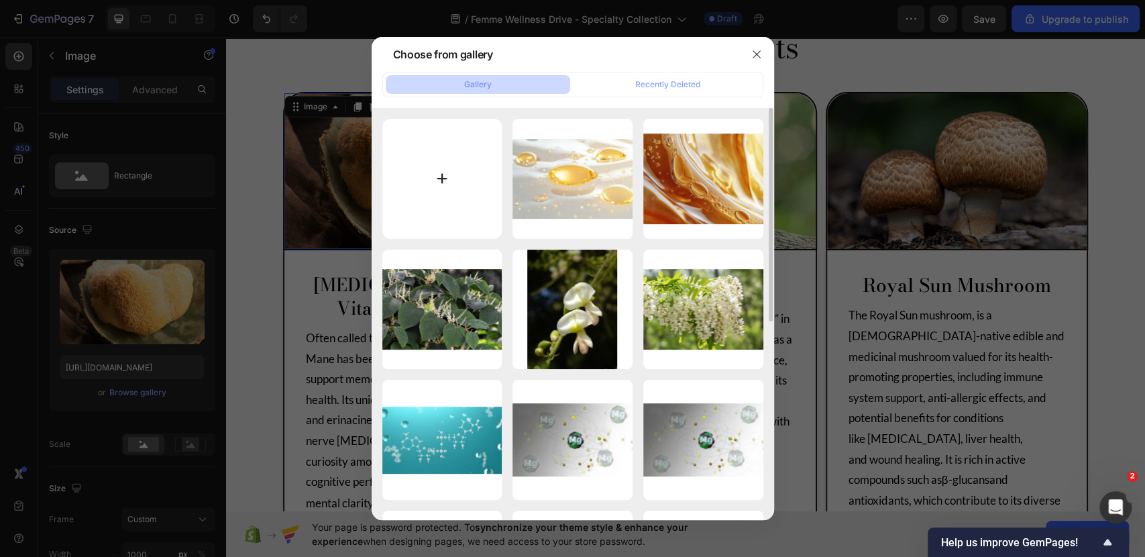
click at [447, 161] on input "file" at bounding box center [442, 179] width 120 height 120
type input "C:\fakepath\[MEDICAL_DATA] and Vitality Botanicals 4.jpg"
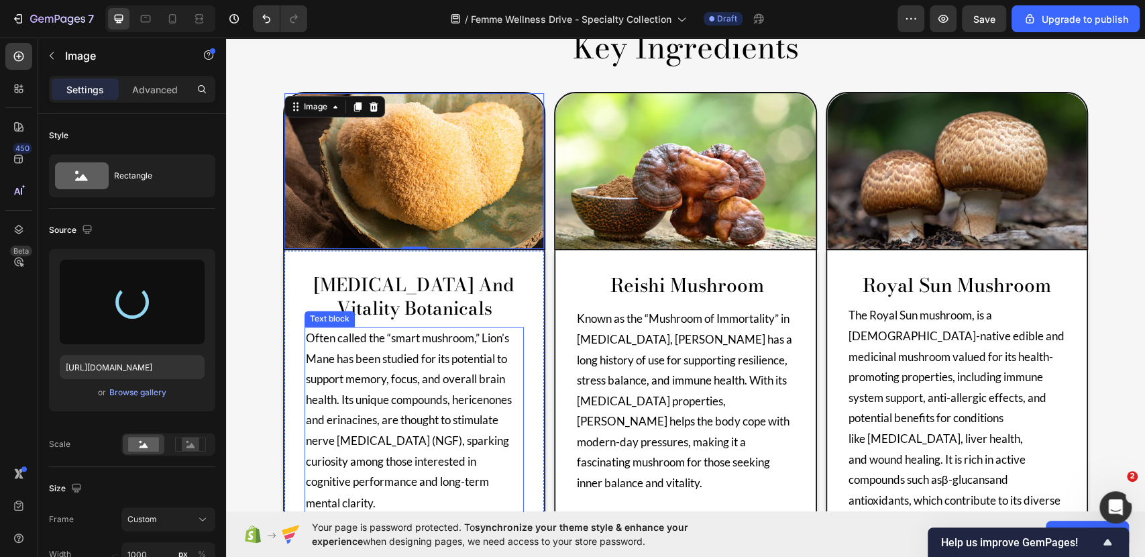
click at [377, 431] on p "Often called the “smart mushroom,” Lion’s Mane has been studied for its potenti…" at bounding box center [414, 420] width 217 height 184
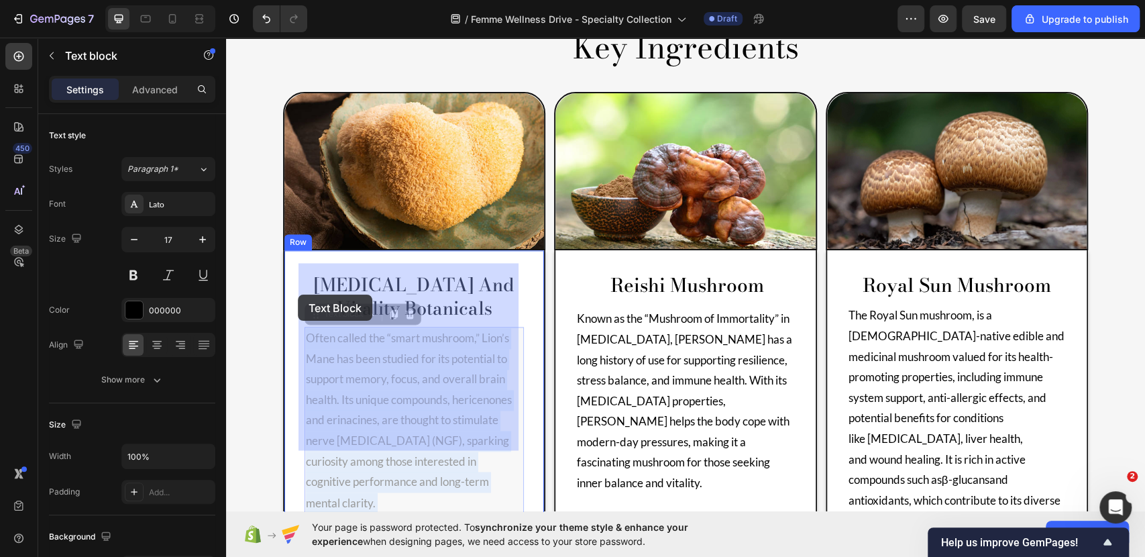
drag, startPoint x: 356, startPoint y: 417, endPoint x: 298, endPoint y: 295, distance: 135.9
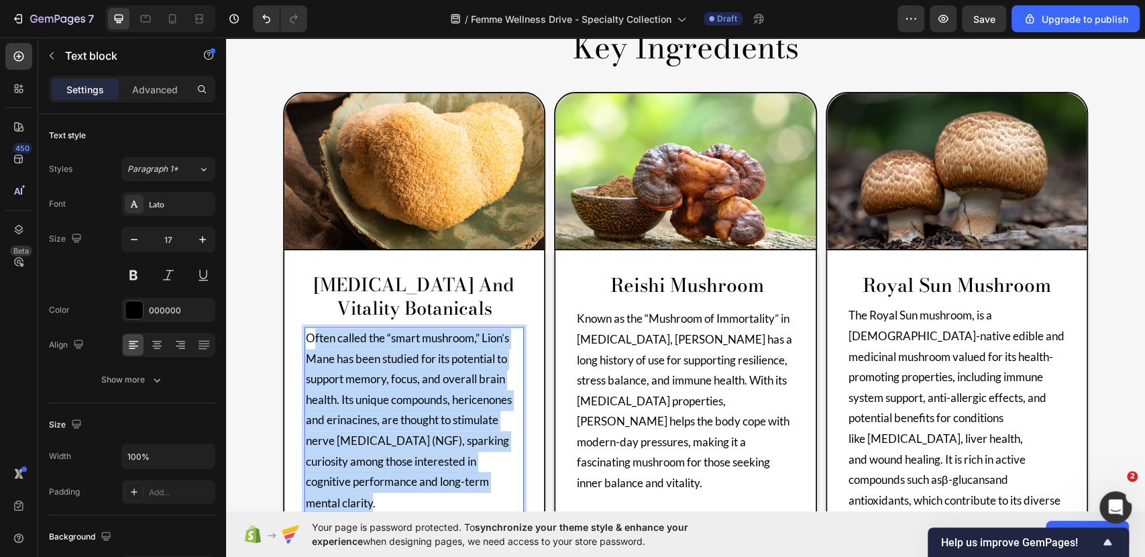
drag, startPoint x: 373, startPoint y: 436, endPoint x: 305, endPoint y: 279, distance: 171.2
click at [306, 328] on p "Often called the “smart mushroom,” Lion’s Mane has been studied for its potenti…" at bounding box center [414, 420] width 217 height 184
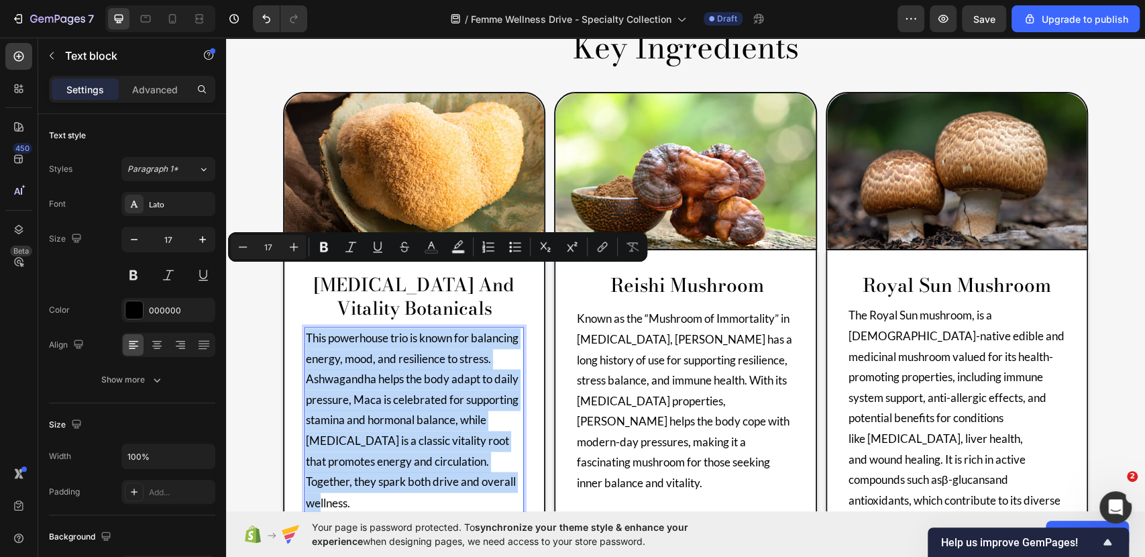
drag, startPoint x: 511, startPoint y: 412, endPoint x: 300, endPoint y: 274, distance: 251.6
click at [306, 328] on p "This powerhouse trio is known for balancing energy, mood, and resilience to str…" at bounding box center [414, 420] width 217 height 184
click at [446, 452] on div "[MEDICAL_DATA] and Vitality Botanicals Text block This powerhouse trio is known…" at bounding box center [414, 410] width 219 height 277
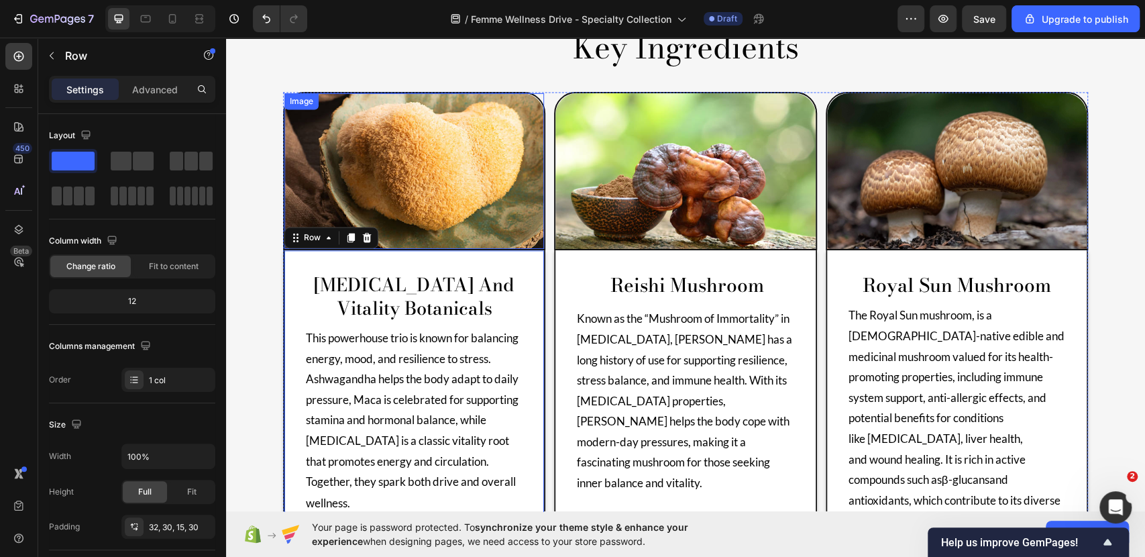
click at [482, 93] on img at bounding box center [414, 171] width 260 height 156
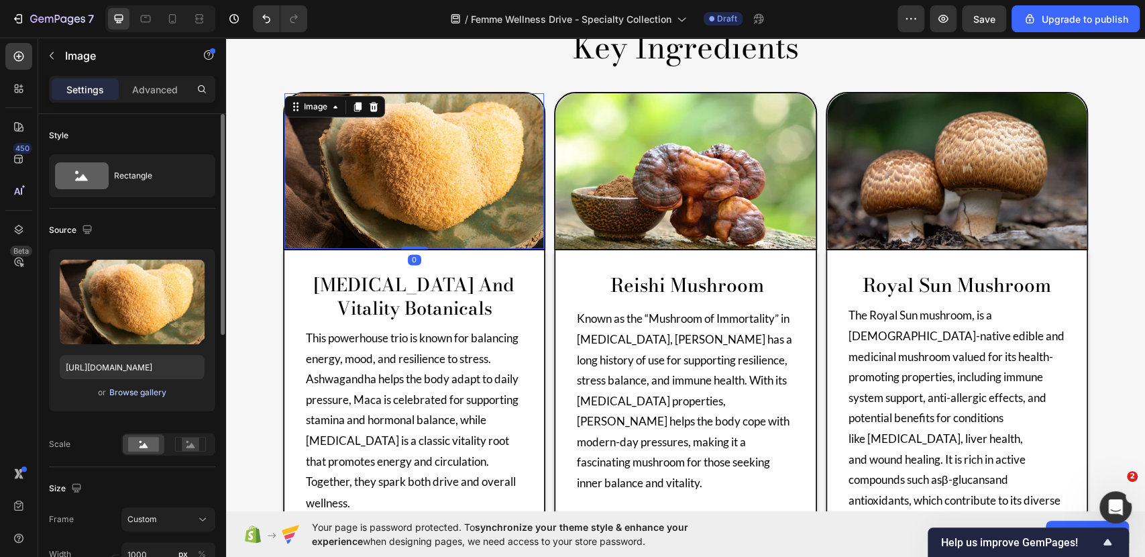
click at [138, 392] on div "Browse gallery" at bounding box center [137, 392] width 57 height 12
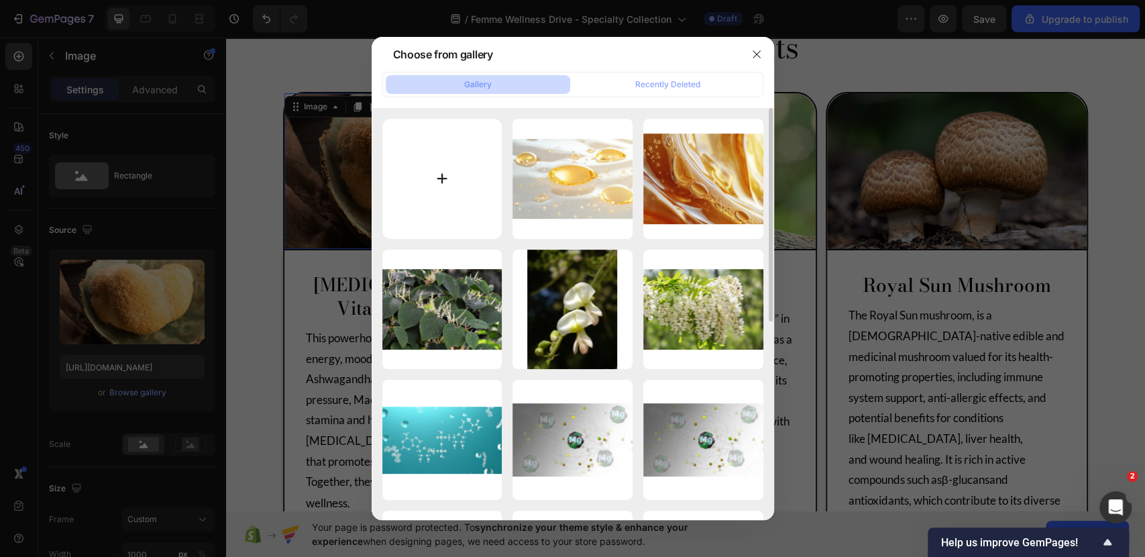
click at [416, 199] on input "file" at bounding box center [442, 179] width 120 height 120
type input "C:\fakepath\[MEDICAL_DATA] and Vitality Botanicals 4.jpg"
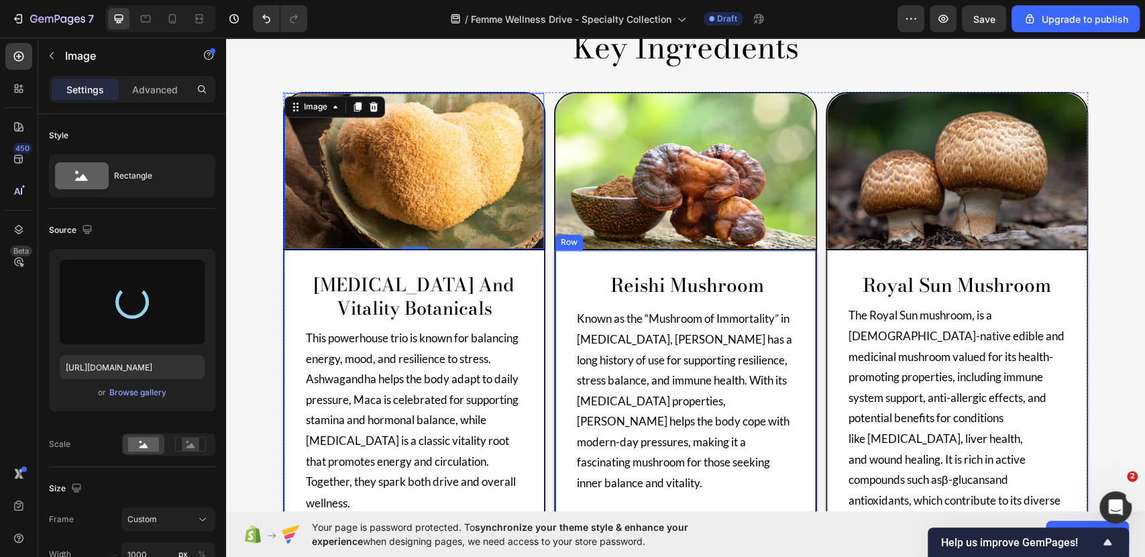
type input "[URL][DOMAIN_NAME]"
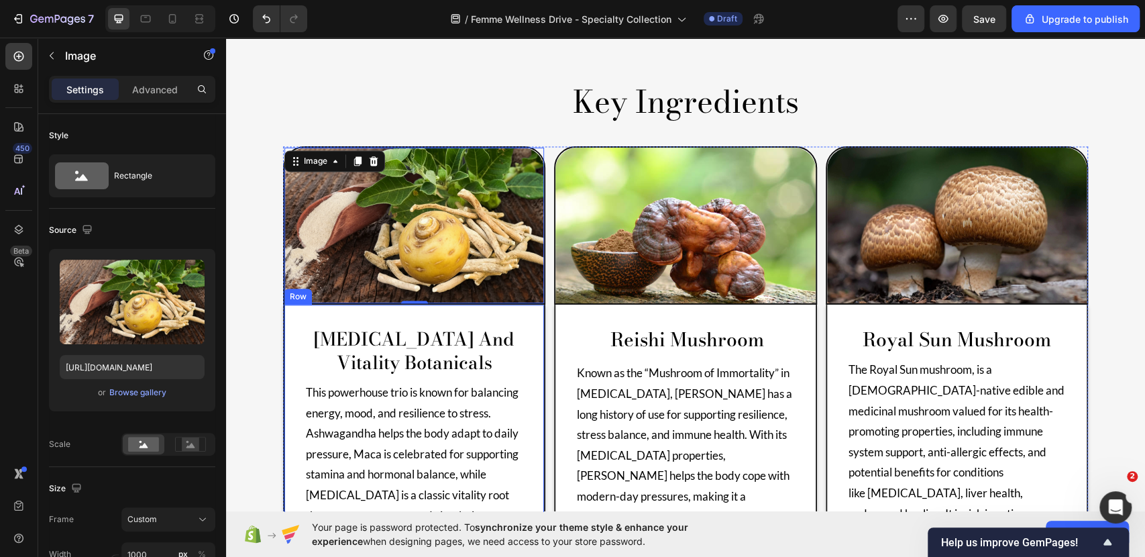
scroll to position [1099, 0]
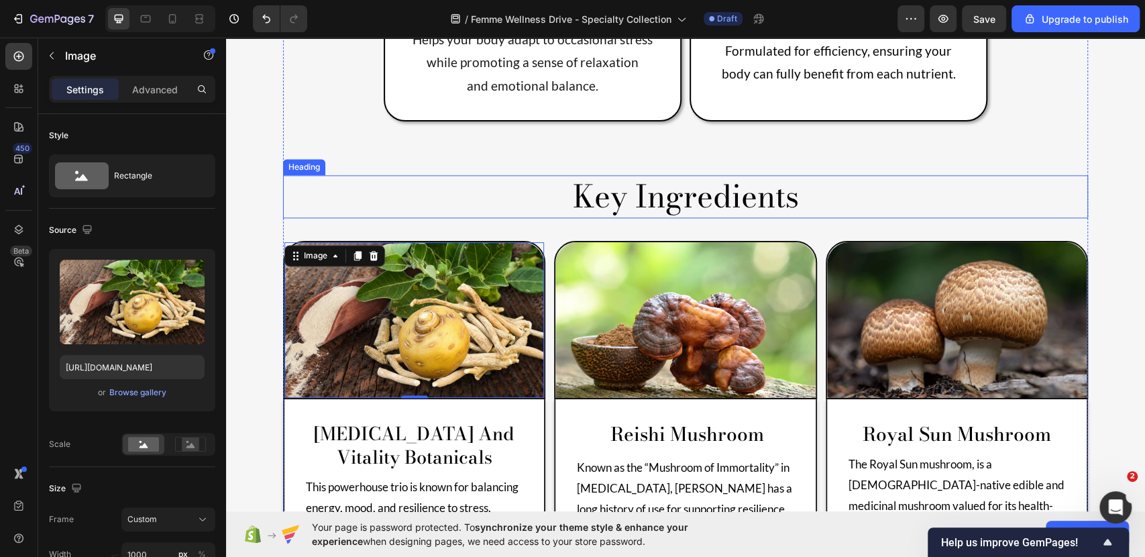
click at [1065, 103] on div "Product Features Heading Lasting Energy and Strength Text Block Supports steady…" at bounding box center [685, 227] width 805 height 1004
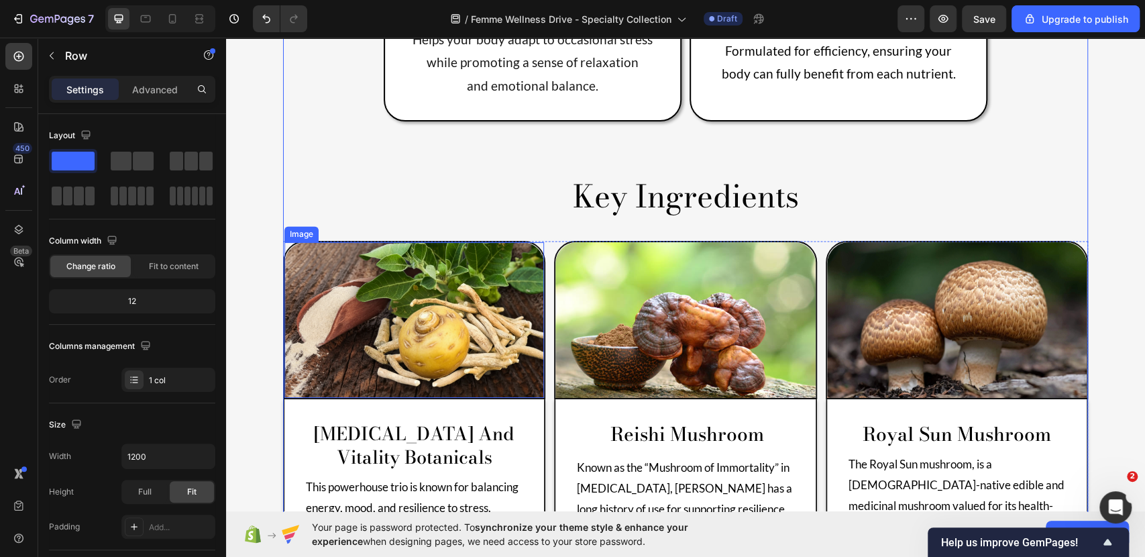
click at [439, 272] on img at bounding box center [414, 320] width 260 height 156
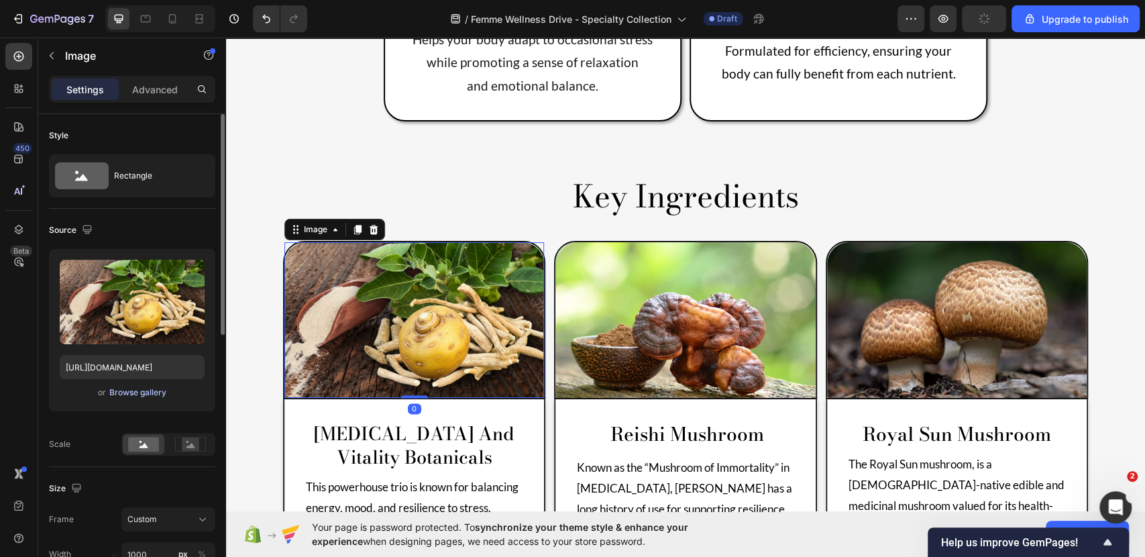
click at [140, 397] on div "Browse gallery" at bounding box center [137, 392] width 57 height 12
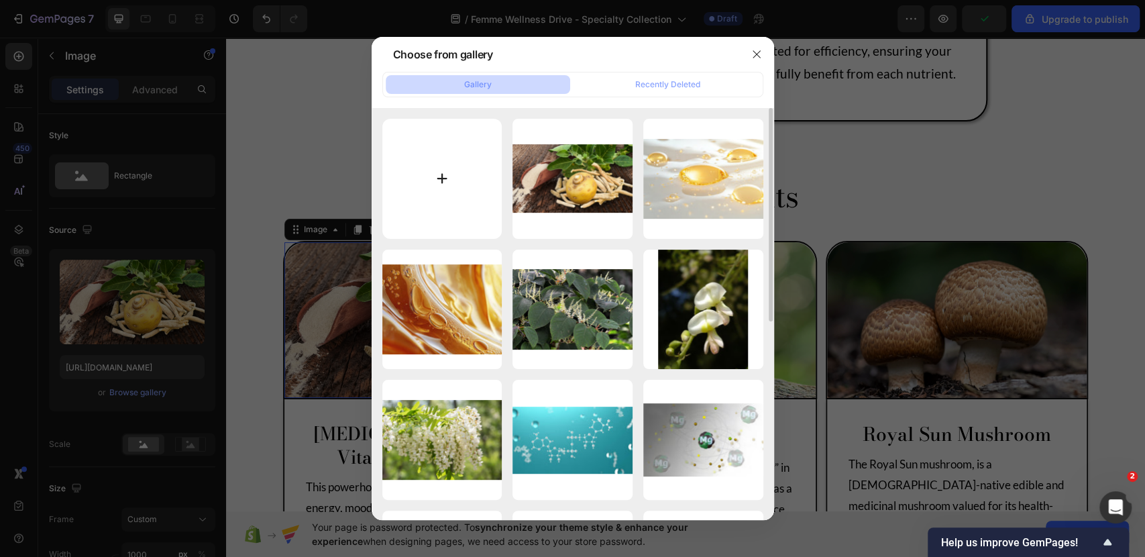
click at [445, 179] on input "file" at bounding box center [442, 179] width 120 height 120
type input "C:\fakepath\[MEDICAL_DATA] and Vitality Botanicals 5.jpg"
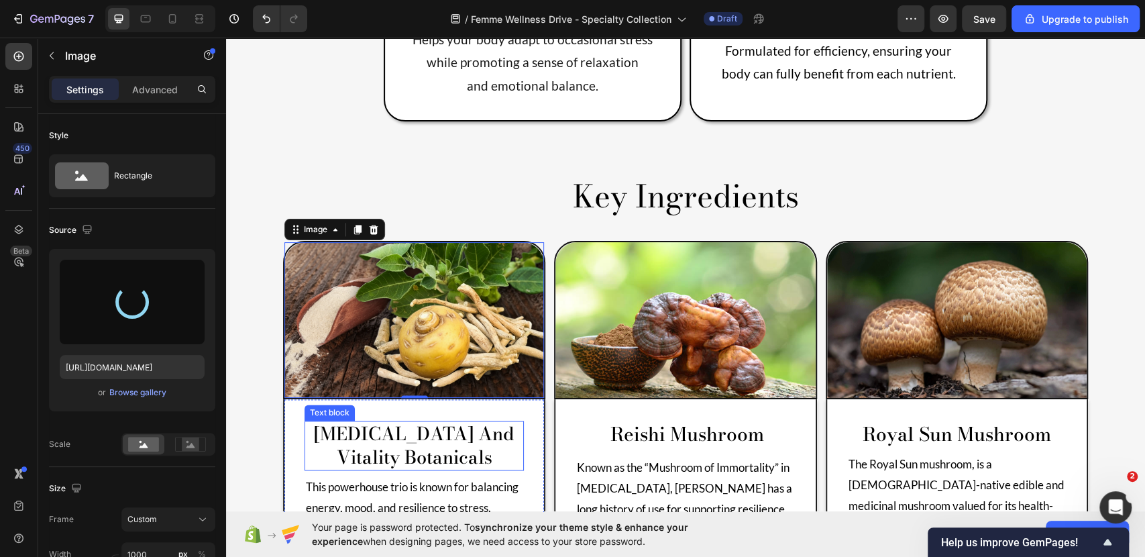
type input "[URL][DOMAIN_NAME]"
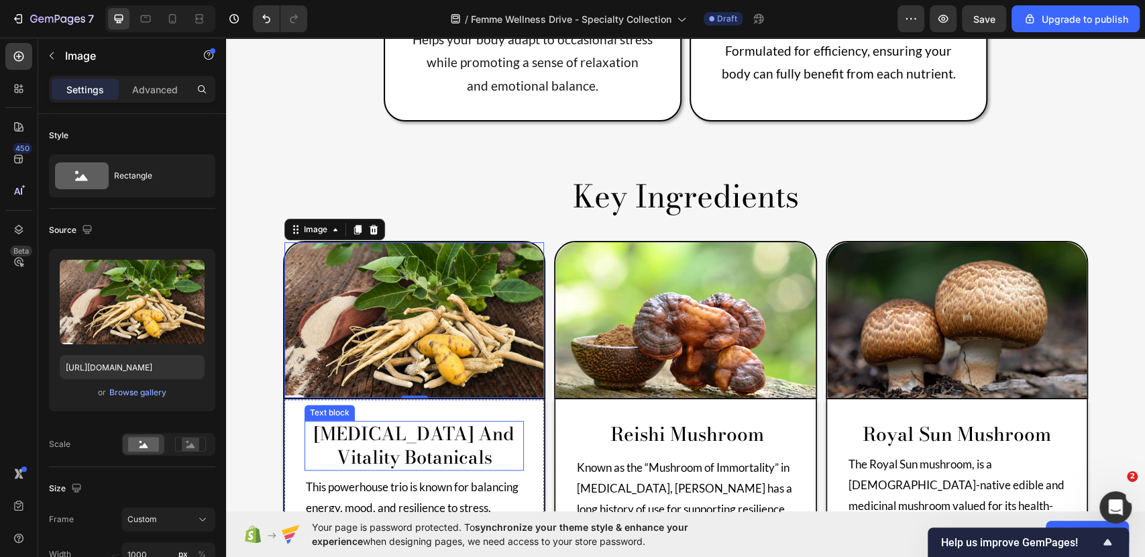
click at [471, 422] on p "[MEDICAL_DATA] and Vitality Botanicals" at bounding box center [414, 445] width 217 height 47
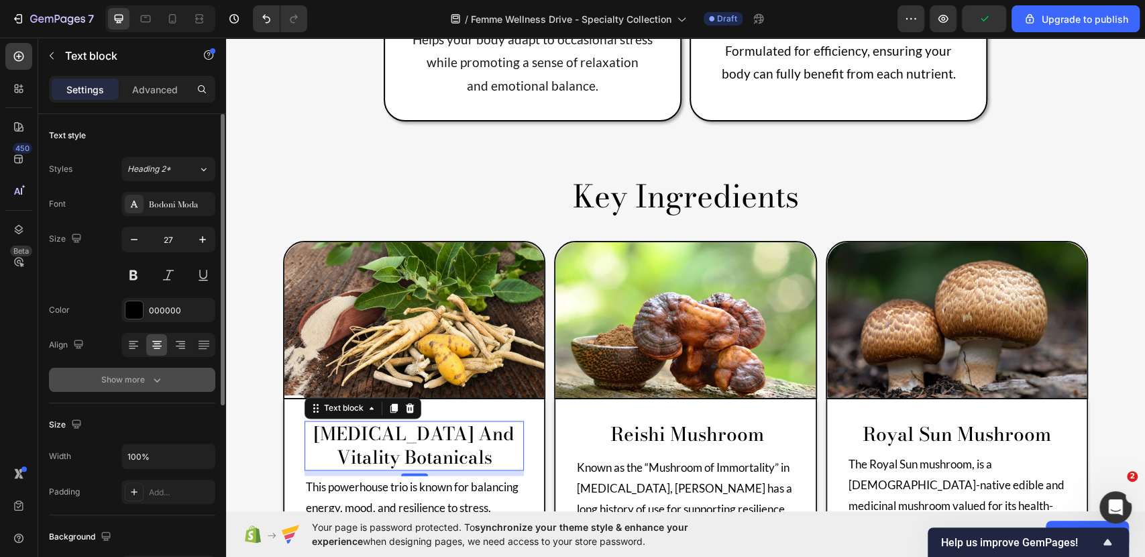
click at [147, 376] on div "Show more" at bounding box center [132, 379] width 62 height 13
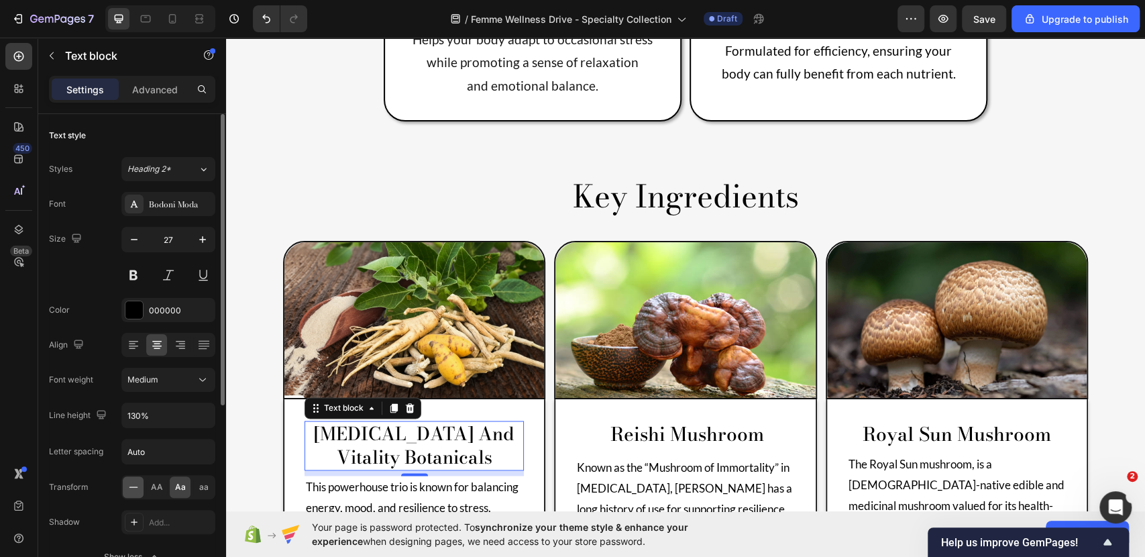
click at [136, 483] on icon at bounding box center [133, 486] width 13 height 13
click at [665, 458] on p "Known as the “Mushroom of Immortality” in [MEDICAL_DATA], [PERSON_NAME] has a l…" at bounding box center [685, 550] width 217 height 184
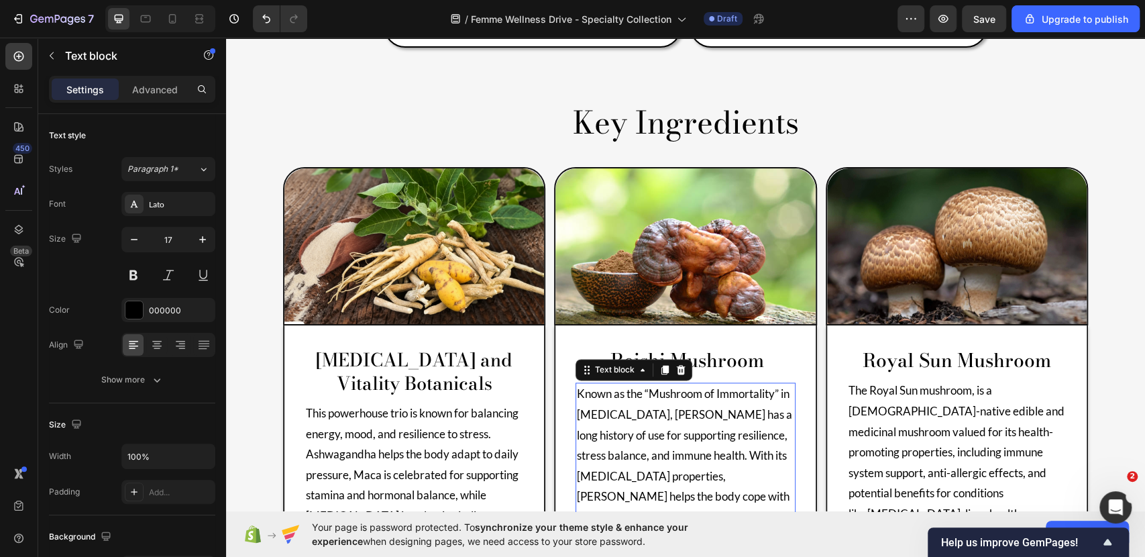
scroll to position [1173, 0]
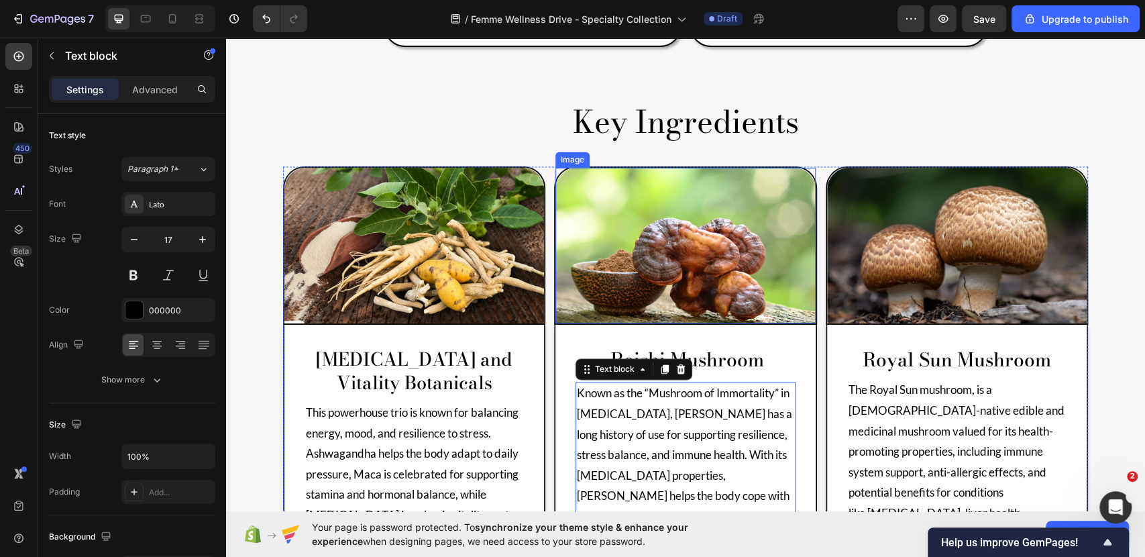
click at [671, 193] on img at bounding box center [685, 246] width 260 height 156
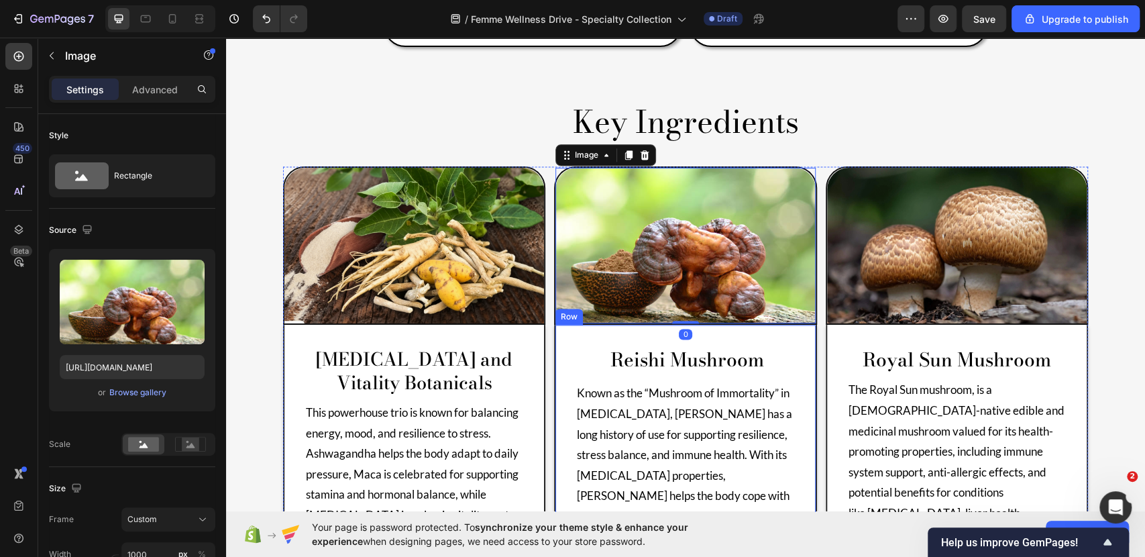
click at [690, 325] on div "reishi mushroom Text block Known as the “Mushroom of Immortality” in [MEDICAL_D…" at bounding box center [685, 480] width 262 height 310
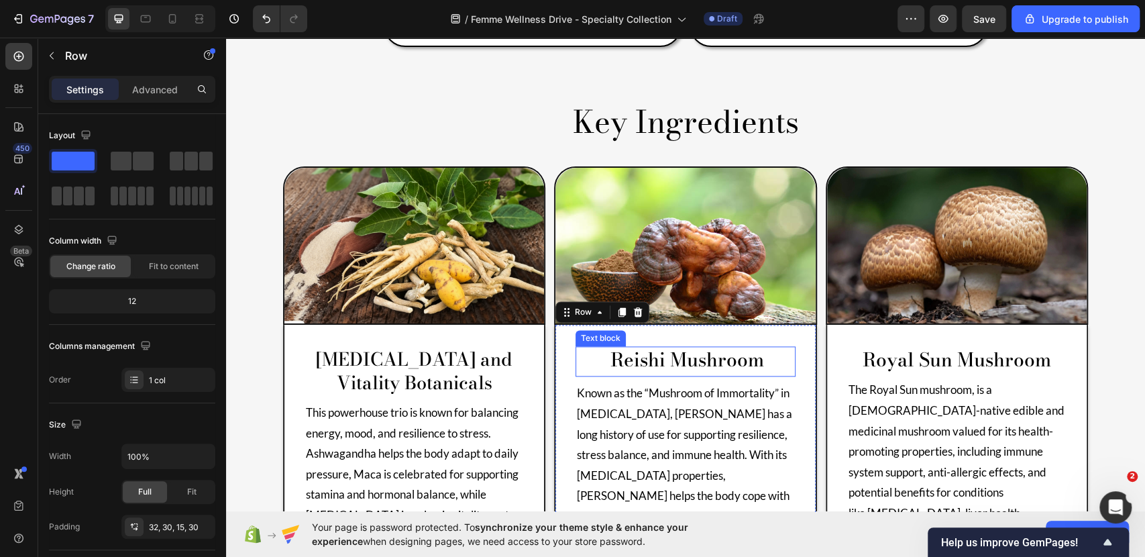
click at [708, 348] on p "reishi mushroom" at bounding box center [685, 362] width 217 height 28
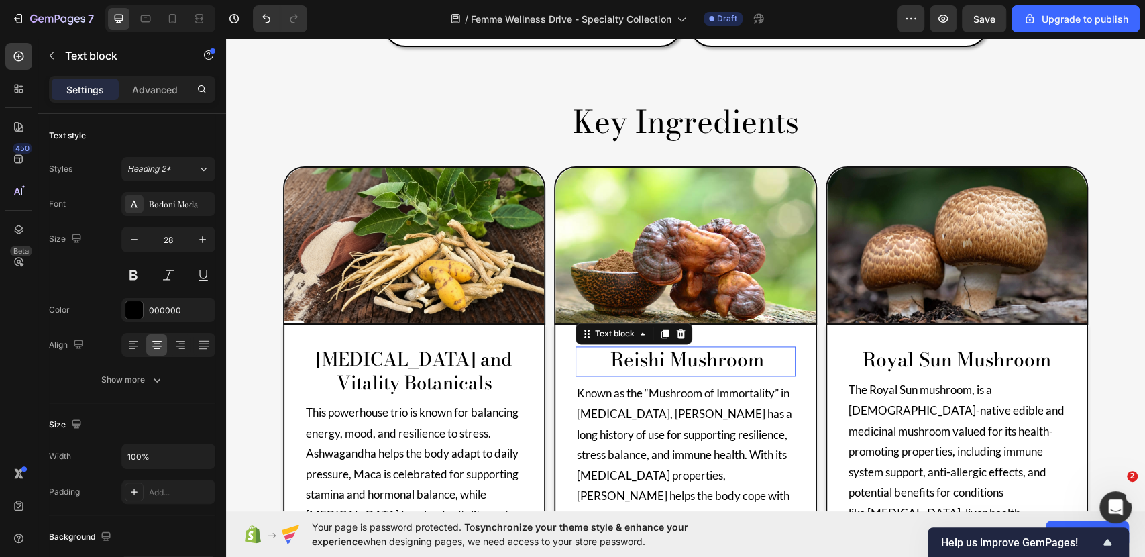
click at [708, 348] on p "reishi mushroom" at bounding box center [685, 362] width 217 height 28
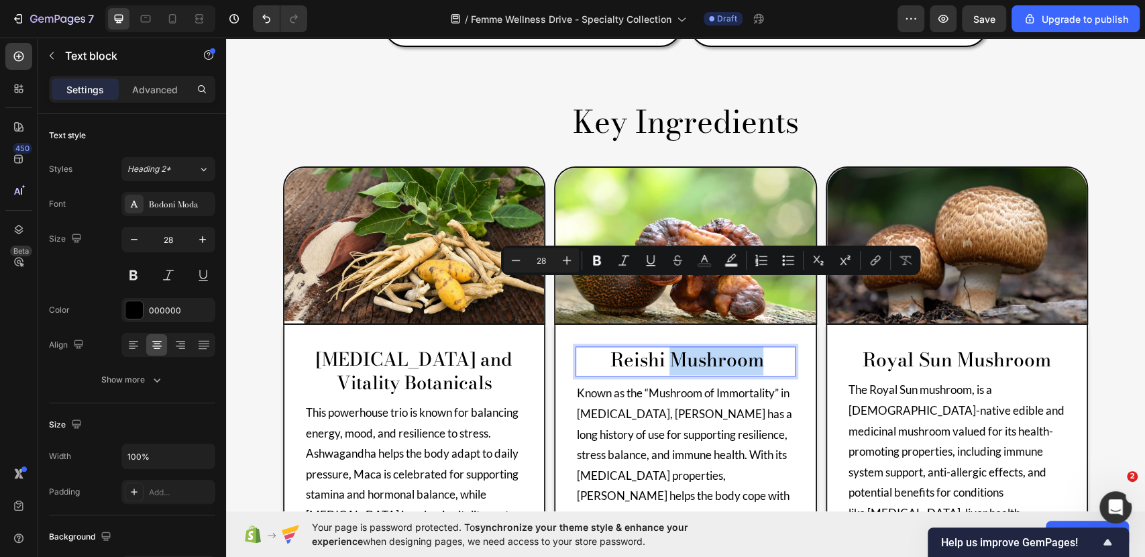
drag, startPoint x: 733, startPoint y: 297, endPoint x: 741, endPoint y: 298, distance: 7.5
click at [735, 348] on p "reishi mushroom" at bounding box center [685, 362] width 217 height 28
click at [763, 348] on p "reishi mushroom" at bounding box center [685, 362] width 217 height 28
click at [764, 348] on p "reishi mushroom" at bounding box center [685, 362] width 217 height 28
drag, startPoint x: 764, startPoint y: 291, endPoint x: 596, endPoint y: 299, distance: 167.9
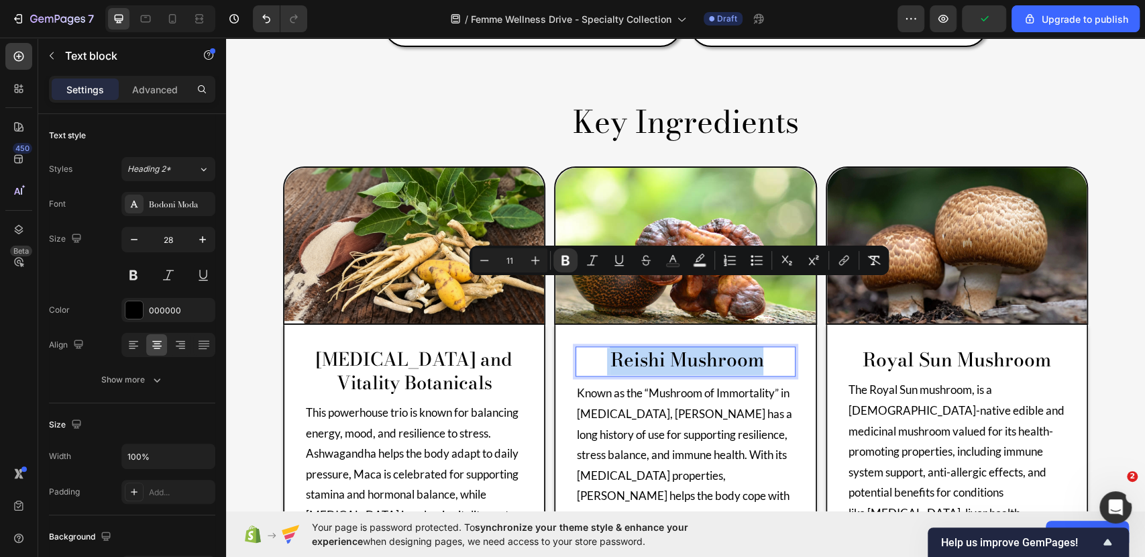
click at [596, 348] on p "reishi mushroom" at bounding box center [685, 362] width 217 height 28
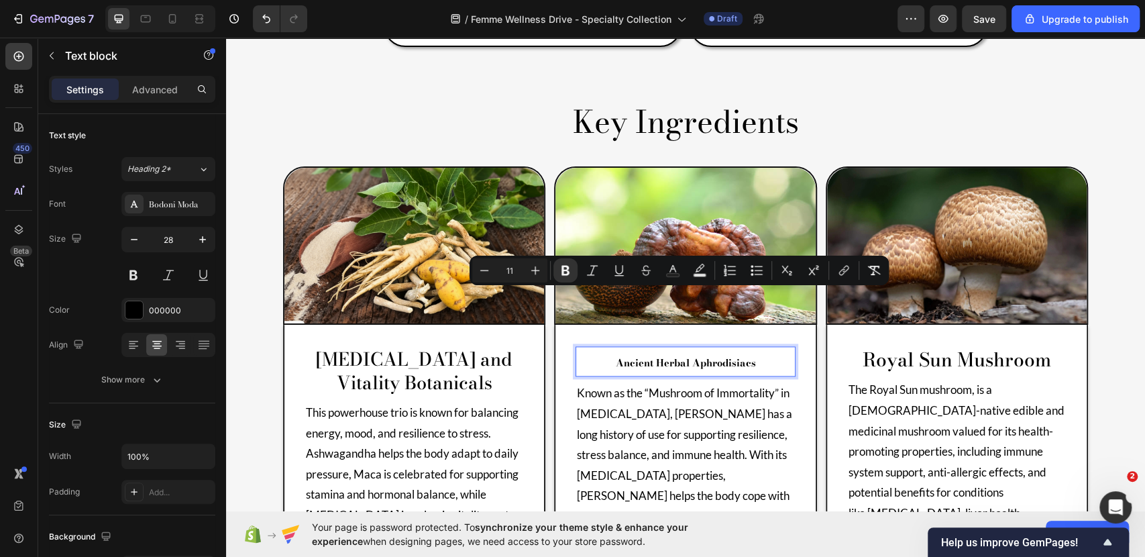
drag, startPoint x: 753, startPoint y: 299, endPoint x: 577, endPoint y: 296, distance: 176.5
click at [577, 348] on p "Ancient Herbal Aphrodisiacs" at bounding box center [685, 362] width 217 height 28
drag, startPoint x: 864, startPoint y: 272, endPoint x: 574, endPoint y: 295, distance: 290.8
click at [864, 272] on button "Remove Format" at bounding box center [874, 270] width 24 height 24
type input "28"
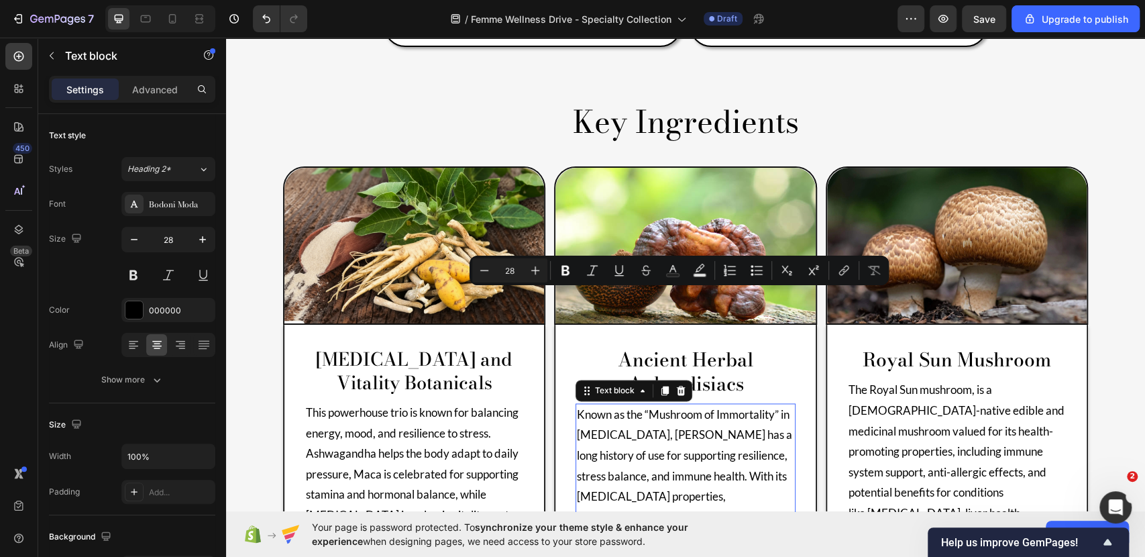
click at [763, 405] on p "Known as the “Mushroom of Immortality” in [MEDICAL_DATA], [PERSON_NAME] has a l…" at bounding box center [685, 497] width 217 height 184
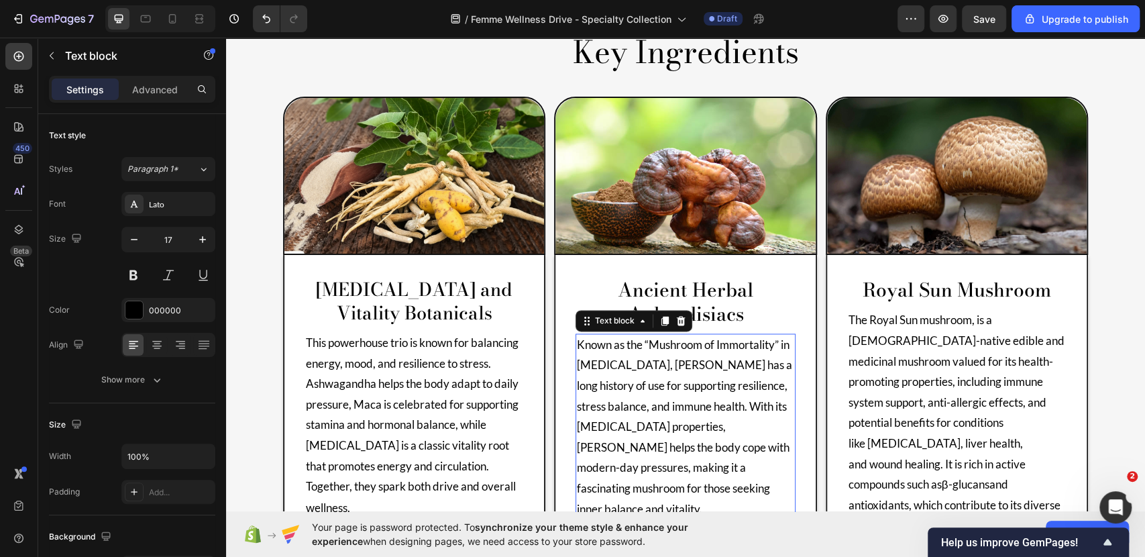
scroll to position [1322, 0]
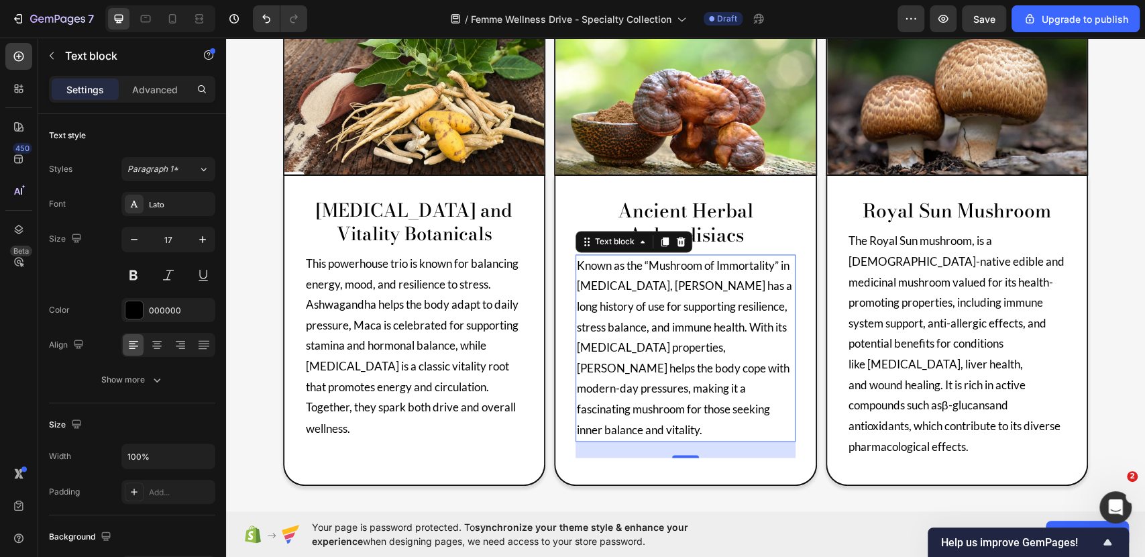
click at [744, 343] on p "Known as the “Mushroom of Immortality” in [MEDICAL_DATA], [PERSON_NAME] has a l…" at bounding box center [685, 348] width 217 height 184
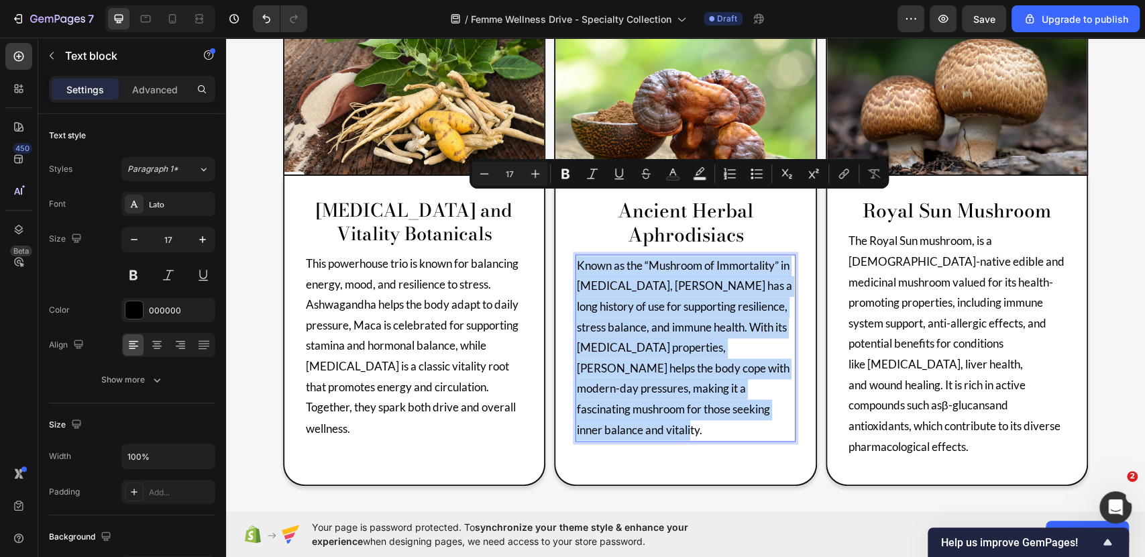
drag, startPoint x: 745, startPoint y: 343, endPoint x: 571, endPoint y: 203, distance: 223.8
click at [577, 256] on p "Known as the “Mushroom of Immortality” in [MEDICAL_DATA], [PERSON_NAME] has a l…" at bounding box center [685, 348] width 217 height 184
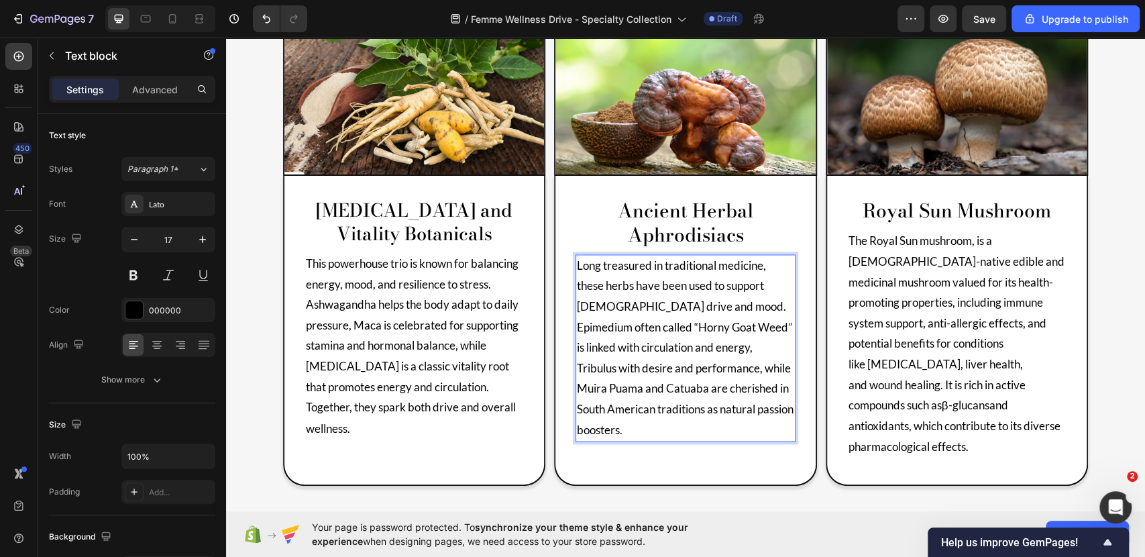
click at [768, 348] on p "Long treasured in traditional medicine, these herbs have been used to support […" at bounding box center [685, 348] width 217 height 184
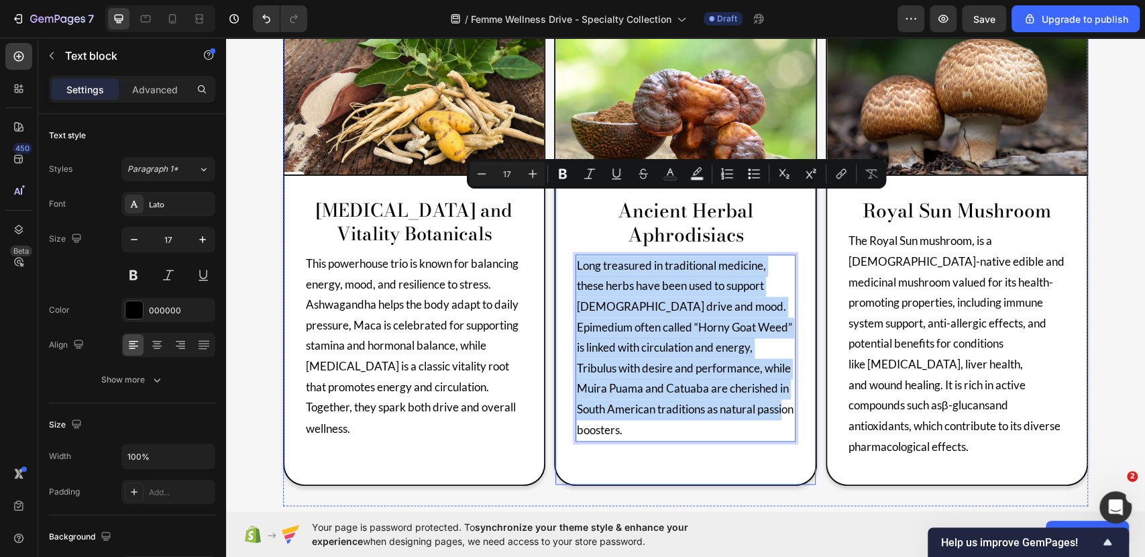
drag, startPoint x: 768, startPoint y: 348, endPoint x: 559, endPoint y: 199, distance: 257.3
click at [559, 199] on div "Ancient Herbal Aphrodisiacs Text block Long treasured in traditional medicine, …" at bounding box center [685, 331] width 262 height 310
click at [709, 274] on p "Long treasured in traditional medicine, these herbs have been used to support […" at bounding box center [685, 348] width 217 height 184
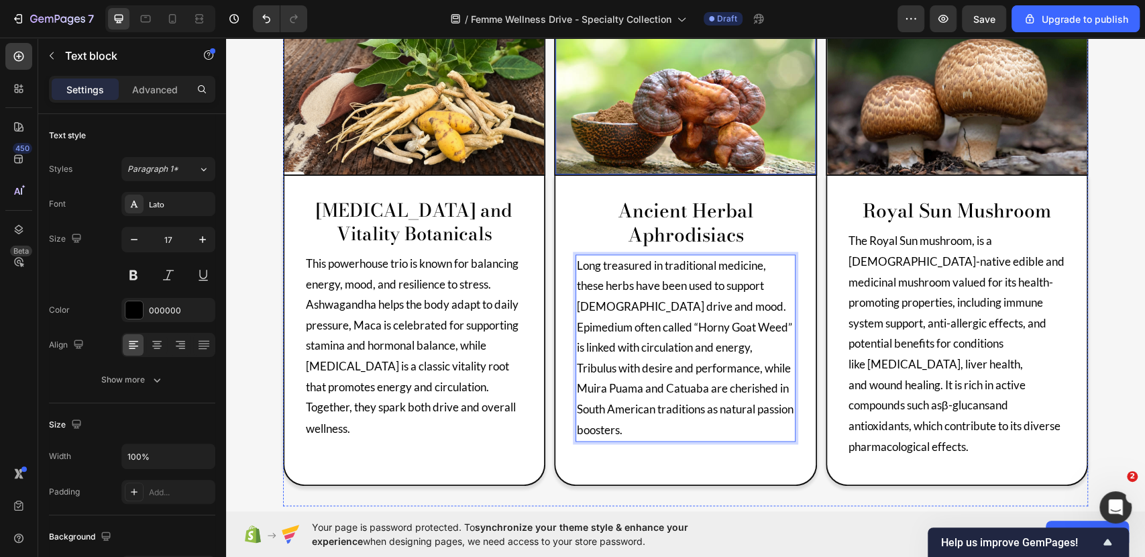
click at [701, 65] on img at bounding box center [685, 97] width 260 height 156
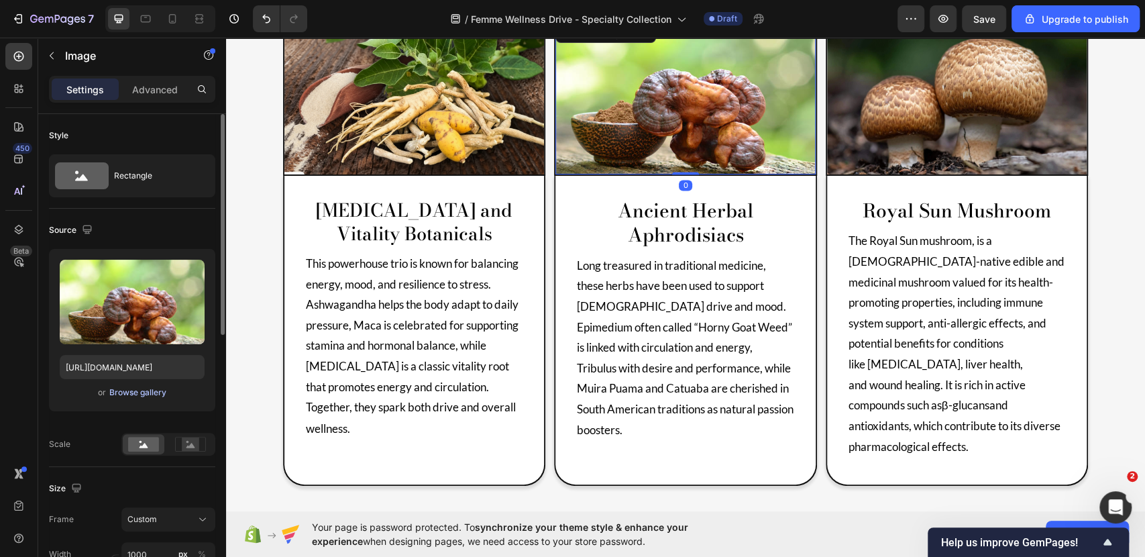
click at [156, 398] on div "Browse gallery" at bounding box center [137, 392] width 57 height 12
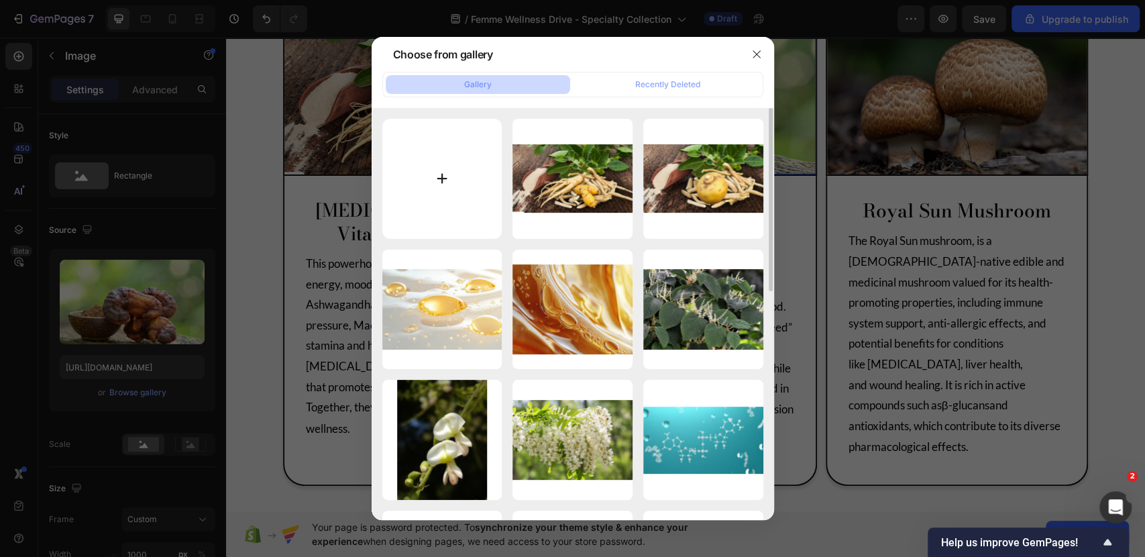
click at [473, 182] on input "file" at bounding box center [442, 179] width 120 height 120
type input "C:\fakepath\[MEDICAL_DATA] and Vitality Botanicals 3.jpg"
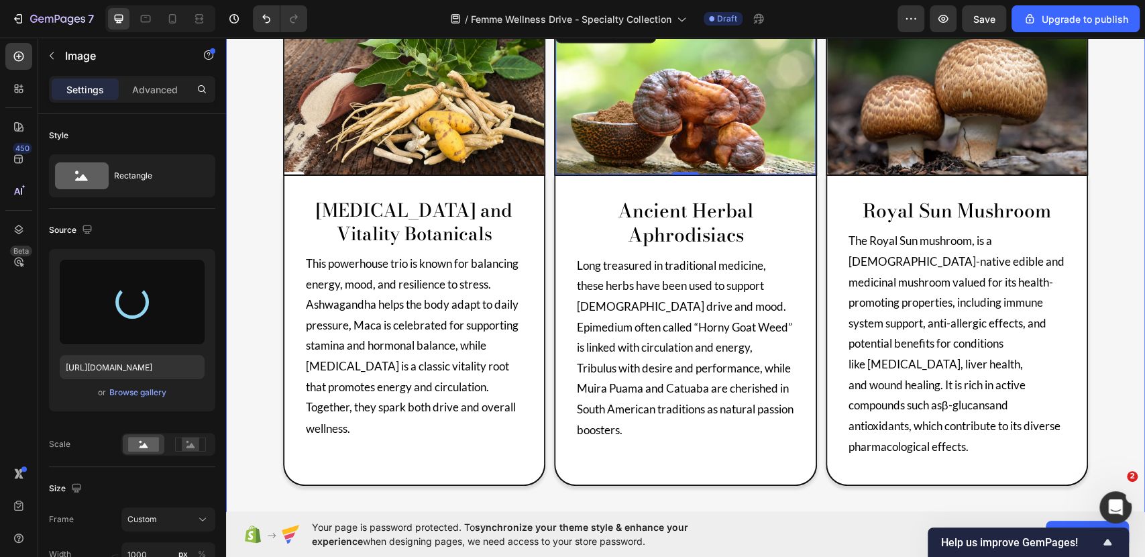
type input "[URL][DOMAIN_NAME]"
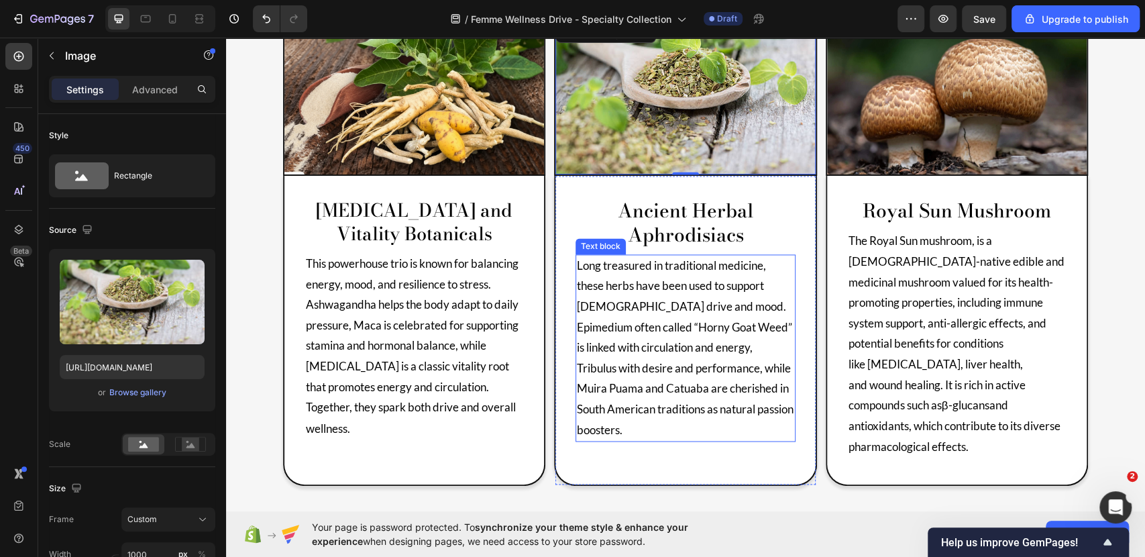
click at [612, 264] on p "Long treasured in traditional medicine, these herbs have been used to support […" at bounding box center [685, 348] width 217 height 184
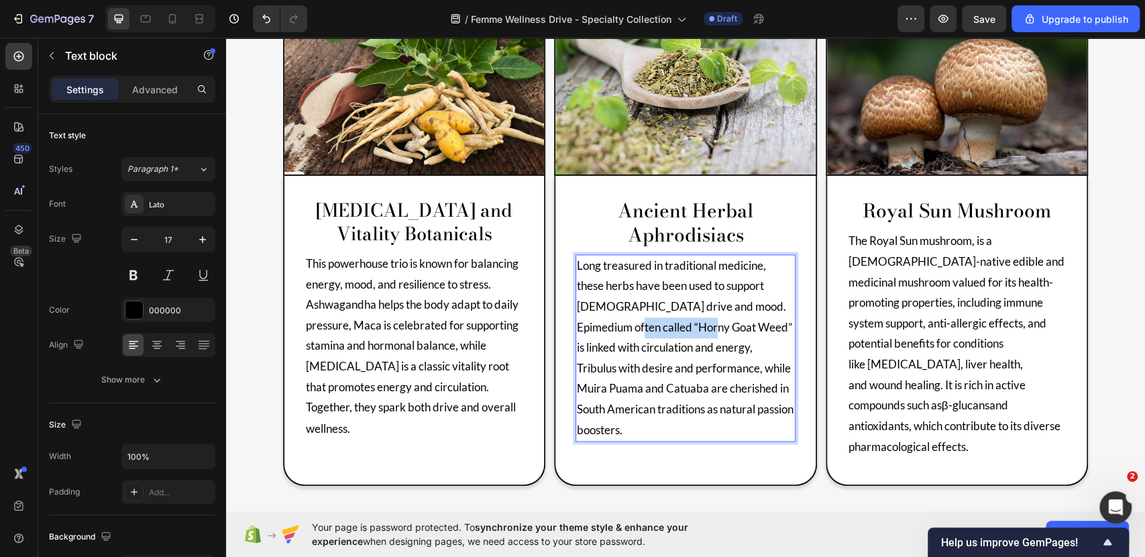
drag, startPoint x: 608, startPoint y: 264, endPoint x: 681, endPoint y: 256, distance: 72.9
click at [681, 256] on p "Long treasured in traditional medicine, these herbs have been used to support […" at bounding box center [685, 348] width 217 height 184
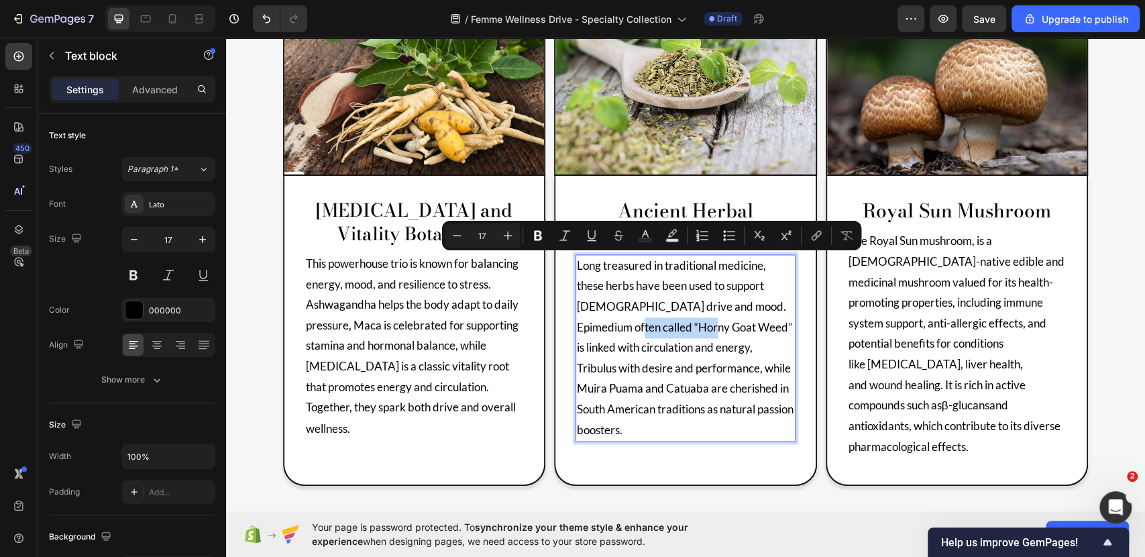
copy p "Horny Goat Weed"
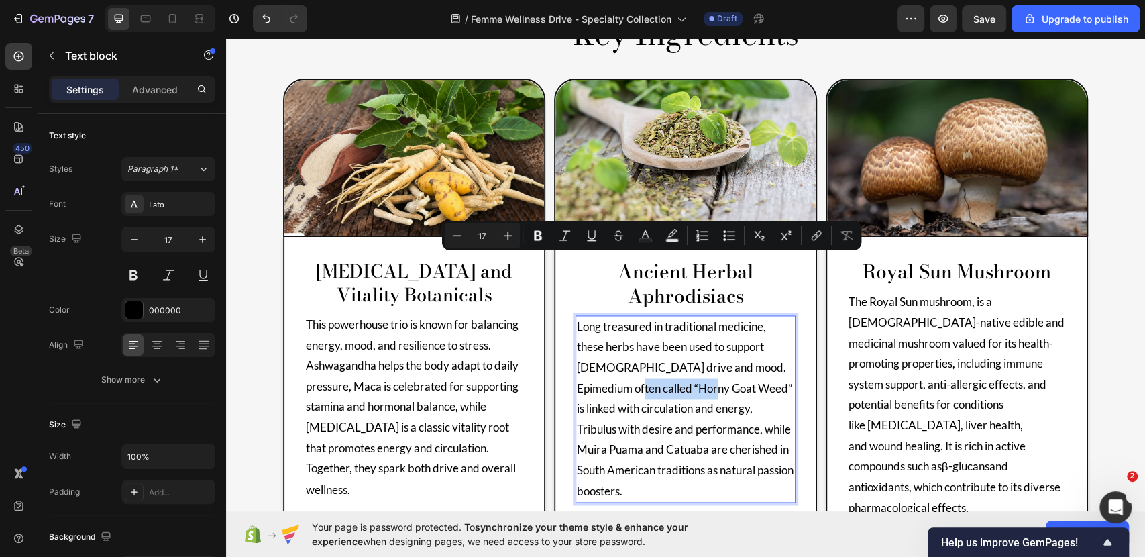
scroll to position [1173, 0]
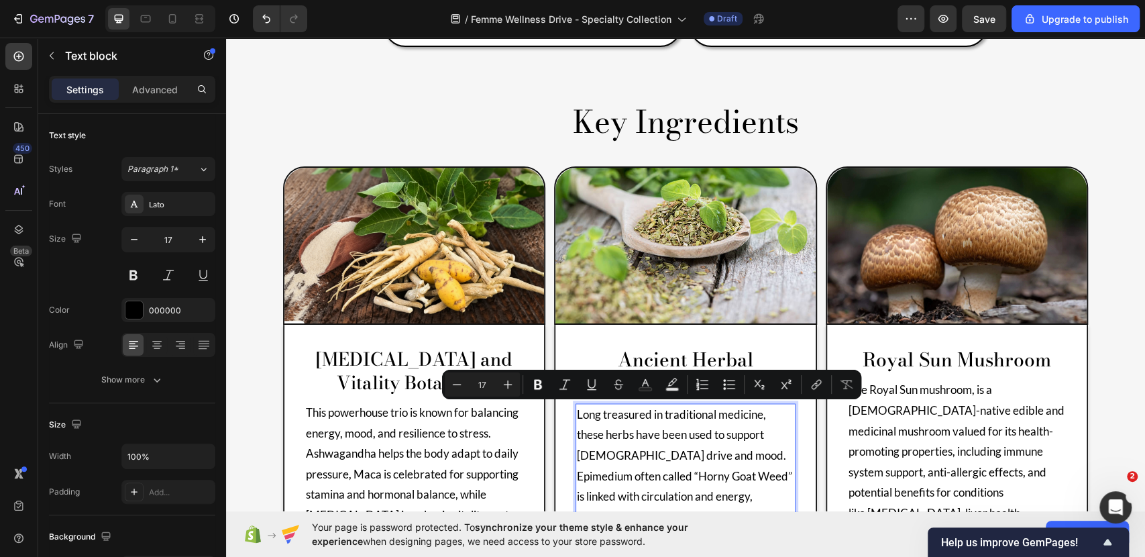
click at [709, 437] on p "Long treasured in traditional medicine, these herbs have been used to support […" at bounding box center [685, 497] width 217 height 184
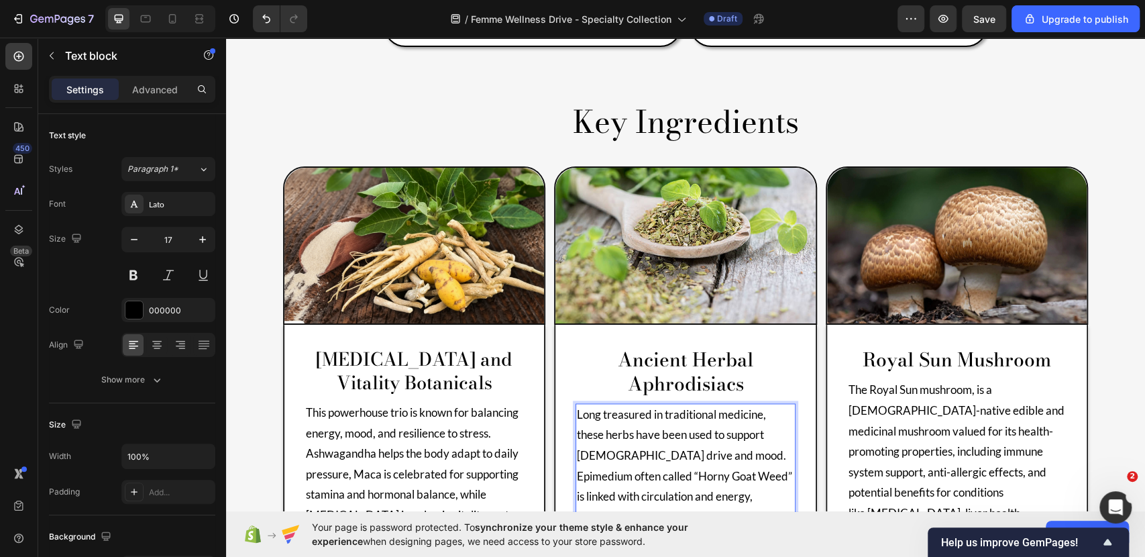
click at [707, 436] on p "Long treasured in traditional medicine, these herbs have been used to support […" at bounding box center [685, 497] width 217 height 184
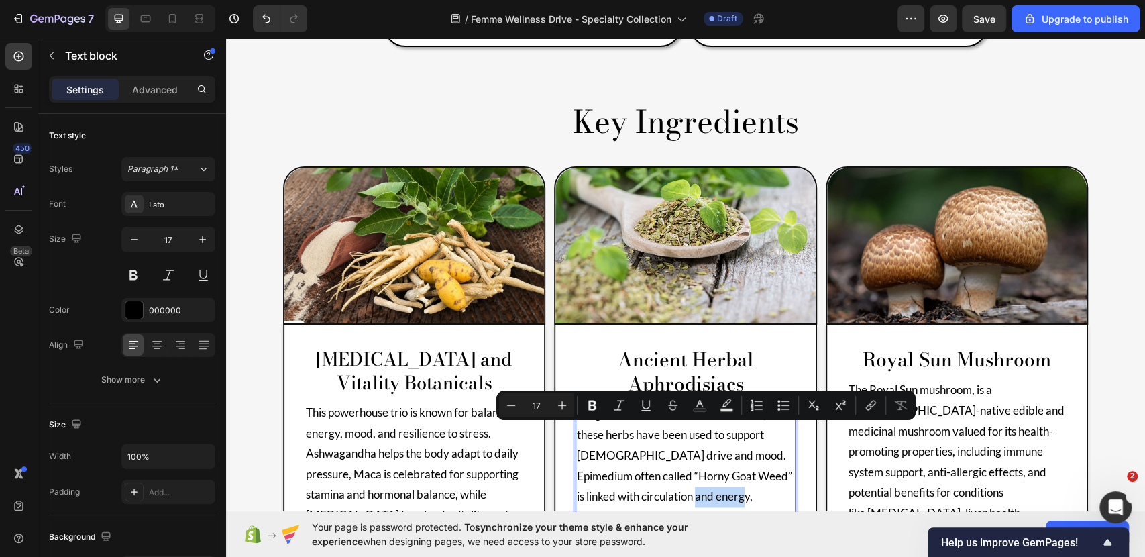
copy p "Tribulus"
click at [729, 458] on p "Long treasured in traditional medicine, these herbs have been used to support […" at bounding box center [685, 497] width 217 height 184
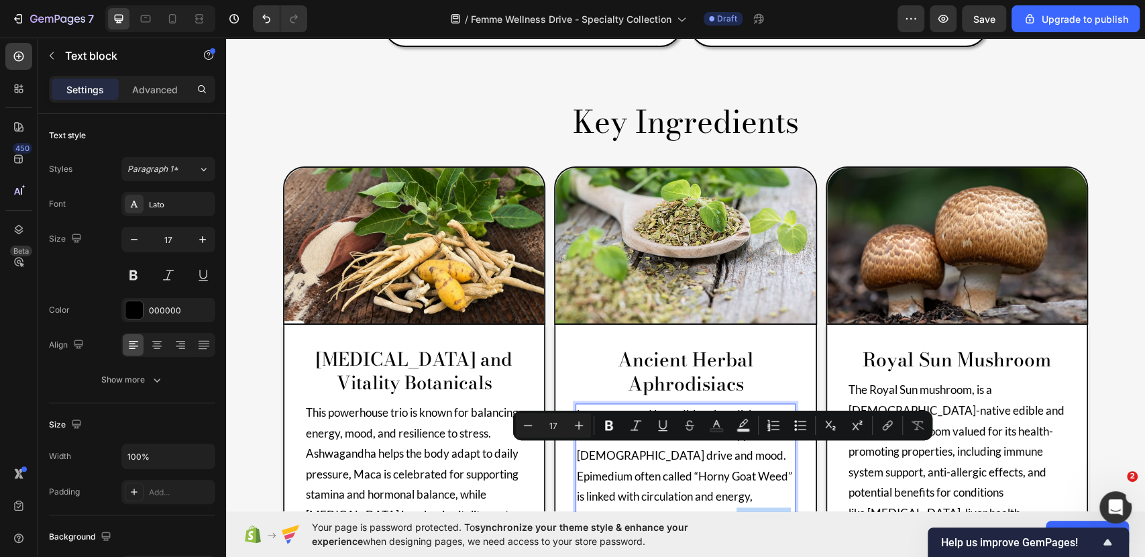
drag, startPoint x: 757, startPoint y: 454, endPoint x: 693, endPoint y: 452, distance: 63.8
click at [693, 452] on p "Long treasured in traditional medicine, these herbs have been used to support […" at bounding box center [685, 497] width 217 height 184
copy p "Muira Puama"
click at [922, 437] on div "Minus 17 Plus Bold Italic Underline Strikethrough Text Color Text Background Co…" at bounding box center [722, 426] width 419 height 30
click at [1114, 211] on div "Product Images No discount Not be displayed when published (P) Tag Row [MEDICAL…" at bounding box center [685, 277] width 919 height 2639
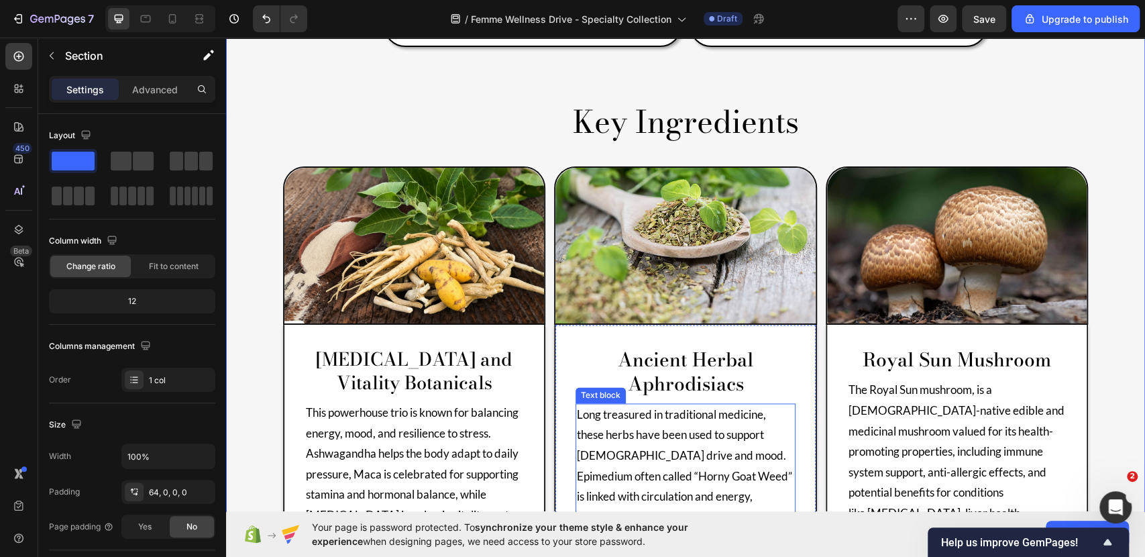
click at [692, 455] on p "Long treasured in traditional medicine, these herbs have been used to support […" at bounding box center [685, 497] width 217 height 184
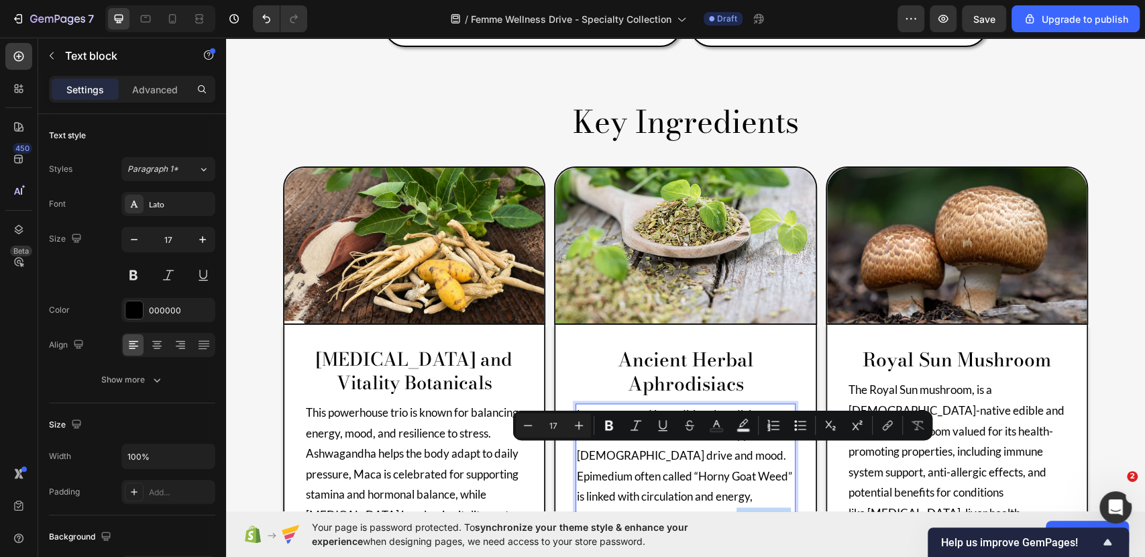
drag, startPoint x: 692, startPoint y: 457, endPoint x: 757, endPoint y: 457, distance: 65.1
copy p "Muira Puama"
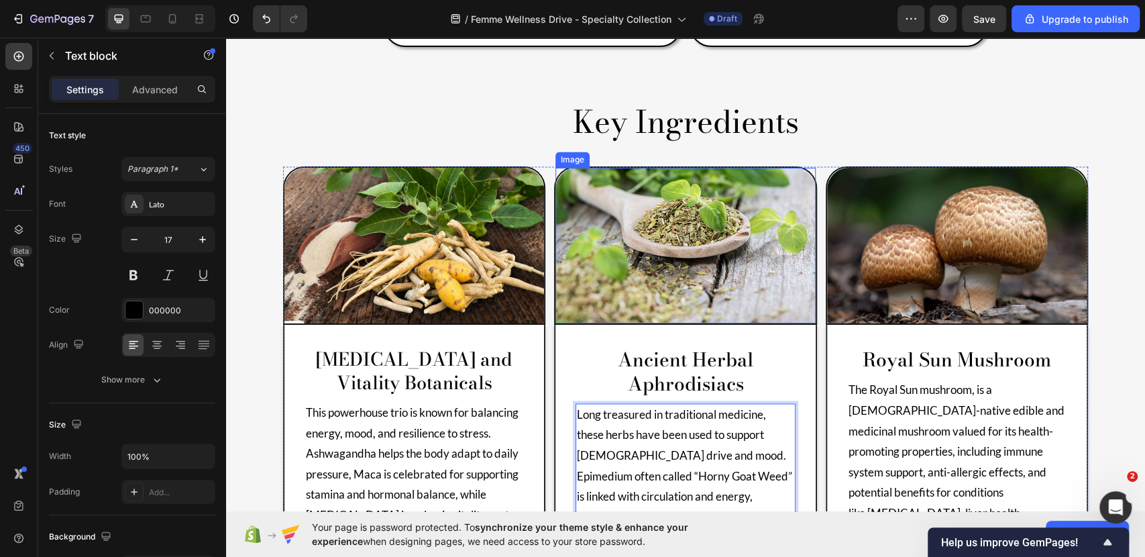
click at [683, 213] on img at bounding box center [685, 246] width 260 height 156
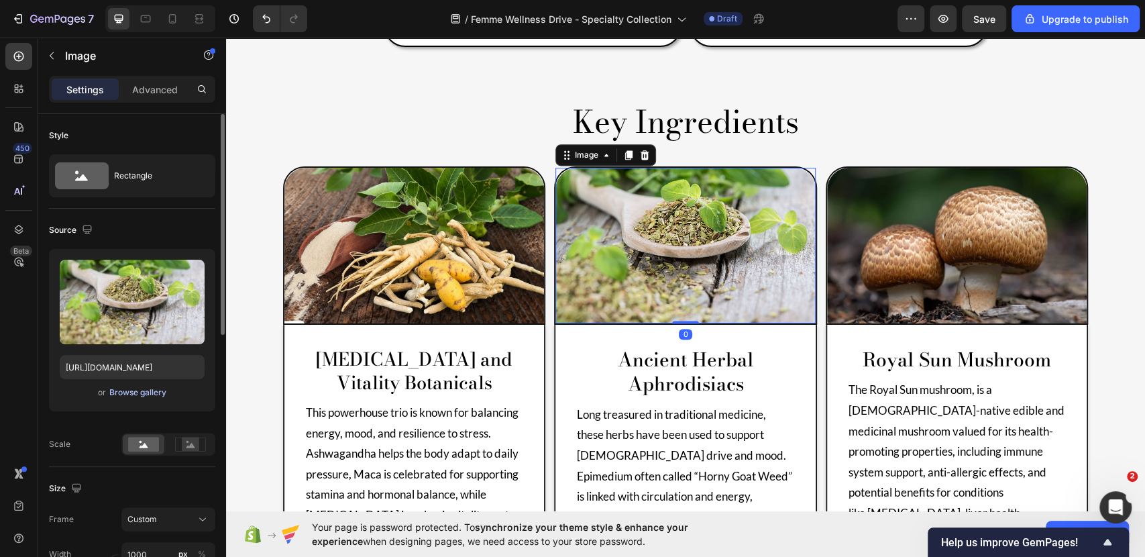
click at [114, 391] on div "Browse gallery" at bounding box center [137, 392] width 57 height 12
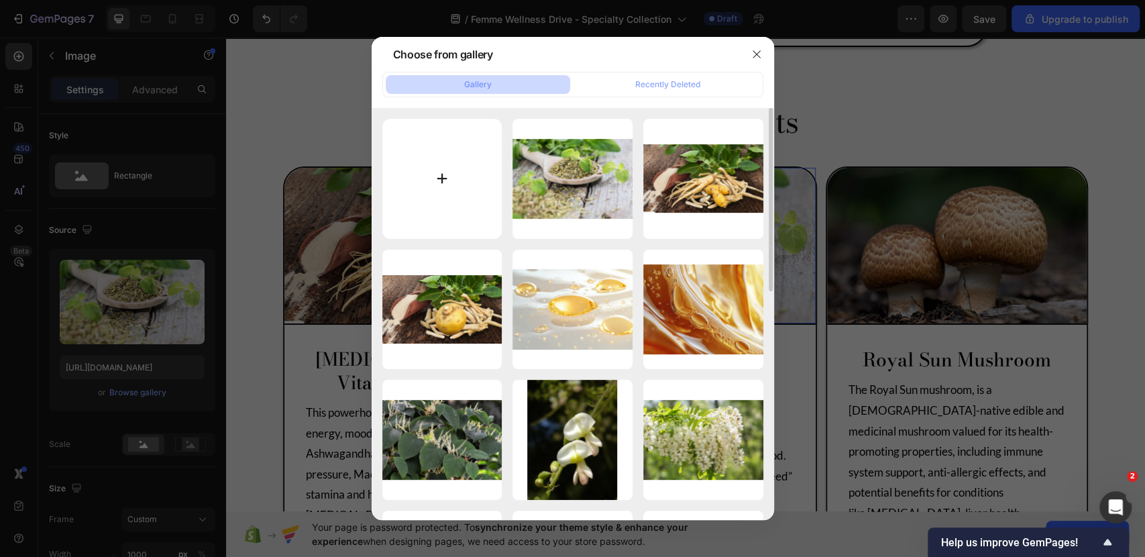
click at [408, 187] on input "file" at bounding box center [442, 179] width 120 height 120
type input "C:\fakepath\Ancient Herbal Aphrodisiacs.jpg"
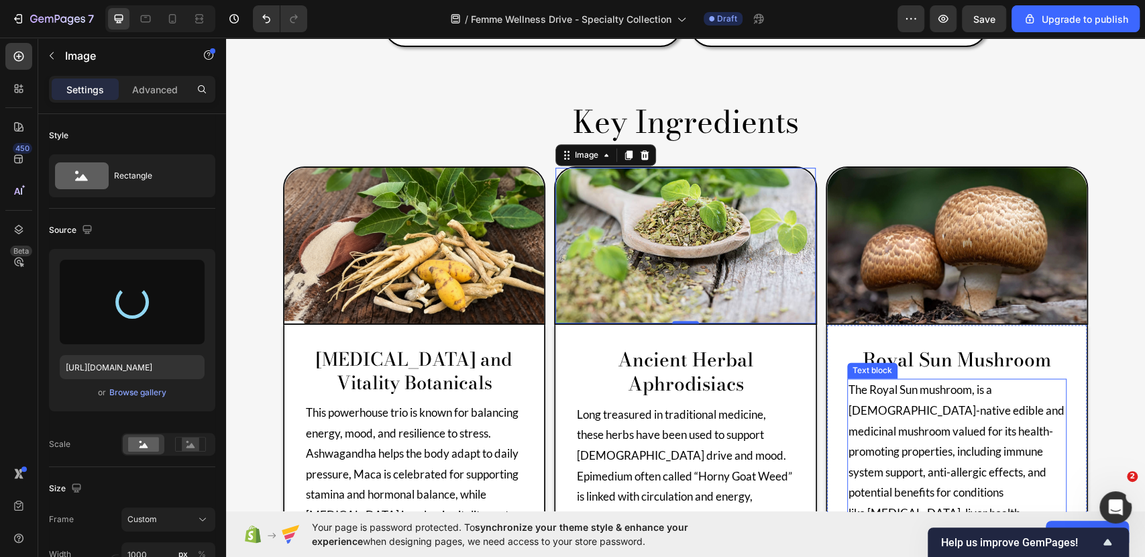
type input "[URL][DOMAIN_NAME]"
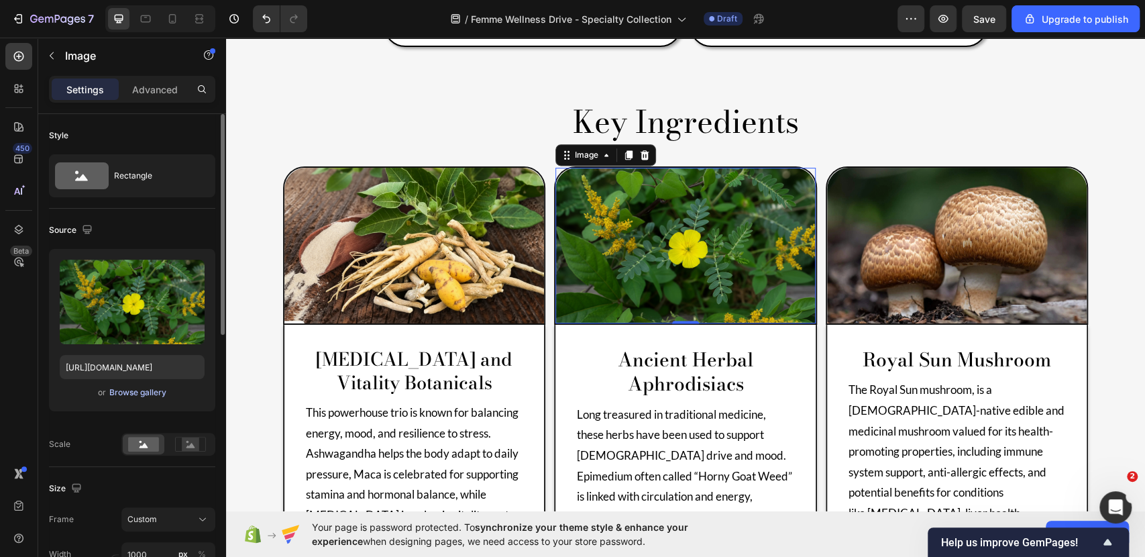
click at [154, 389] on div "Browse gallery" at bounding box center [137, 392] width 57 height 12
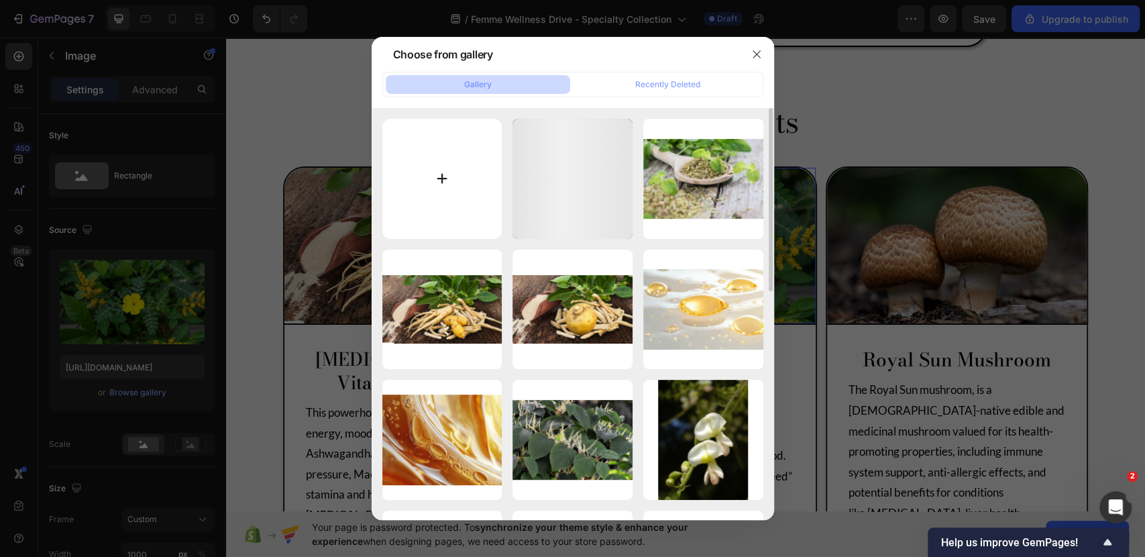
click at [443, 173] on input "file" at bounding box center [442, 179] width 120 height 120
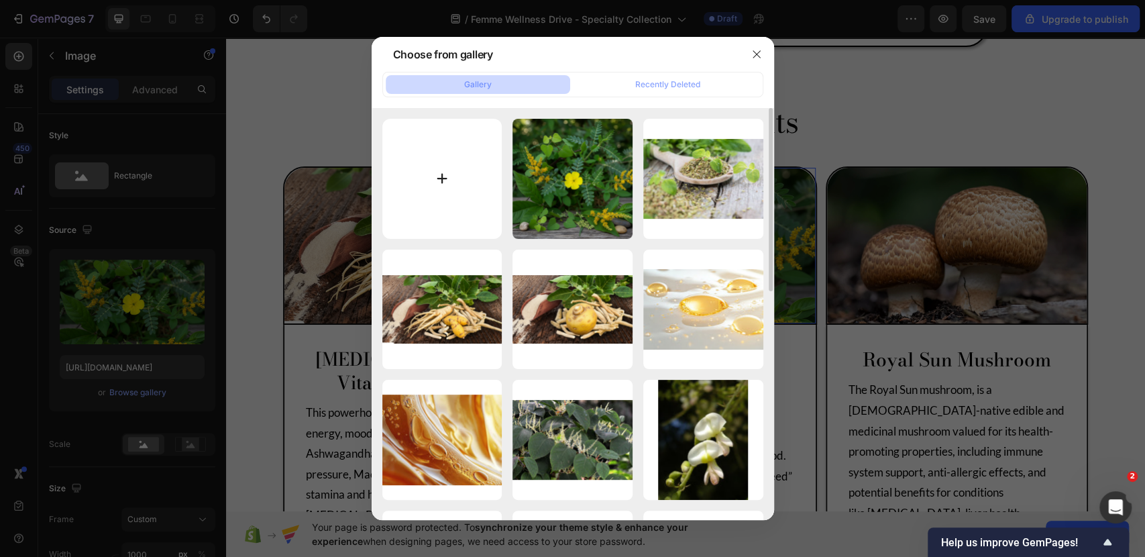
type input "C:\fakepath\Ancient Herbal Aphrodisiacs 2.jpg"
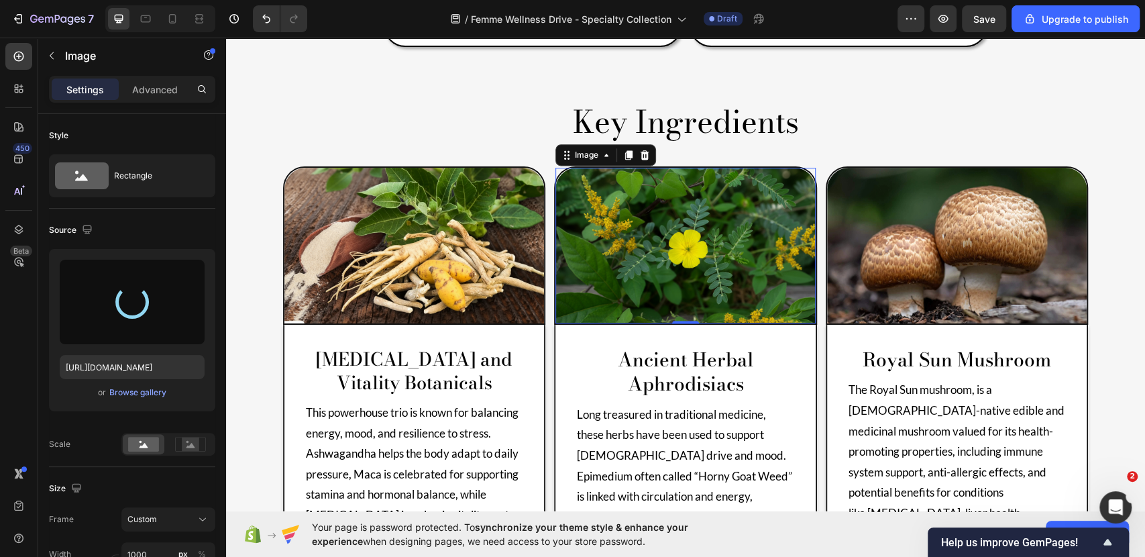
type input "[URL][DOMAIN_NAME]"
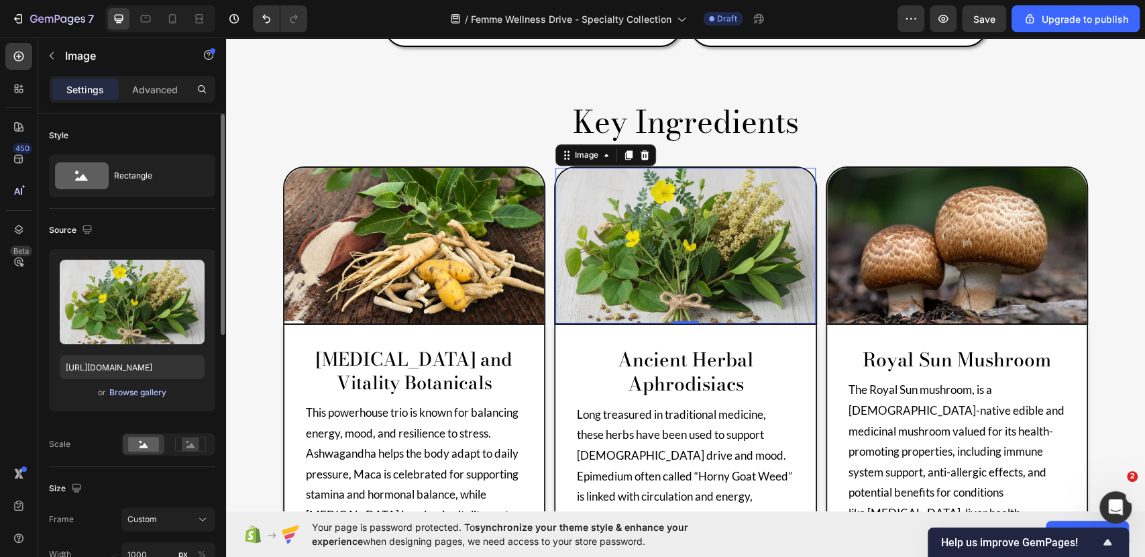
click at [127, 386] on div "Browse gallery" at bounding box center [137, 392] width 57 height 12
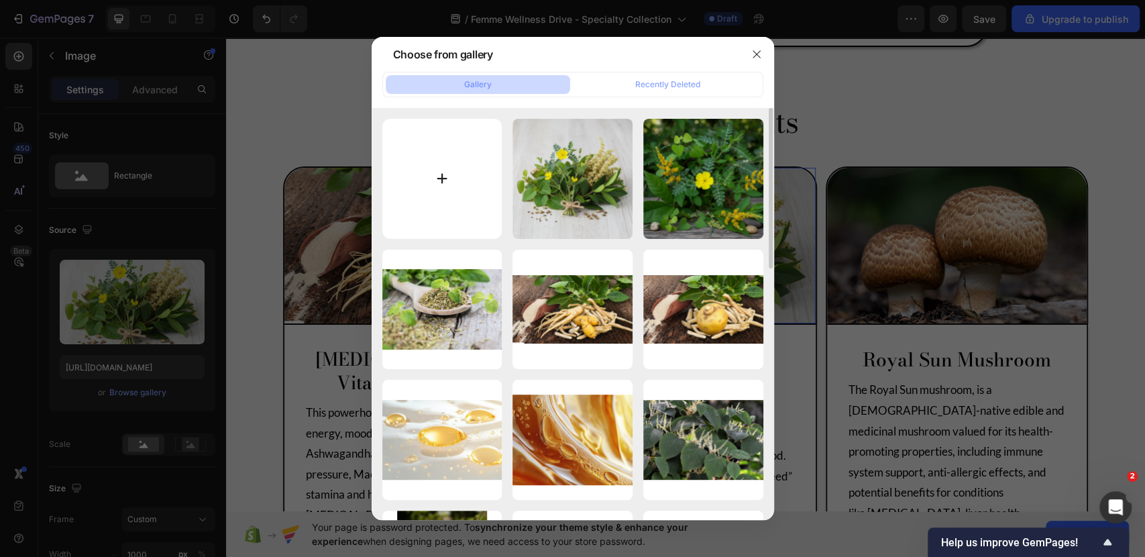
click at [444, 162] on input "file" at bounding box center [442, 179] width 120 height 120
type input "C:\fakepath\Ancient Herbal Aphrodisiacs 3.jpg"
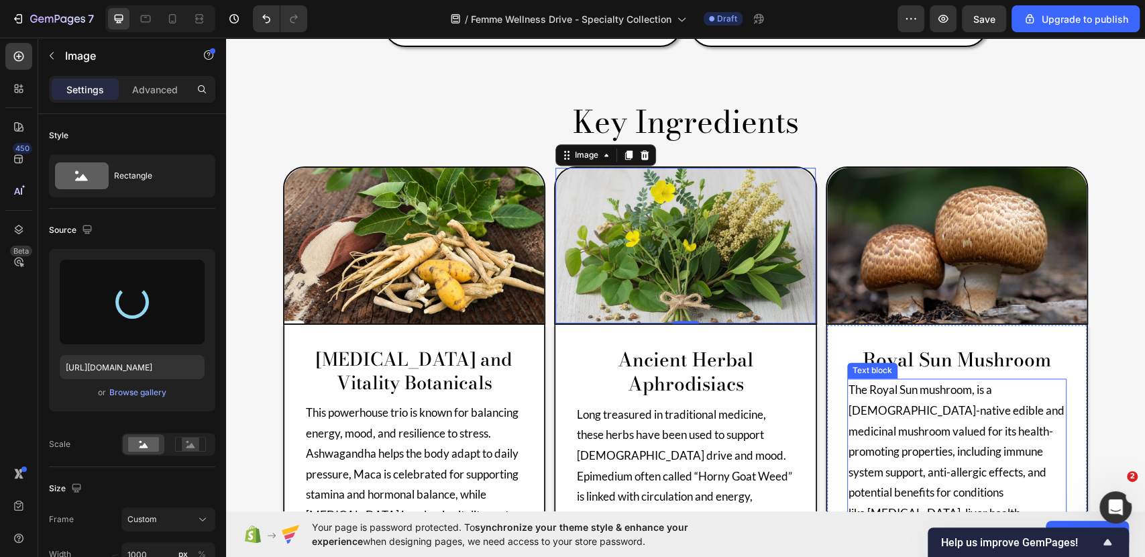
type input "[URL][DOMAIN_NAME]"
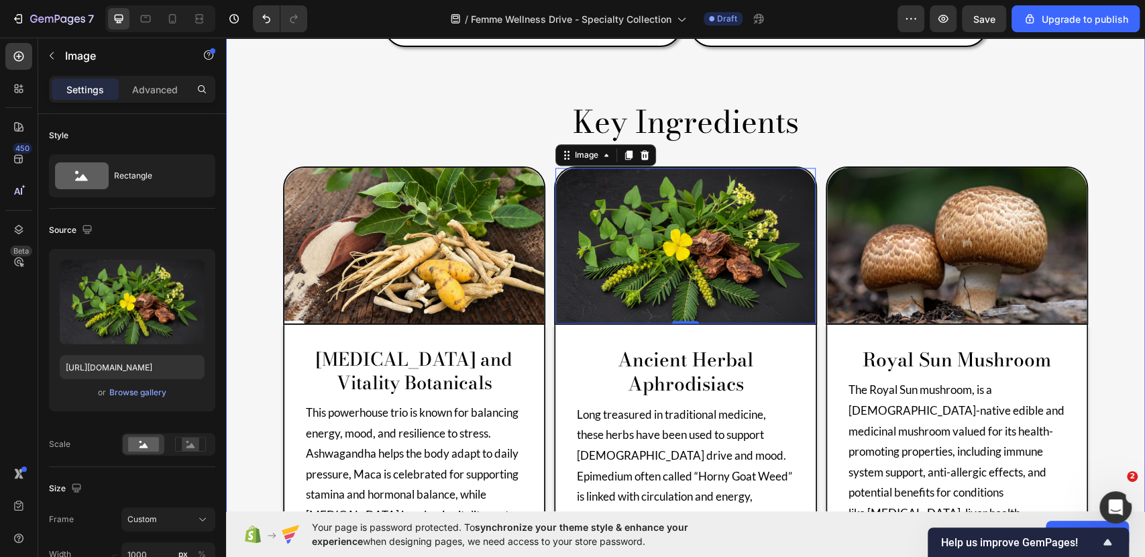
click at [1120, 354] on div "Product Images No discount Not be displayed when published (P) Tag Row [MEDICAL…" at bounding box center [685, 277] width 919 height 2639
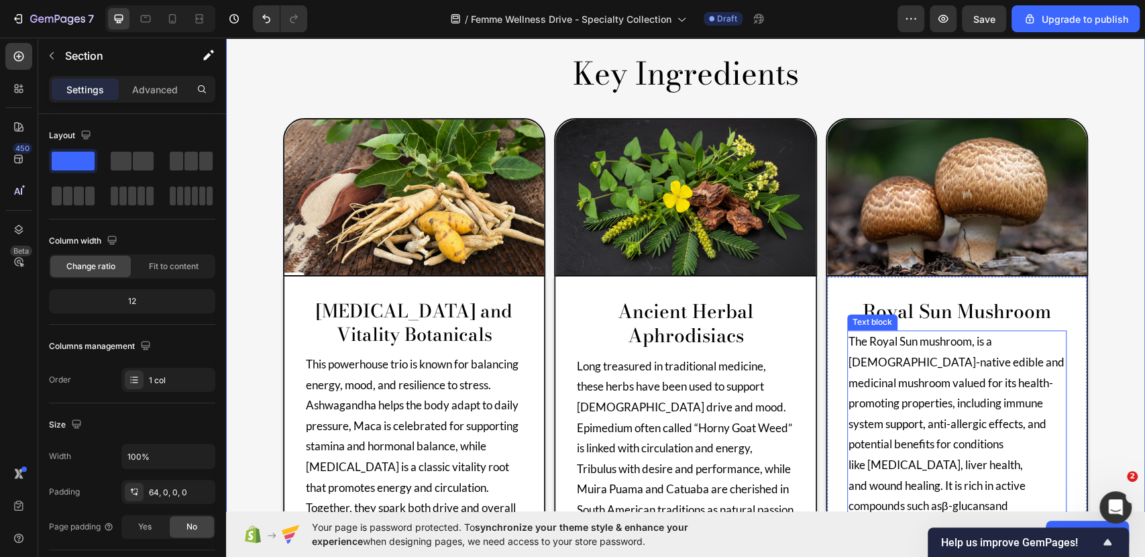
scroll to position [1248, 0]
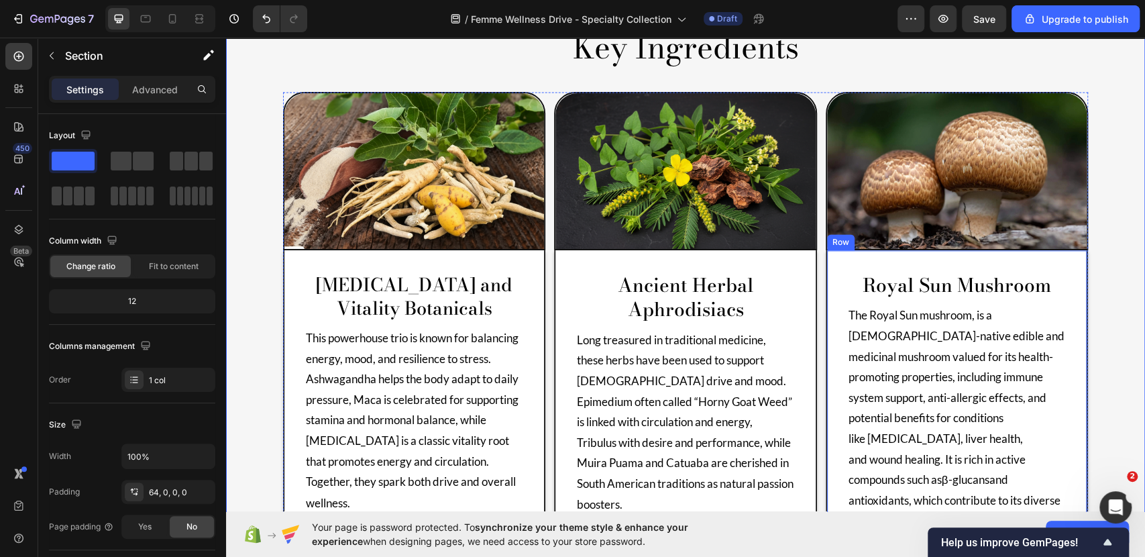
click at [955, 273] on p "Royal Sun Mushroom" at bounding box center [957, 285] width 217 height 24
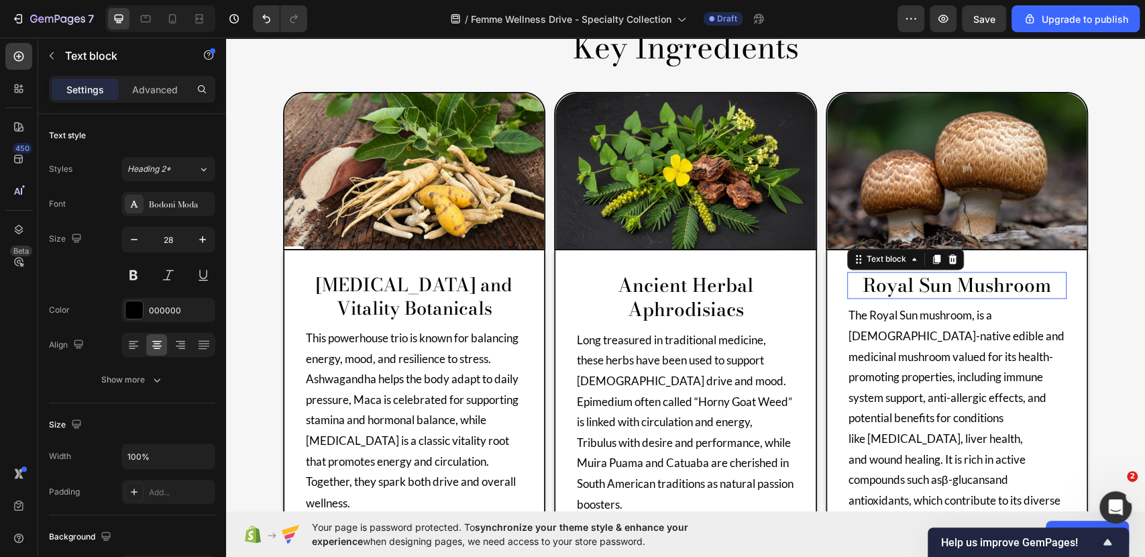
click at [955, 273] on p "Royal Sun Mushroom" at bounding box center [957, 285] width 217 height 24
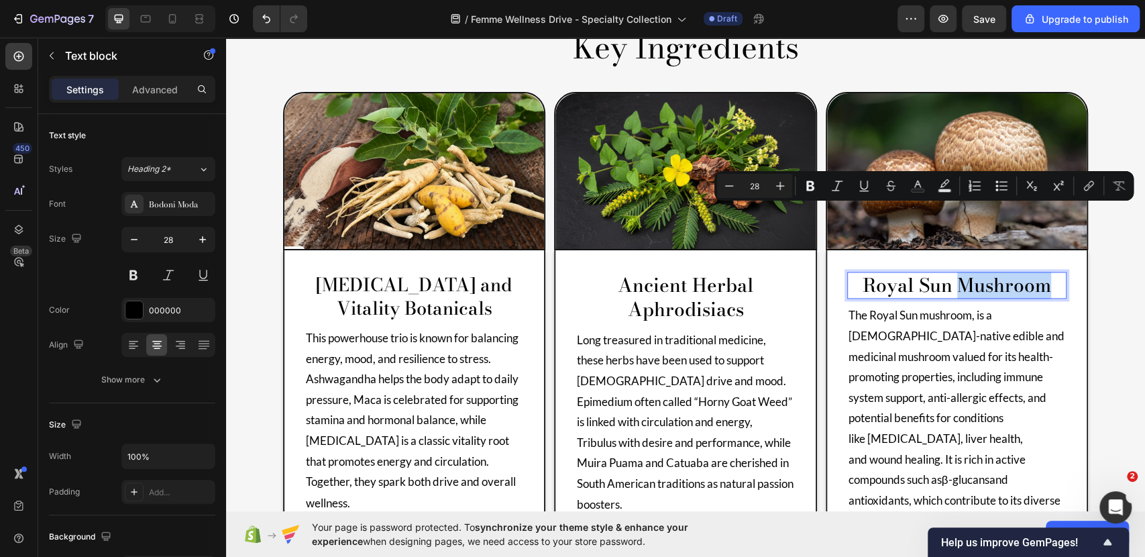
click at [1040, 273] on p "Royal Sun Mushroom" at bounding box center [957, 285] width 217 height 24
drag, startPoint x: 1052, startPoint y: 221, endPoint x: 813, endPoint y: 229, distance: 239.0
click at [818, 229] on div "Image [MEDICAL_DATA] and Vitality Botanicals Text block This powerhouse trio is…" at bounding box center [685, 336] width 805 height 488
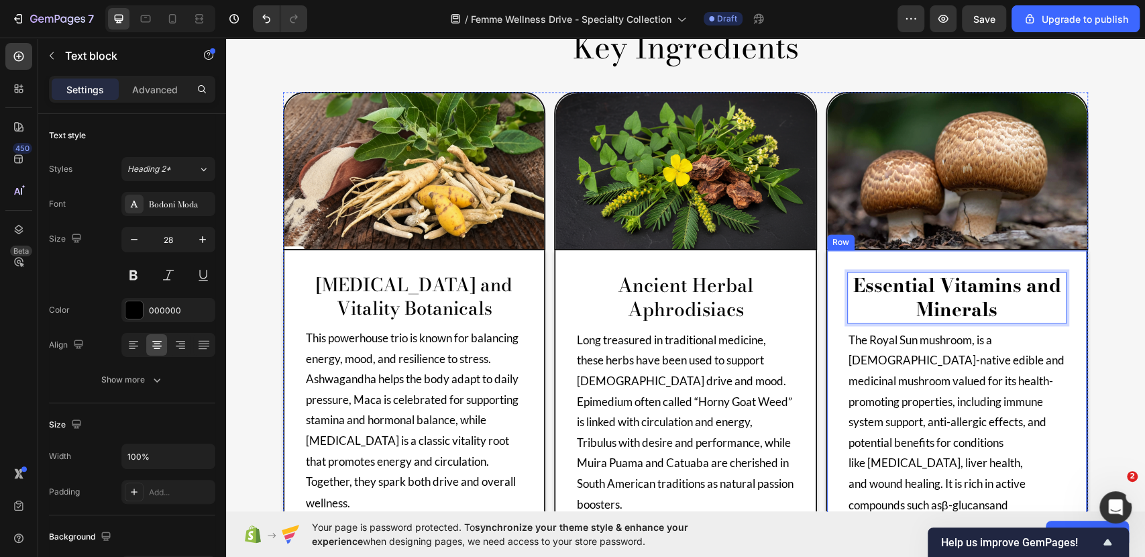
drag, startPoint x: 972, startPoint y: 243, endPoint x: 827, endPoint y: 219, distance: 146.9
click at [827, 250] on div "Essential Vitamins and Minerals Text block 8 The Royal Sun mushroom, is a [DEMO…" at bounding box center [957, 417] width 262 height 334
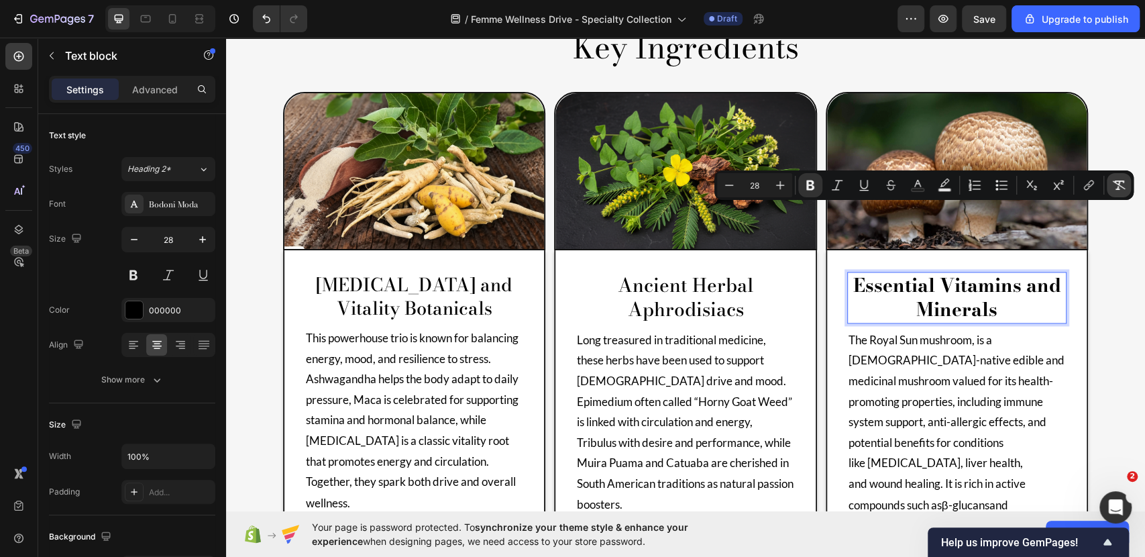
click at [1116, 185] on icon "Editor contextual toolbar" at bounding box center [1118, 184] width 13 height 13
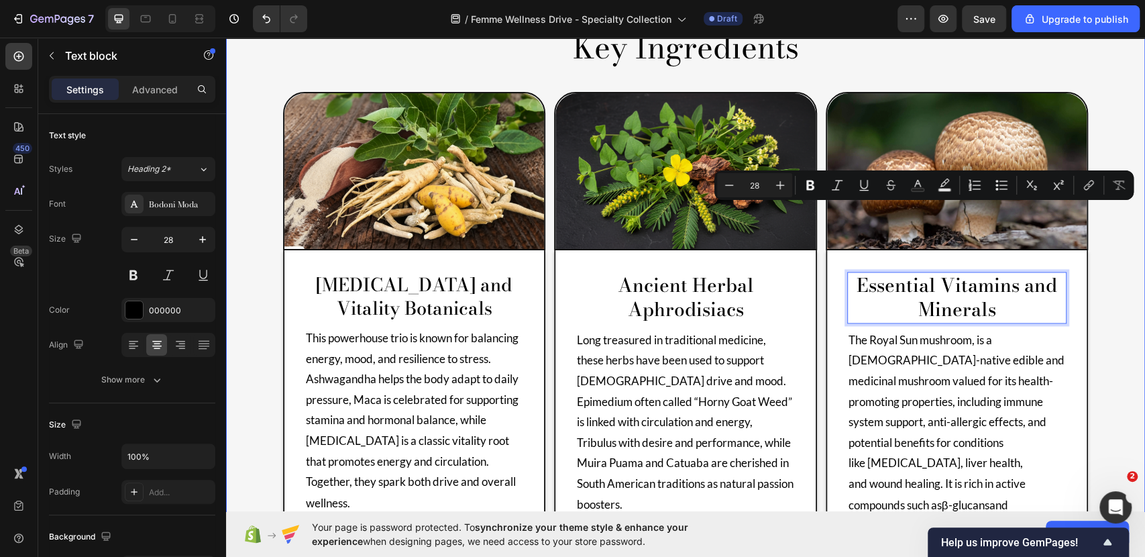
click at [1104, 233] on div "Product Images No discount Not be displayed when published (P) Tag Row [MEDICAL…" at bounding box center [685, 215] width 919 height 2663
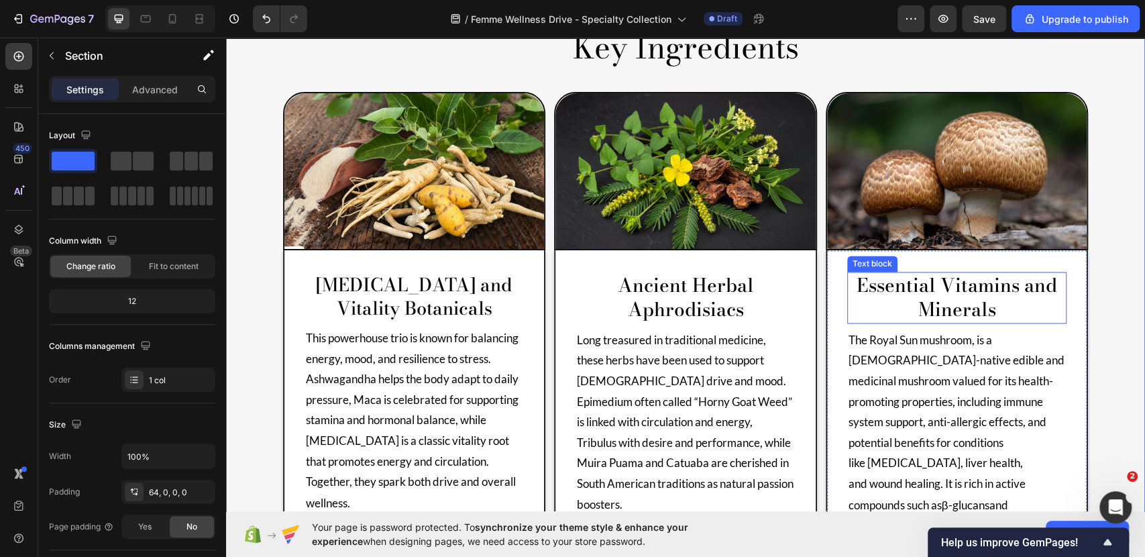
click at [1026, 273] on p "Essential Vitamins and Minerals" at bounding box center [957, 297] width 217 height 49
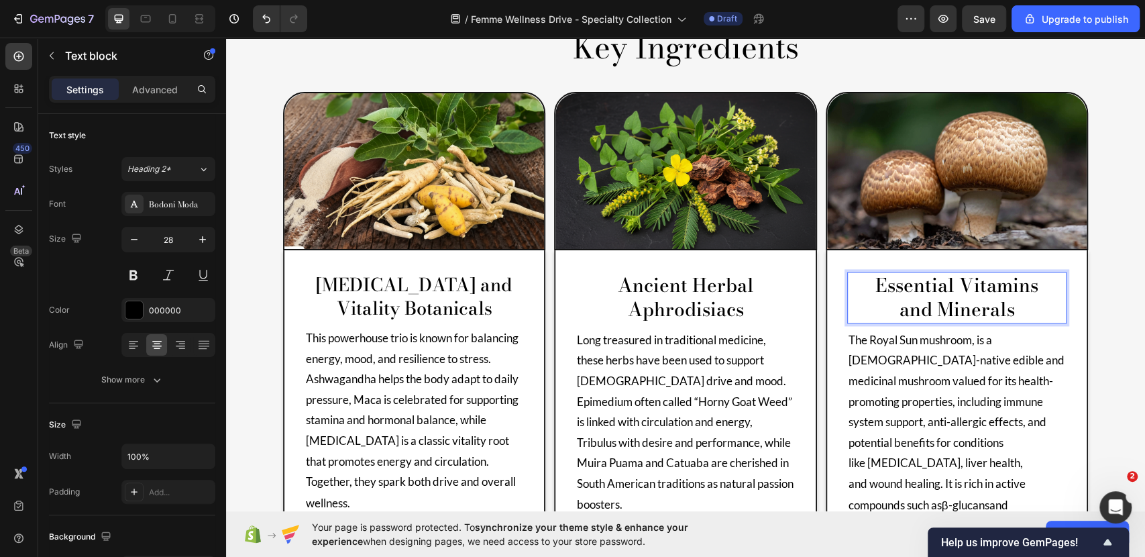
click at [1052, 297] on p "and Minerals" at bounding box center [957, 309] width 217 height 24
click at [1016, 297] on p "and Minerals" at bounding box center [957, 309] width 217 height 24
click at [1036, 297] on p "and Minerals" at bounding box center [957, 309] width 217 height 24
drag, startPoint x: 967, startPoint y: 245, endPoint x: 867, endPoint y: 228, distance: 101.4
click at [867, 272] on div "Essential Vitamins and Minerals" at bounding box center [956, 298] width 219 height 52
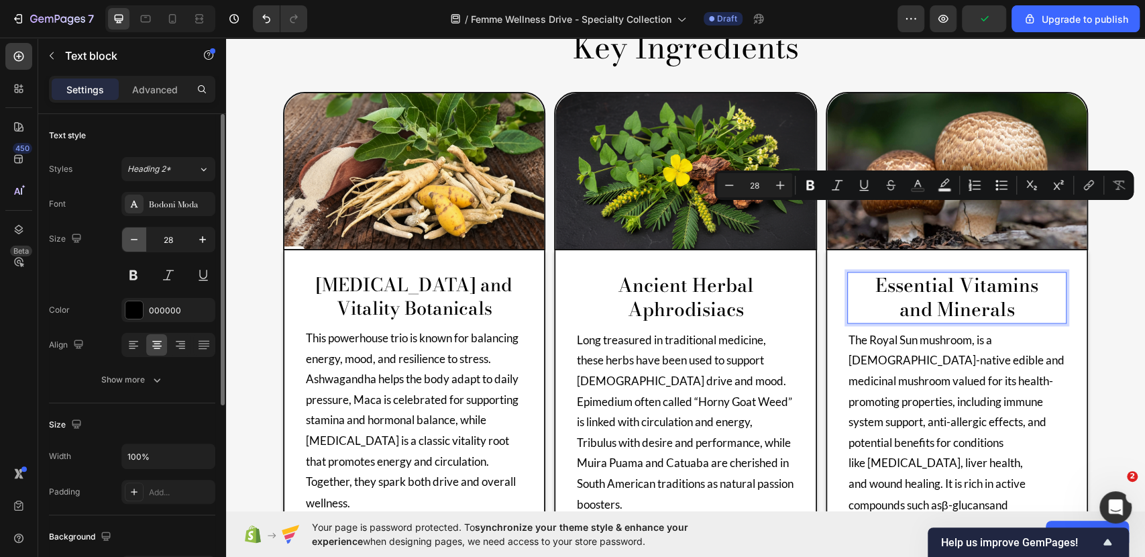
click at [140, 233] on icon "button" at bounding box center [133, 239] width 13 height 13
type input "27"
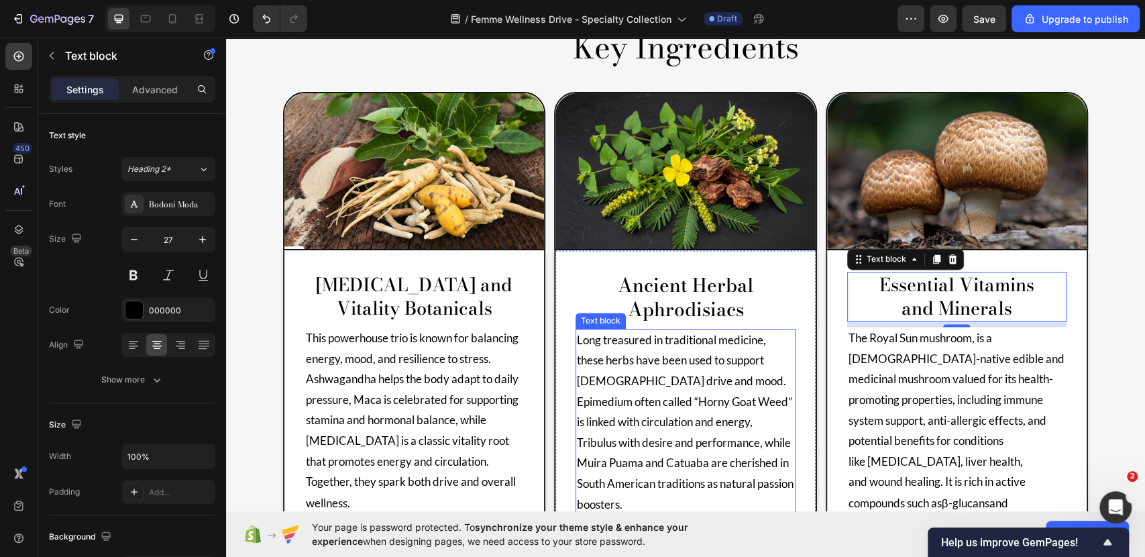
click at [682, 273] on p "Ancient Herbal Aphrodisiacs" at bounding box center [685, 297] width 217 height 49
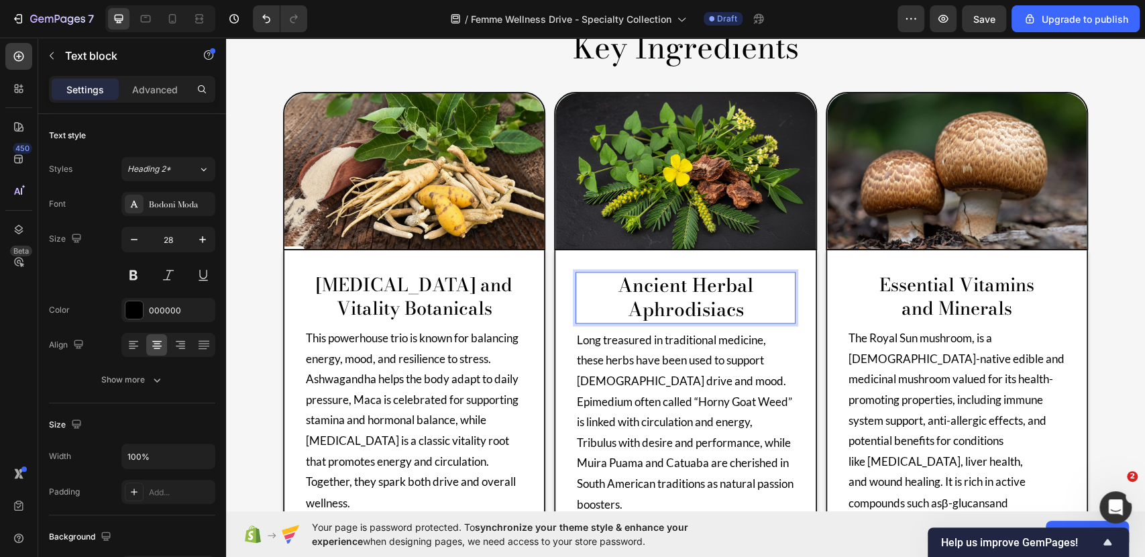
drag, startPoint x: 743, startPoint y: 240, endPoint x: 596, endPoint y: 227, distance: 148.1
click at [596, 273] on p "Ancient Herbal Aphrodisiacs" at bounding box center [685, 297] width 217 height 49
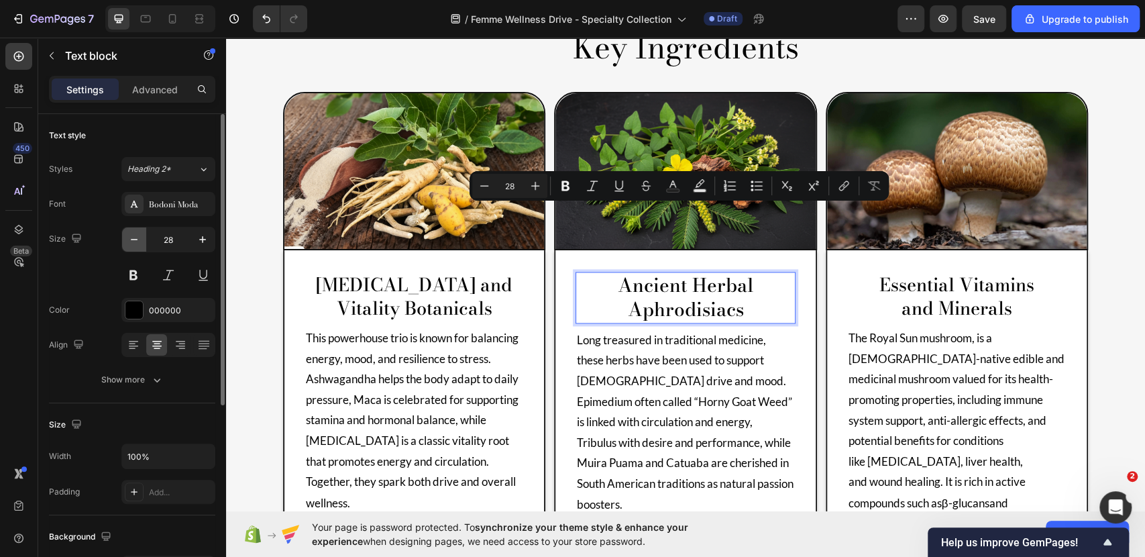
click at [134, 237] on icon "button" at bounding box center [133, 239] width 13 height 13
type input "27"
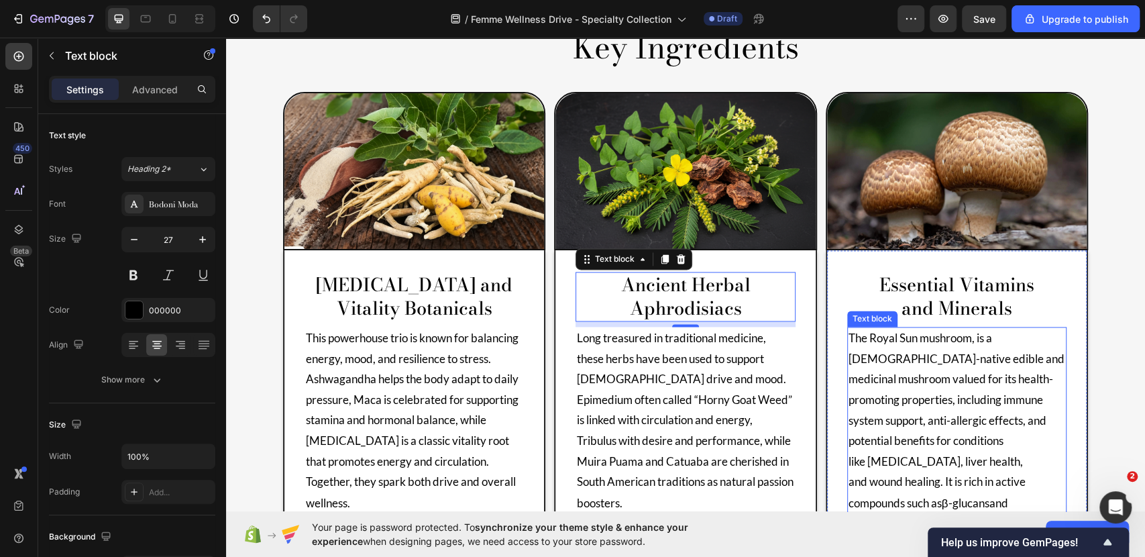
click at [993, 328] on p "The Royal Sun mushroom, is a [DEMOGRAPHIC_DATA]-native edible and medicinal mus…" at bounding box center [957, 441] width 217 height 226
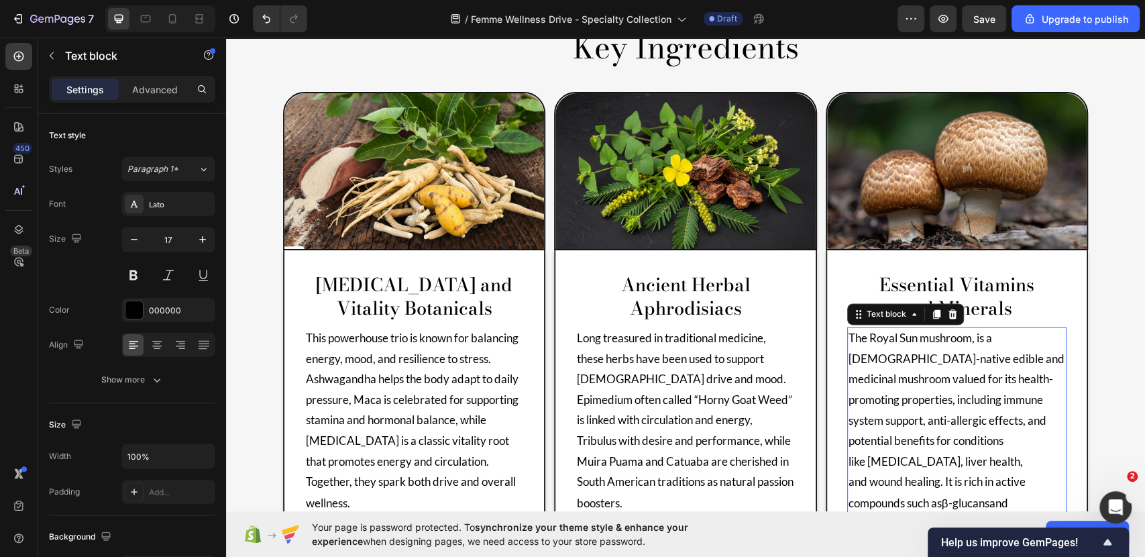
click at [1003, 431] on p "The Royal Sun mushroom, is a [DEMOGRAPHIC_DATA]-native edible and medicinal mus…" at bounding box center [957, 441] width 217 height 226
click at [973, 457] on p "The Royal Sun mushroom, is a [DEMOGRAPHIC_DATA]-native edible and medicinal mus…" at bounding box center [957, 441] width 217 height 226
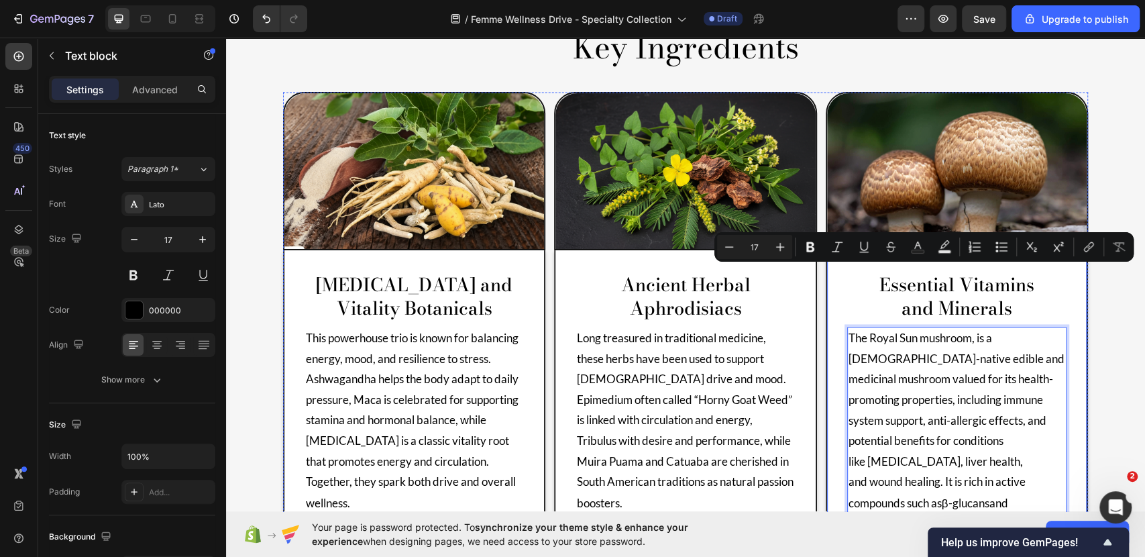
drag, startPoint x: 974, startPoint y: 456, endPoint x: 839, endPoint y: 273, distance: 226.9
click at [839, 273] on div "Essential Vitamins and Minerals Text block The Royal Sun mushroom, is a [DEMOGR…" at bounding box center [957, 416] width 262 height 333
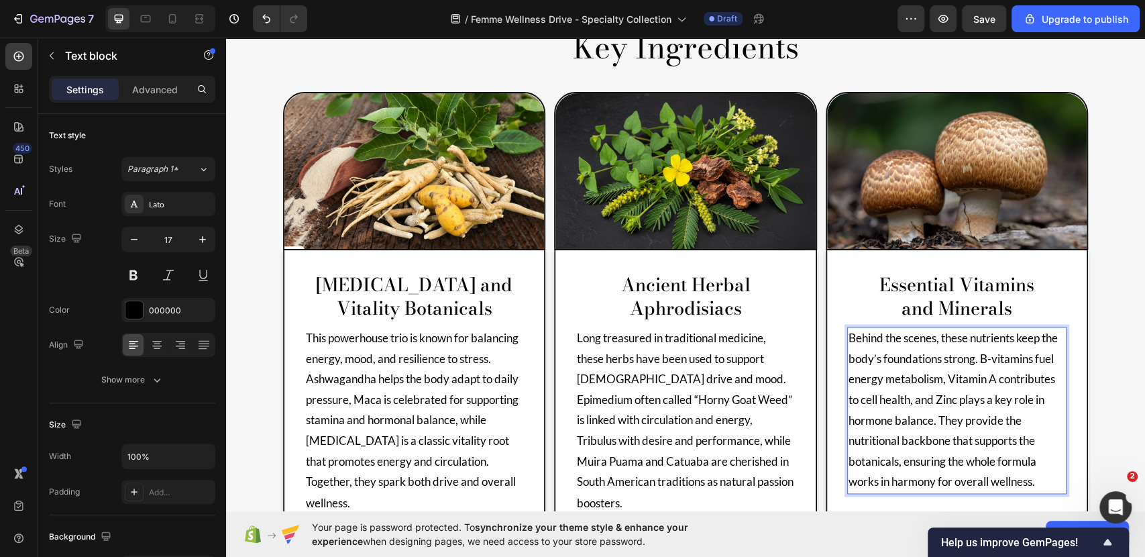
click at [1032, 411] on p "Behind the scenes, these nutrients keep the body’s foundations strong. B-vitami…" at bounding box center [957, 410] width 217 height 164
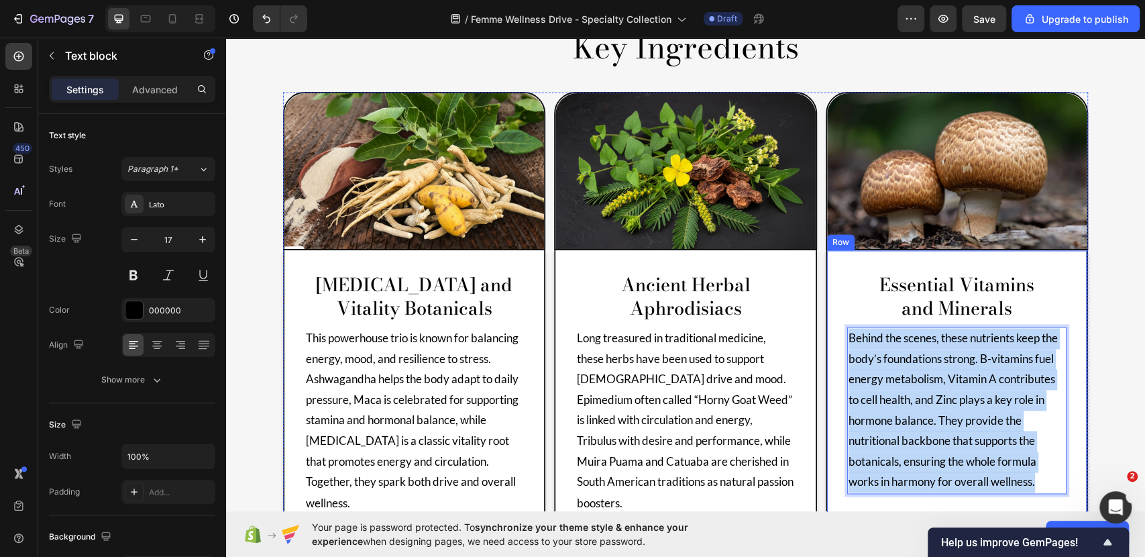
drag, startPoint x: 1042, startPoint y: 419, endPoint x: 839, endPoint y: 277, distance: 247.5
click at [839, 277] on div "Essential Vitamins and Minerals Text block Behind the scenes, these nutrients k…" at bounding box center [957, 396] width 262 height 292
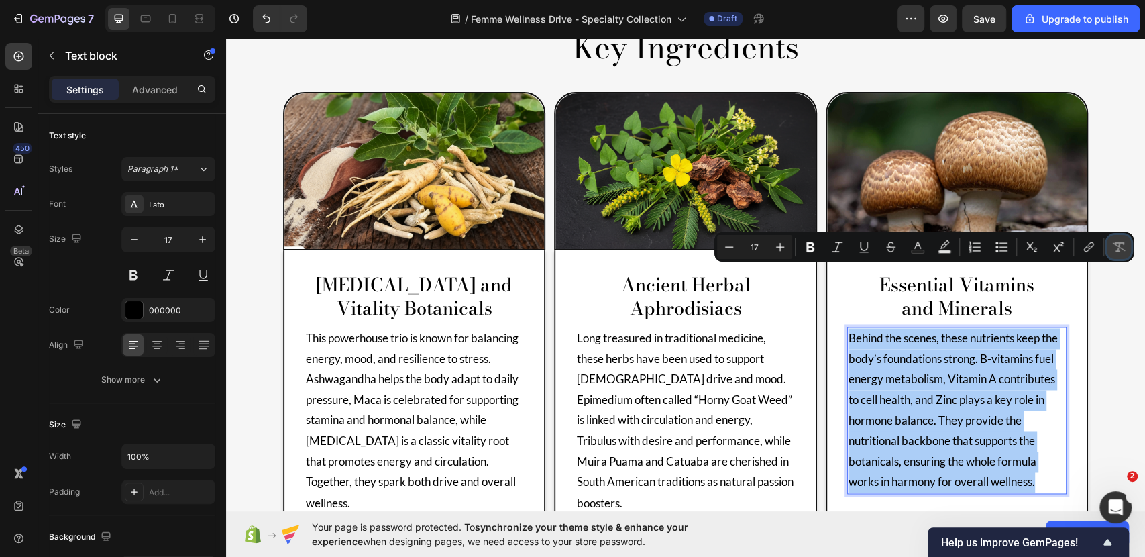
click at [1116, 246] on icon "Editor contextual toolbar" at bounding box center [1118, 246] width 13 height 13
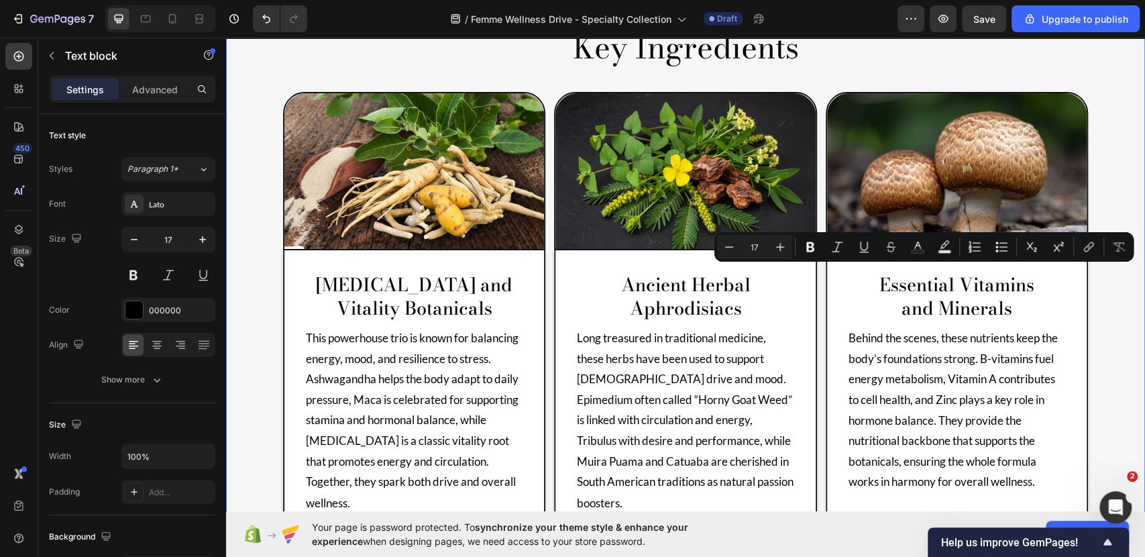
click at [1116, 309] on div "Product Images No discount Not be displayed when published (P) Tag Row [MEDICAL…" at bounding box center [685, 194] width 919 height 2620
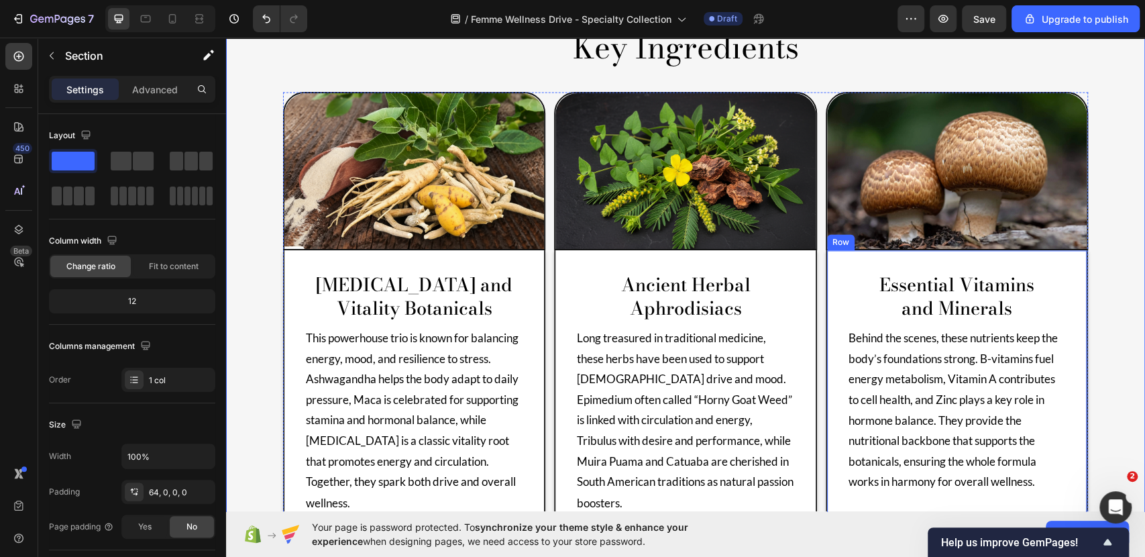
click at [976, 176] on img at bounding box center [957, 171] width 260 height 156
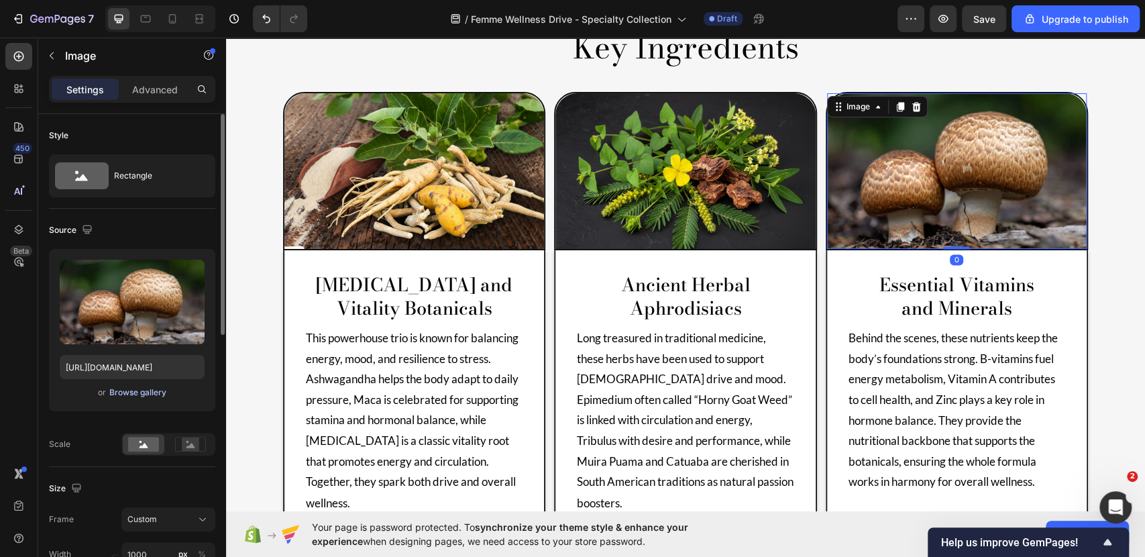
click at [145, 395] on div "Browse gallery" at bounding box center [137, 392] width 57 height 12
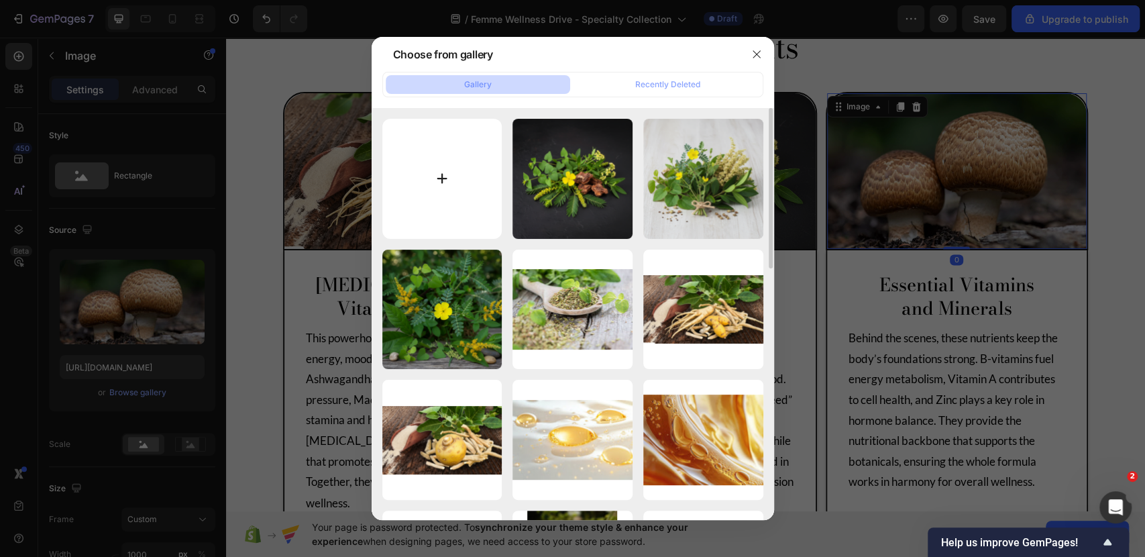
click at [452, 174] on input "file" at bounding box center [442, 179] width 120 height 120
type input "C:\fakepath\vitamins and minerals.png"
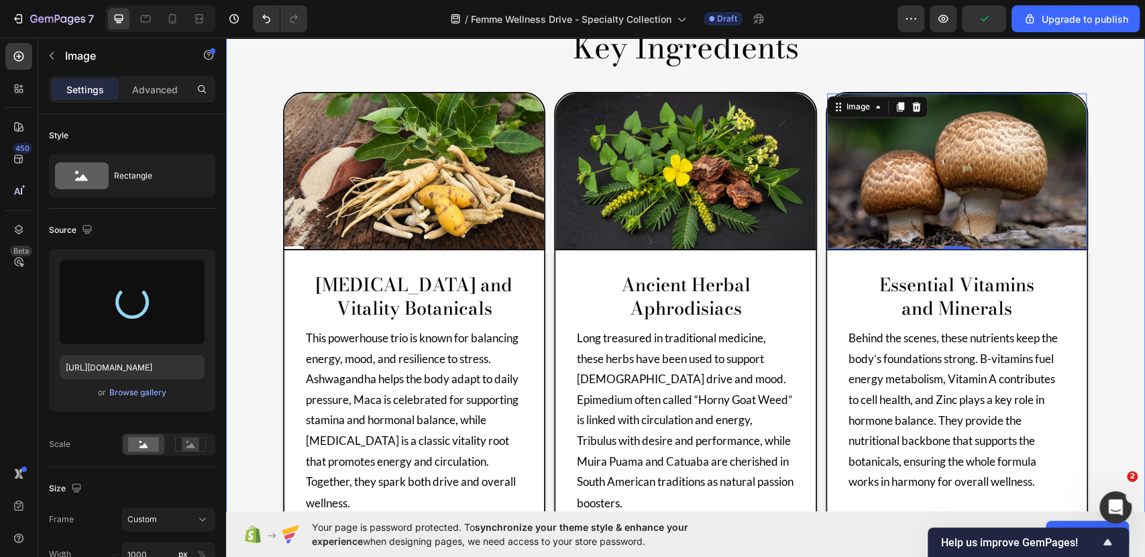
type input "[URL][DOMAIN_NAME]"
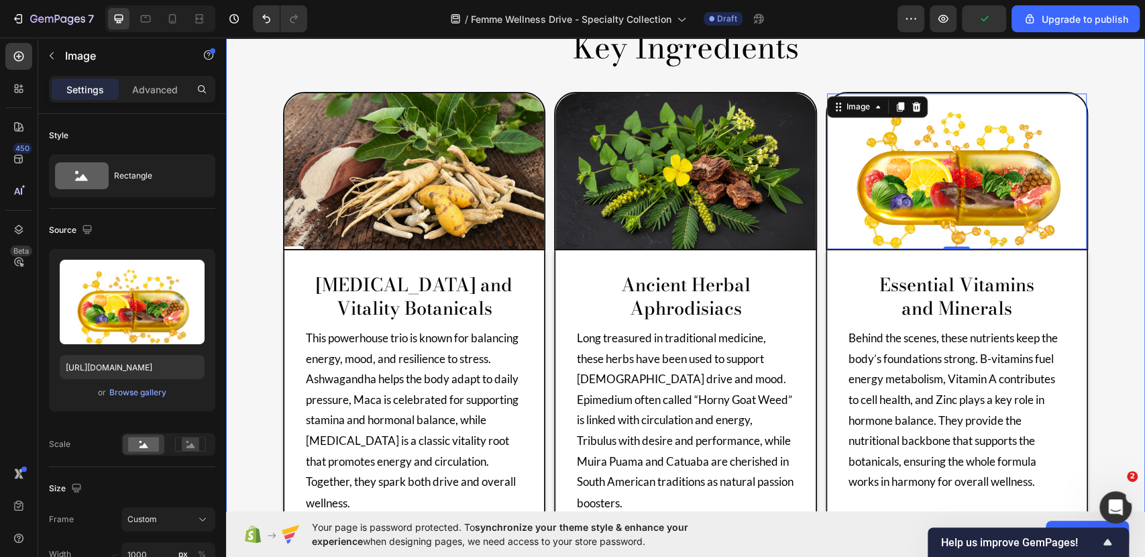
click at [1100, 380] on div "Product Images No discount Not be displayed when published (P) Tag Row [MEDICAL…" at bounding box center [685, 194] width 919 height 2620
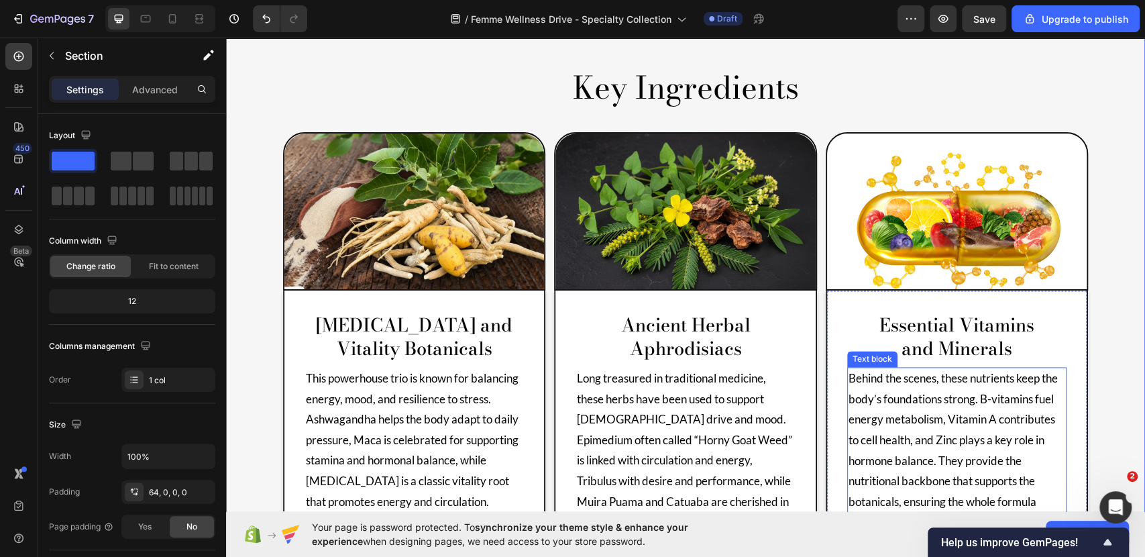
scroll to position [1099, 0]
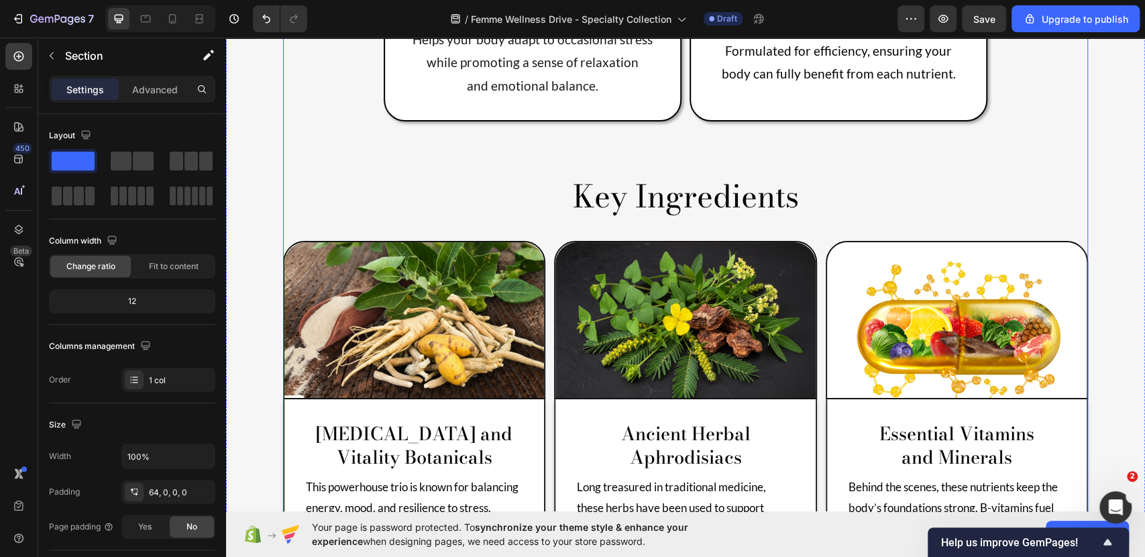
click at [1052, 88] on div "Product Features Heading Lasting Energy and Strength Text Block Supports steady…" at bounding box center [685, 218] width 805 height 986
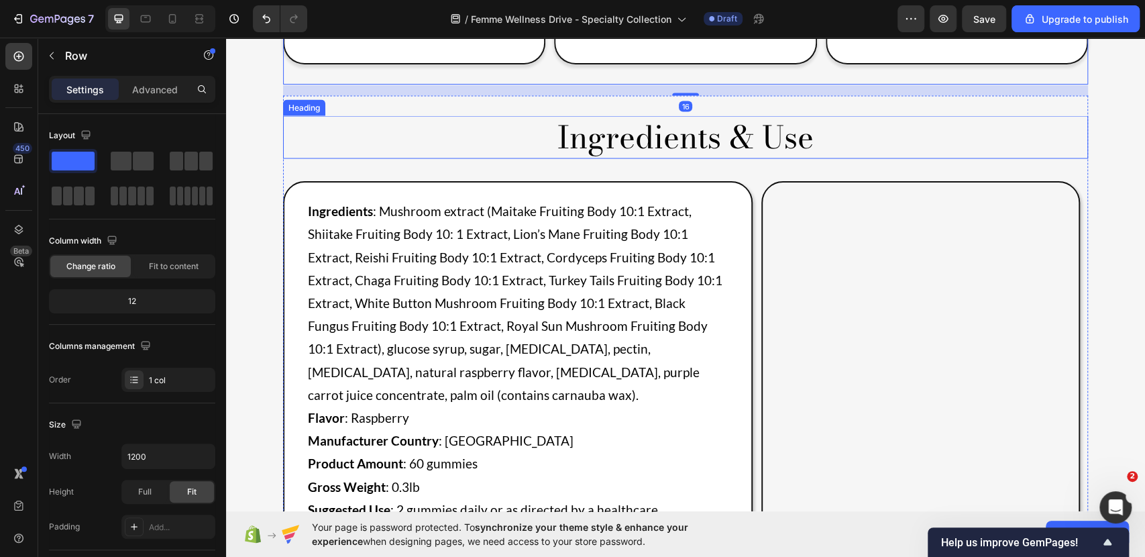
scroll to position [1770, 0]
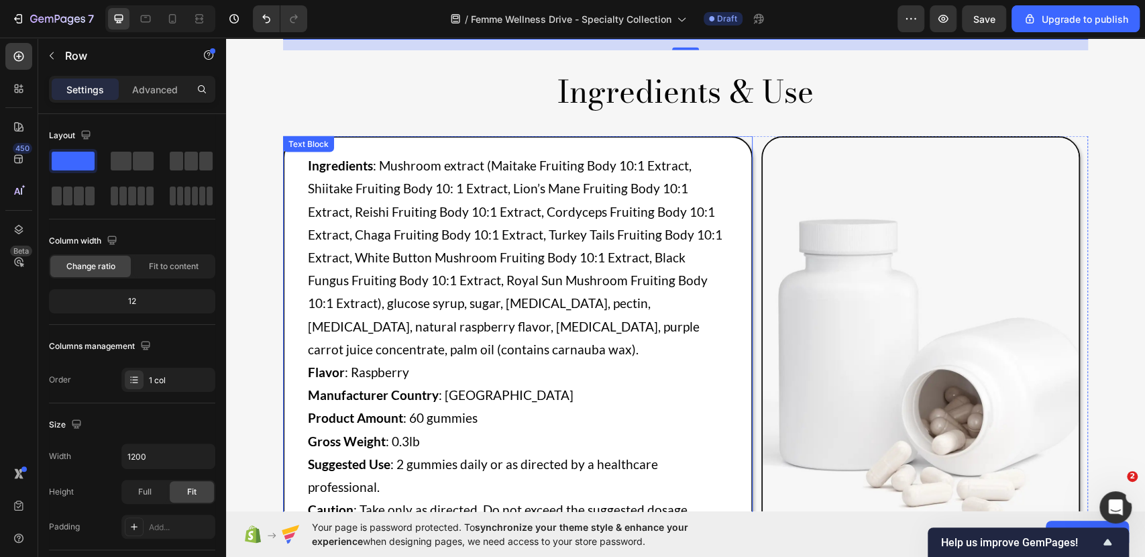
click at [558, 274] on p "Ingredients : Mushroom extract (Maitake Fruiting Body 10:1 Extract, Shiitake Fr…" at bounding box center [518, 257] width 420 height 207
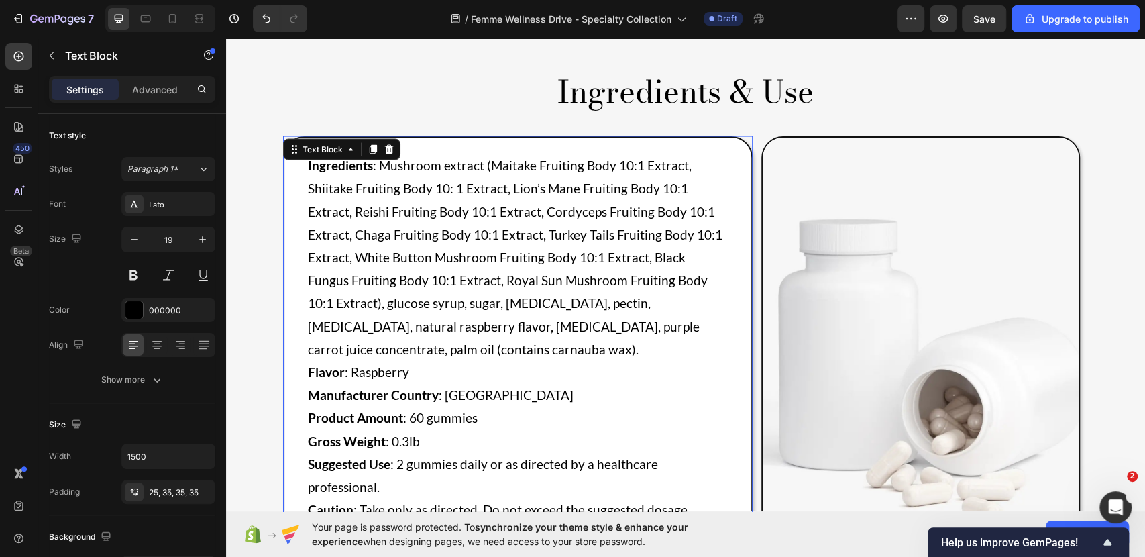
scroll to position [1919, 0]
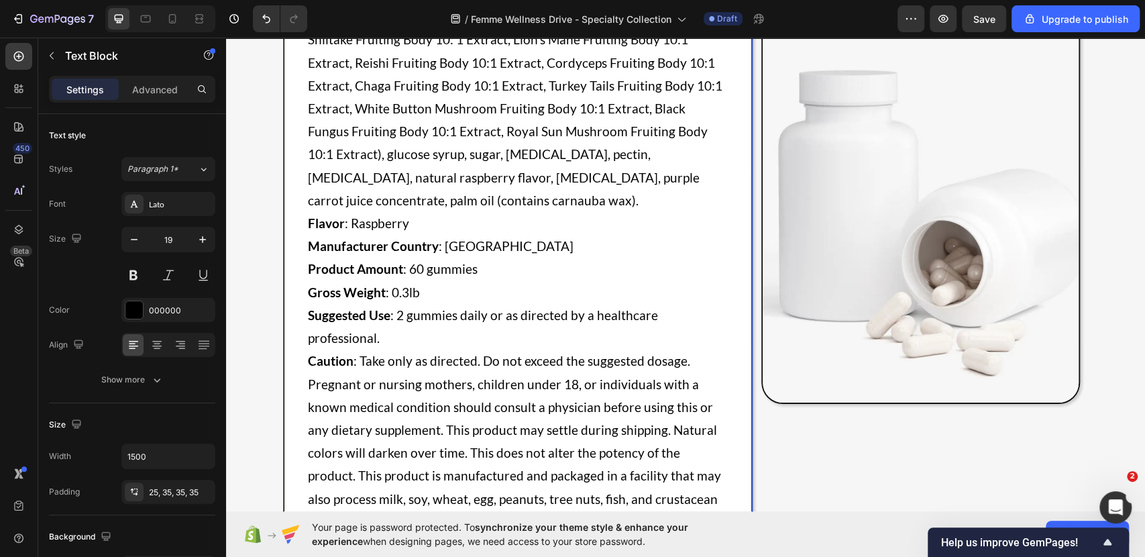
click at [559, 533] on p "Warning : Keep out of reach of children. Do not use if the safety seal is damag…" at bounding box center [518, 556] width 420 height 46
click at [564, 533] on p "Warning : Keep out of reach of children. Do not use if the safety seal is damag…" at bounding box center [518, 556] width 420 height 46
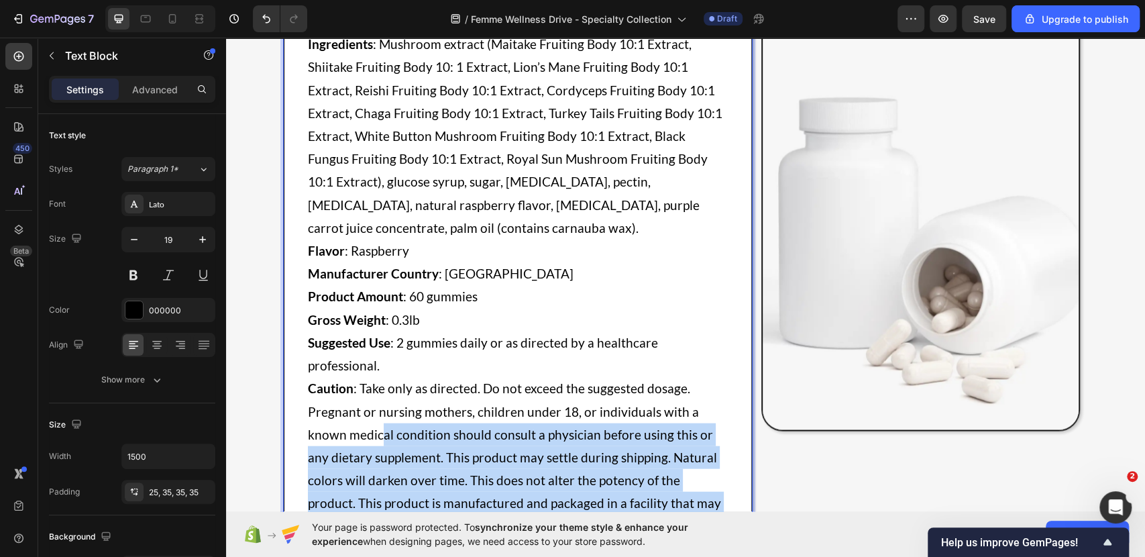
scroll to position [1770, 0]
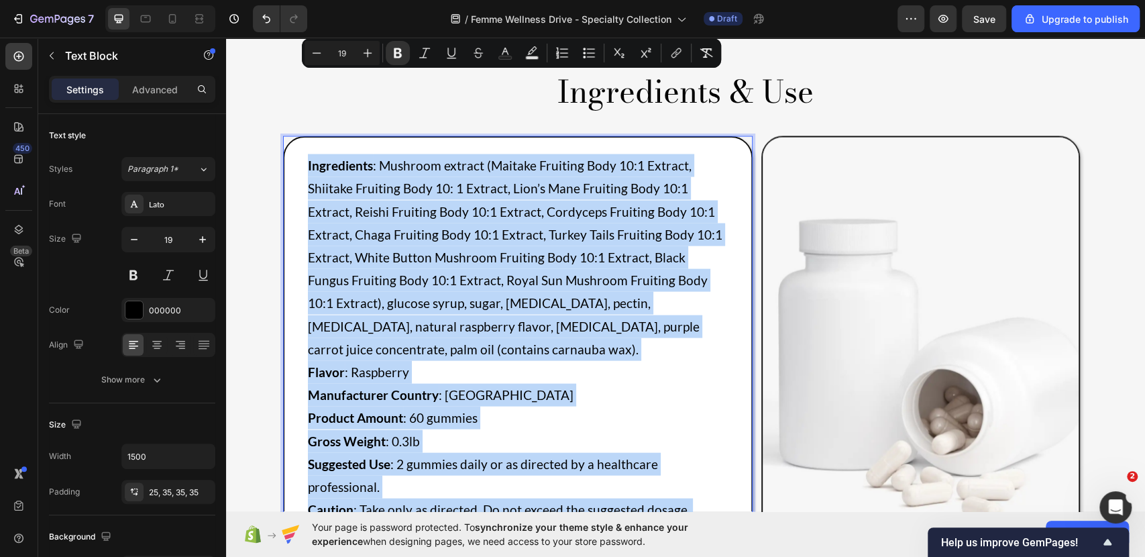
drag, startPoint x: 551, startPoint y: 435, endPoint x: 280, endPoint y: 81, distance: 445.9
click at [283, 136] on div "Ingredients : Mushroom extract (Maitake Fruiting Body 10:1 Extract, Shiitake Fr…" at bounding box center [518, 444] width 470 height 617
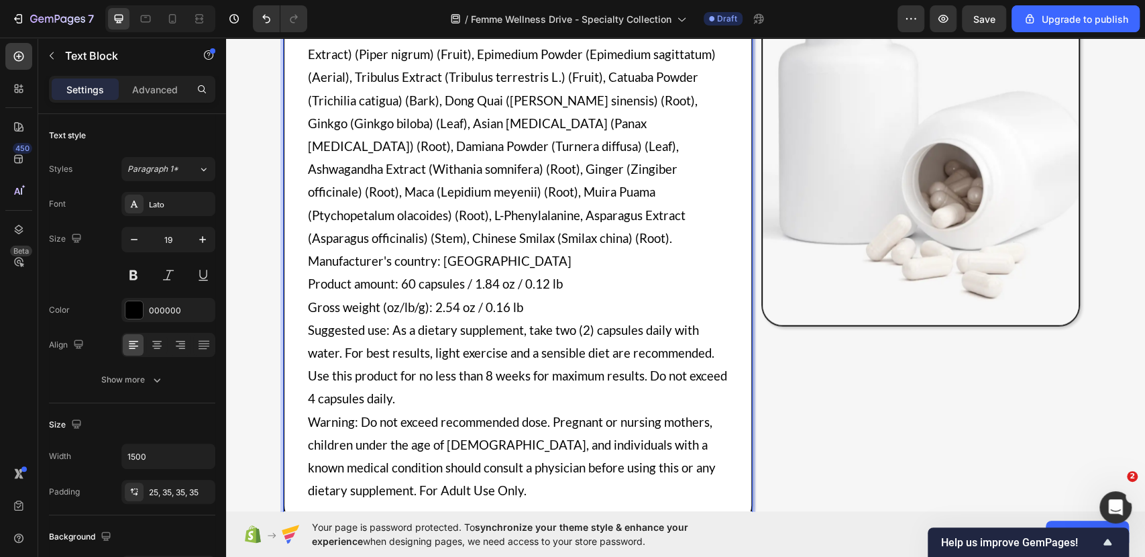
scroll to position [2013, 0]
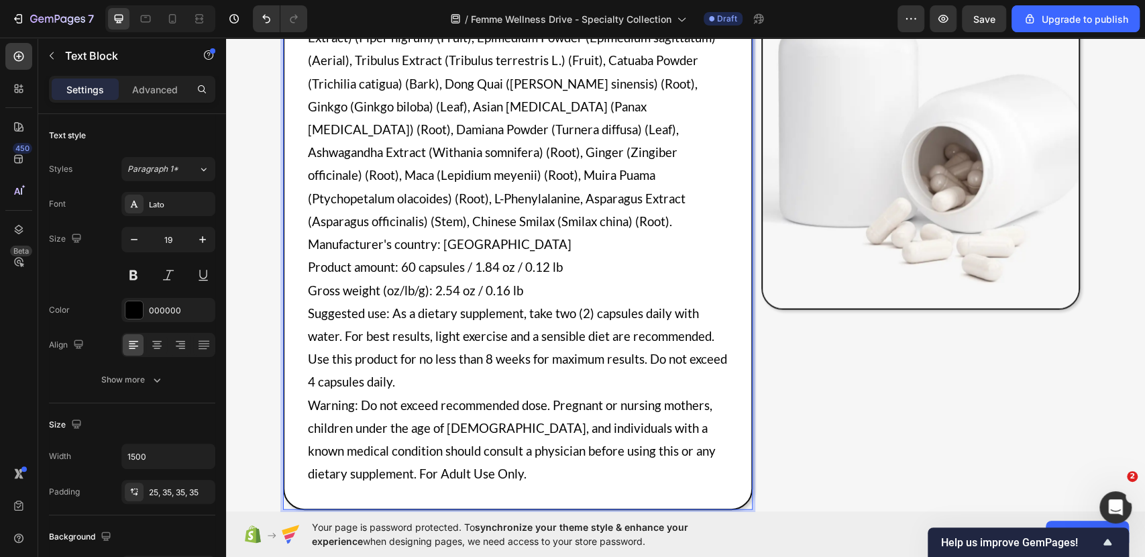
click at [396, 394] on p "Warning: Do not exceed recommended dose. Pregnant or nursing mothers, children …" at bounding box center [518, 440] width 420 height 92
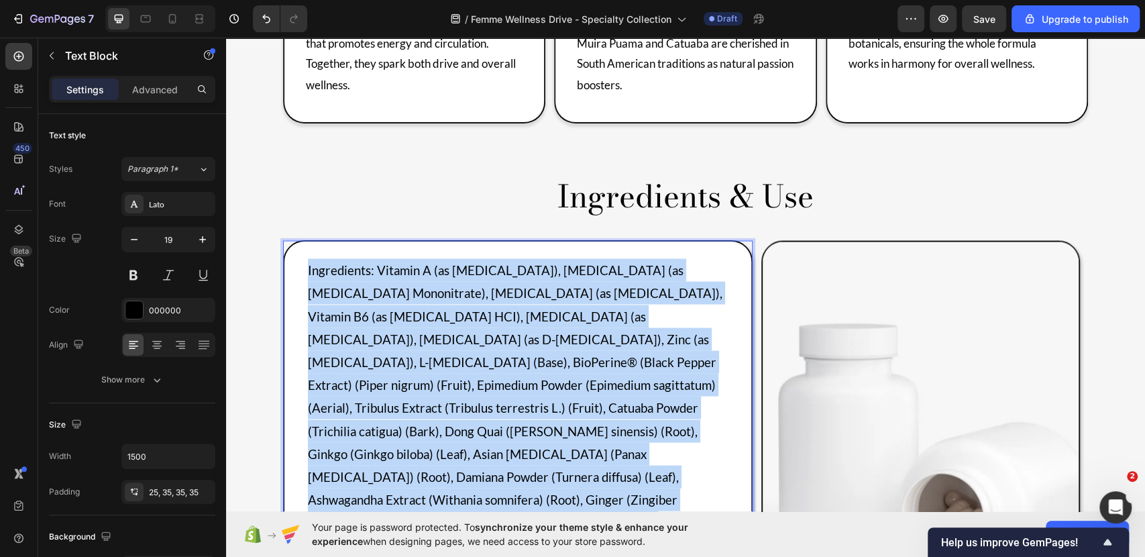
scroll to position [1566, 0]
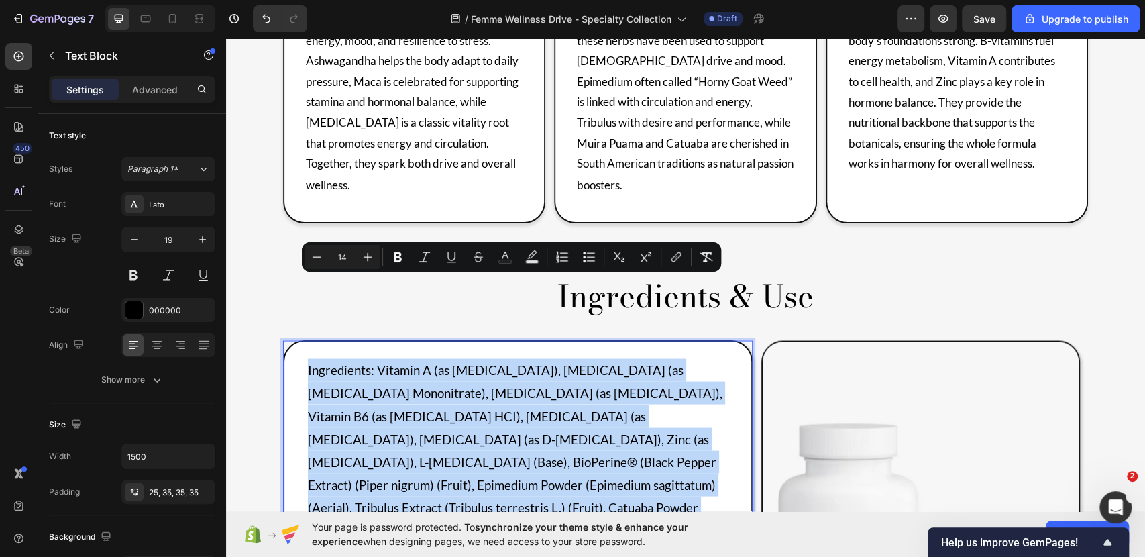
drag, startPoint x: 397, startPoint y: 339, endPoint x: 285, endPoint y: 281, distance: 126.0
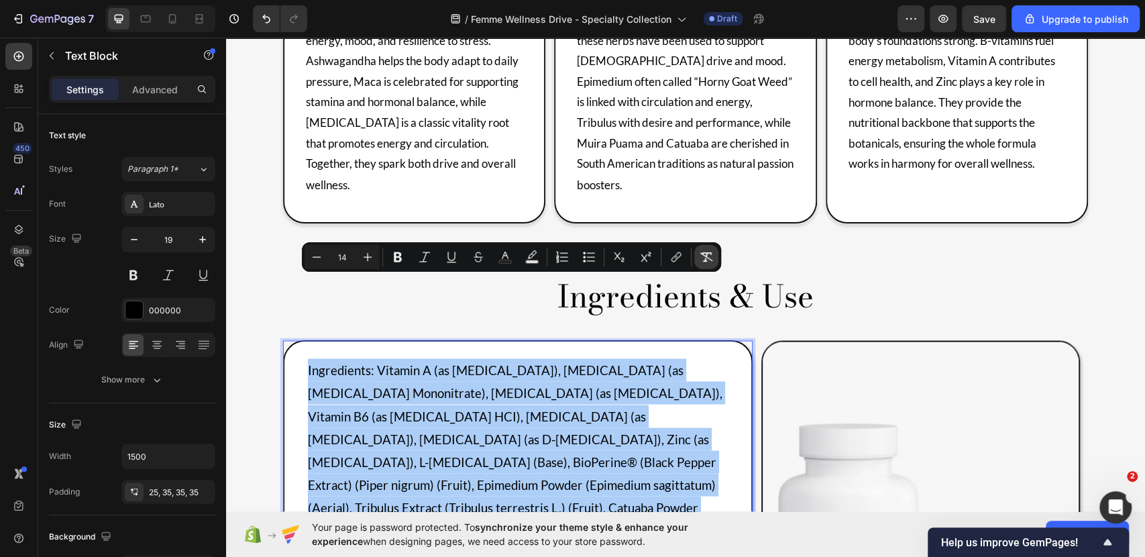
click at [704, 255] on icon "Editor contextual toolbar" at bounding box center [706, 256] width 13 height 13
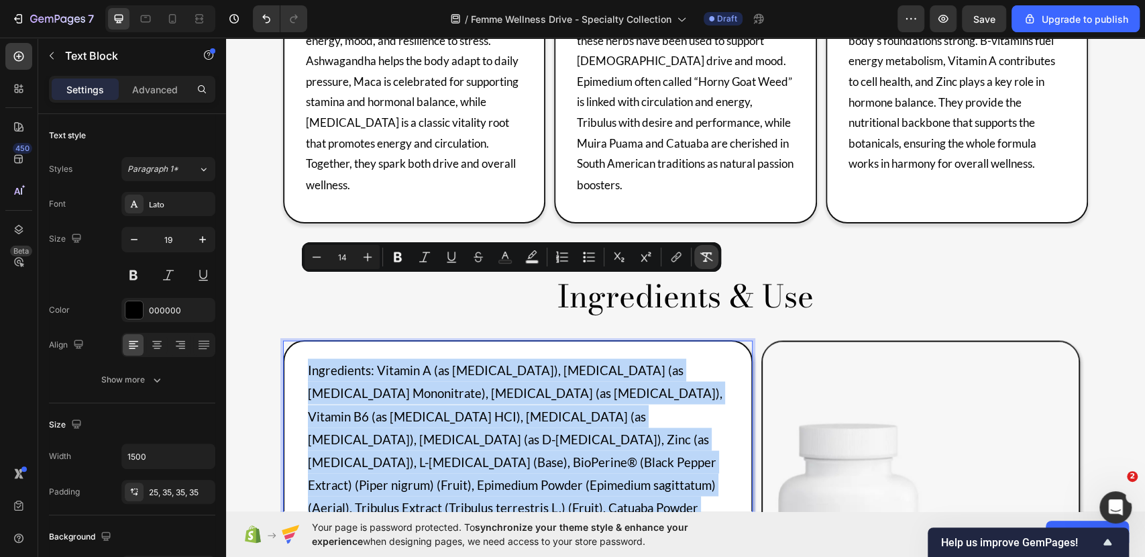
type input "19"
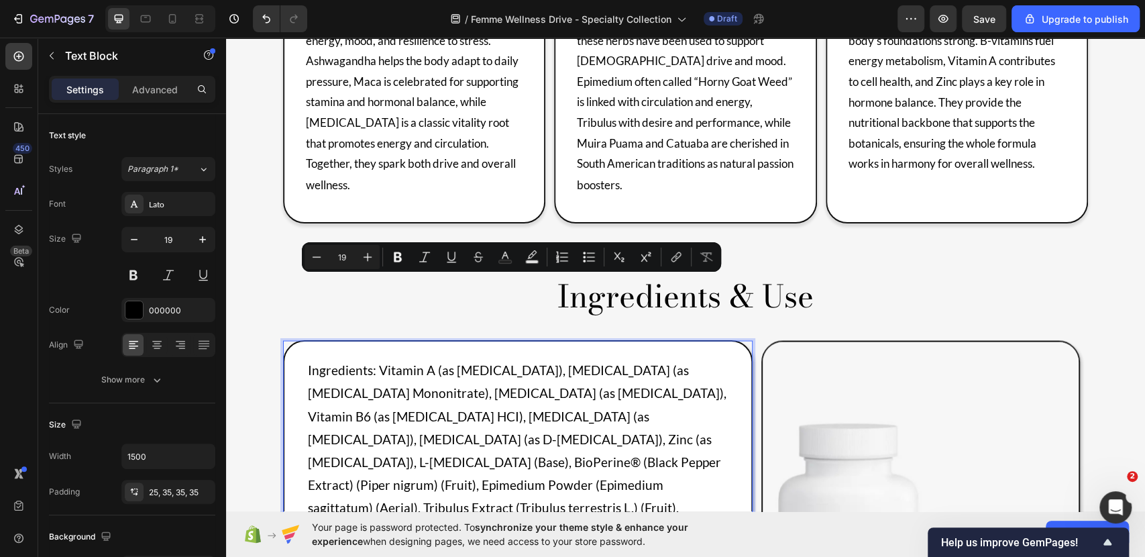
click at [610, 358] on p "Ingredients: Vitamin A (as [MEDICAL_DATA]), [MEDICAL_DATA] (as [MEDICAL_DATA] M…" at bounding box center [518, 518] width 420 height 321
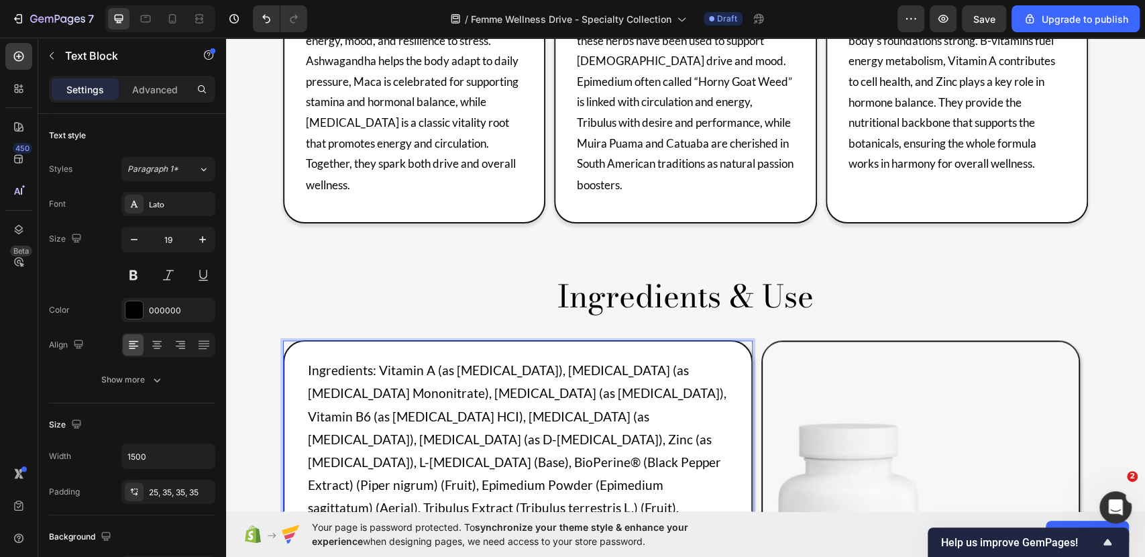
click at [321, 358] on p "Ingredients: Vitamin A (as [MEDICAL_DATA]), [MEDICAL_DATA] (as [MEDICAL_DATA] M…" at bounding box center [518, 518] width 420 height 321
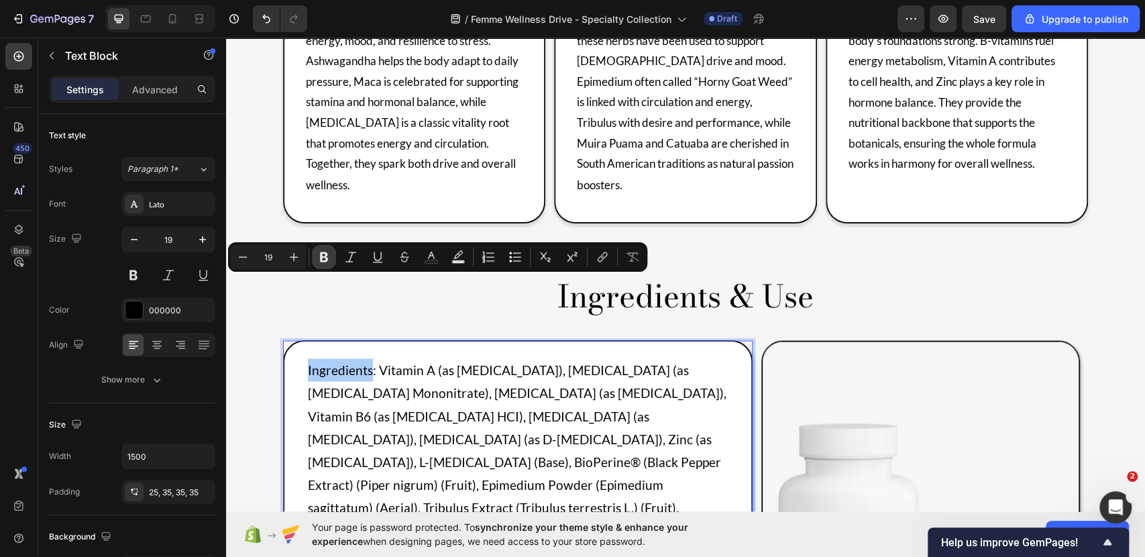
click at [323, 254] on icon "Editor contextual toolbar" at bounding box center [323, 256] width 13 height 13
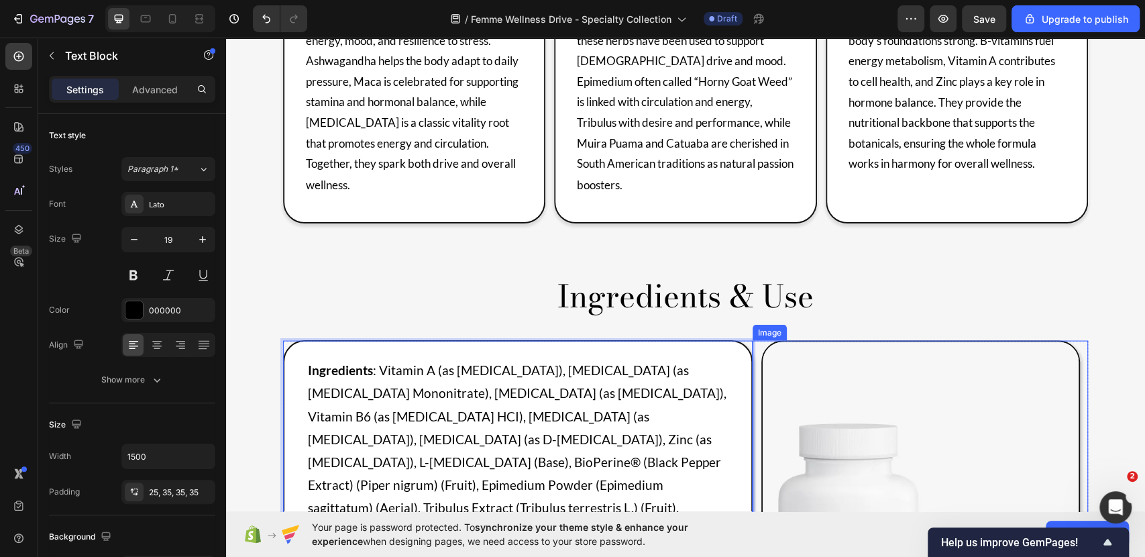
click at [799, 341] on img at bounding box center [920, 548] width 319 height 417
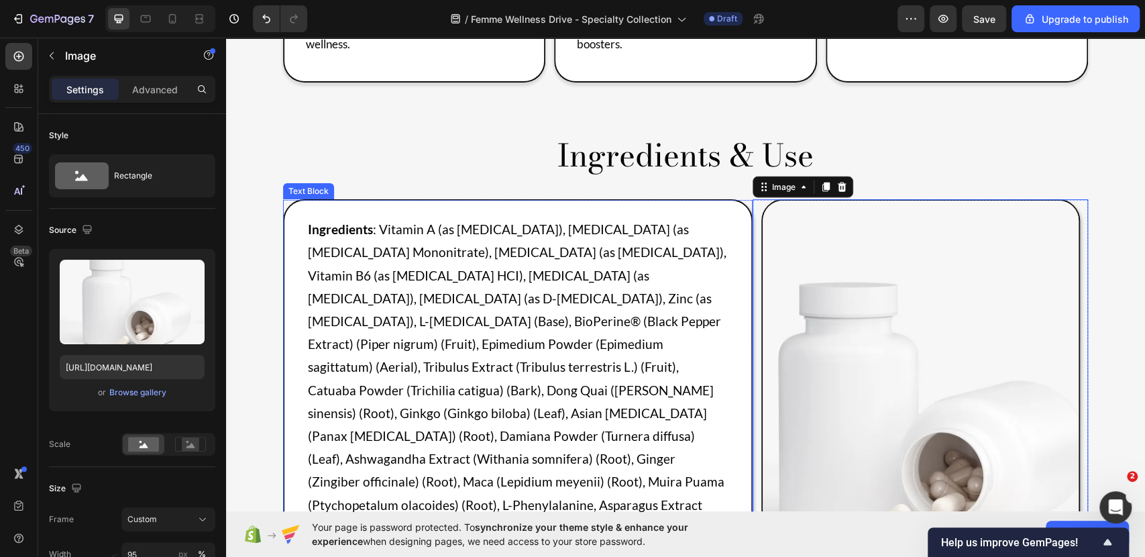
scroll to position [1713, 0]
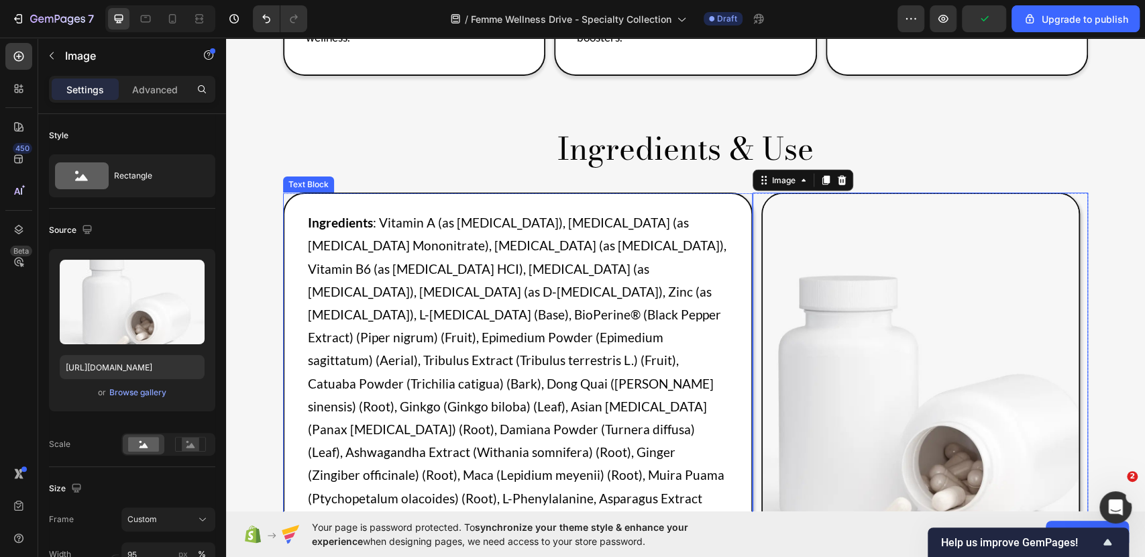
click at [312, 532] on p "Manufacturer's country: [GEOGRAPHIC_DATA]" at bounding box center [518, 543] width 420 height 23
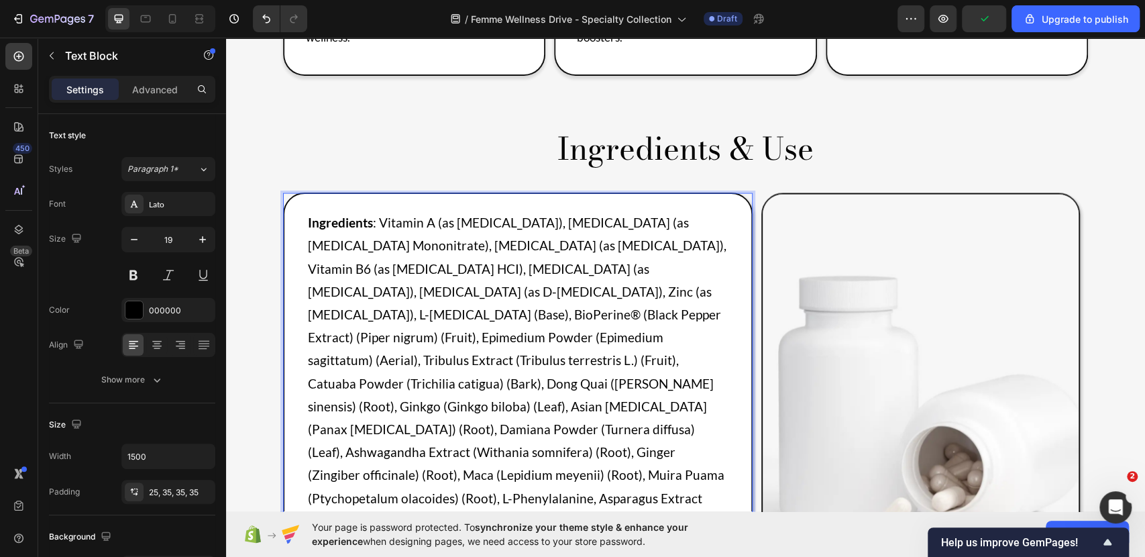
click at [300, 415] on div "Ingredients : Vitamin A (as [MEDICAL_DATA]), [MEDICAL_DATA] (as [MEDICAL_DATA] …" at bounding box center [518, 501] width 470 height 617
drag, startPoint x: 301, startPoint y: 413, endPoint x: 431, endPoint y: 414, distance: 130.2
click at [431, 414] on div "Ingredients : Vitamin A (as [MEDICAL_DATA]), [MEDICAL_DATA] (as [MEDICAL_DATA] …" at bounding box center [518, 501] width 470 height 617
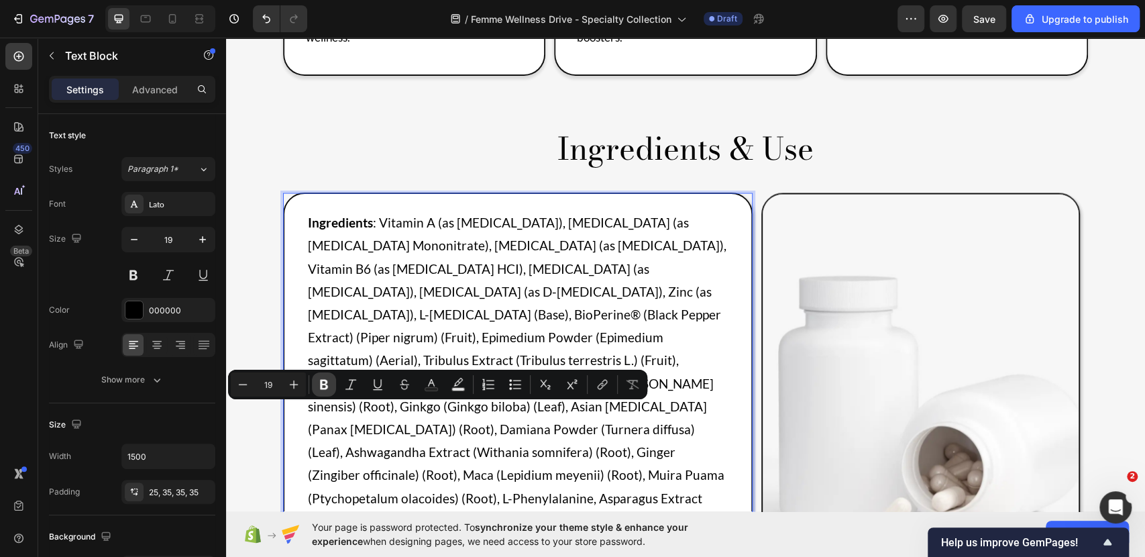
click at [322, 384] on icon "Editor contextual toolbar" at bounding box center [324, 385] width 8 height 10
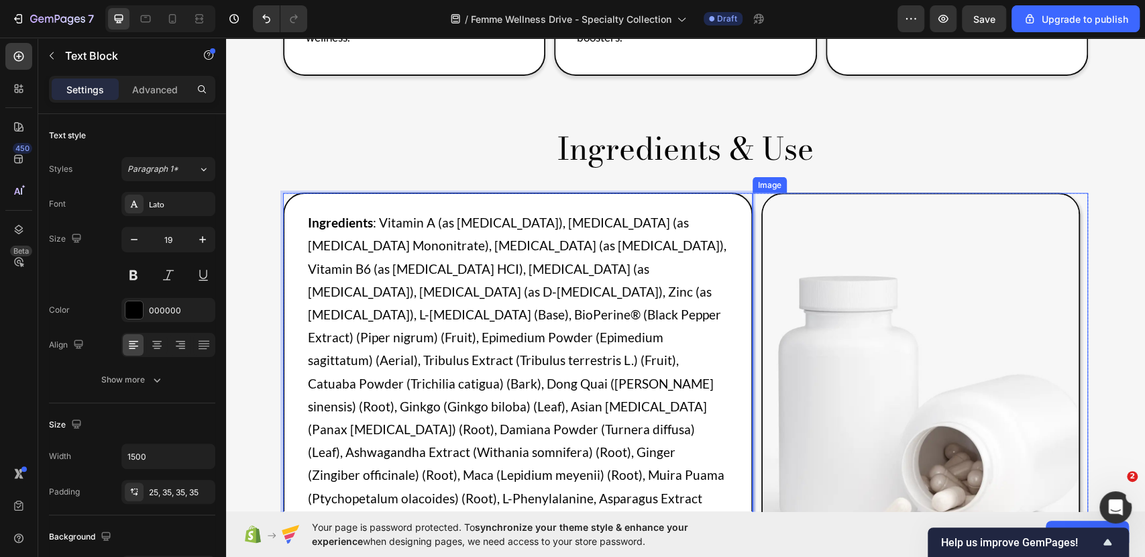
click at [845, 437] on img at bounding box center [920, 401] width 319 height 417
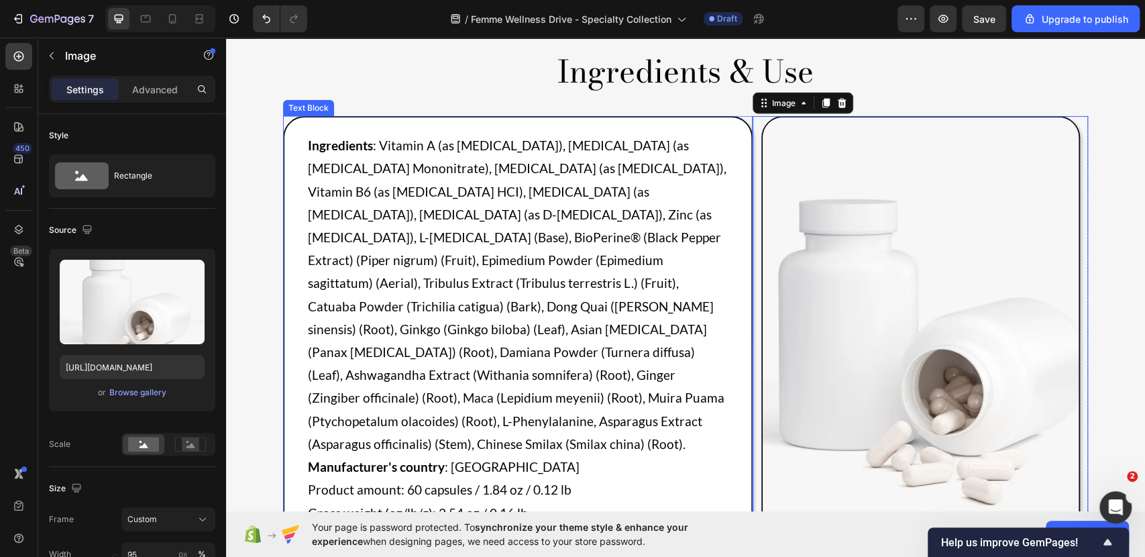
scroll to position [1791, 0]
click at [317, 477] on p "Product amount: 60 capsules / 1.84 oz / 0.12 lb" at bounding box center [518, 488] width 420 height 23
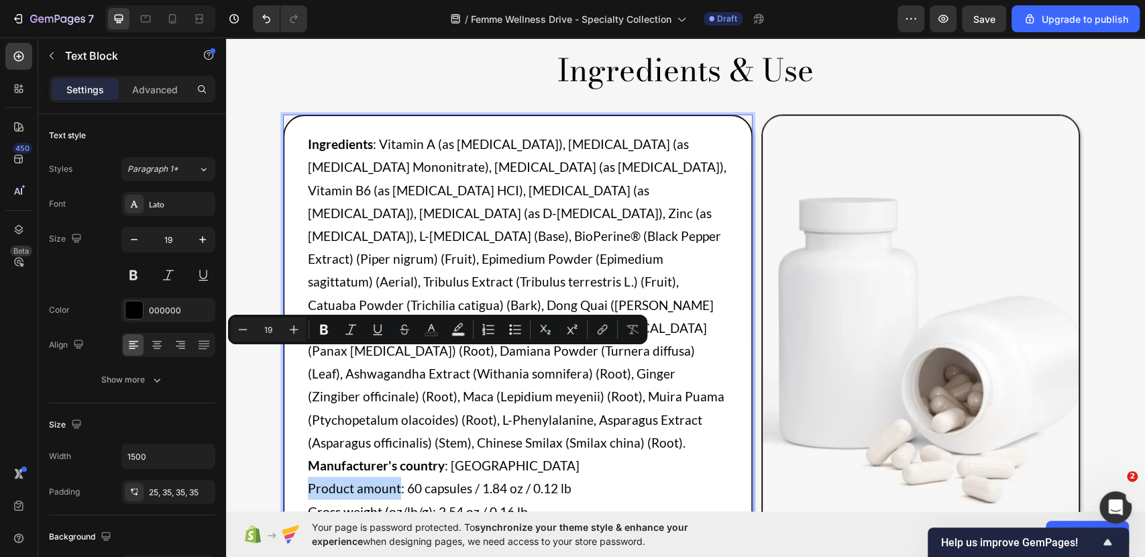
drag, startPoint x: 304, startPoint y: 362, endPoint x: 392, endPoint y: 361, distance: 87.9
click at [392, 477] on p "Product amount: 60 capsules / 1.84 oz / 0.12 lb" at bounding box center [518, 488] width 420 height 23
click at [321, 323] on icon "Editor contextual toolbar" at bounding box center [323, 329] width 13 height 13
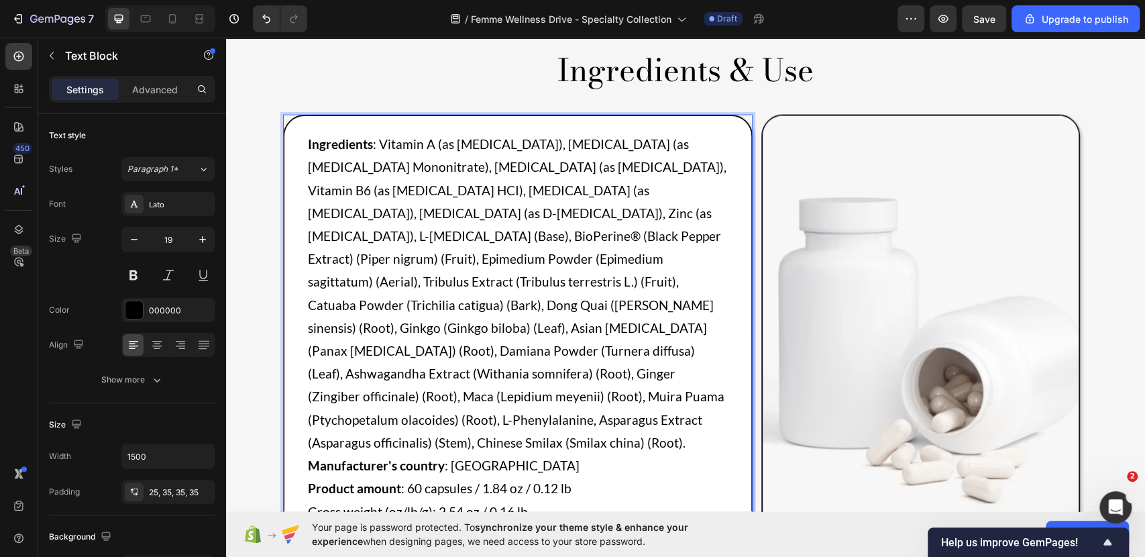
click at [803, 362] on img at bounding box center [920, 323] width 319 height 417
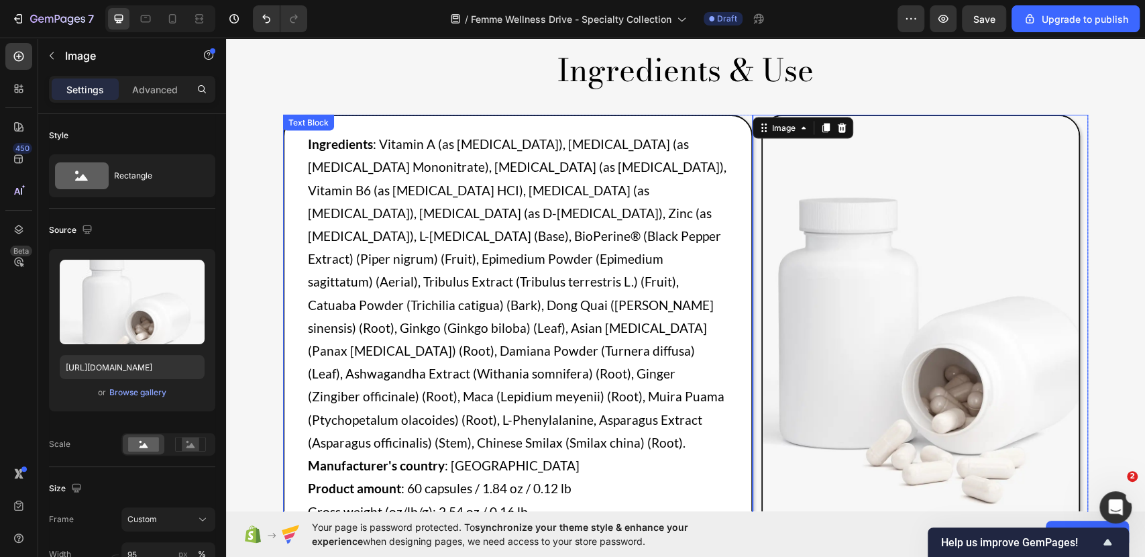
click at [339, 500] on p "Gross weight (oz/lb/g): 2.54 oz / 0.16 lb" at bounding box center [518, 511] width 420 height 23
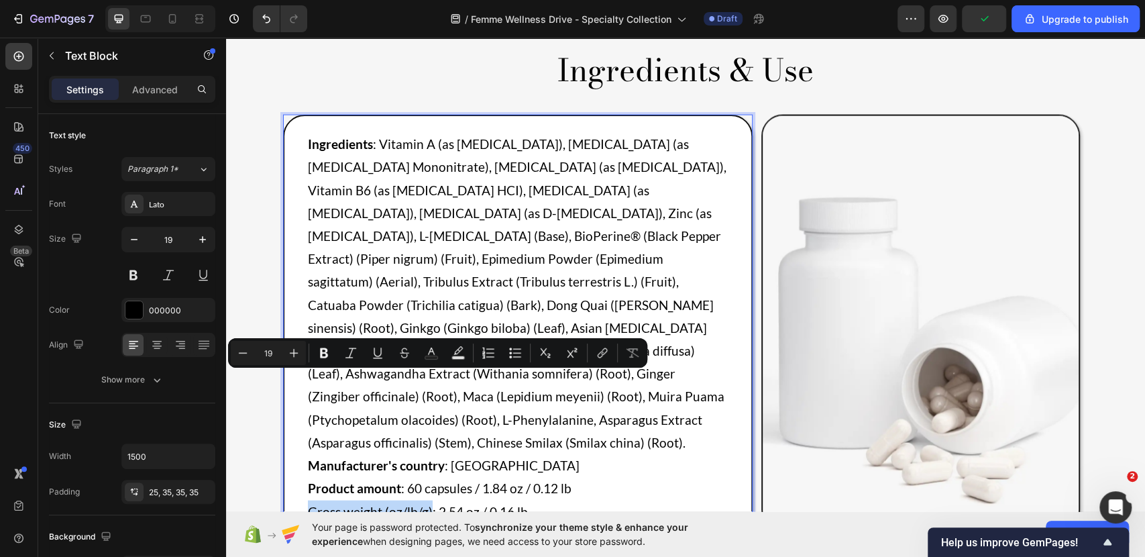
drag, startPoint x: 302, startPoint y: 377, endPoint x: 422, endPoint y: 386, distance: 120.5
click at [422, 500] on p "Gross weight (oz/lb/g): 2.54 oz / 0.16 lb" at bounding box center [518, 511] width 420 height 23
drag, startPoint x: 317, startPoint y: 354, endPoint x: 205, endPoint y: 334, distance: 113.7
click at [317, 354] on icon "Editor contextual toolbar" at bounding box center [323, 352] width 13 height 13
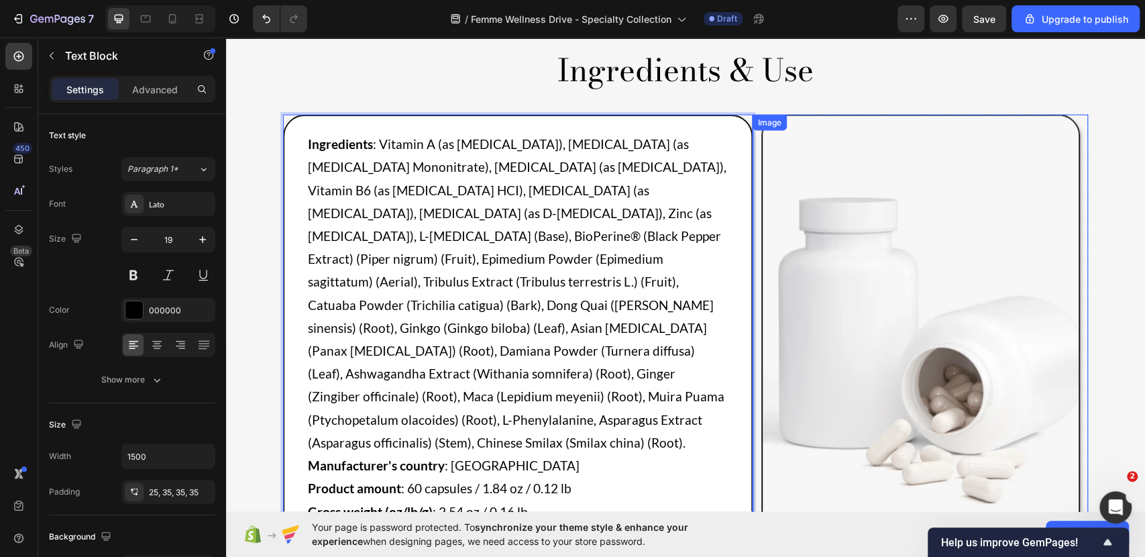
click at [785, 368] on img at bounding box center [920, 323] width 319 height 417
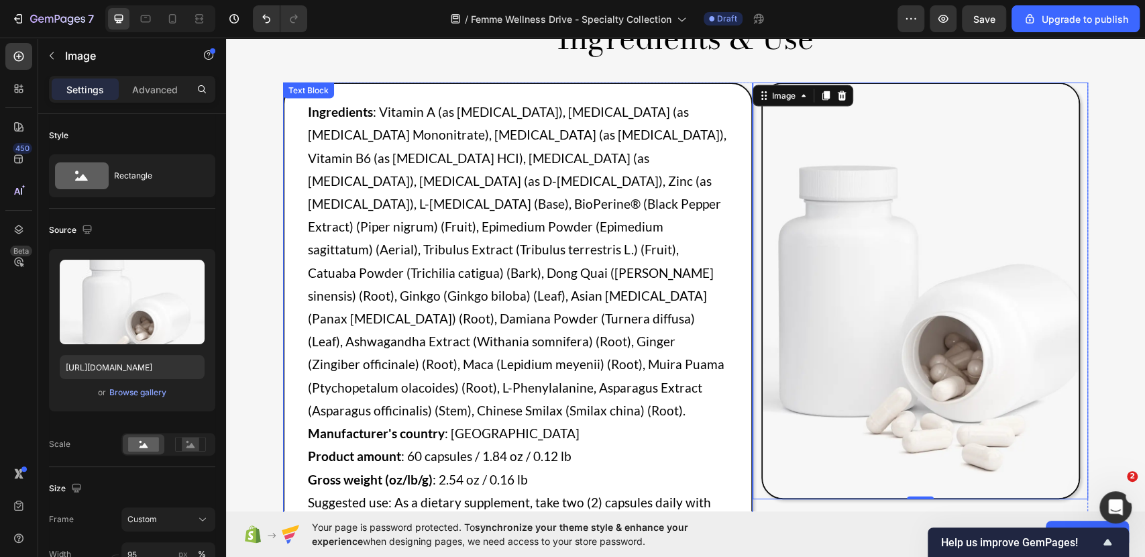
scroll to position [1824, 0]
click at [308, 468] on p "Gross weight (oz/lb/g) : 2.54 oz / 0.16 lb" at bounding box center [518, 479] width 420 height 23
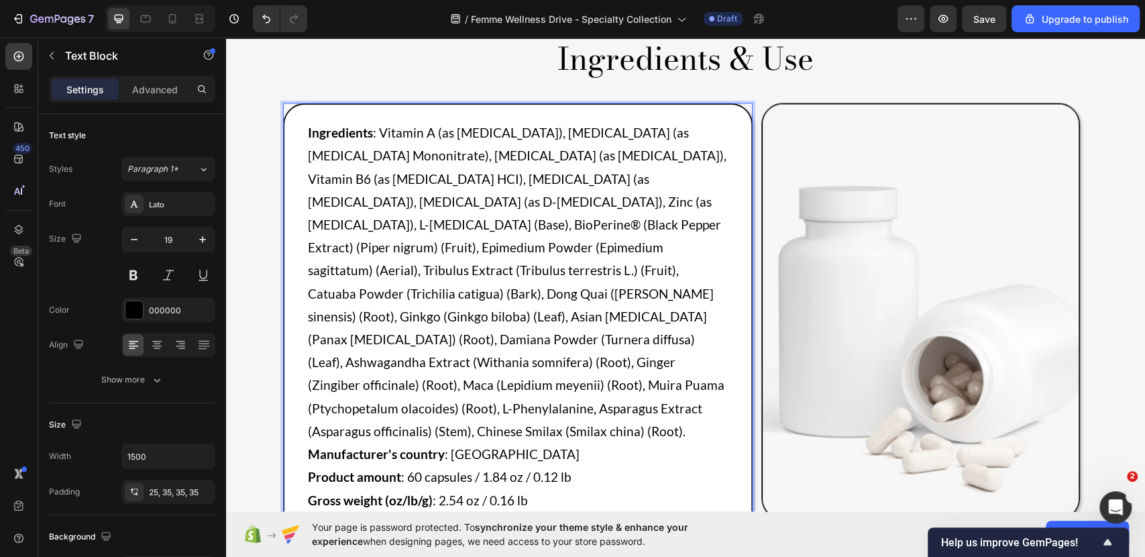
scroll to position [1889, 0]
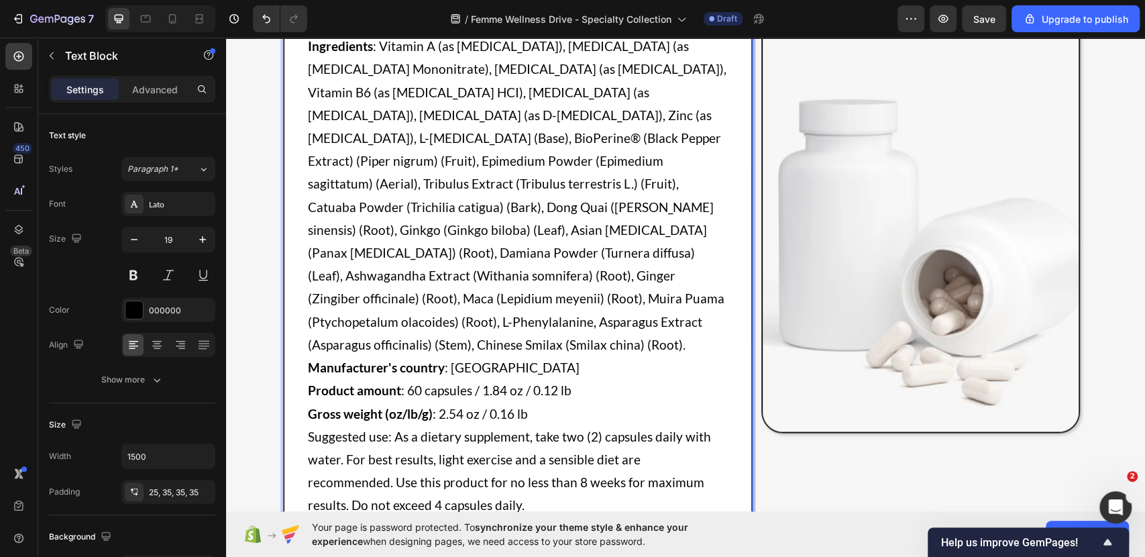
click at [308, 425] on p "Suggested use: As a dietary supplement, take two (2) capsules daily with water.…" at bounding box center [518, 471] width 420 height 92
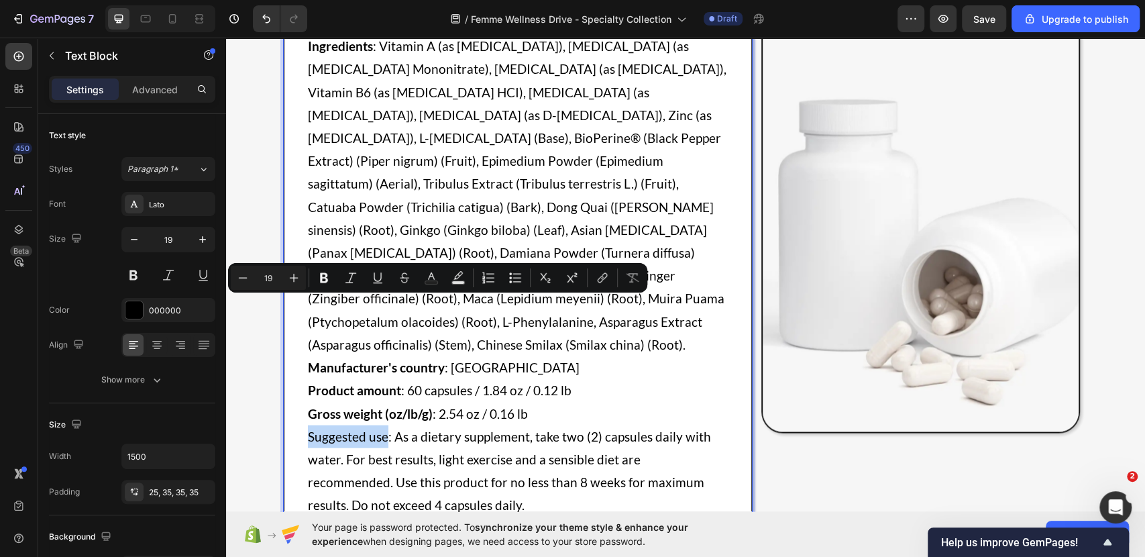
drag, startPoint x: 301, startPoint y: 305, endPoint x: 375, endPoint y: 326, distance: 76.7
click at [380, 309] on div "Ingredients : Vitamin A (as [MEDICAL_DATA]), [MEDICAL_DATA] (as [MEDICAL_DATA] …" at bounding box center [518, 325] width 470 height 617
click at [321, 274] on icon "Editor contextual toolbar" at bounding box center [324, 278] width 8 height 10
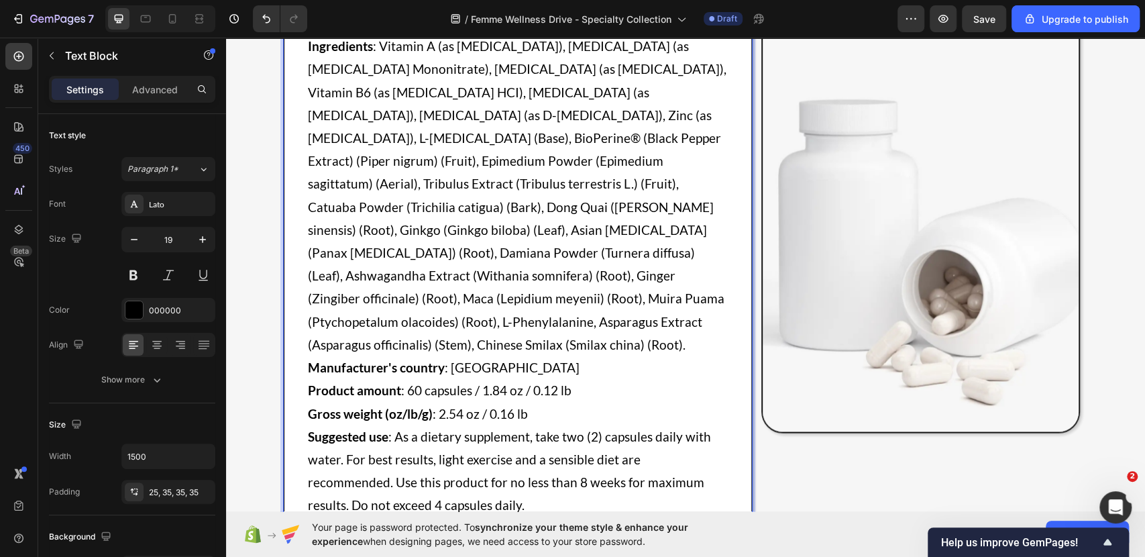
click at [816, 269] on img at bounding box center [920, 225] width 319 height 417
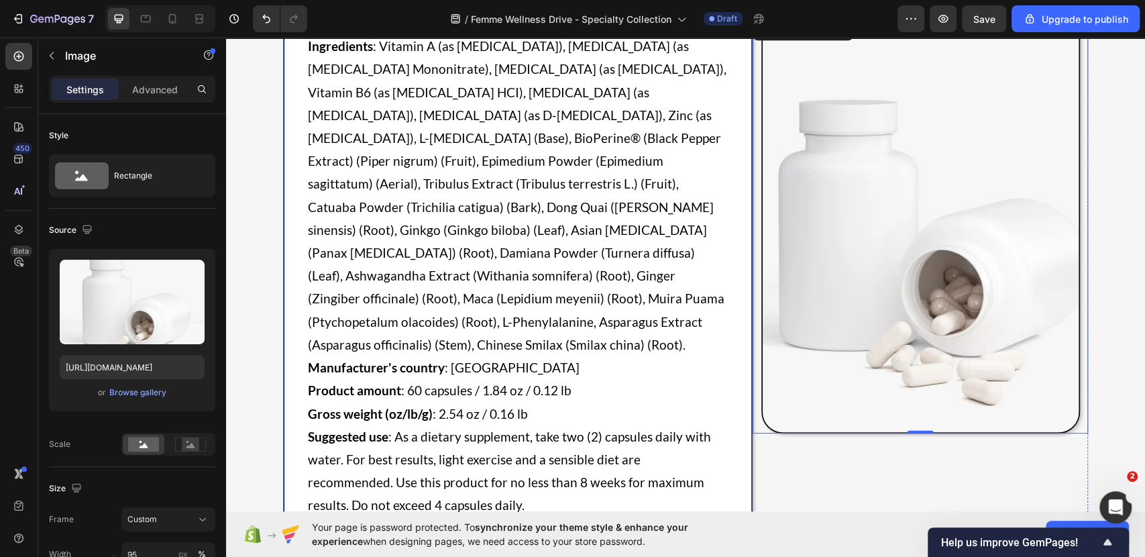
click at [374, 425] on p "Suggested use : As a dietary supplement, take two (2) capsules daily with water…" at bounding box center [518, 471] width 420 height 92
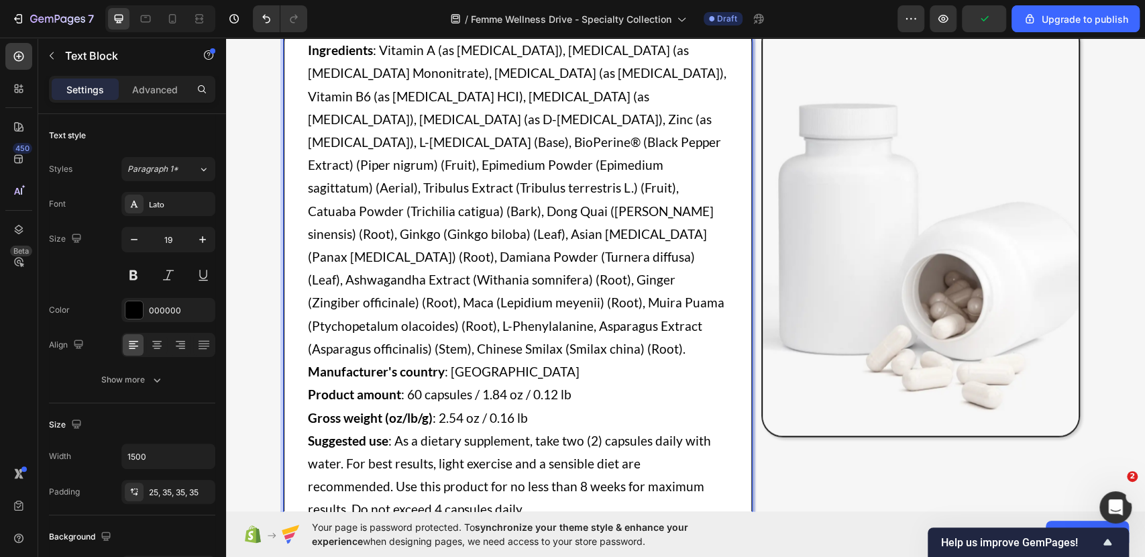
scroll to position [1901, 0]
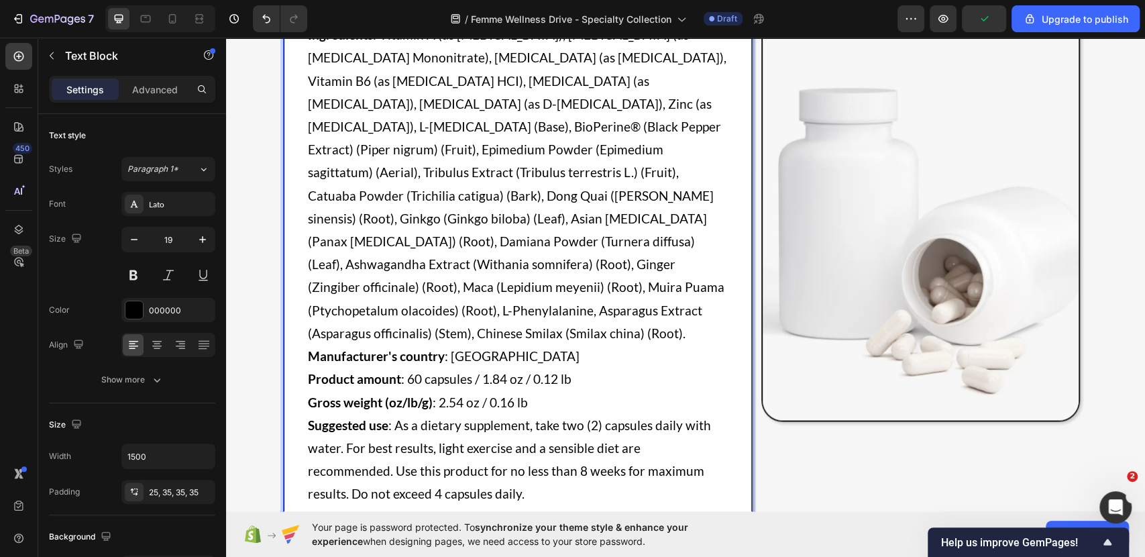
click at [308, 506] on p "Warning: Do not exceed recommended dose. Pregnant or nursing mothers, children …" at bounding box center [518, 552] width 420 height 92
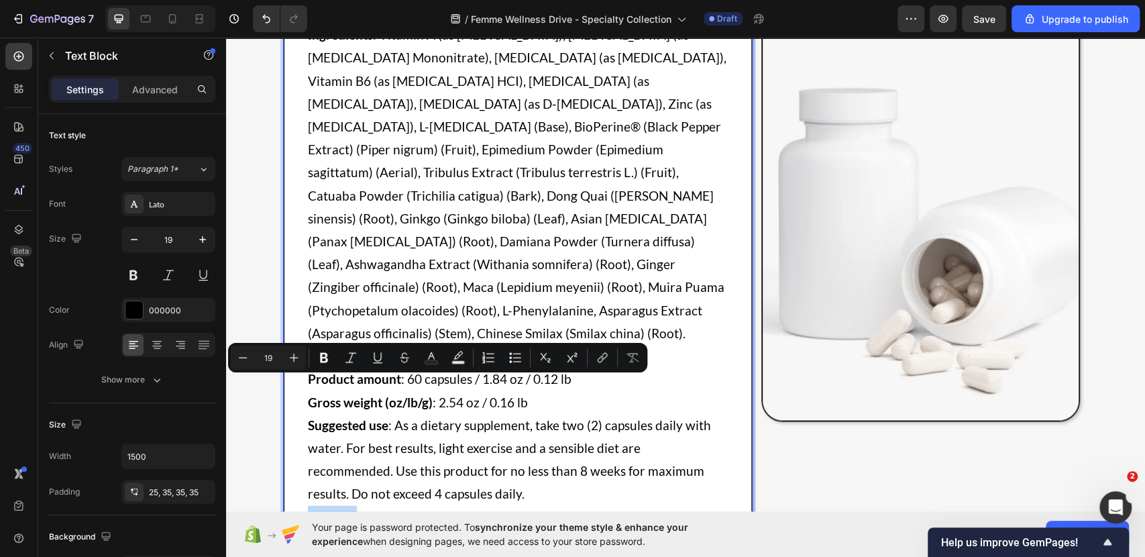
drag, startPoint x: 303, startPoint y: 388, endPoint x: 350, endPoint y: 380, distance: 47.5
click at [350, 506] on p "Warning: Do not exceed recommended dose. Pregnant or nursing mothers, children …" at bounding box center [518, 552] width 420 height 92
click at [320, 352] on icon "Editor contextual toolbar" at bounding box center [323, 357] width 13 height 13
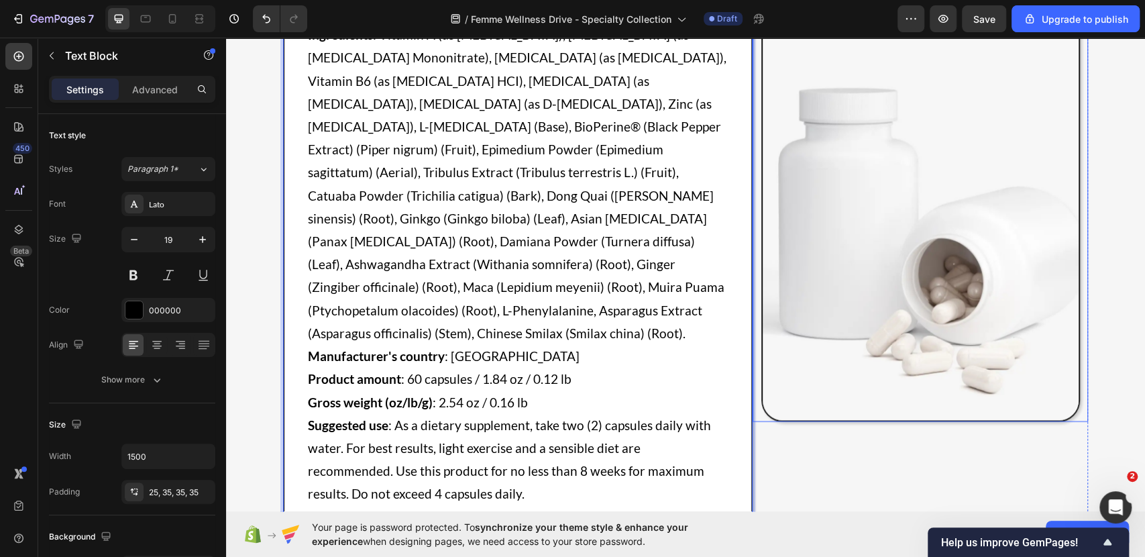
click at [820, 280] on img at bounding box center [920, 213] width 319 height 417
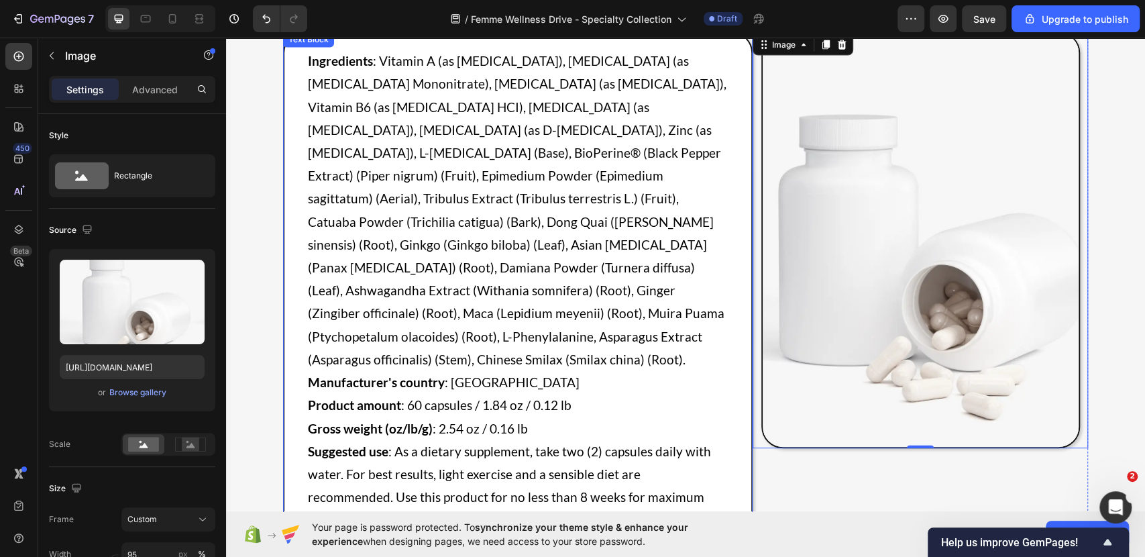
scroll to position [1826, 0]
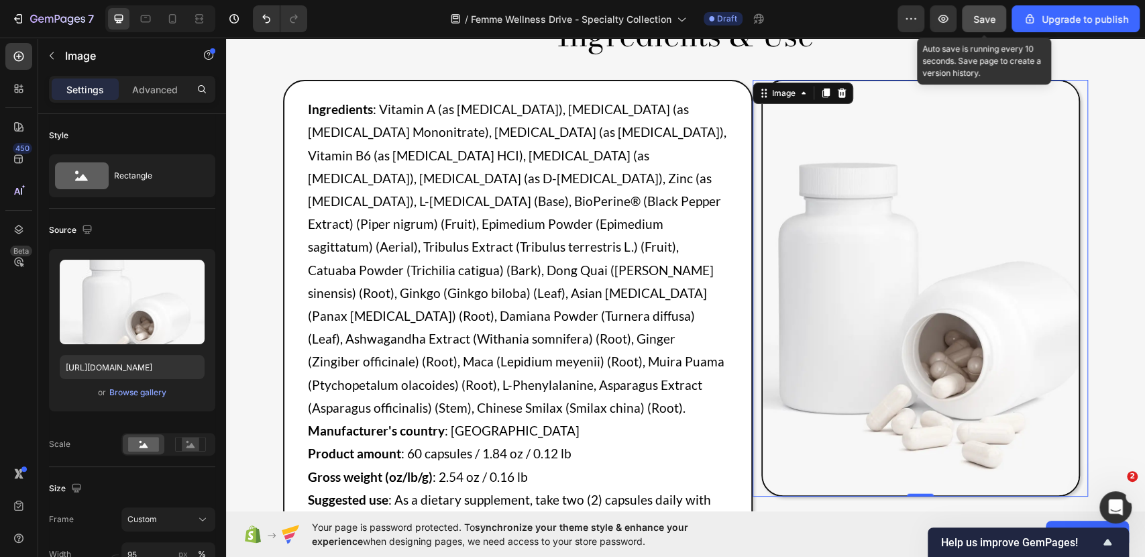
click at [986, 15] on span "Save" at bounding box center [984, 18] width 22 height 11
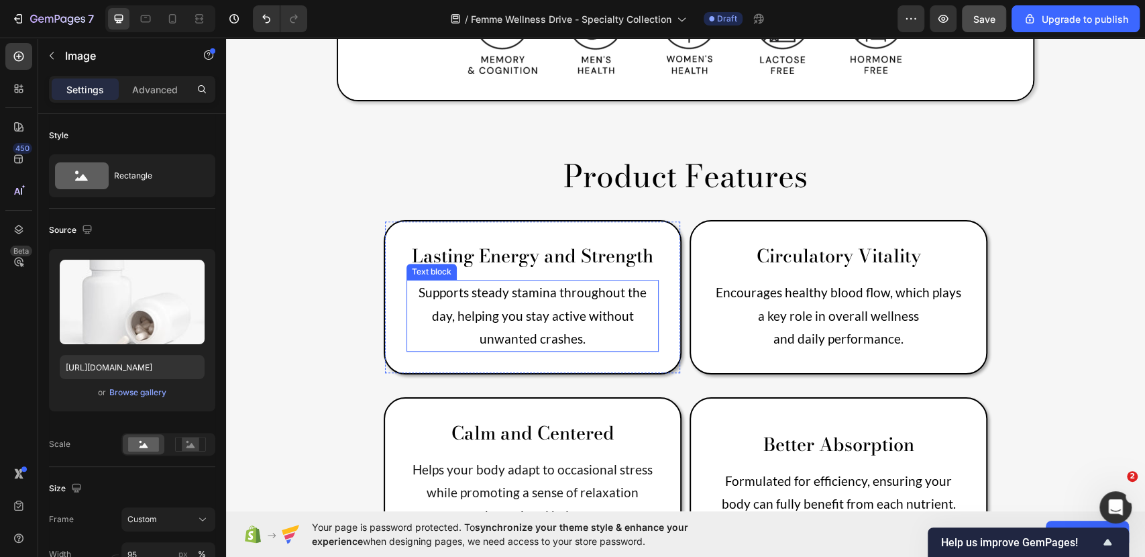
scroll to position [663, 0]
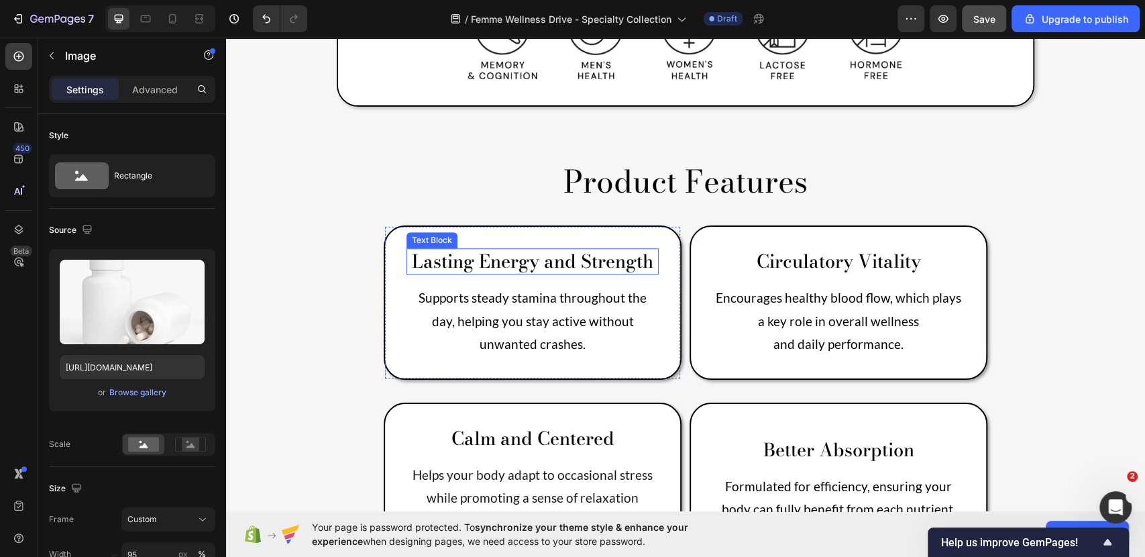
click at [512, 250] on p "Lasting Energy and Strength" at bounding box center [533, 261] width 250 height 23
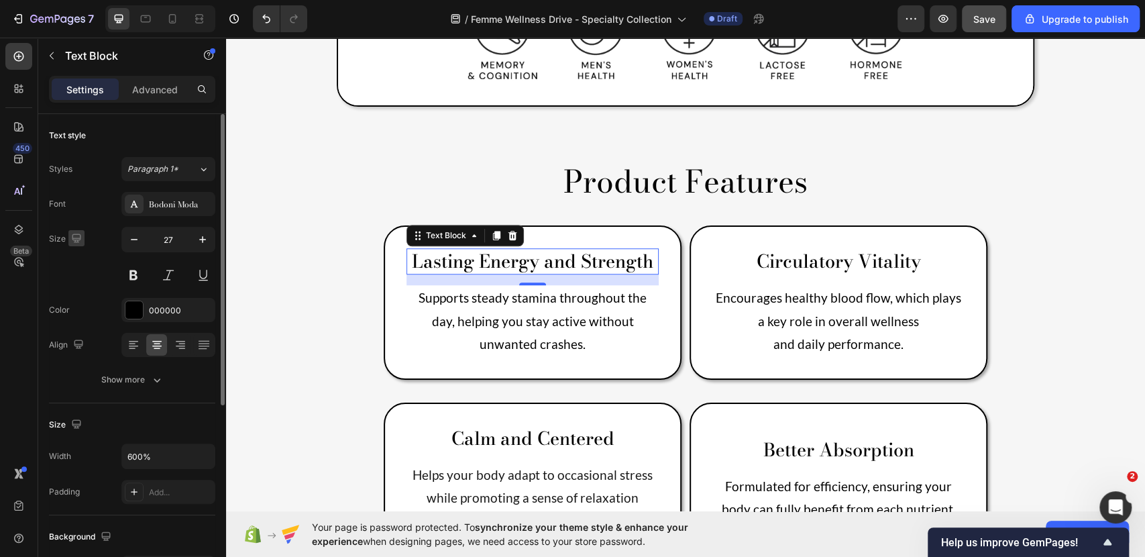
click at [75, 236] on icon "button" at bounding box center [76, 237] width 13 height 13
click at [81, 275] on button "button" at bounding box center [78, 283] width 21 height 21
type input "24"
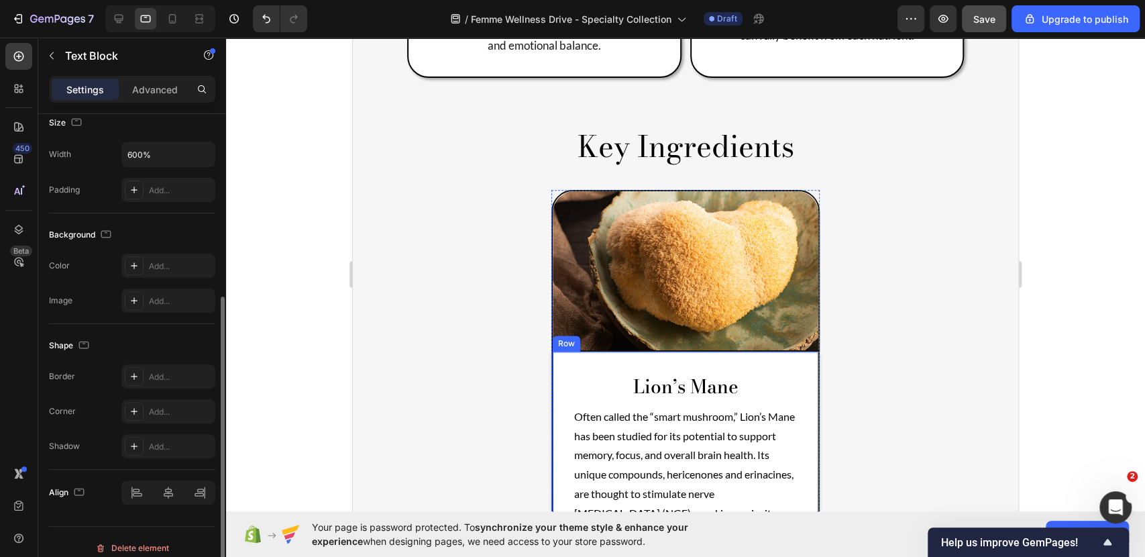
scroll to position [1122, 0]
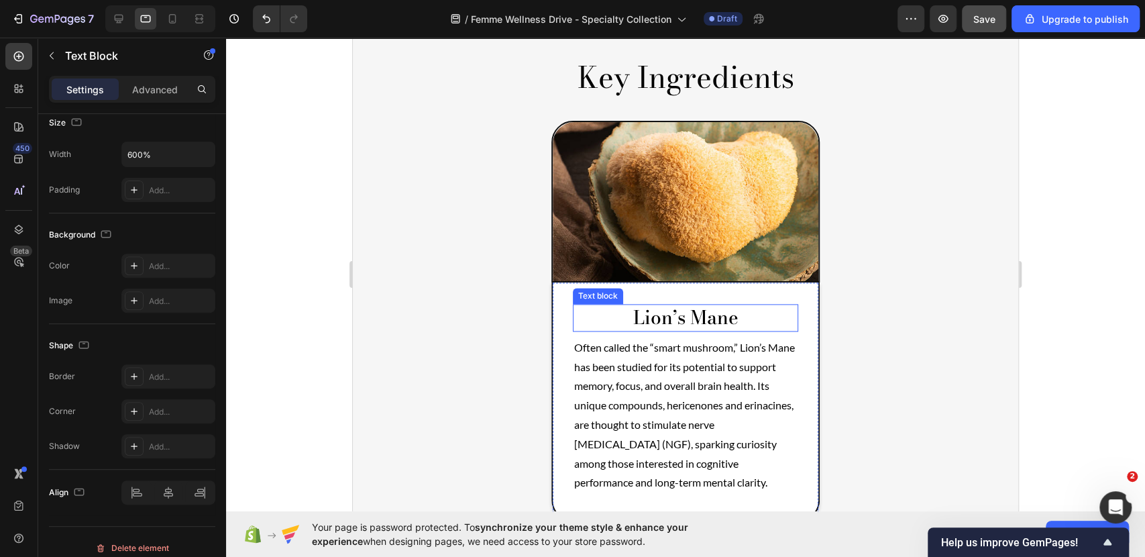
click at [722, 305] on p "lion’s mane" at bounding box center [685, 317] width 223 height 24
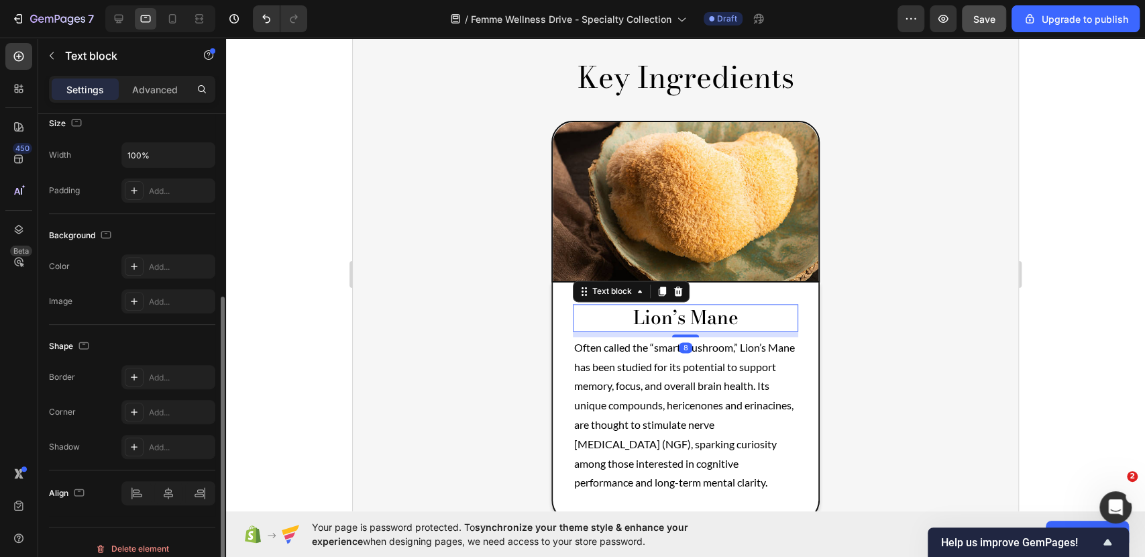
click at [727, 305] on p "lion’s mane" at bounding box center [685, 317] width 223 height 24
drag, startPoint x: 751, startPoint y: 287, endPoint x: 757, endPoint y: 273, distance: 15.3
click at [751, 305] on p "lion’s mane" at bounding box center [685, 317] width 223 height 24
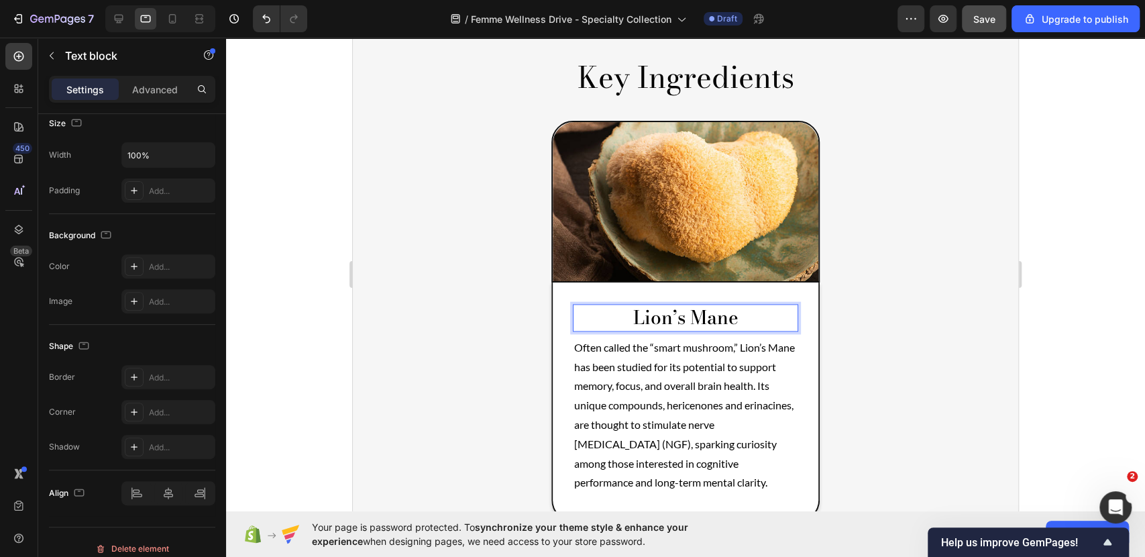
drag, startPoint x: 757, startPoint y: 279, endPoint x: 586, endPoint y: 270, distance: 171.3
click at [586, 305] on p "lion’s mane" at bounding box center [685, 317] width 223 height 24
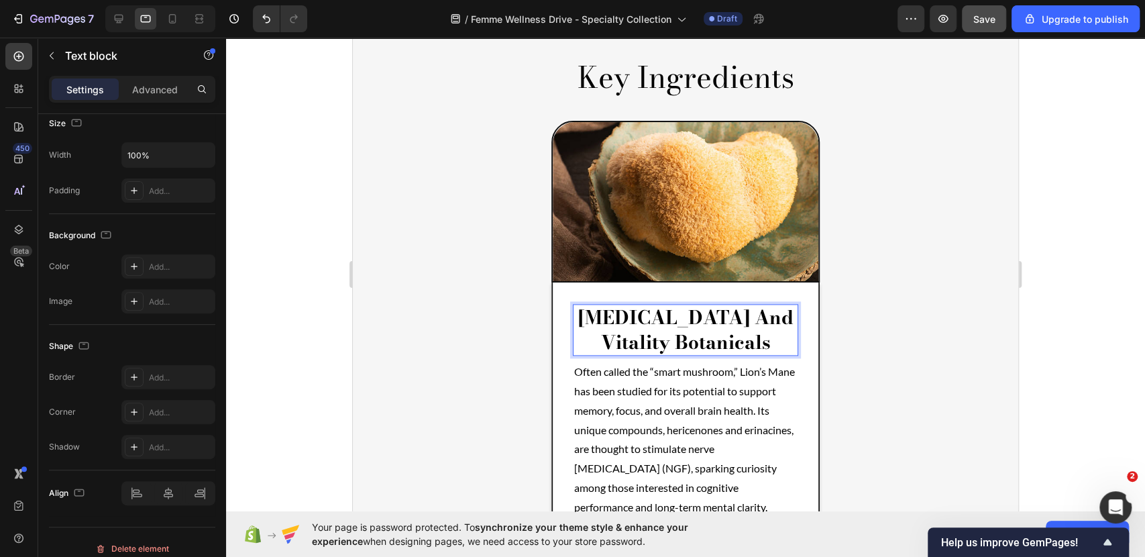
scroll to position [0, 0]
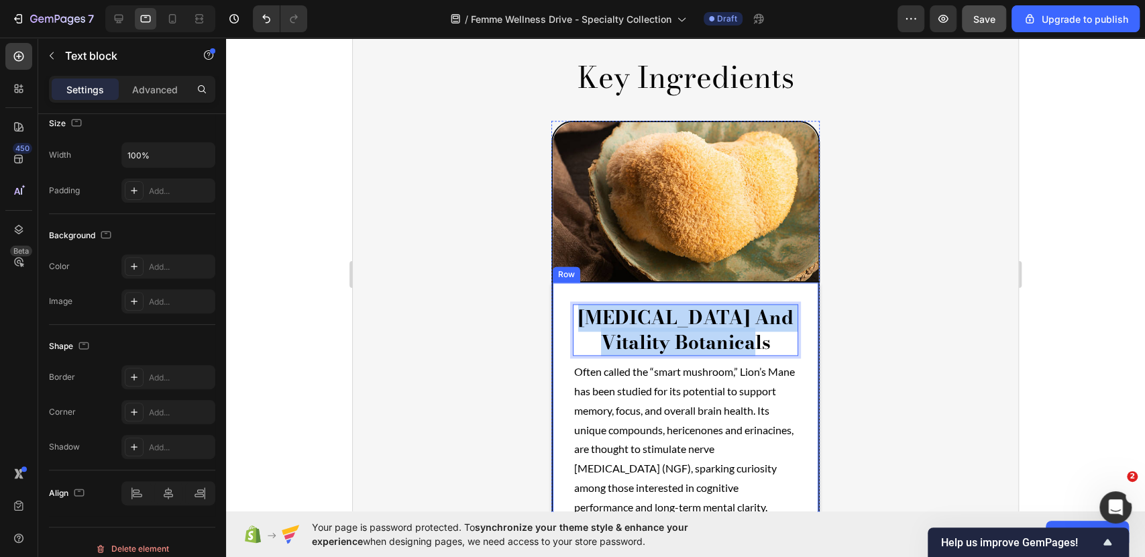
drag, startPoint x: 768, startPoint y: 312, endPoint x: 558, endPoint y: 283, distance: 212.0
click at [558, 283] on div "[MEDICAL_DATA] and Vitality Botanicals Text block 8 Often called the “smart mus…" at bounding box center [685, 413] width 268 height 263
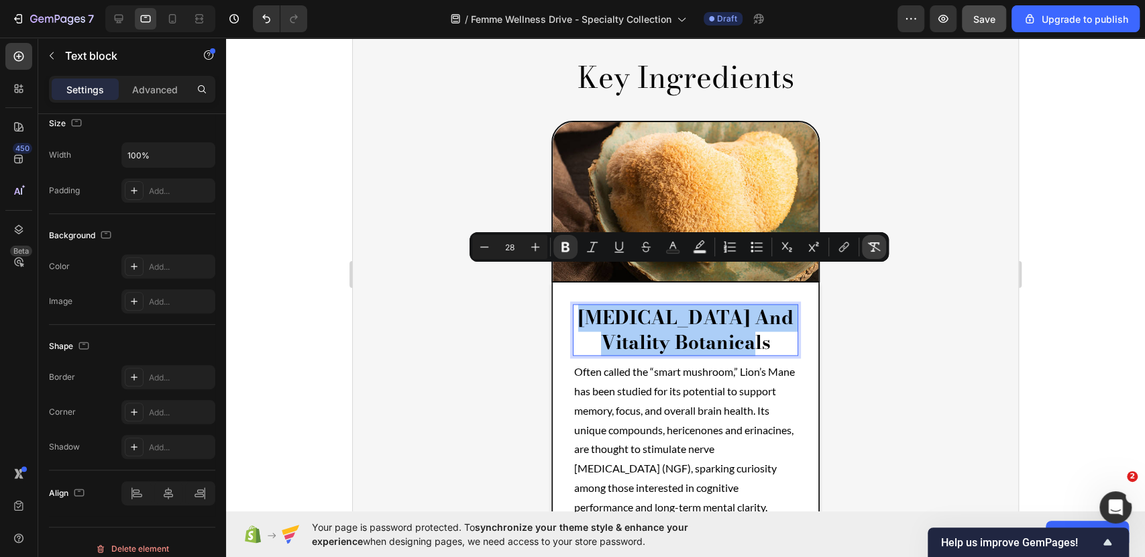
drag, startPoint x: 871, startPoint y: 246, endPoint x: 521, endPoint y: 242, distance: 350.2
click at [871, 246] on icon "Editor contextual toolbar" at bounding box center [873, 246] width 13 height 13
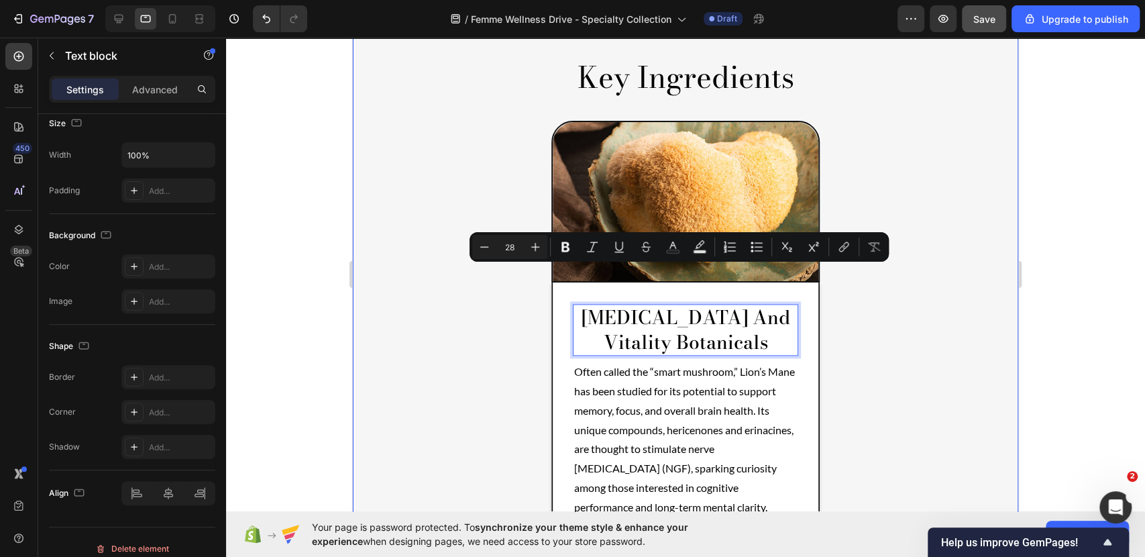
click at [875, 314] on div "Product Images No discount Not be displayed when published (P) Tag Row [MEDICAL…" at bounding box center [686, 463] width 666 height 2913
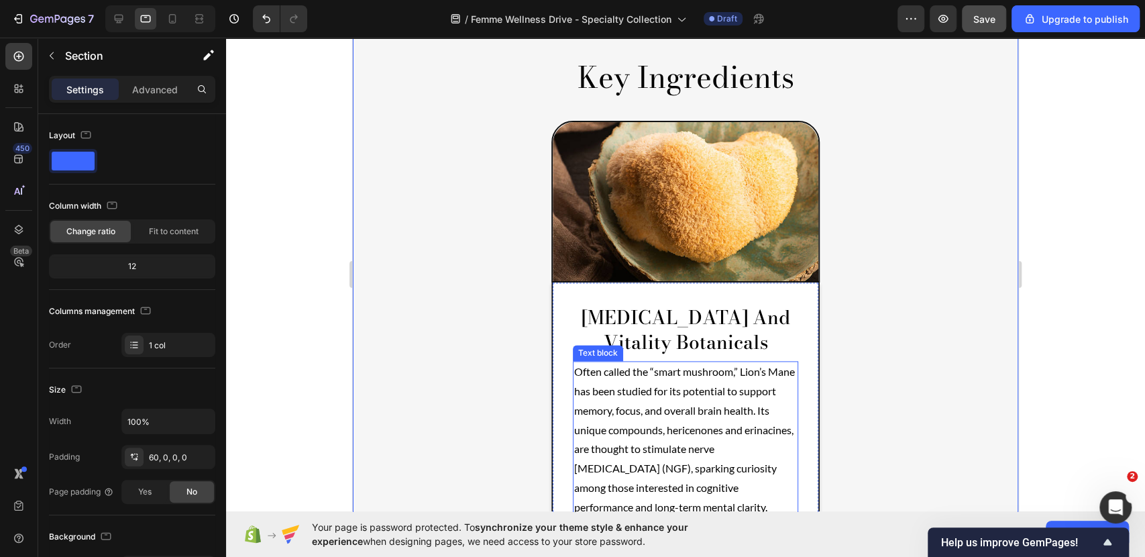
click at [741, 443] on p "Often called the “smart mushroom,” Lion’s Mane has been studied for its potenti…" at bounding box center [685, 439] width 223 height 154
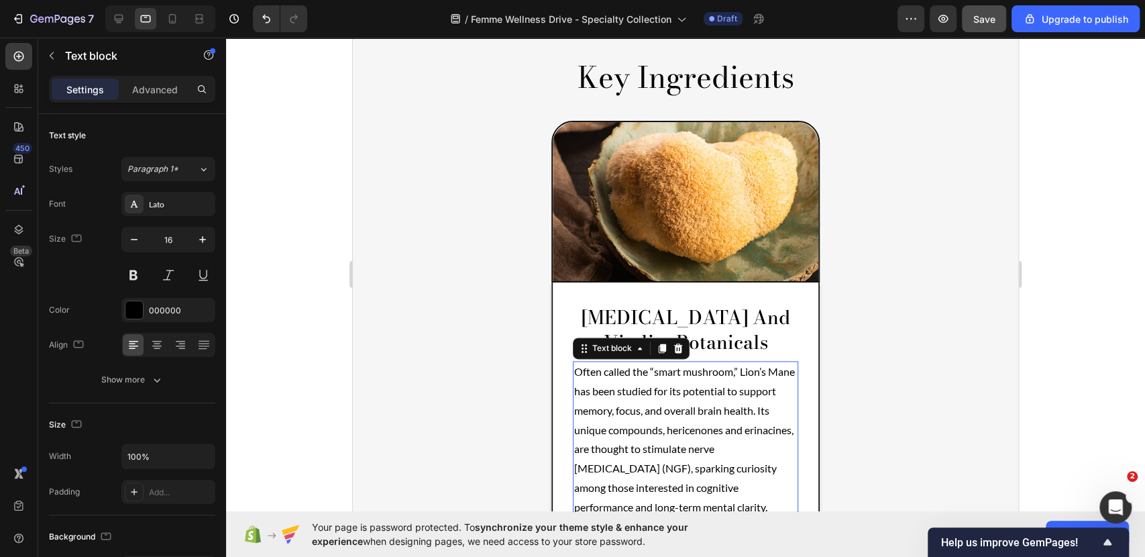
drag, startPoint x: 710, startPoint y: 466, endPoint x: 704, endPoint y: 470, distance: 7.3
click at [709, 466] on p "Often called the “smart mushroom,” Lion’s Mane has been studied for its potenti…" at bounding box center [685, 439] width 223 height 154
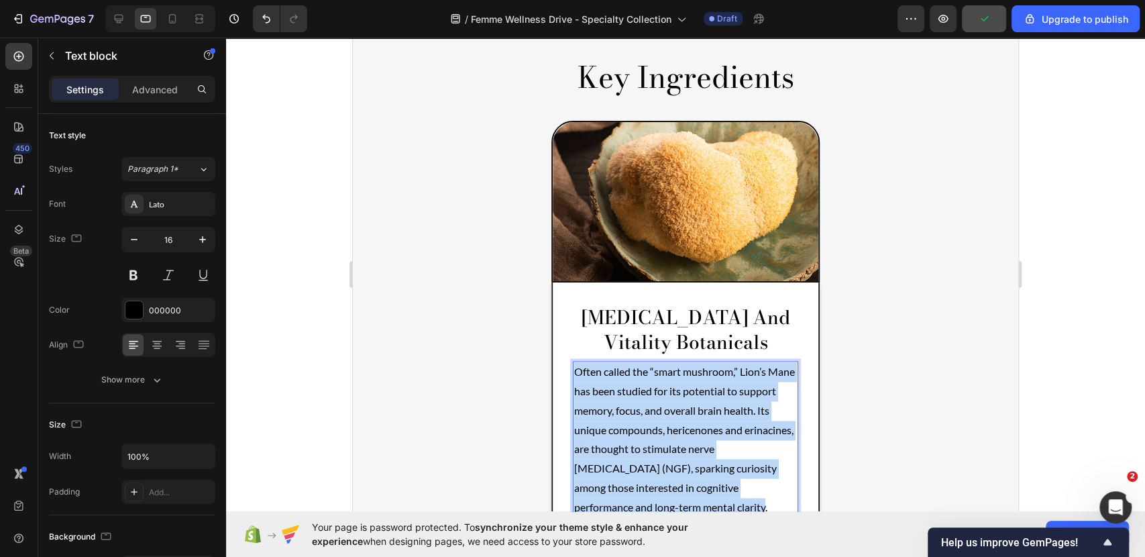
drag, startPoint x: 696, startPoint y: 469, endPoint x: 567, endPoint y: 336, distance: 185.0
click at [573, 361] on div "Often called the “smart mushroom,” Lion’s Mane has been studied for its potenti…" at bounding box center [685, 439] width 225 height 157
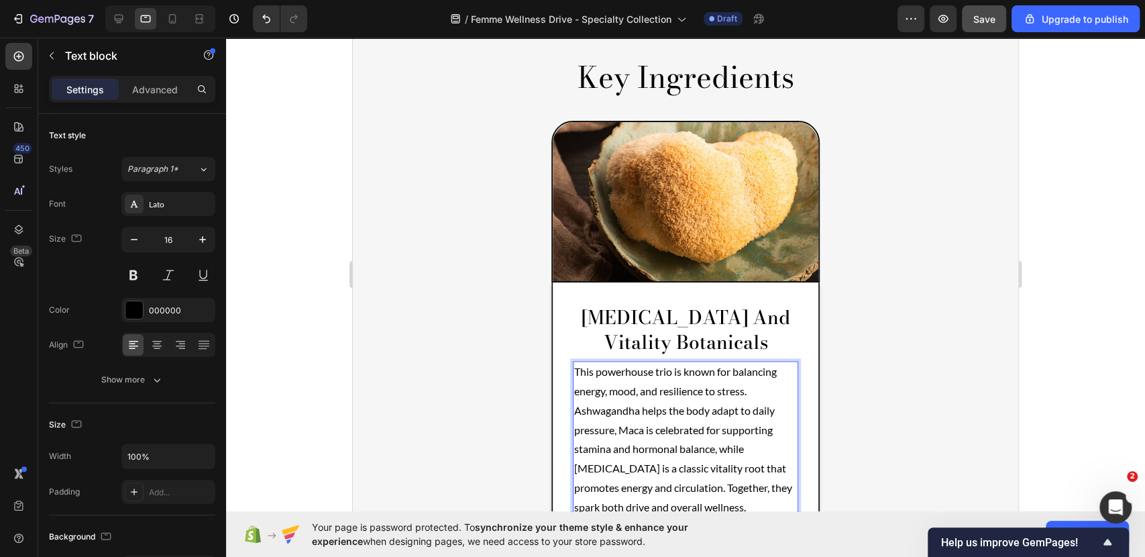
click at [655, 474] on p "This powerhouse trio is known for balancing energy, mood, and resilience to str…" at bounding box center [685, 439] width 223 height 154
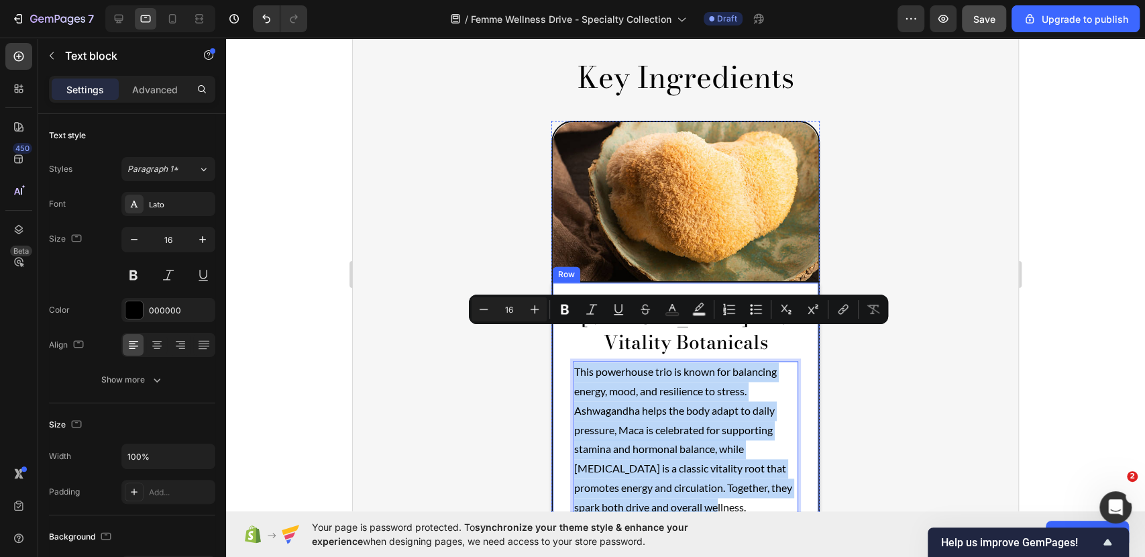
drag, startPoint x: 659, startPoint y: 472, endPoint x: 562, endPoint y: 340, distance: 163.7
click at [562, 340] on div "[MEDICAL_DATA] and Vitality Botanicals Text block This powerhouse trio is known…" at bounding box center [685, 413] width 268 height 263
click at [939, 412] on div "Product Images No discount Not be displayed when published (P) Tag Row [MEDICAL…" at bounding box center [686, 463] width 666 height 2913
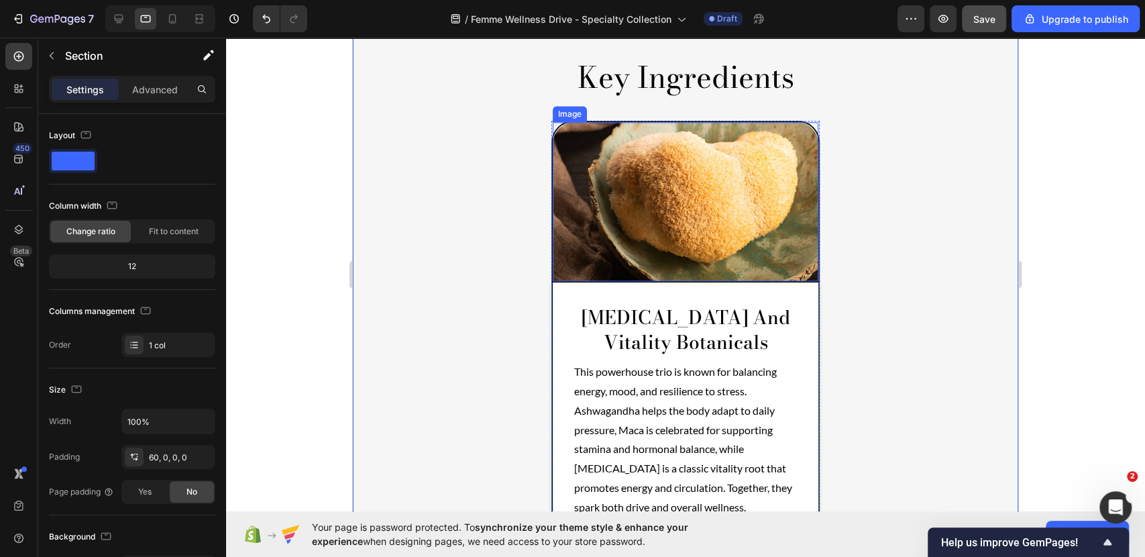
click at [746, 210] on img at bounding box center [686, 202] width 266 height 160
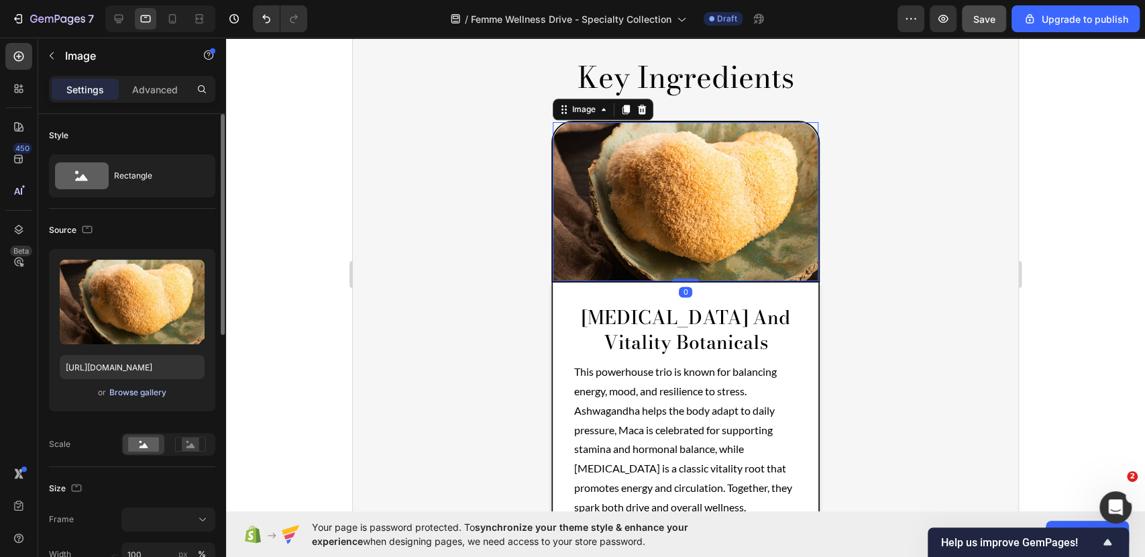
click at [111, 388] on div "Browse gallery" at bounding box center [137, 392] width 57 height 12
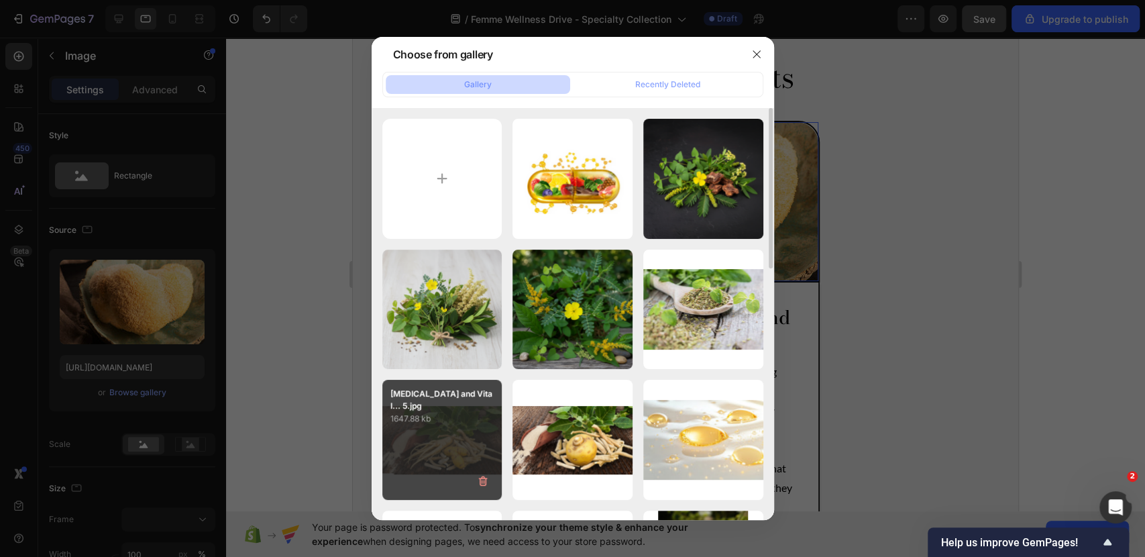
click at [425, 441] on div "[MEDICAL_DATA] and Vital... 5.jpg 1647.88 kb" at bounding box center [442, 440] width 120 height 120
type input "[URL][DOMAIN_NAME]"
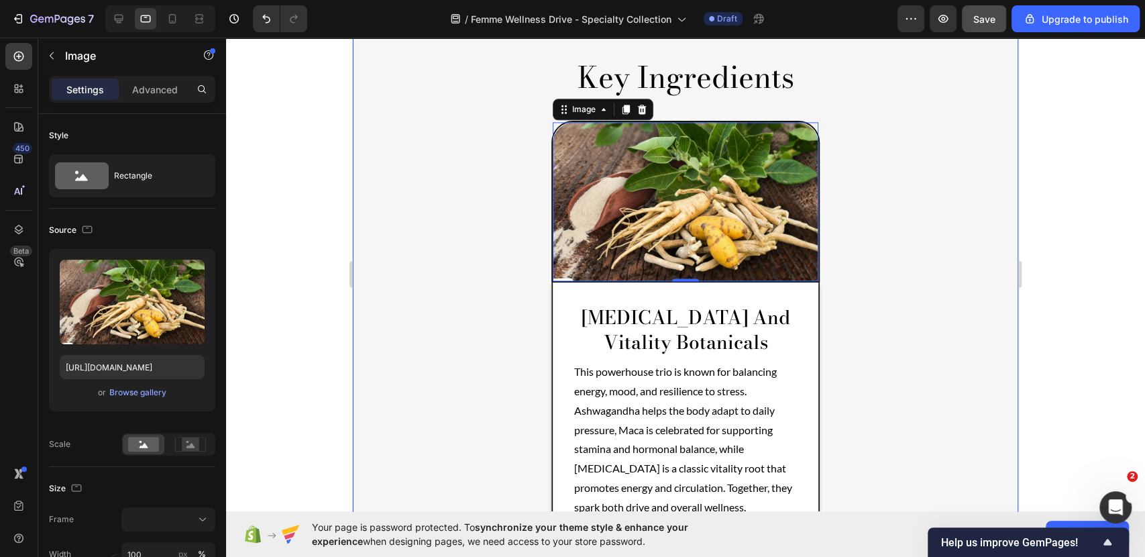
click at [926, 347] on div "Product Images No discount Not be displayed when published (P) Tag Row [MEDICAL…" at bounding box center [686, 463] width 666 height 2913
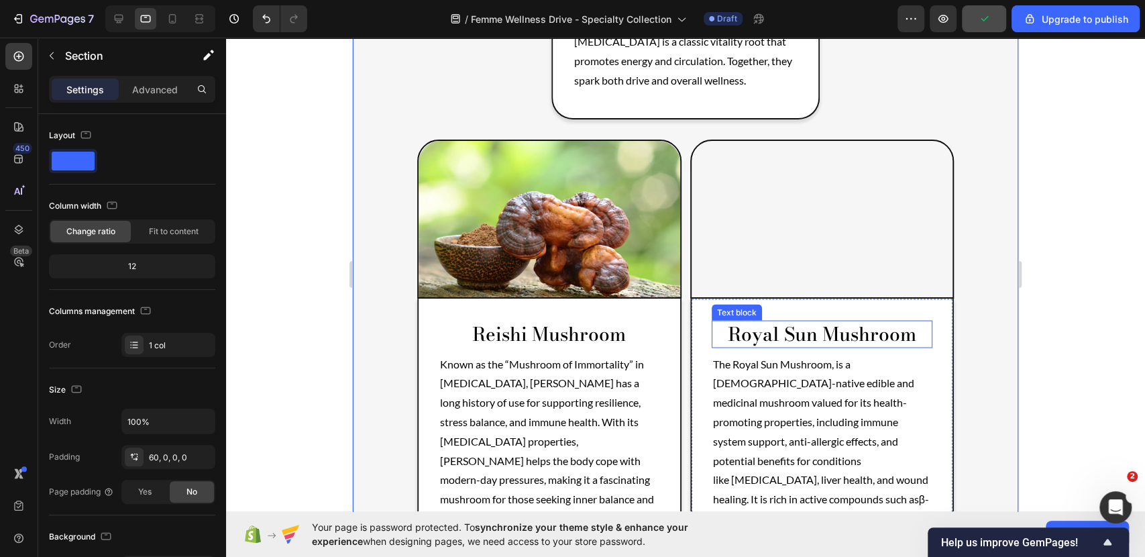
scroll to position [1569, 0]
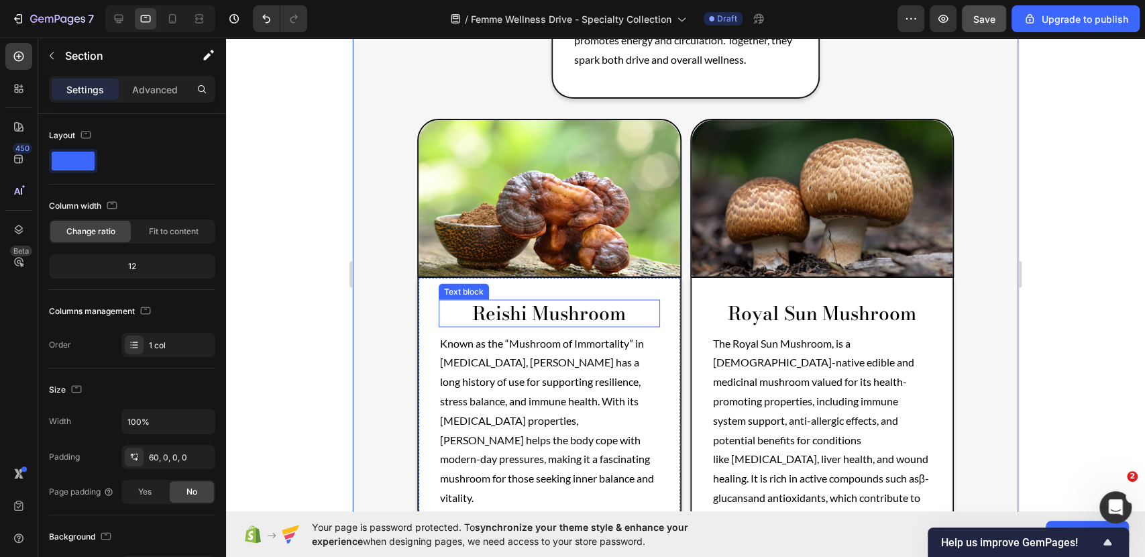
click at [625, 301] on p "reishi mushroom" at bounding box center [549, 313] width 219 height 24
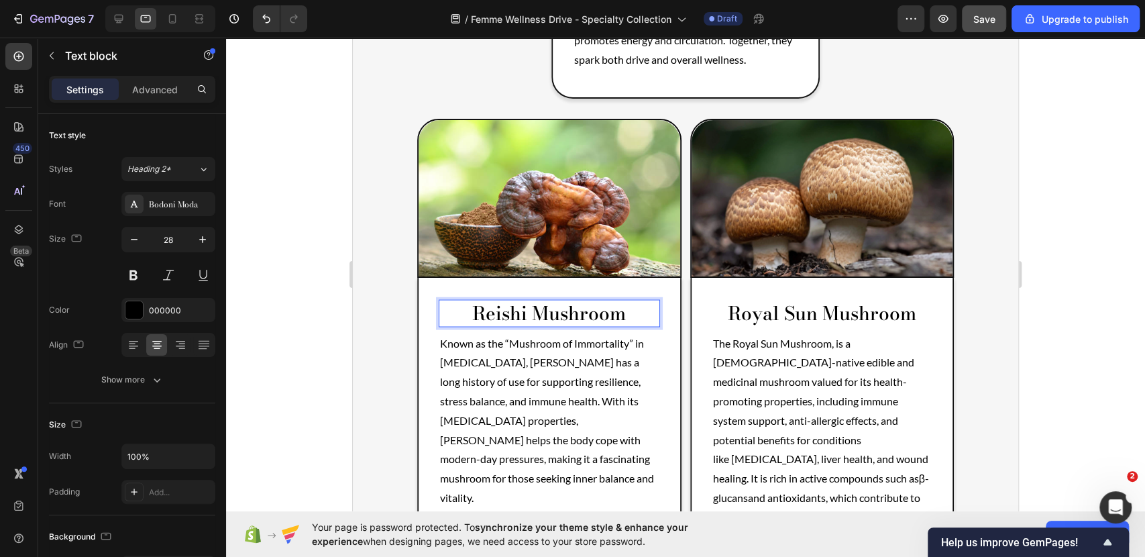
click at [651, 301] on p "reishi mushroom" at bounding box center [549, 313] width 219 height 24
drag, startPoint x: 639, startPoint y: 273, endPoint x: 429, endPoint y: 272, distance: 210.7
click at [440, 301] on p "reishi mushroom" at bounding box center [549, 313] width 219 height 24
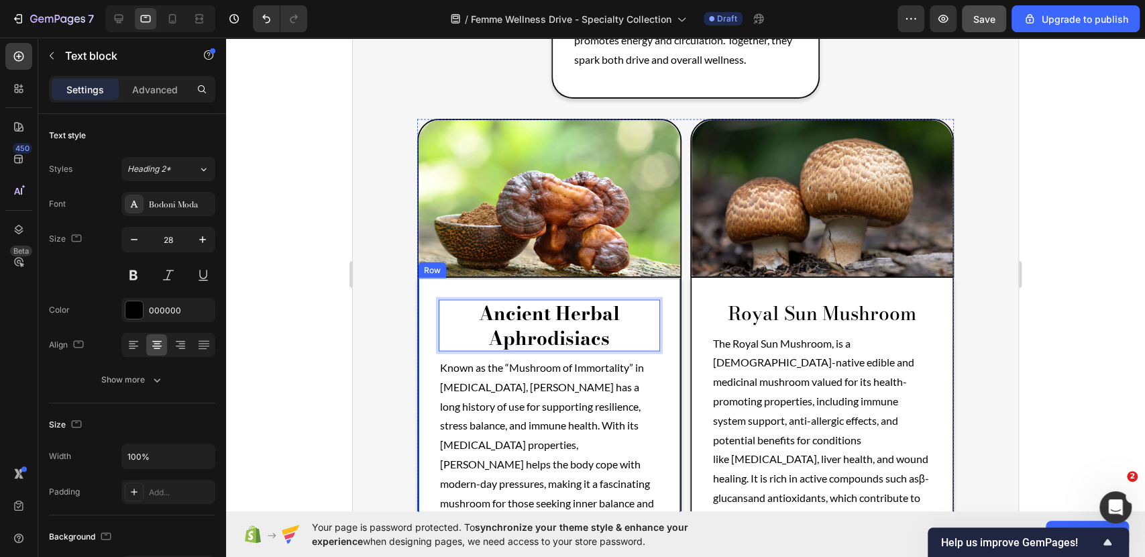
scroll to position [0, 0]
drag, startPoint x: 623, startPoint y: 303, endPoint x: 427, endPoint y: 273, distance: 198.2
click at [427, 278] on div "Ancient Herbal Aphrodisiacs Text block 8 Known as the “Mushroom of Immortality”…" at bounding box center [549, 419] width 264 height 282
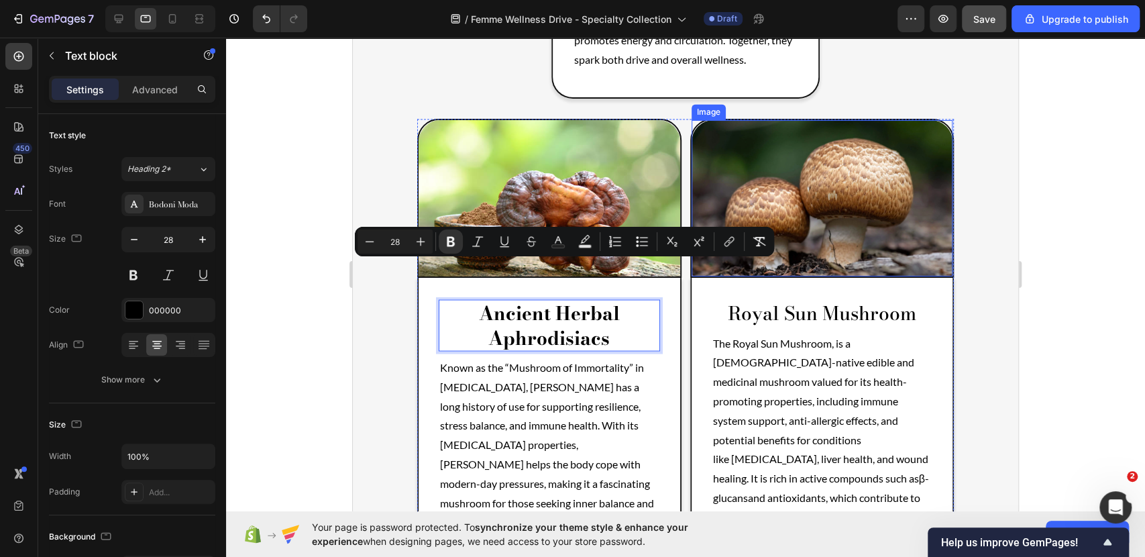
click at [774, 239] on img at bounding box center [823, 198] width 262 height 157
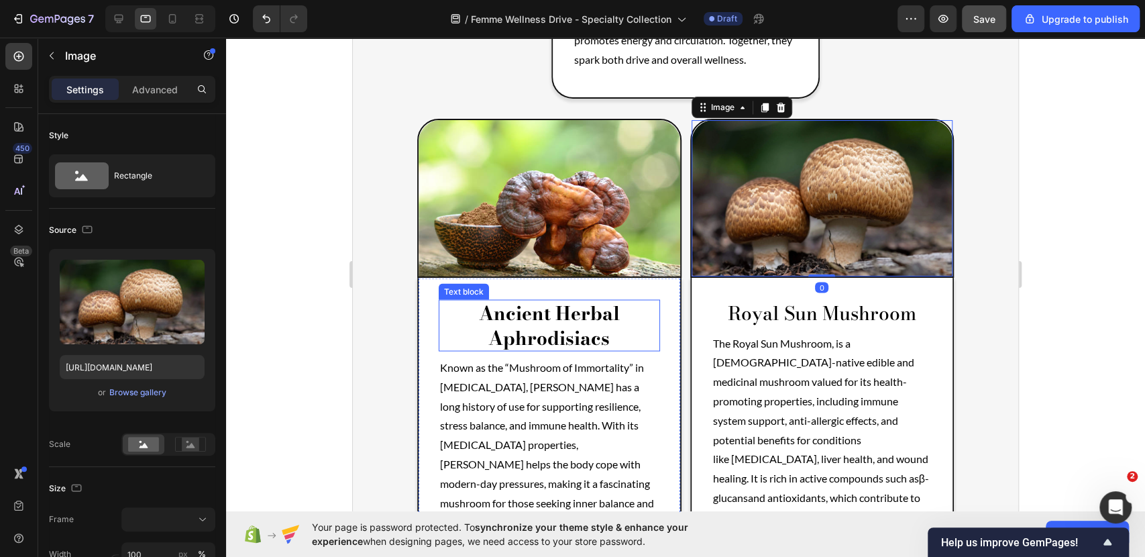
click at [609, 298] on strong "Ancient Herbal Aphrodisiacs" at bounding box center [549, 324] width 141 height 53
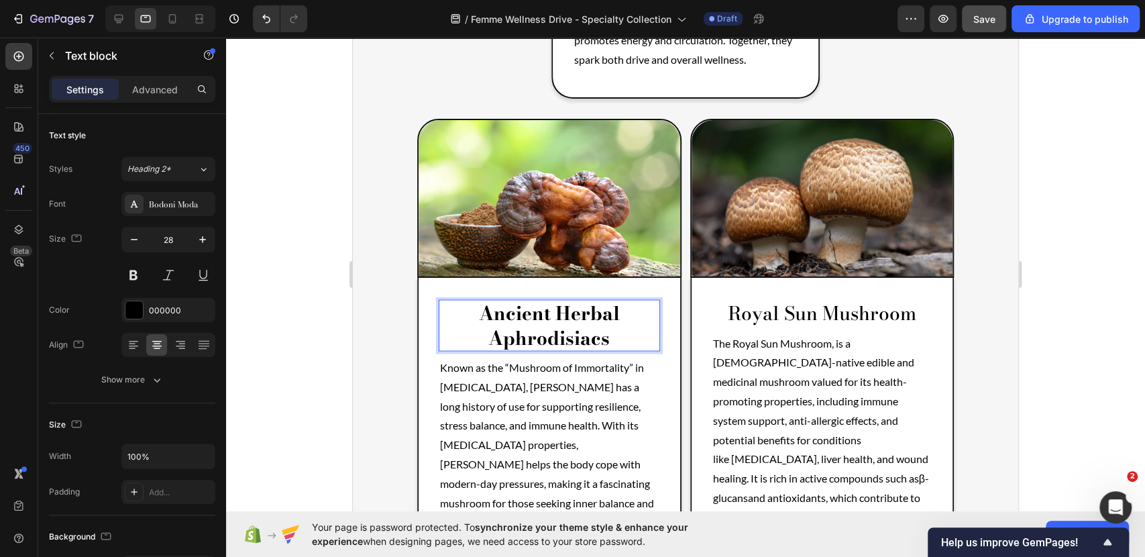
drag, startPoint x: 608, startPoint y: 302, endPoint x: 460, endPoint y: 278, distance: 150.9
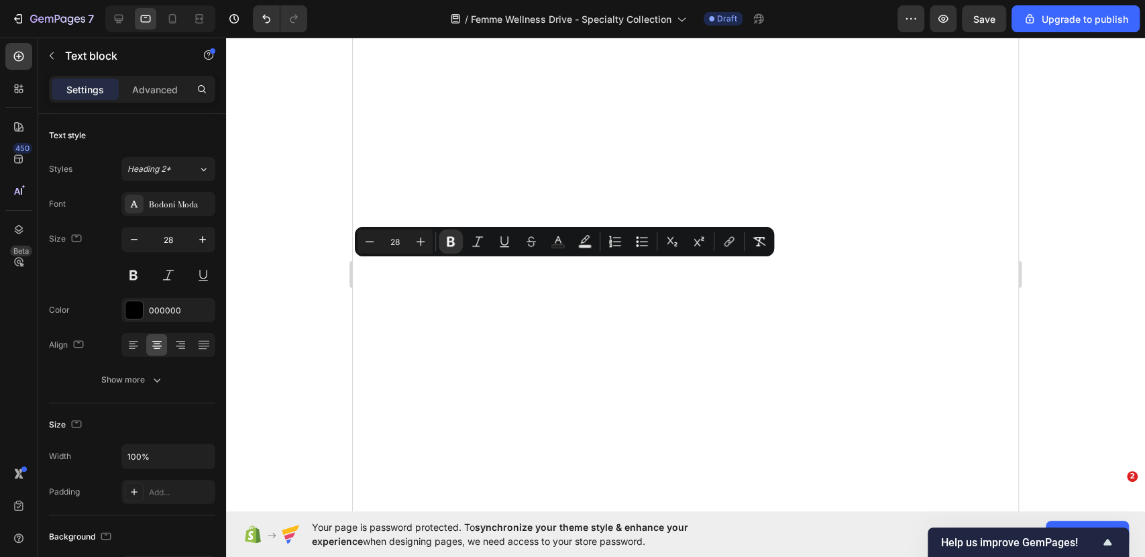
click at [751, 246] on button "Remove Format" at bounding box center [759, 241] width 24 height 24
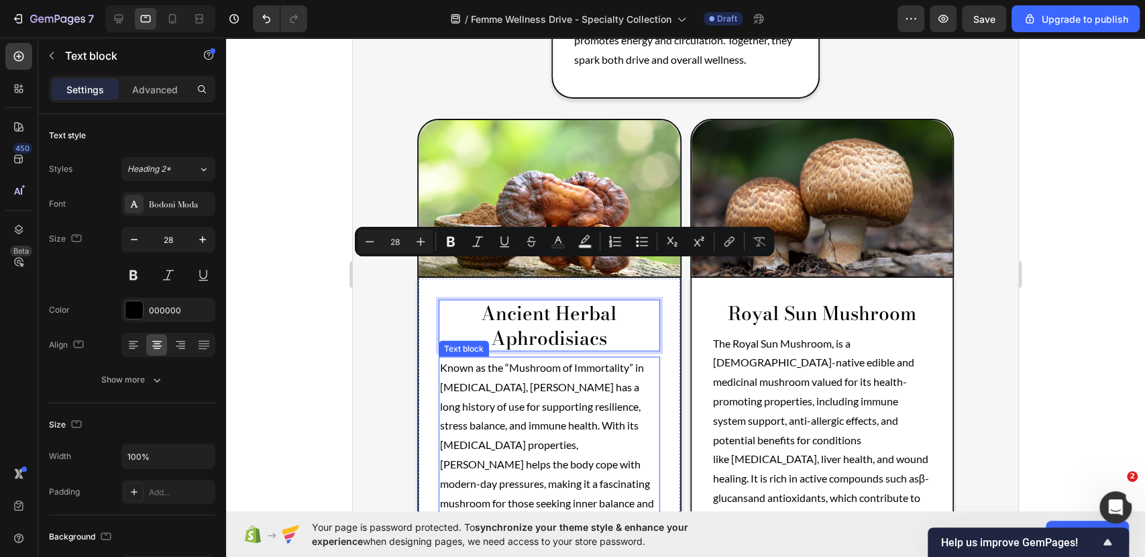
click at [568, 358] on p "Known as the “Mushroom of Immortality” in [MEDICAL_DATA], [PERSON_NAME] has a l…" at bounding box center [549, 445] width 219 height 174
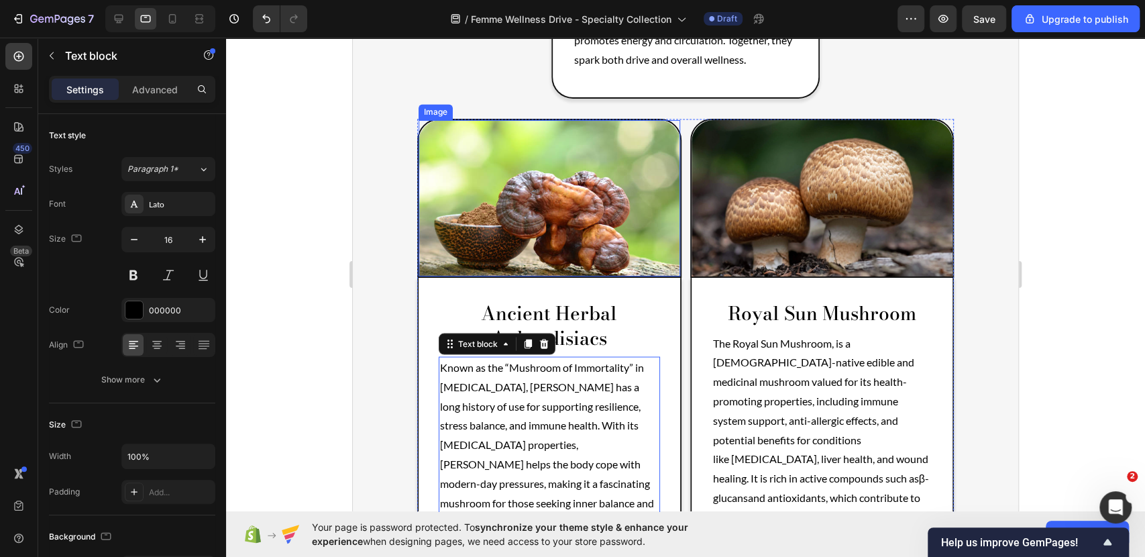
click at [591, 200] on img at bounding box center [550, 198] width 262 height 157
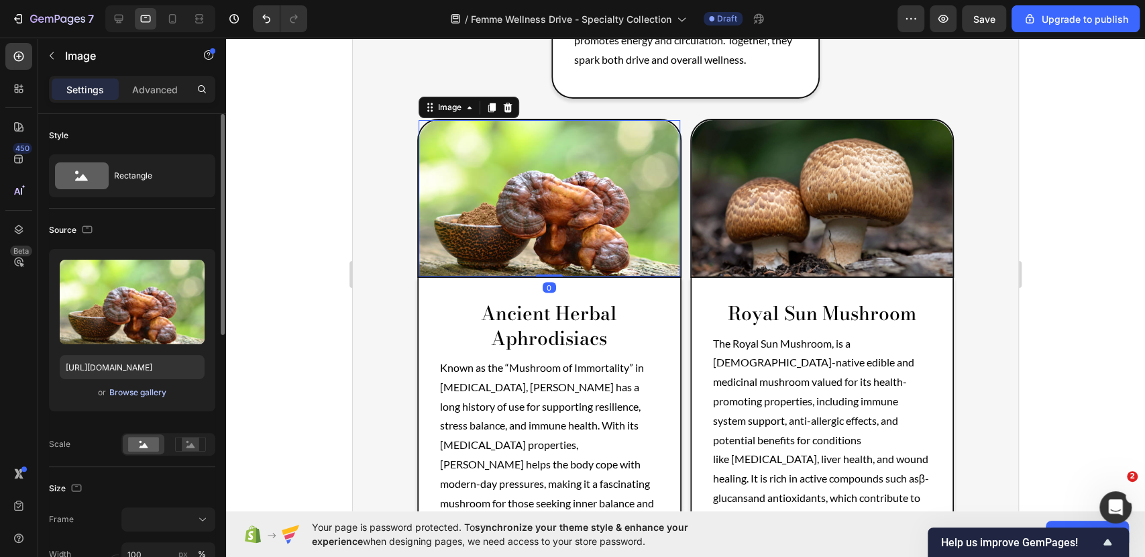
click at [115, 394] on div "Browse gallery" at bounding box center [137, 392] width 57 height 12
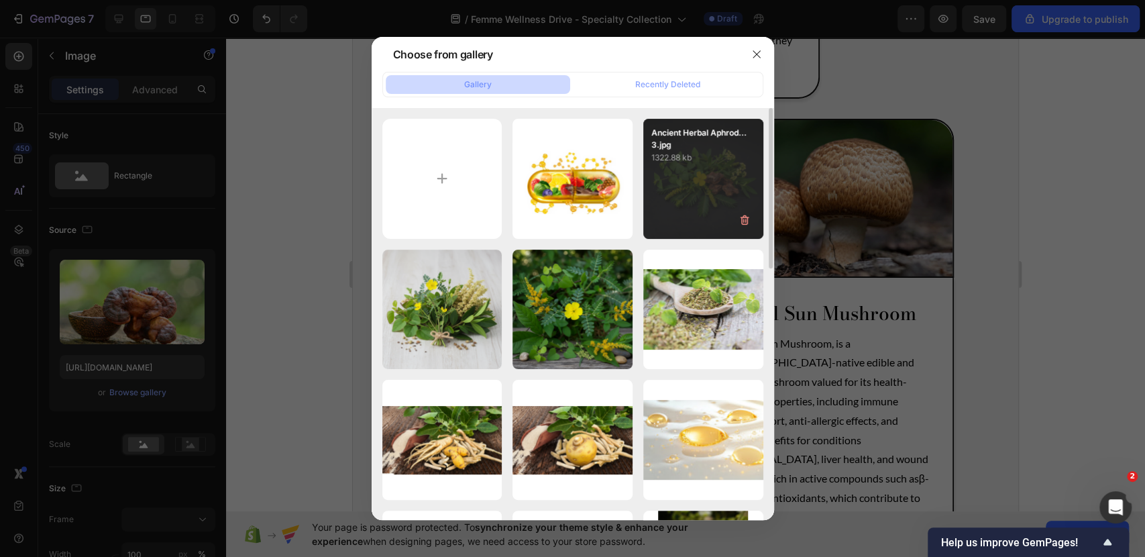
click at [714, 188] on div "Ancient Herbal Aphrod... 3.jpg 1322.88 kb" at bounding box center [703, 179] width 120 height 120
type input "[URL][DOMAIN_NAME]"
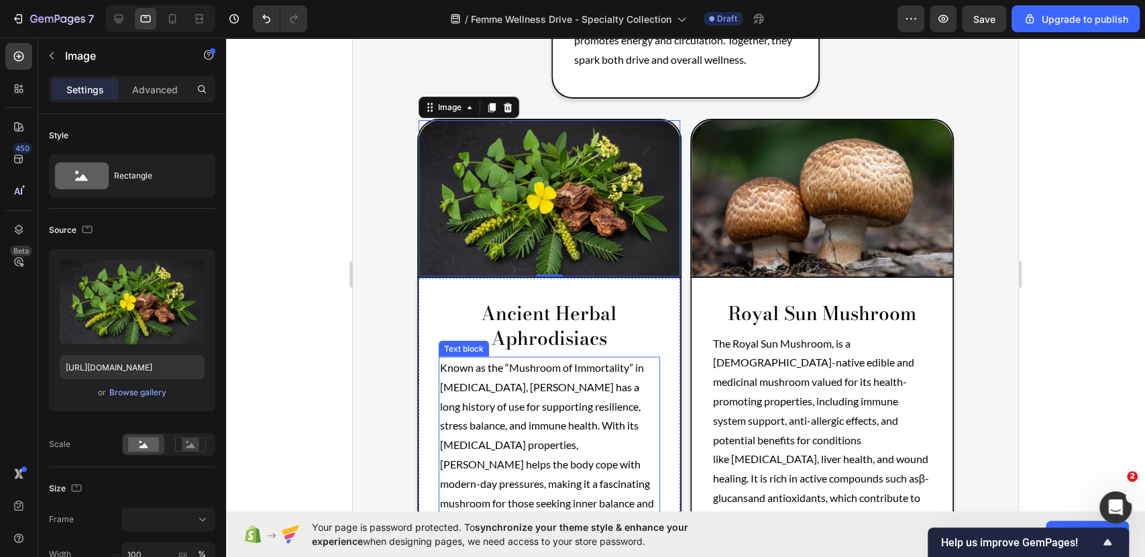
click at [594, 429] on p "Known as the “Mushroom of Immortality” in [MEDICAL_DATA], [PERSON_NAME] has a l…" at bounding box center [549, 445] width 219 height 174
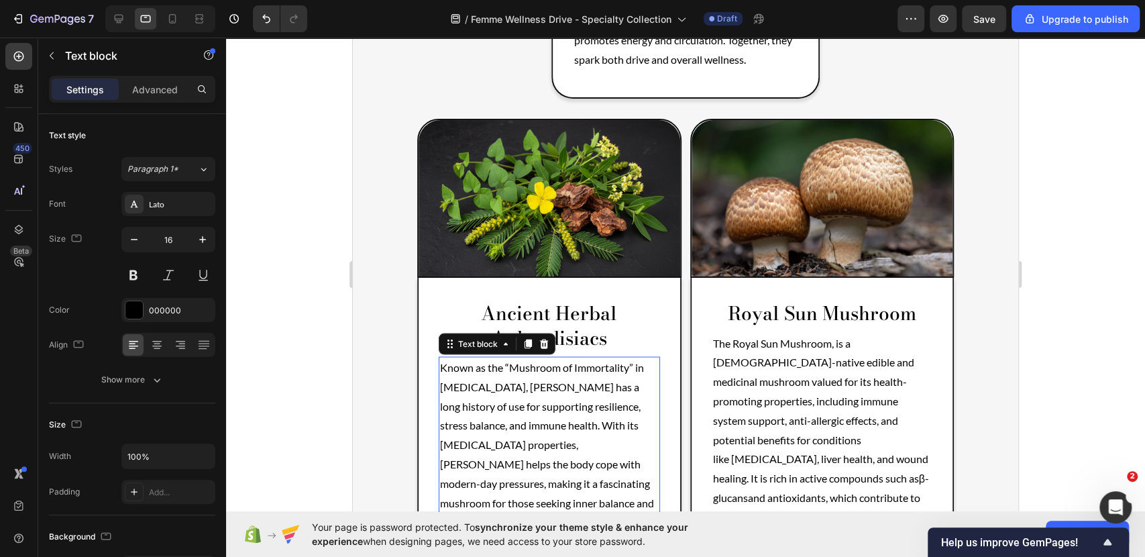
click at [535, 462] on p "Known as the “Mushroom of Immortality” in [MEDICAL_DATA], [PERSON_NAME] has a l…" at bounding box center [549, 445] width 219 height 174
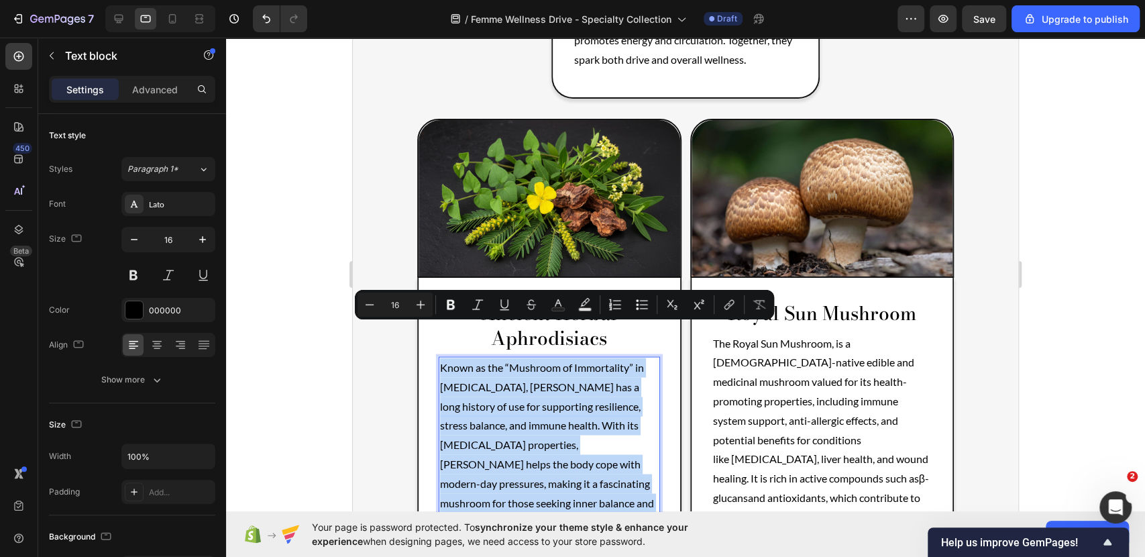
drag, startPoint x: 537, startPoint y: 467, endPoint x: 437, endPoint y: 335, distance: 165.7
click at [440, 358] on p "Known as the “Mushroom of Immortality” in [MEDICAL_DATA], [PERSON_NAME] has a l…" at bounding box center [549, 445] width 219 height 174
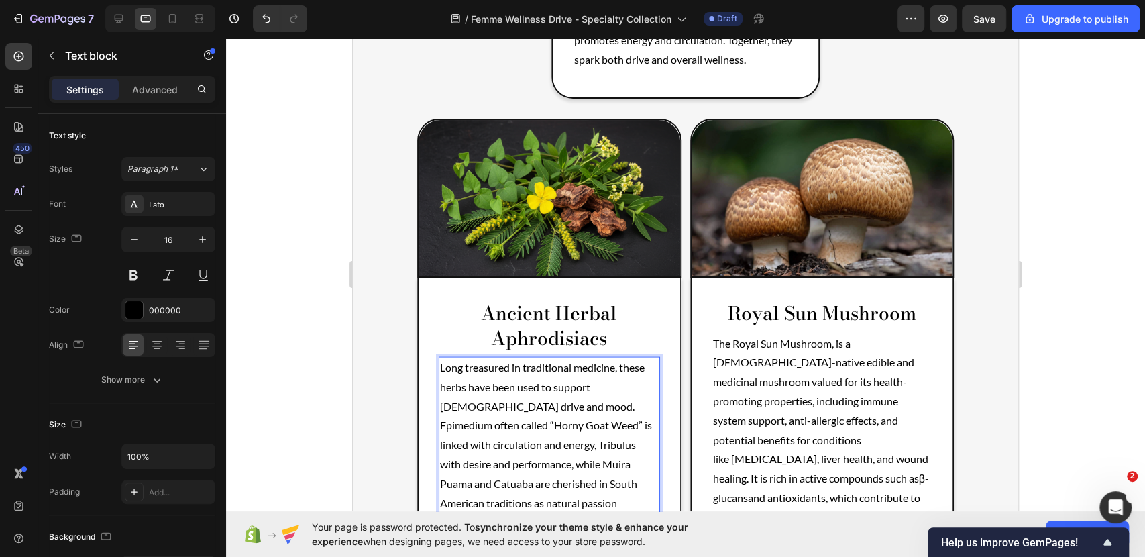
click at [518, 467] on p "Long treasured in traditional medicine, these herbs have been used to support […" at bounding box center [549, 445] width 219 height 174
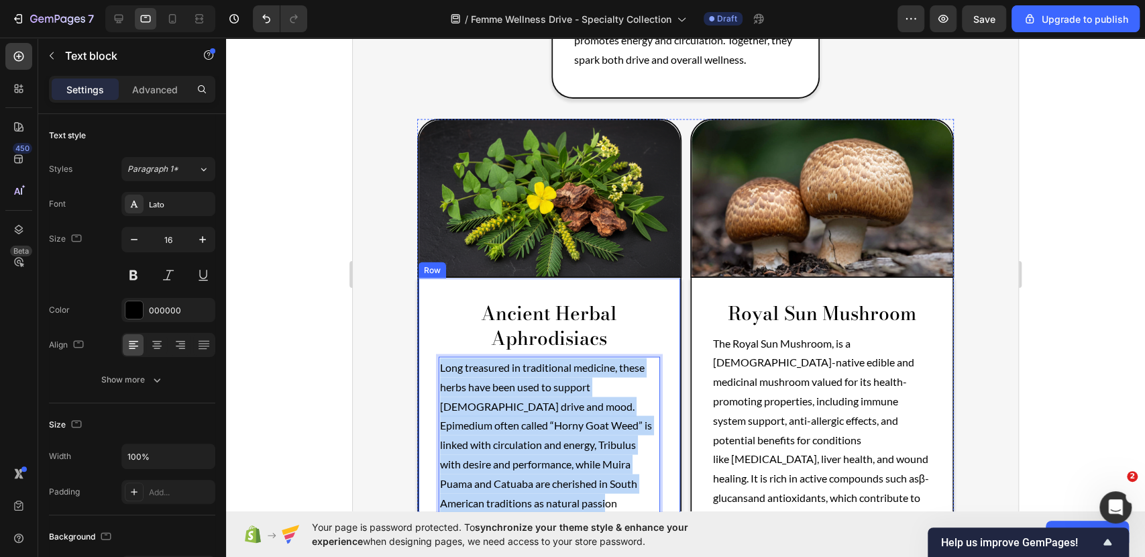
drag, startPoint x: 493, startPoint y: 445, endPoint x: 426, endPoint y: 331, distance: 132.9
click at [426, 331] on div "Ancient Herbal Aphrodisiacs Text block Long treasured in traditional medicine, …" at bounding box center [549, 419] width 264 height 282
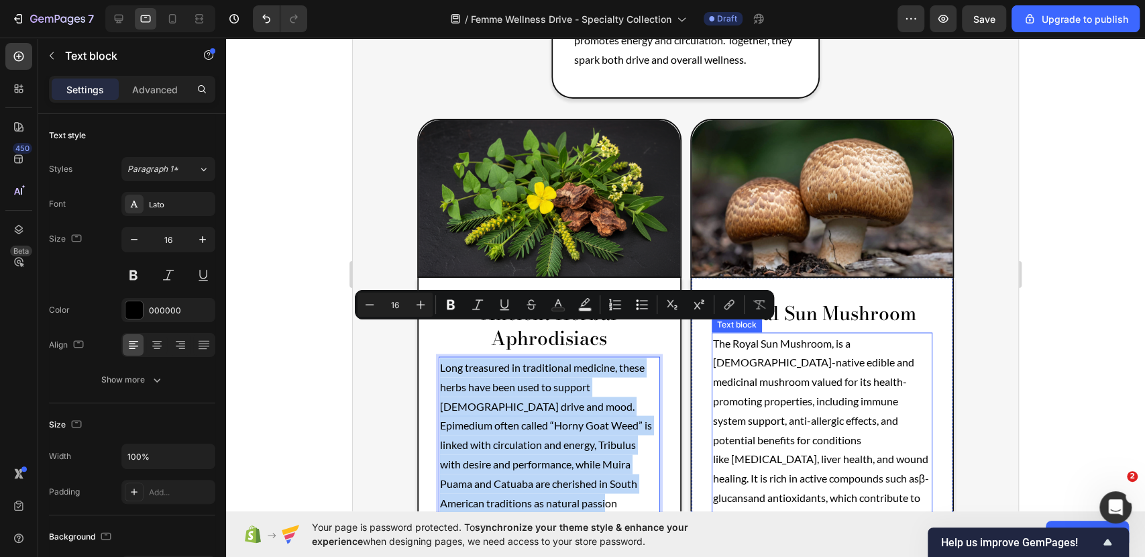
click at [871, 379] on p "The Royal Sun Mushroom, is a Brazilian-native edible and medicinal mushroom val…" at bounding box center [822, 429] width 219 height 193
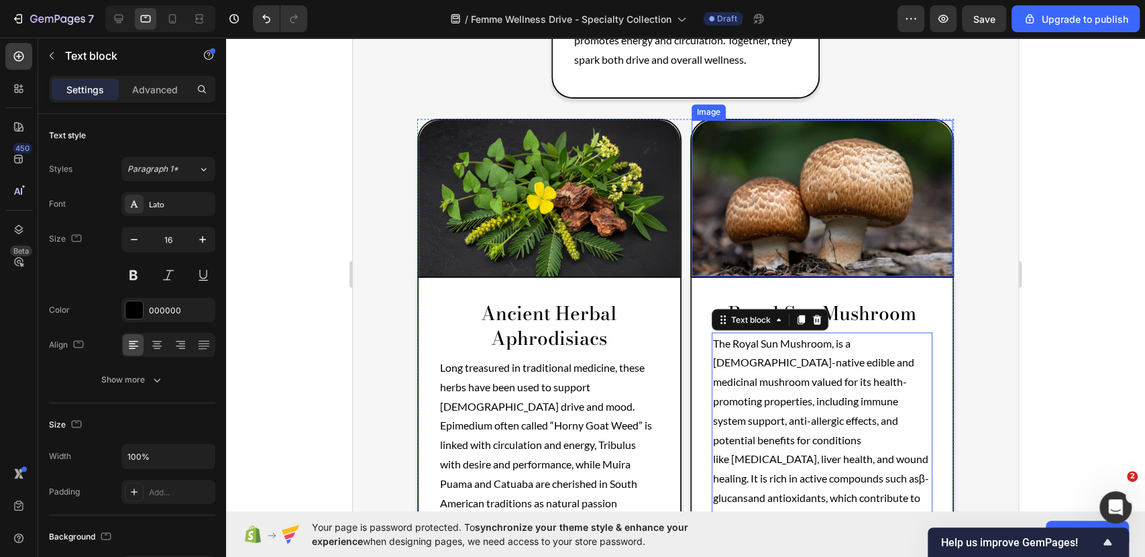
click at [882, 217] on img at bounding box center [823, 198] width 262 height 157
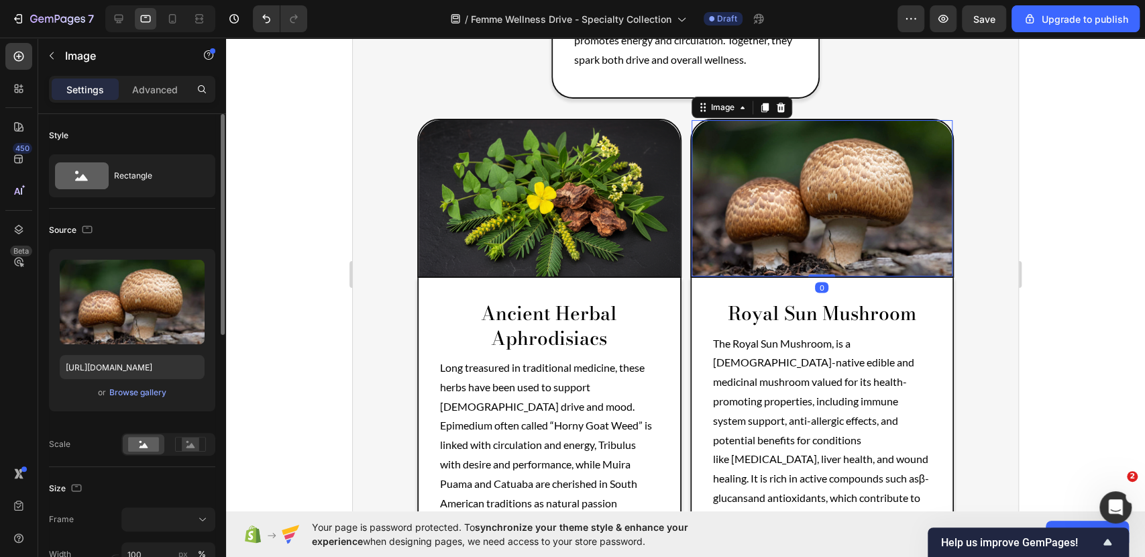
click at [139, 384] on div "or Browse gallery" at bounding box center [132, 392] width 145 height 16
click at [139, 394] on div "Browse gallery" at bounding box center [137, 392] width 57 height 12
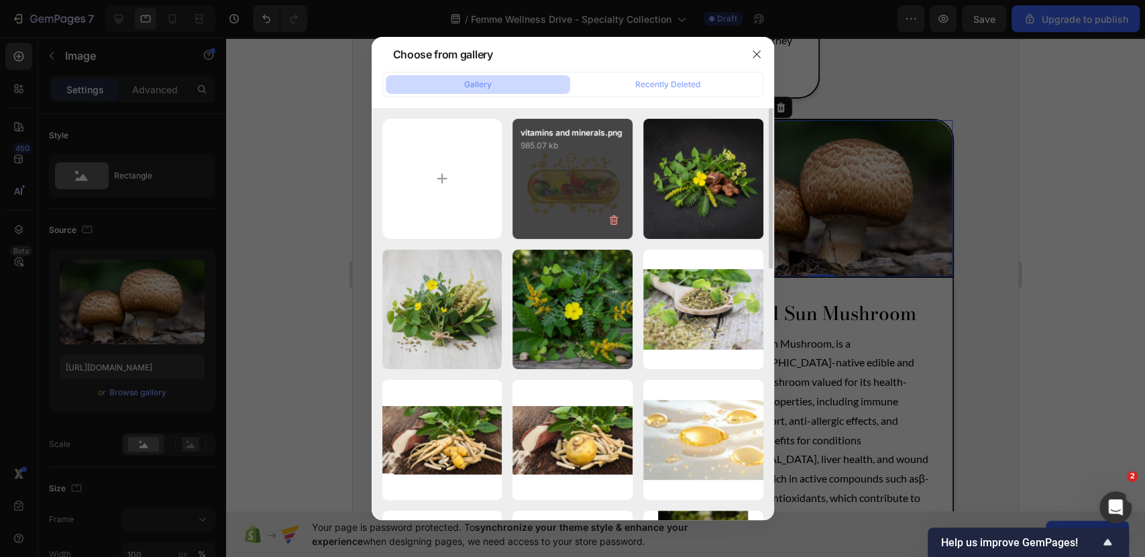
click at [574, 195] on div "vitamins and minerals.png 985.07 kb" at bounding box center [573, 179] width 120 height 120
type input "[URL][DOMAIN_NAME]"
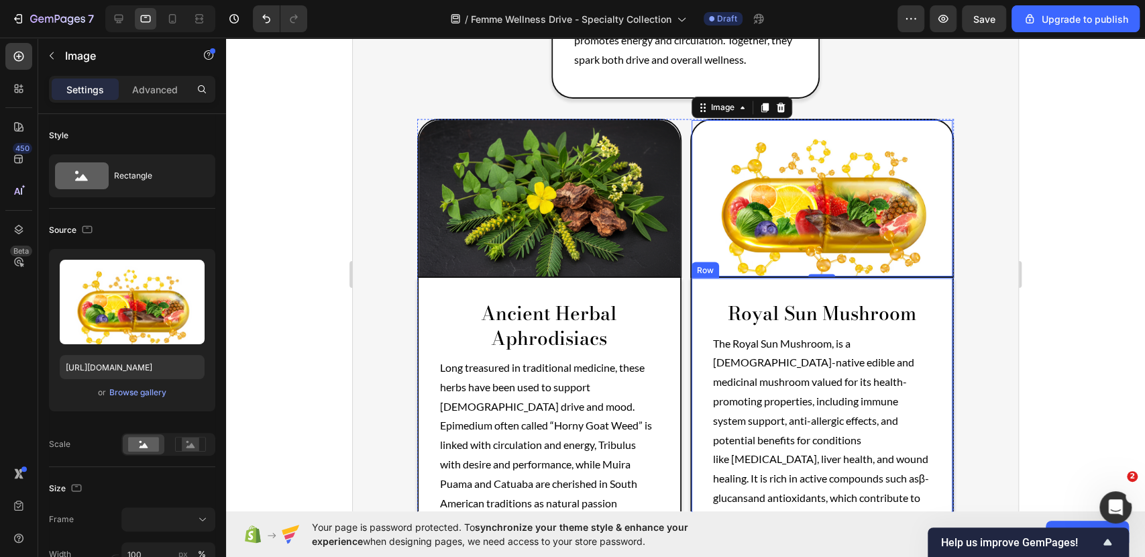
click at [855, 301] on p "Royal Sun Mushroom" at bounding box center [822, 313] width 219 height 24
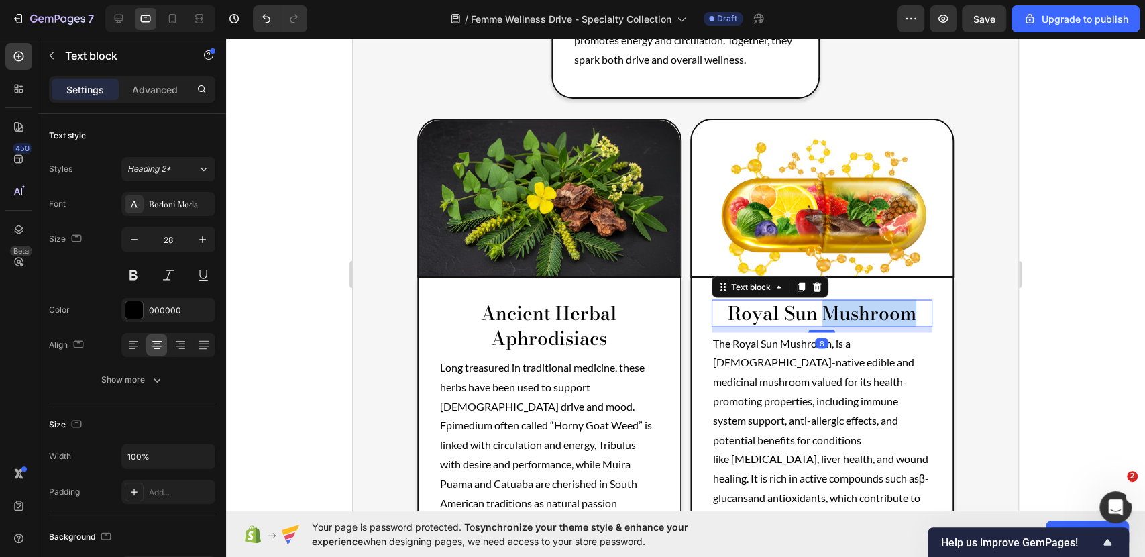
click at [855, 301] on p "Royal Sun Mushroom" at bounding box center [822, 313] width 219 height 24
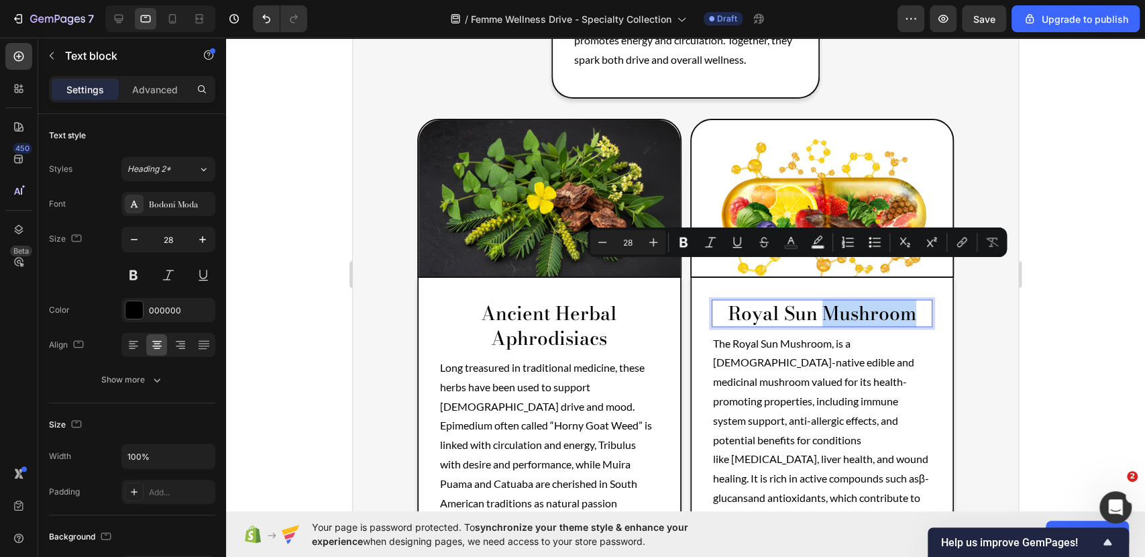
click at [897, 301] on p "Royal Sun Mushroom" at bounding box center [822, 313] width 219 height 24
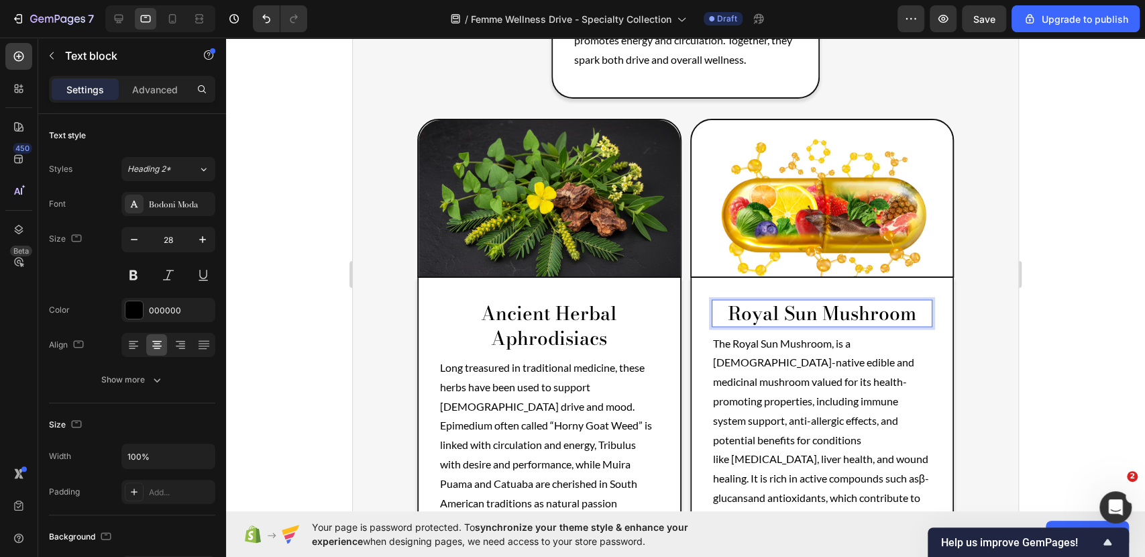
click at [912, 301] on p "Royal Sun Mushroom" at bounding box center [822, 313] width 219 height 24
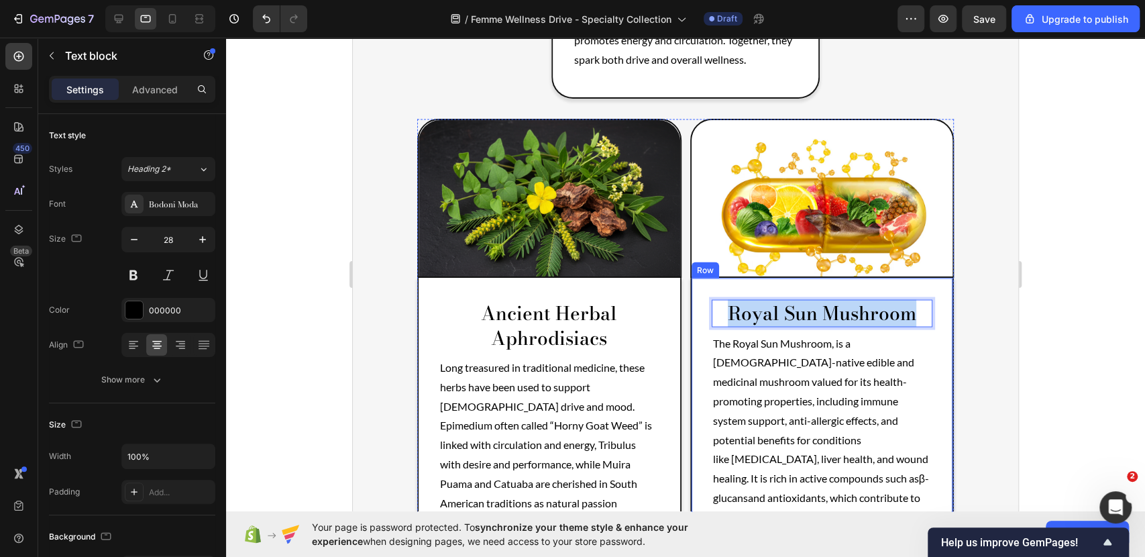
drag, startPoint x: 915, startPoint y: 278, endPoint x: 696, endPoint y: 280, distance: 219.4
click at [696, 280] on div "Royal Sun Mushroom Text block 8 The Royal Sun Mushroom, is a Brazilian-native e…" at bounding box center [822, 419] width 264 height 282
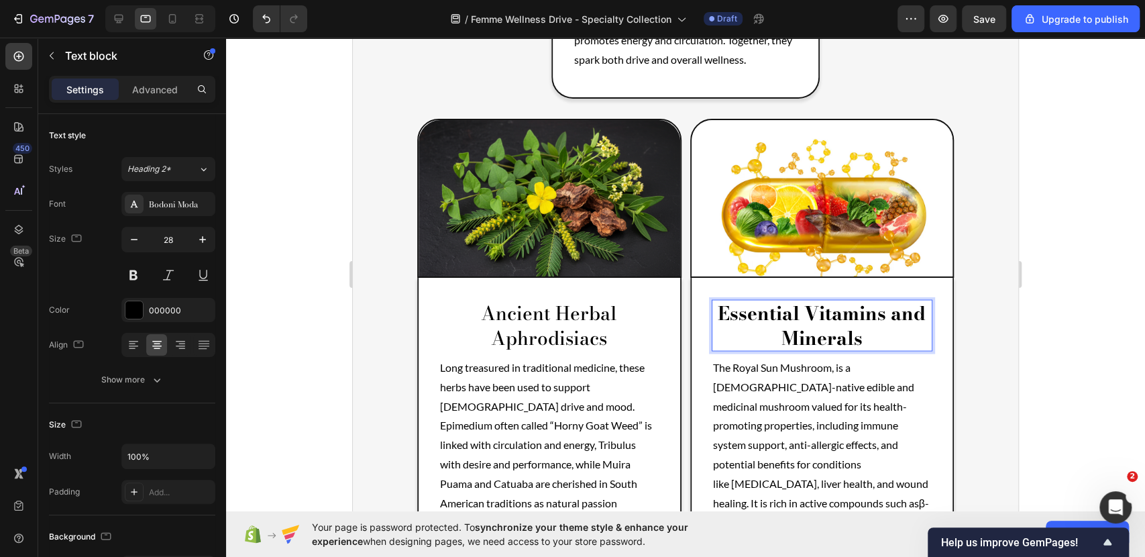
drag, startPoint x: 853, startPoint y: 303, endPoint x: 833, endPoint y: 258, distance: 49.2
click at [713, 301] on p "Essential Vitamins and Minerals" at bounding box center [822, 325] width 219 height 49
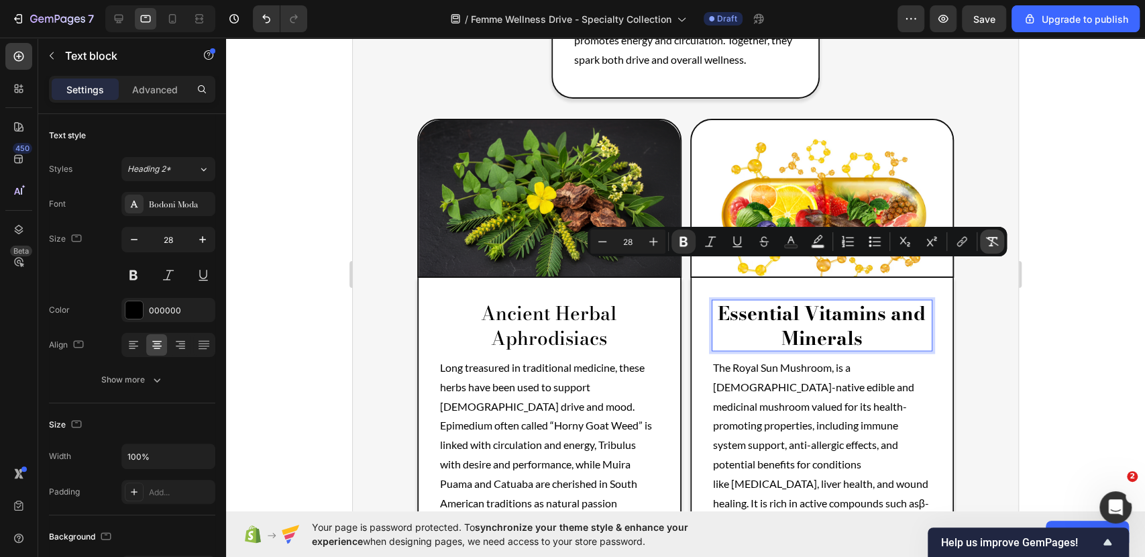
click at [988, 236] on icon "Editor contextual toolbar" at bounding box center [992, 241] width 13 height 13
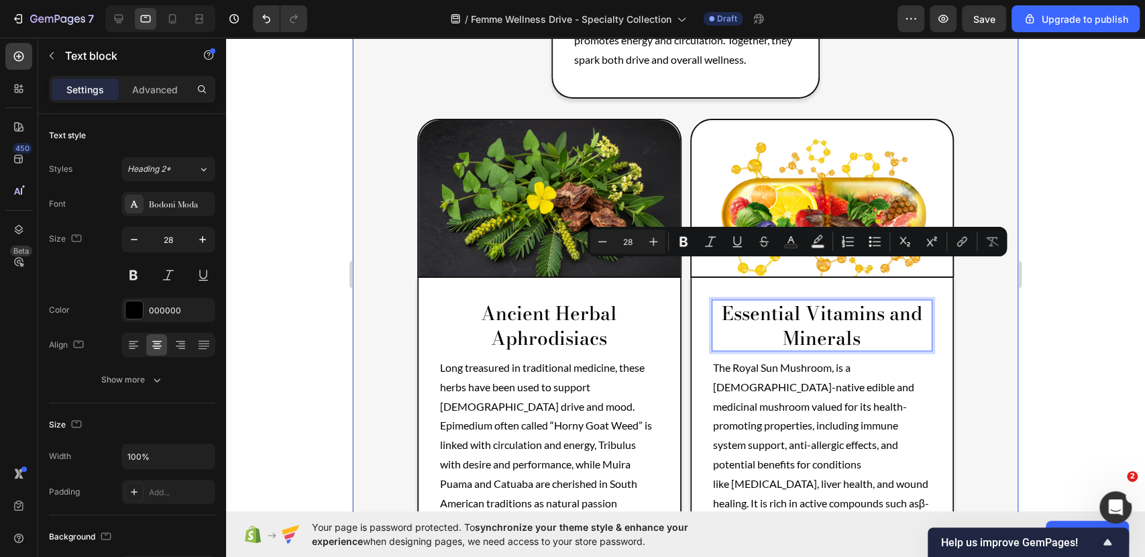
click at [964, 315] on div "Product Images No discount Not be displayed when published (P) Tag Row [MEDICAL…" at bounding box center [686, 29] width 666 height 2938
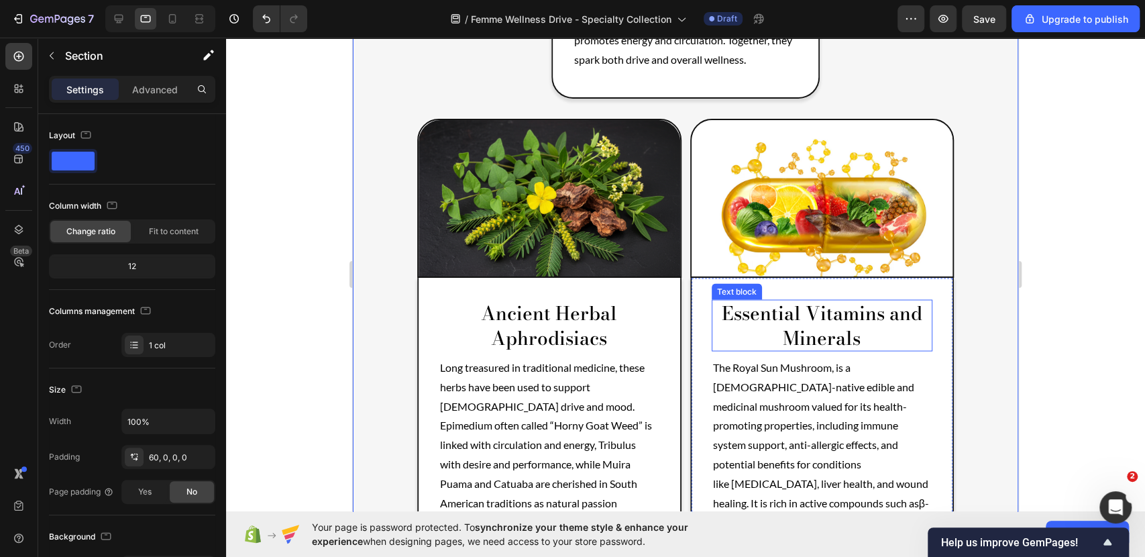
click at [884, 301] on p "Essential Vitamins and Minerals" at bounding box center [822, 325] width 219 height 49
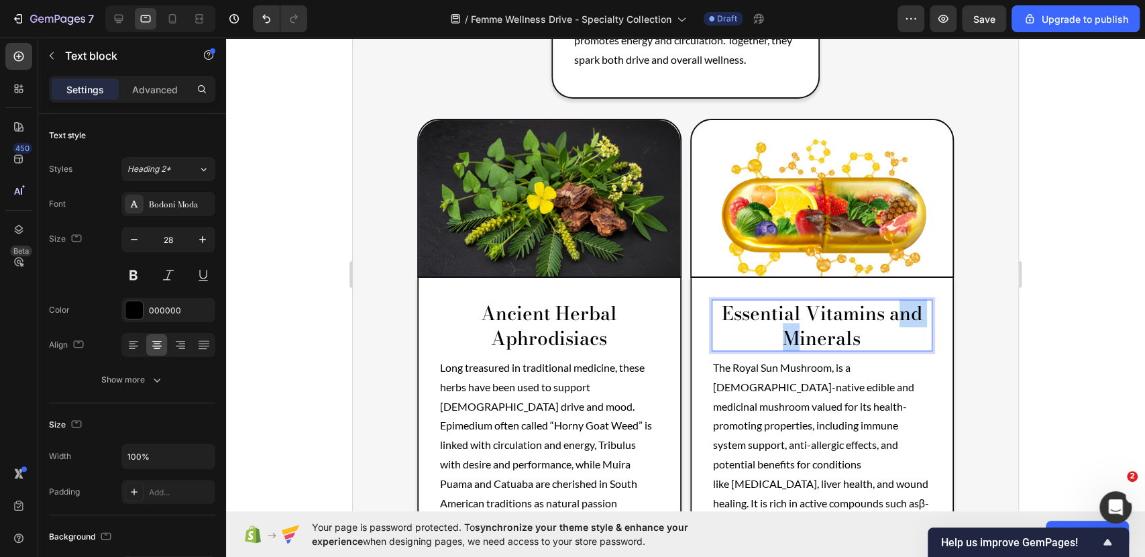
click at [886, 301] on p "Essential Vitamins and Minerals" at bounding box center [822, 325] width 219 height 49
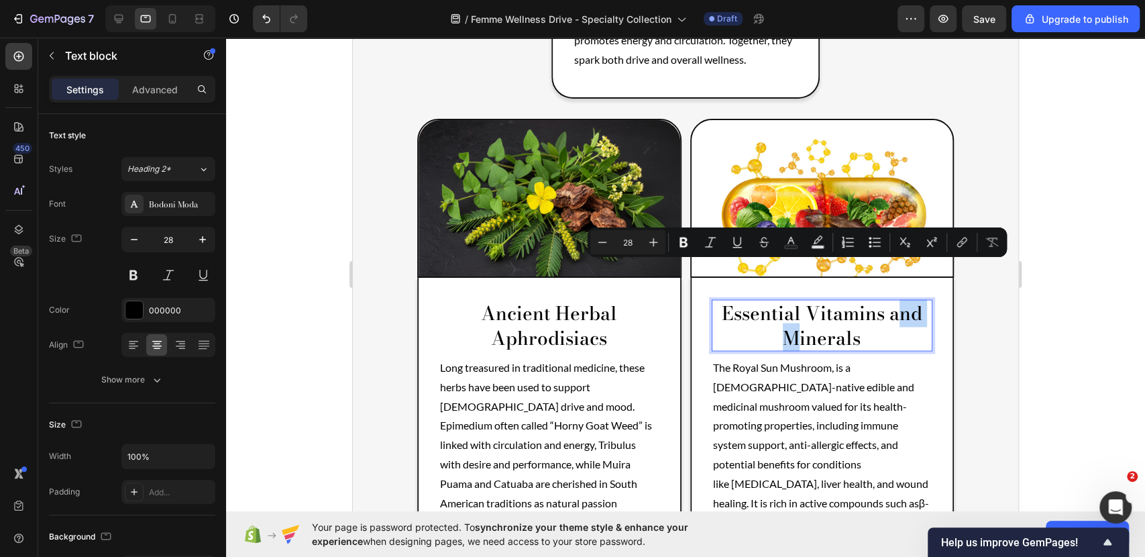
click at [886, 301] on p "Essential Vitamins and Minerals" at bounding box center [822, 325] width 219 height 49
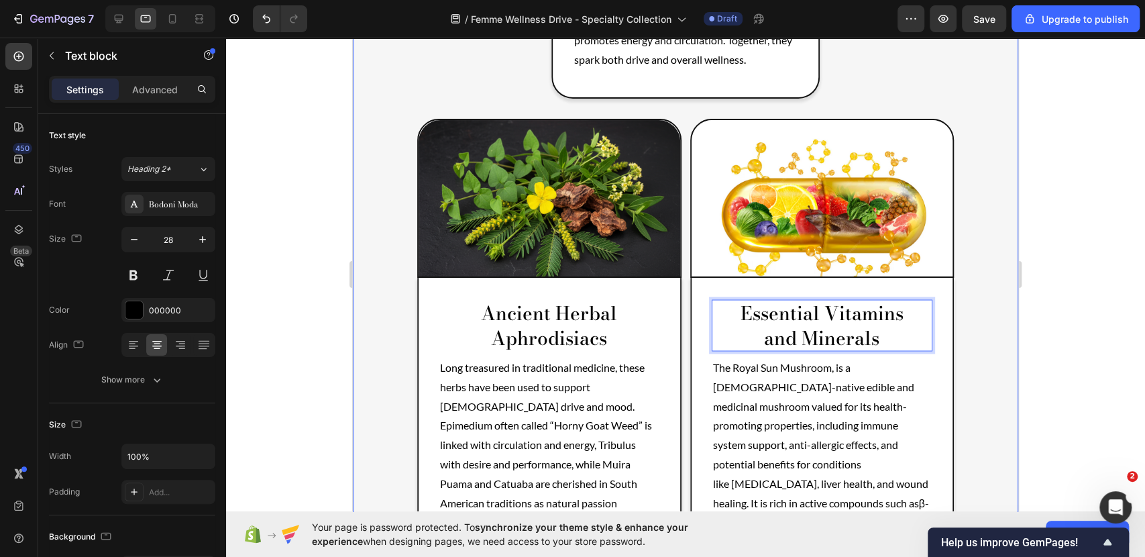
click at [1002, 352] on div "Product Images No discount Not be displayed when published (P) Tag Row [MEDICAL…" at bounding box center [686, 29] width 666 height 2938
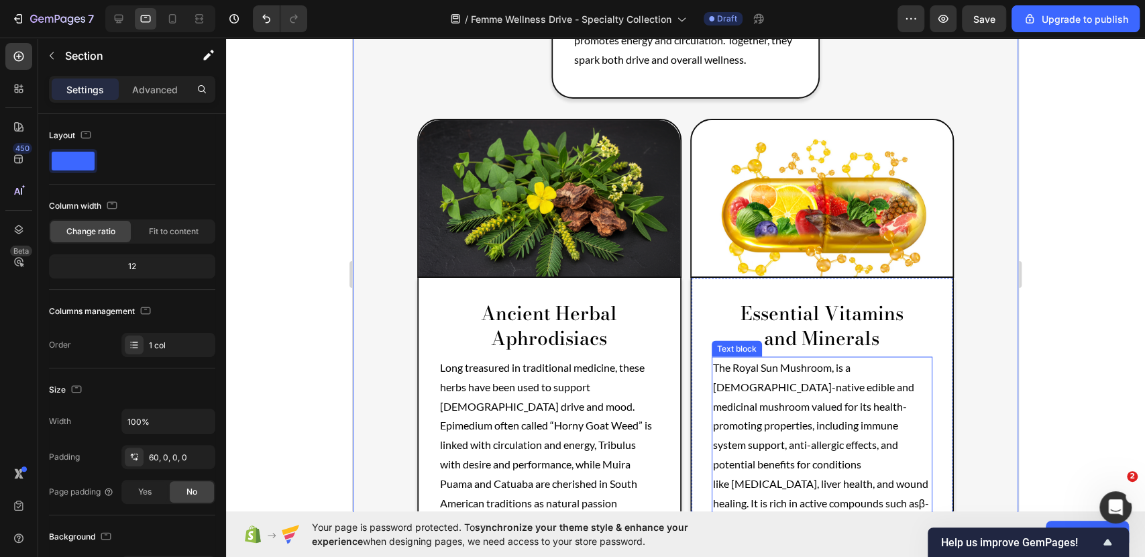
click at [800, 411] on p "The Royal Sun Mushroom, is a Brazilian-native edible and medicinal mushroom val…" at bounding box center [822, 454] width 219 height 193
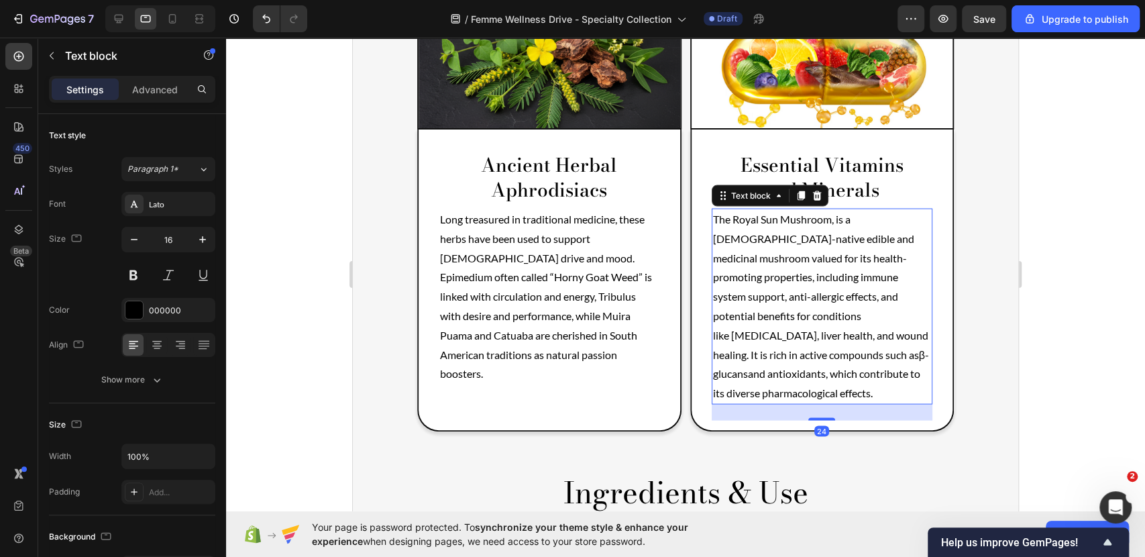
scroll to position [1718, 0]
click at [898, 336] on p "The Royal Sun Mushroom, is a Brazilian-native edible and medicinal mushroom val…" at bounding box center [822, 305] width 219 height 193
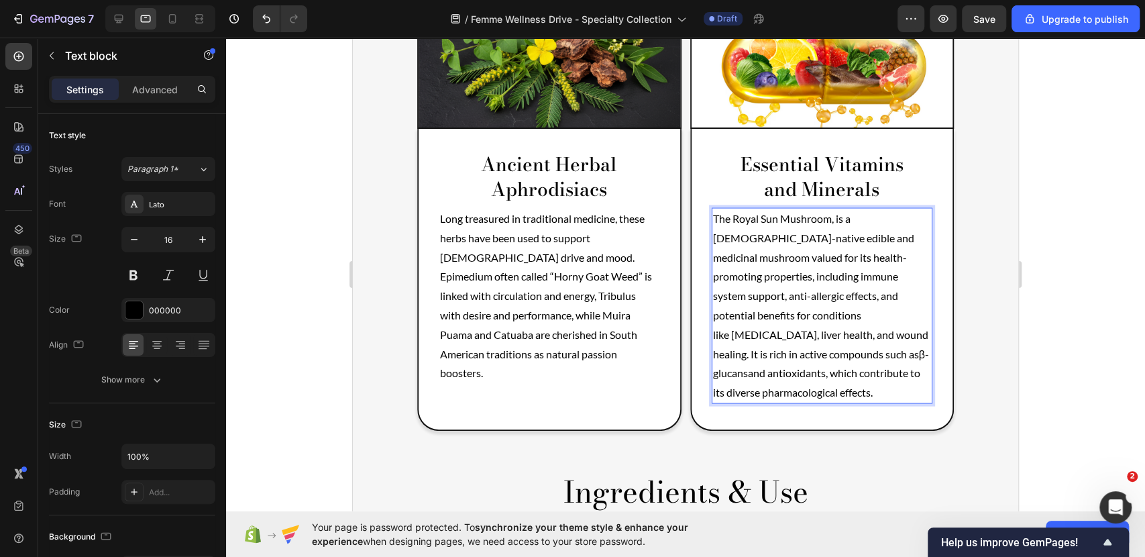
drag, startPoint x: 892, startPoint y: 336, endPoint x: 704, endPoint y: 178, distance: 246.2
click at [704, 178] on div "Essential Vitamins and Minerals Text block The Royal Sun Mushroom, is a Brazili…" at bounding box center [822, 280] width 264 height 302
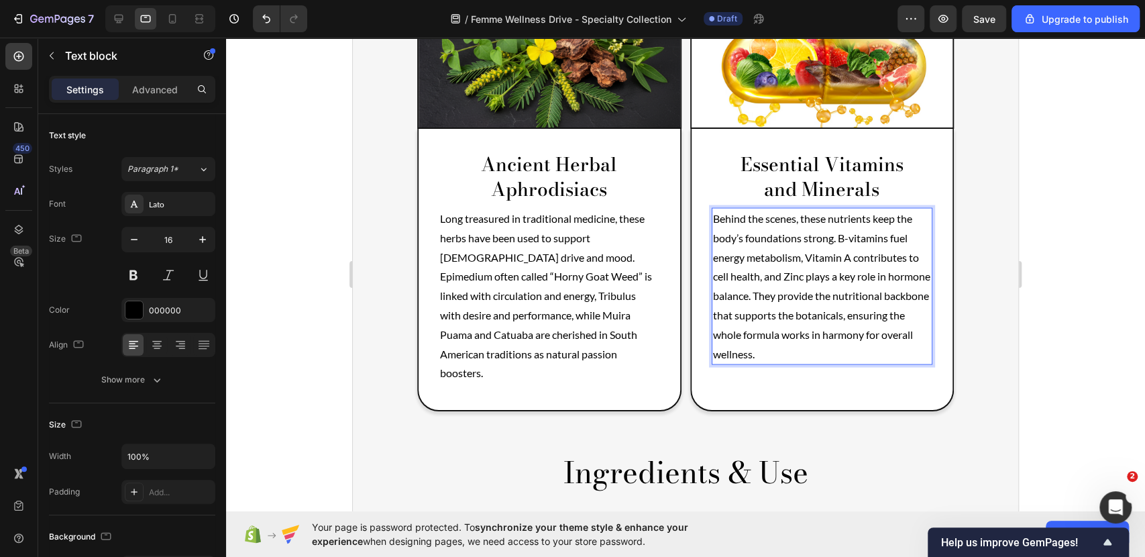
click at [814, 317] on p "Behind the scenes, these nutrients keep the body’s foundations strong. B-vitami…" at bounding box center [822, 286] width 219 height 154
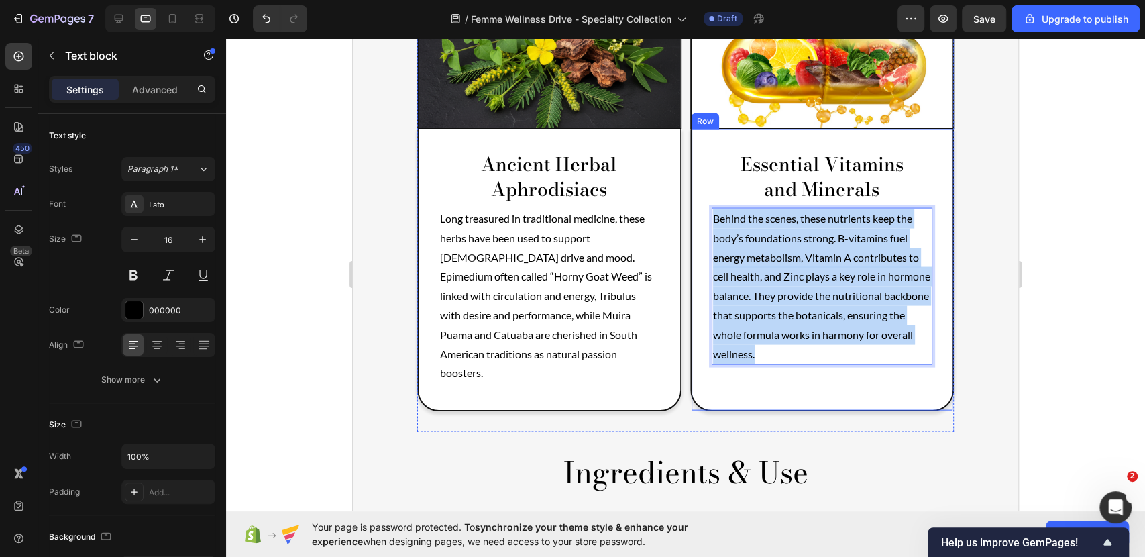
drag, startPoint x: 814, startPoint y: 317, endPoint x: 698, endPoint y: 187, distance: 173.9
click at [698, 187] on div "Essential Vitamins and Minerals Text block Behind the scenes, these nutrients k…" at bounding box center [822, 270] width 264 height 282
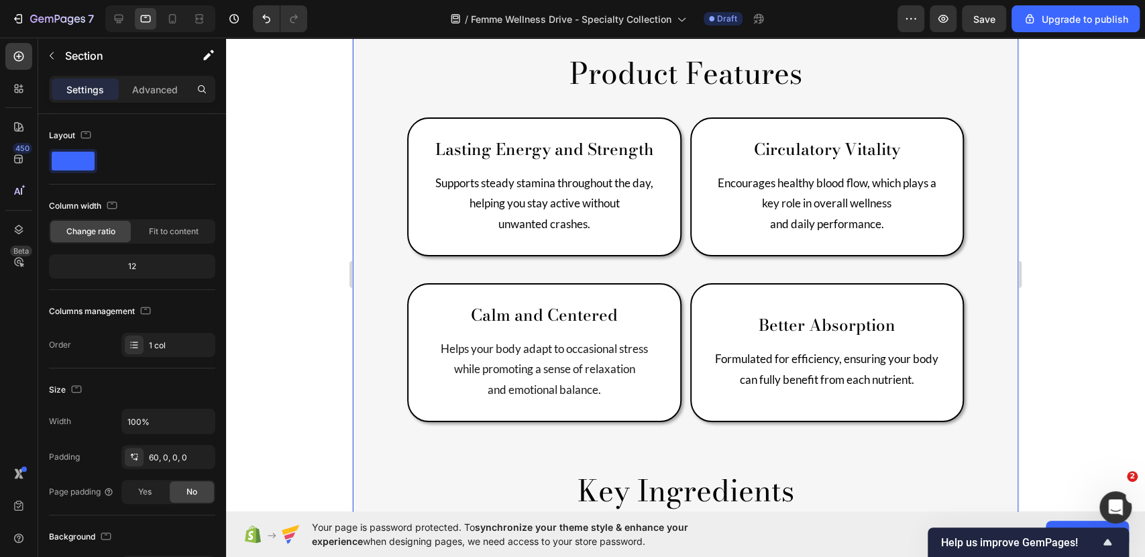
scroll to position [668, 0]
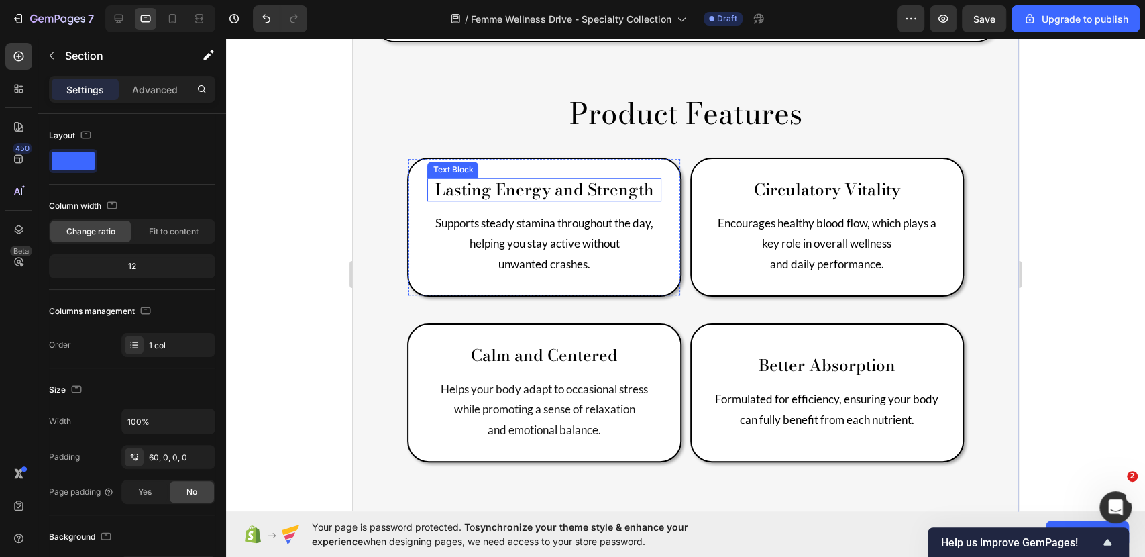
click at [532, 179] on p "Lasting Energy and Strength" at bounding box center [544, 189] width 231 height 21
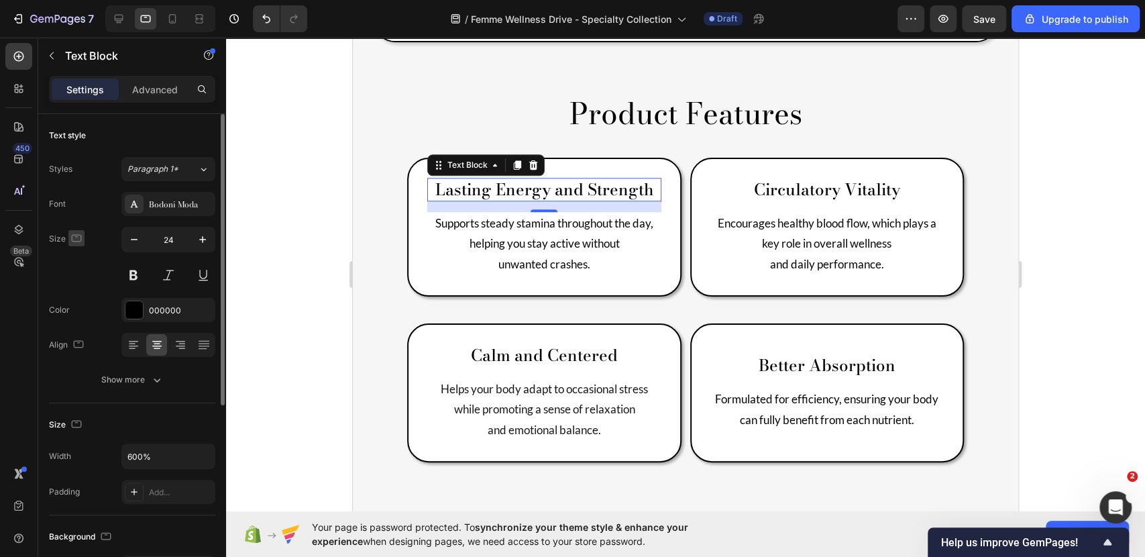
click at [76, 236] on icon "button" at bounding box center [76, 236] width 3 height 1
click at [80, 304] on icon "button" at bounding box center [78, 307] width 13 height 13
type input "26"
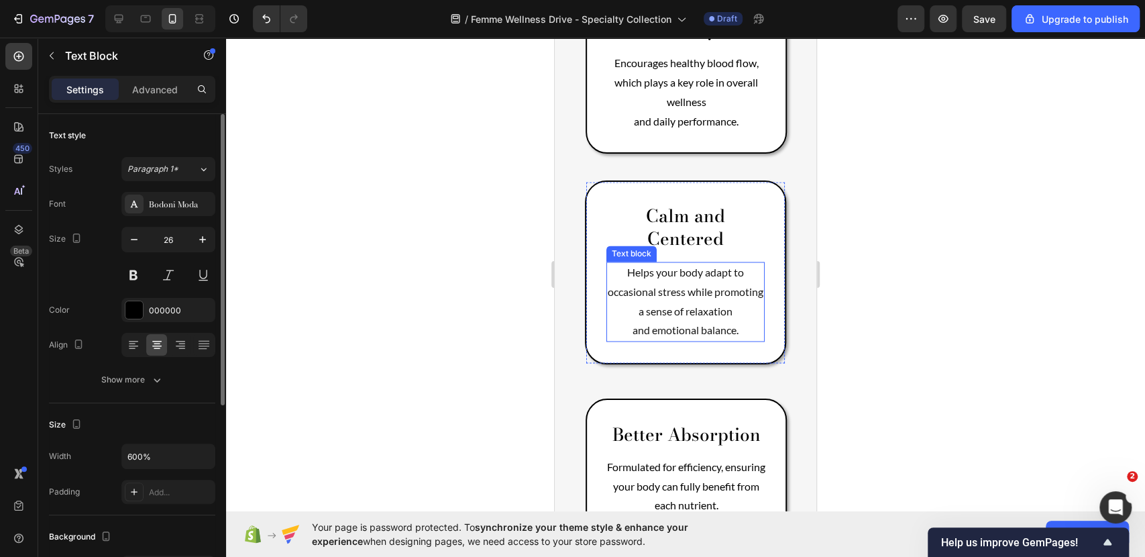
scroll to position [1385, 0]
click at [629, 321] on p "and emotional balance." at bounding box center [686, 330] width 156 height 19
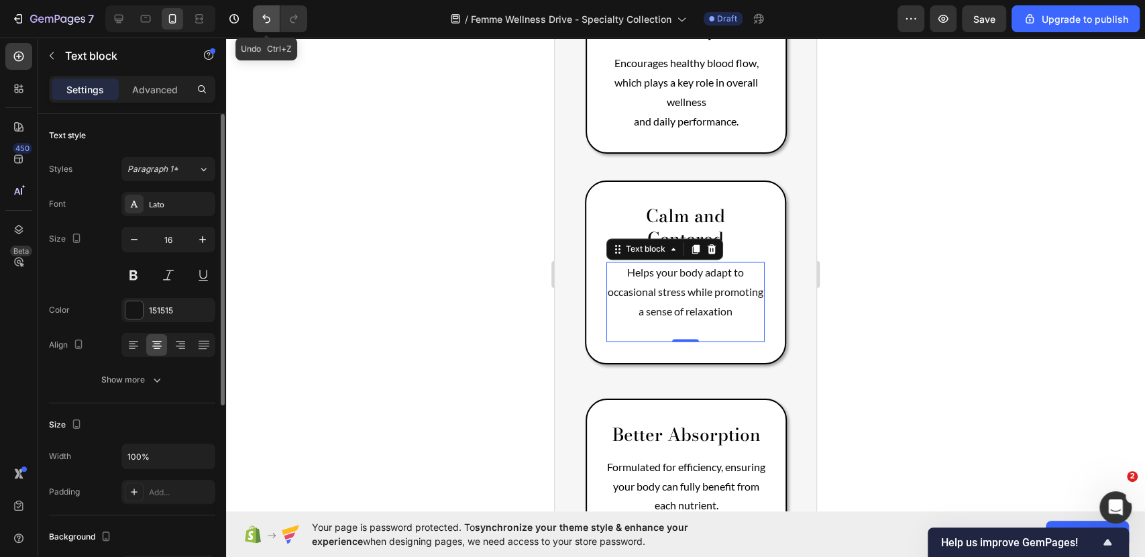
click at [274, 21] on button "Undo/Redo" at bounding box center [266, 18] width 27 height 27
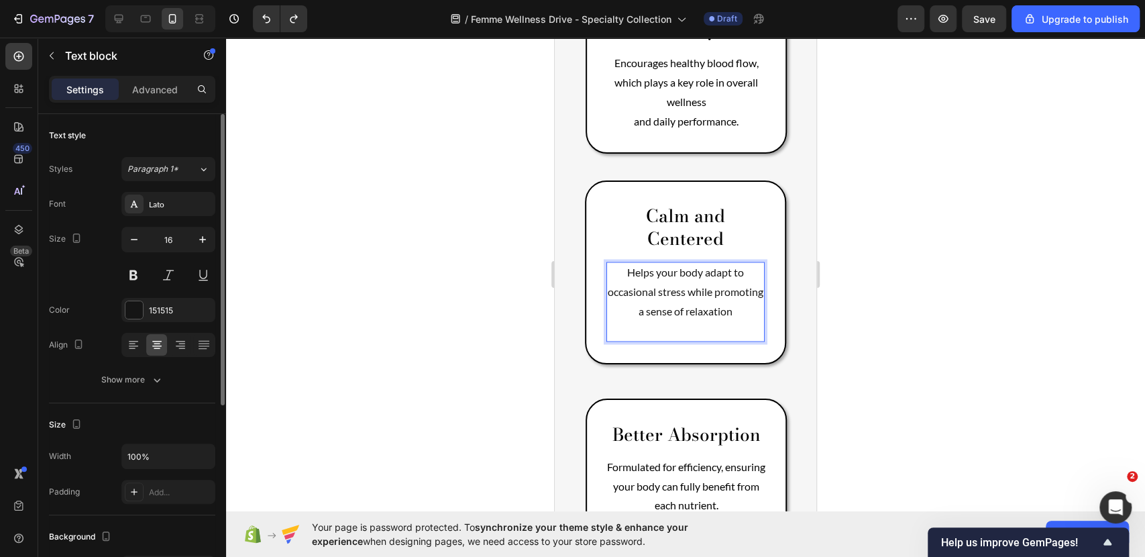
click at [689, 286] on p "Helps your body adapt to occasional stress while promoting a sense of relaxation" at bounding box center [686, 292] width 156 height 58
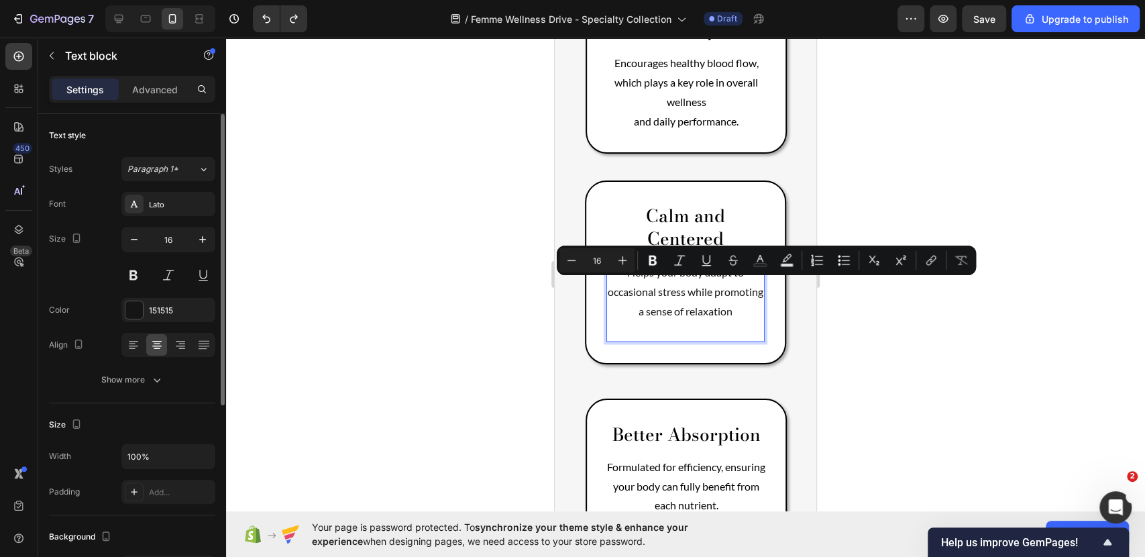
click at [693, 284] on p "Helps your body adapt to occasional stress while promoting a sense of relaxation" at bounding box center [686, 292] width 156 height 58
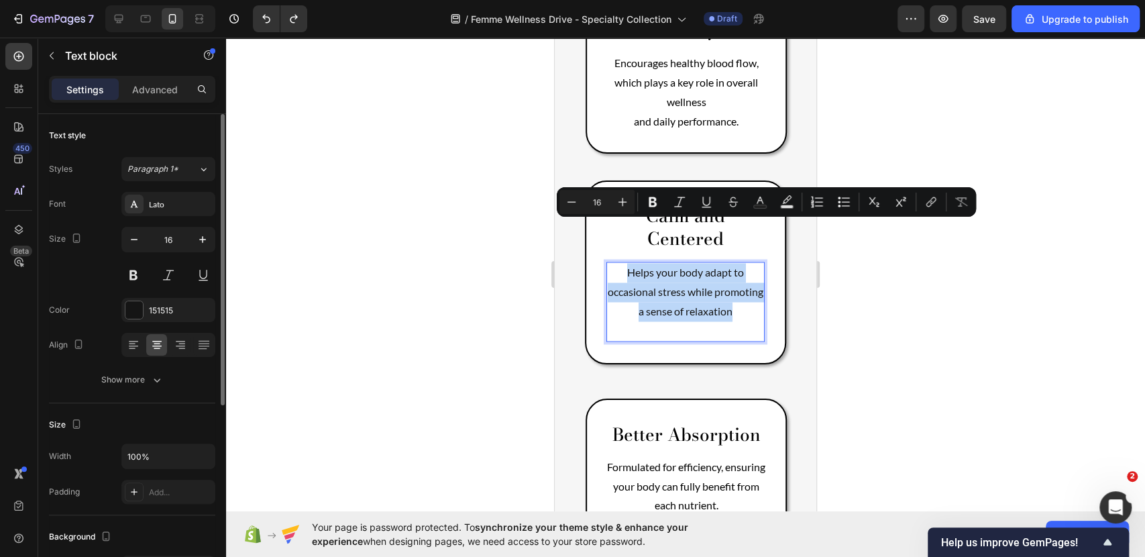
drag, startPoint x: 712, startPoint y: 288, endPoint x: 615, endPoint y: 222, distance: 117.4
click at [615, 263] on p "Helps your body adapt to occasional stress while promoting a sense of relaxation" at bounding box center [686, 292] width 156 height 58
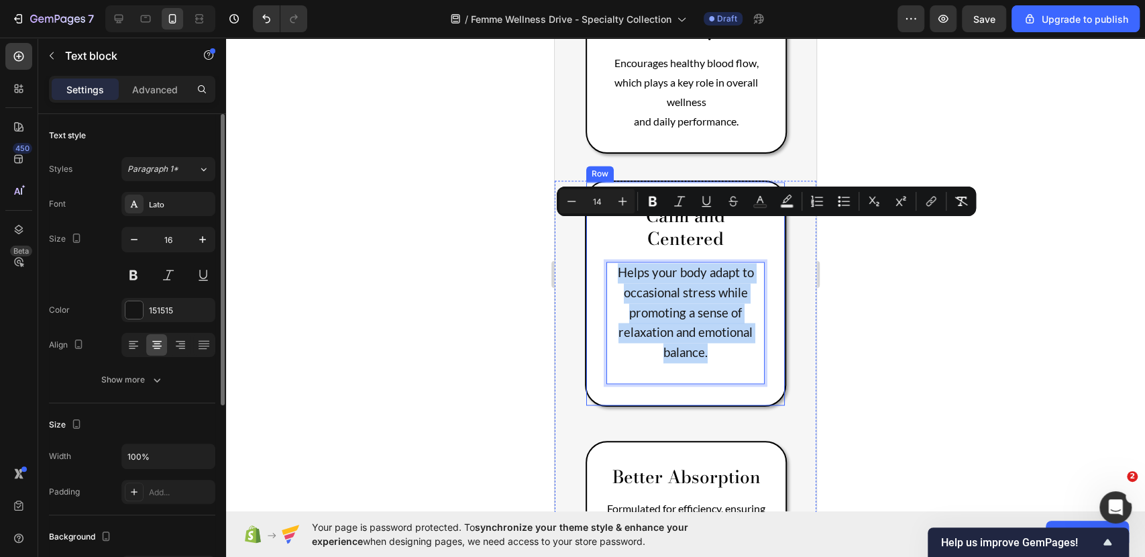
drag, startPoint x: 709, startPoint y: 313, endPoint x: 604, endPoint y: 236, distance: 129.6
click at [604, 236] on div "Calm and Centered Text Block Helps your body adapt to occasional stress while p…" at bounding box center [685, 292] width 201 height 225
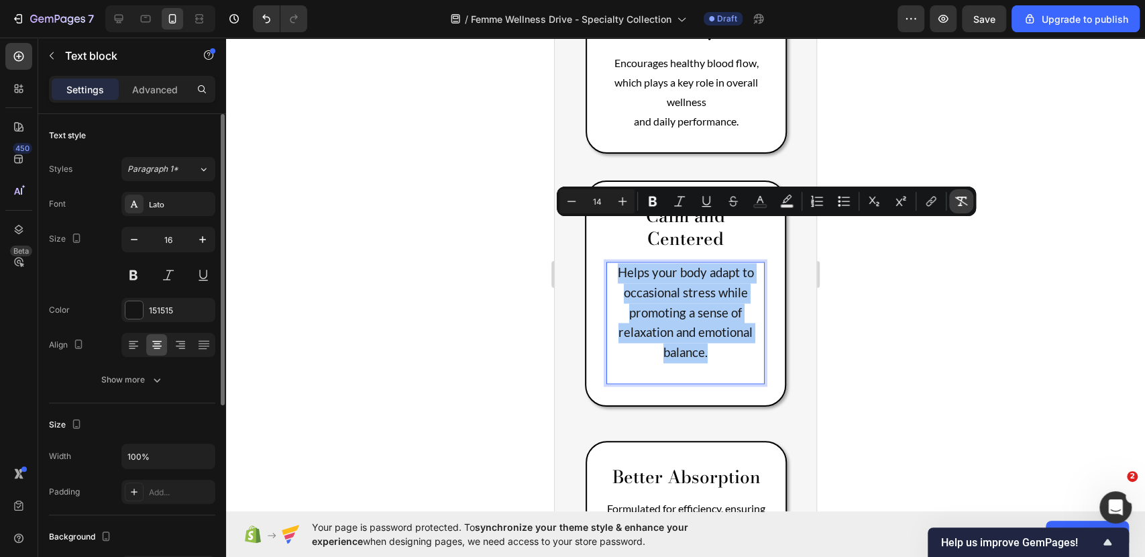
click at [955, 200] on button "Remove Format" at bounding box center [961, 201] width 24 height 24
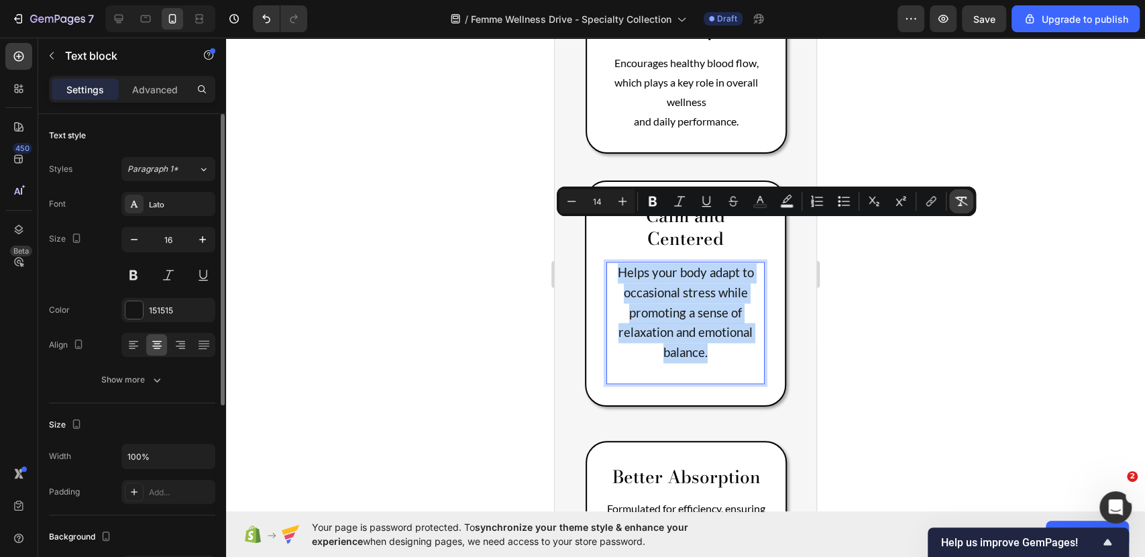
type input "16"
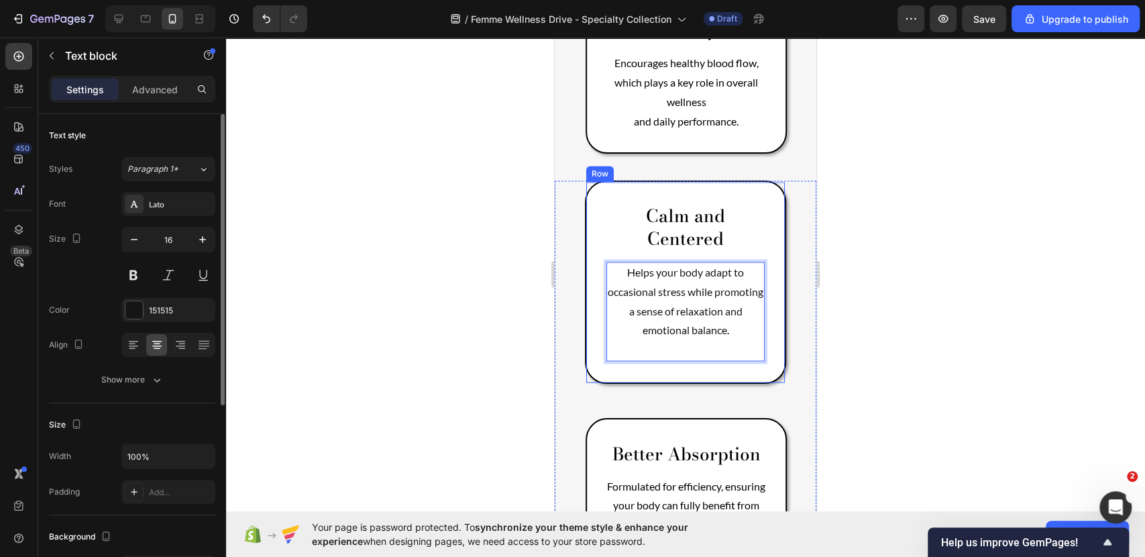
click at [645, 340] on p "Rich Text Editor. Editing area: main" at bounding box center [686, 349] width 156 height 19
click at [692, 290] on p "Helps your body adapt to occasional stress while promoting a sense of relaxatio…" at bounding box center [686, 301] width 156 height 77
drag, startPoint x: 632, startPoint y: 323, endPoint x: 608, endPoint y: 347, distance: 33.7
click at [623, 340] on p "Rich Text Editor. Editing area: main" at bounding box center [686, 349] width 156 height 19
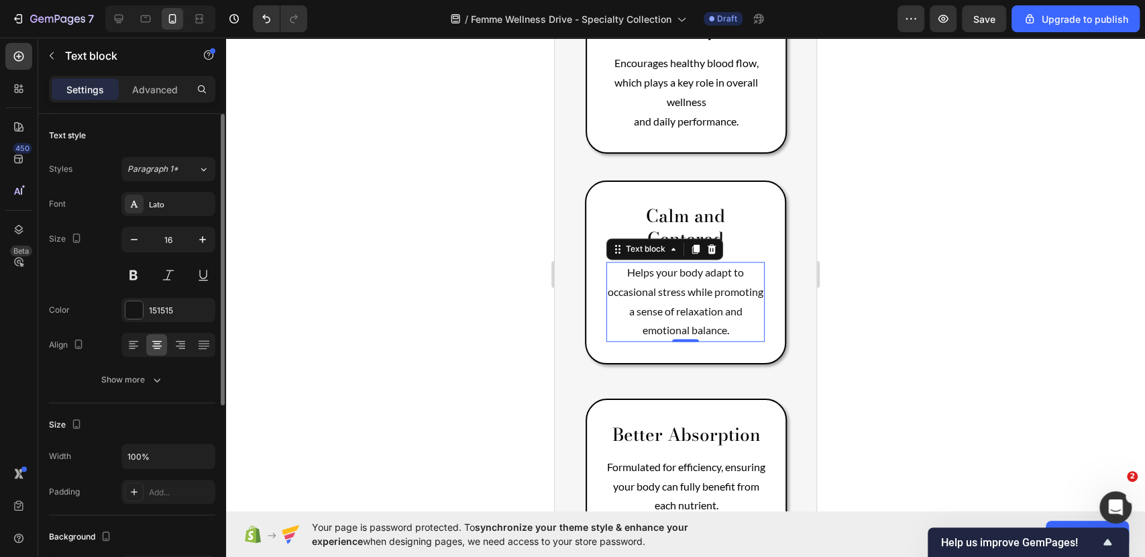
click at [892, 339] on div at bounding box center [685, 297] width 919 height 519
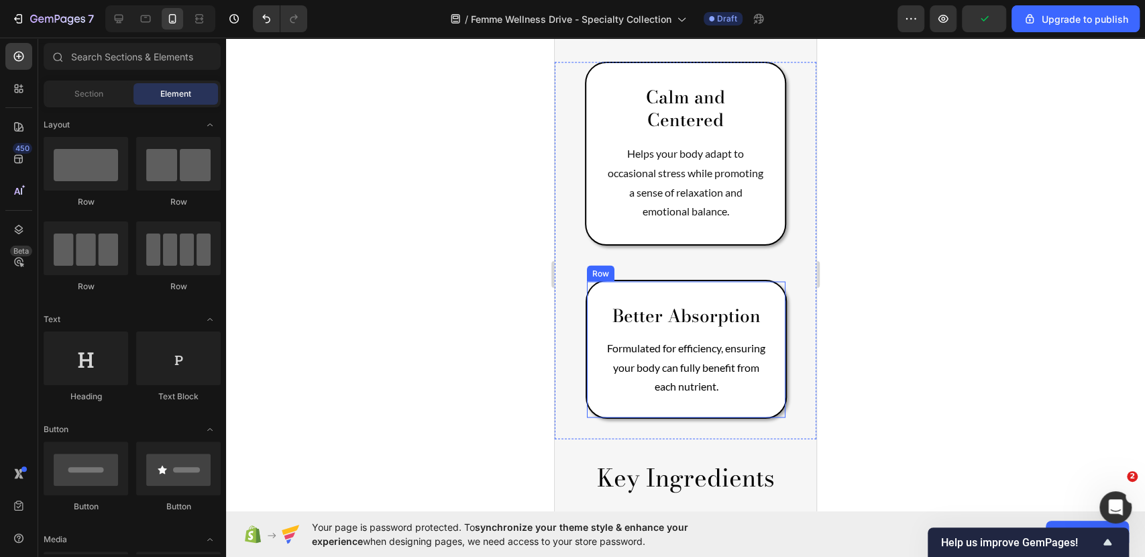
scroll to position [1504, 0]
click at [725, 386] on p "Formulated for efficiency, ensuring your body can fully benefit from each nutri…" at bounding box center [686, 366] width 158 height 58
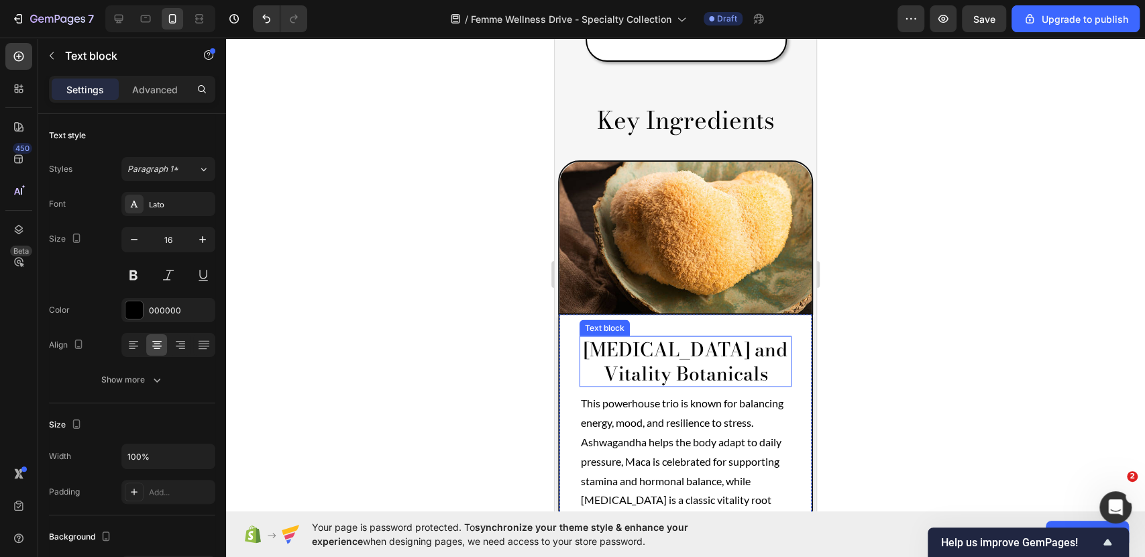
scroll to position [1862, 0]
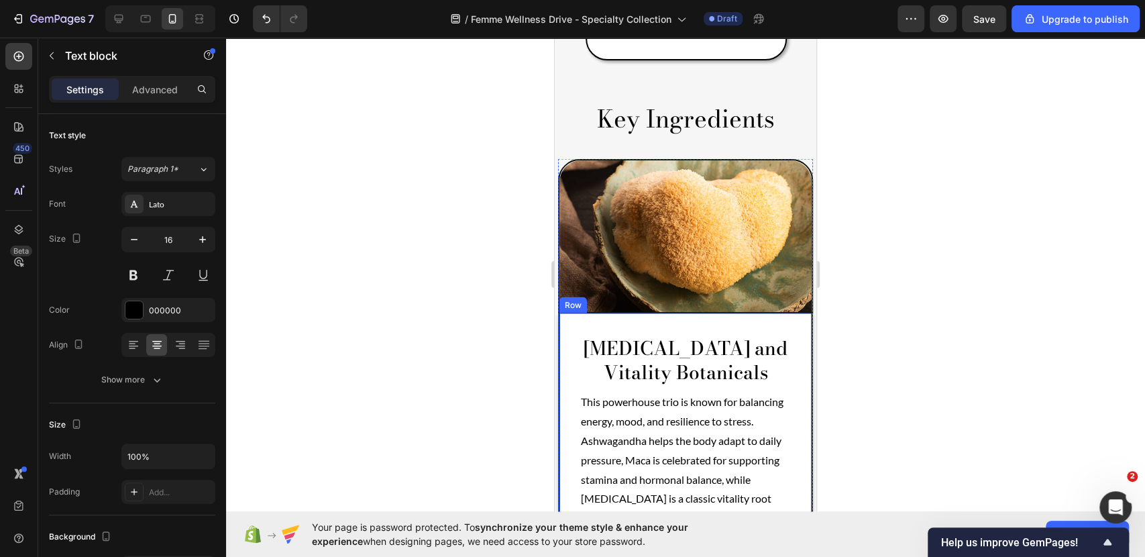
click at [702, 273] on img at bounding box center [686, 236] width 252 height 152
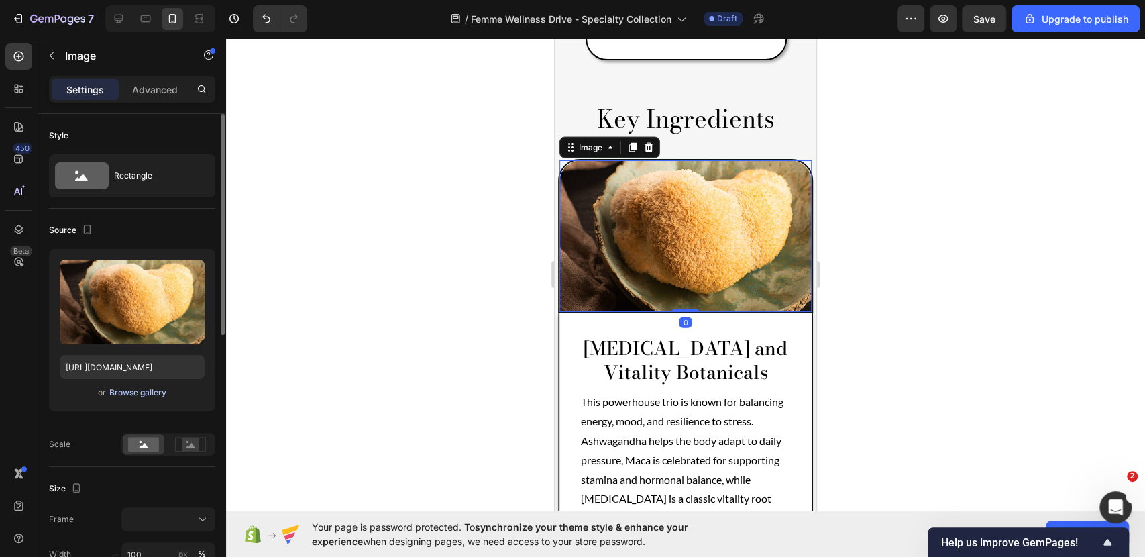
click at [144, 390] on div "Browse gallery" at bounding box center [137, 392] width 57 height 12
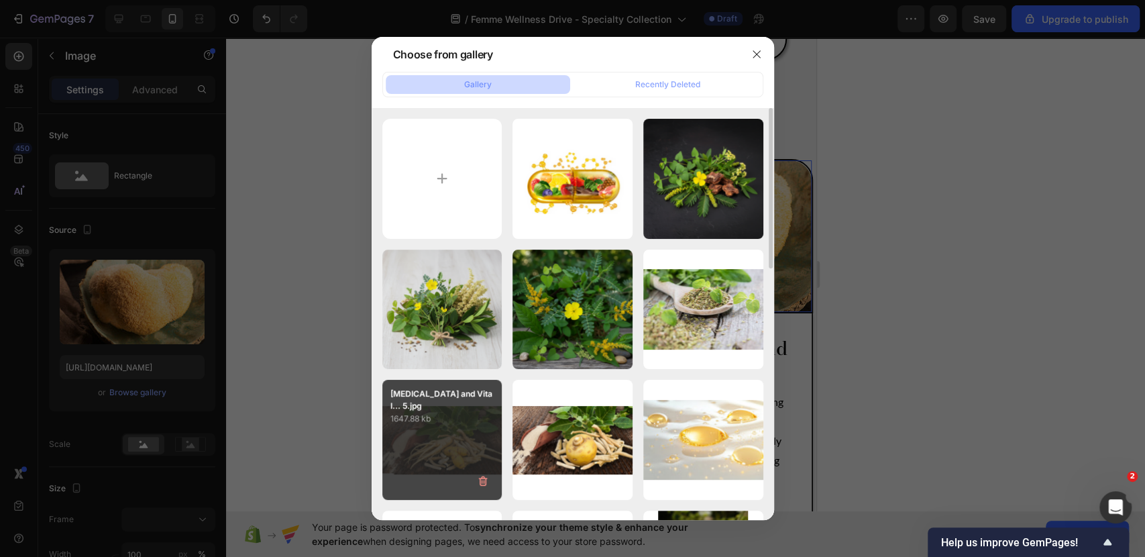
click at [449, 435] on div "[MEDICAL_DATA] and Vital... 5.jpg 1647.88 kb" at bounding box center [442, 440] width 120 height 120
type input "[URL][DOMAIN_NAME]"
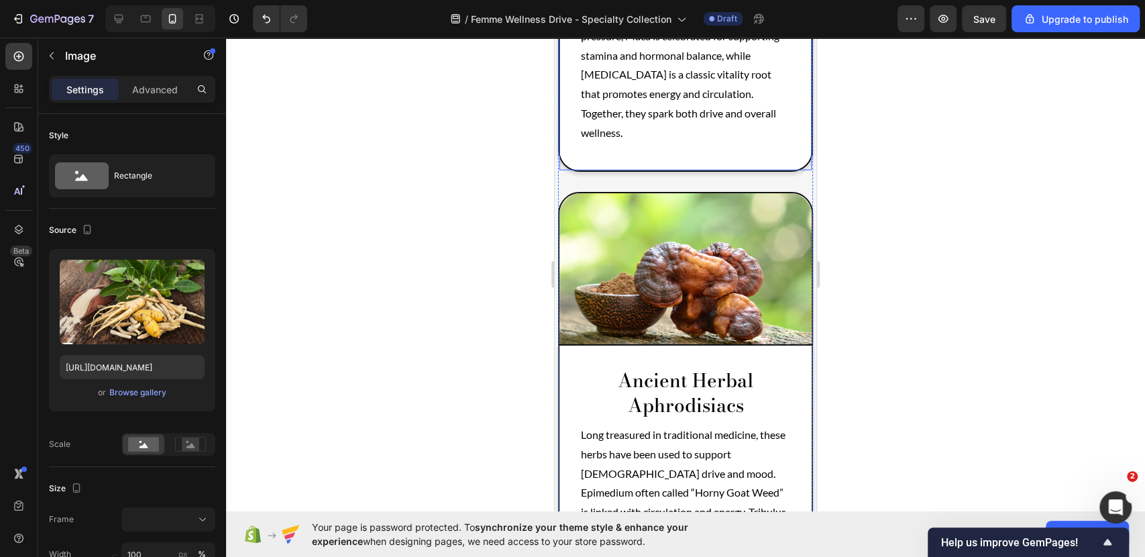
scroll to position [2286, 0]
click at [634, 292] on img at bounding box center [686, 269] width 252 height 152
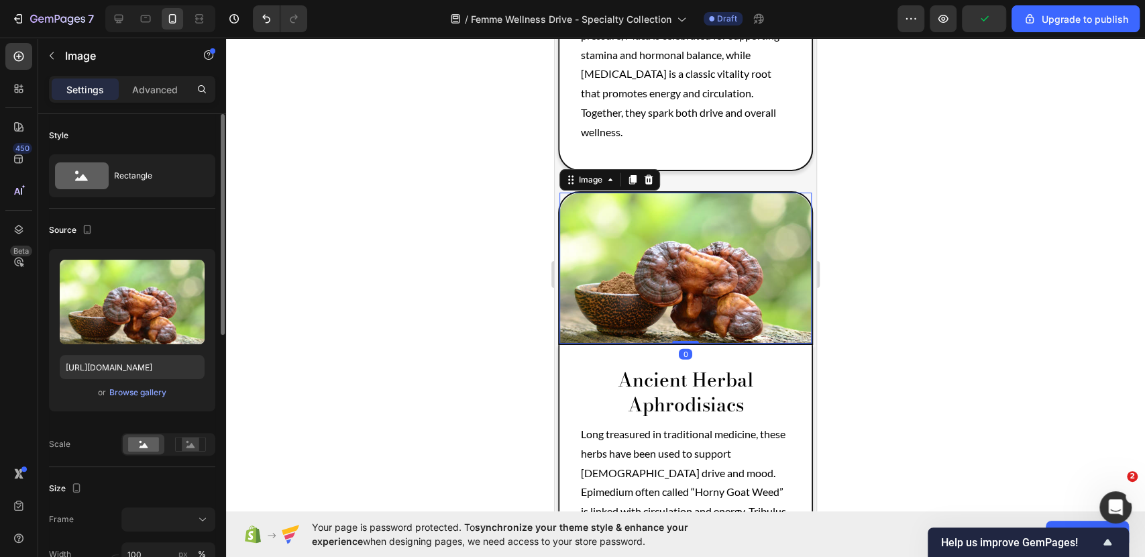
click at [156, 384] on div "or Browse gallery" at bounding box center [132, 392] width 145 height 16
click at [157, 391] on div "Browse gallery" at bounding box center [137, 392] width 57 height 12
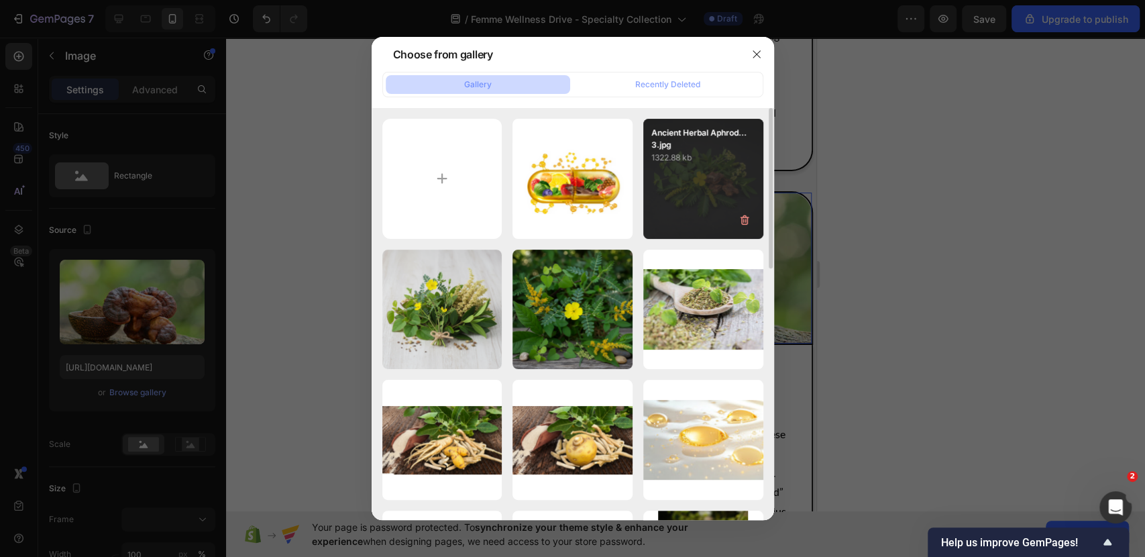
click at [688, 181] on div "Ancient Herbal Aphrod... 3.jpg 1322.88 kb" at bounding box center [703, 179] width 120 height 120
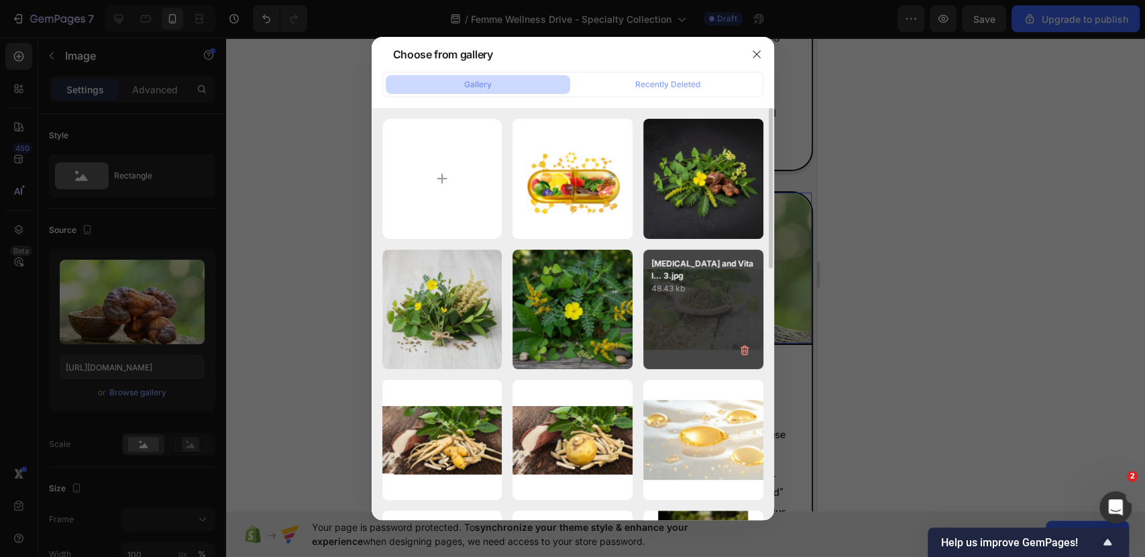
type input "[URL][DOMAIN_NAME]"
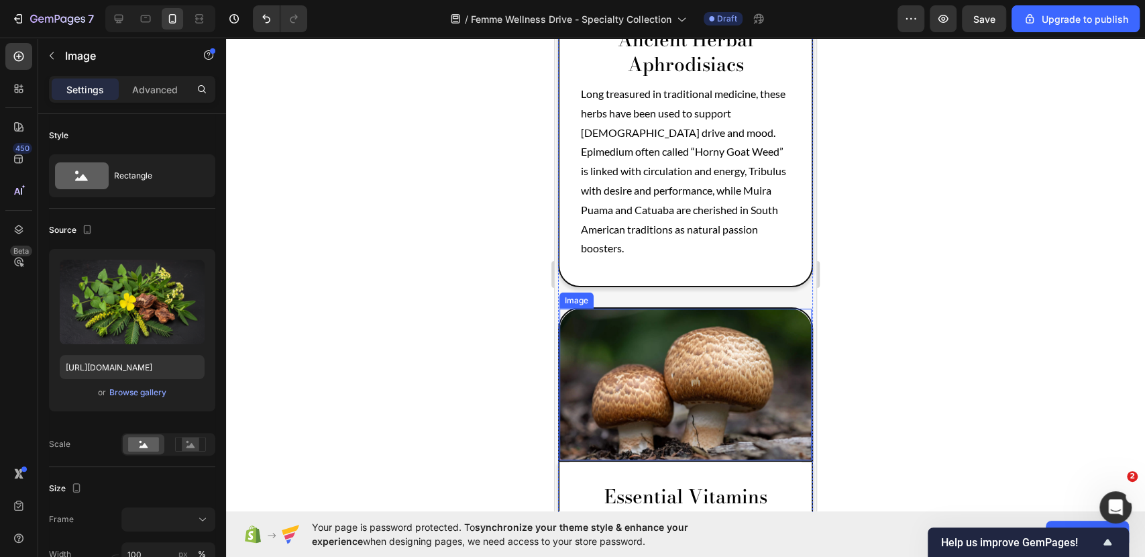
scroll to position [2738, 0]
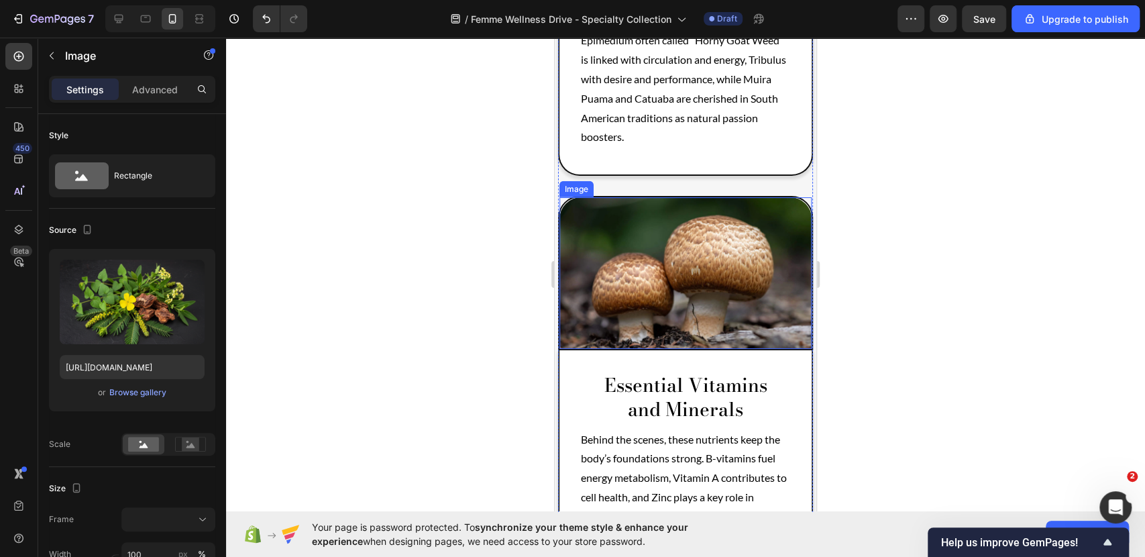
click at [662, 246] on img at bounding box center [686, 273] width 252 height 152
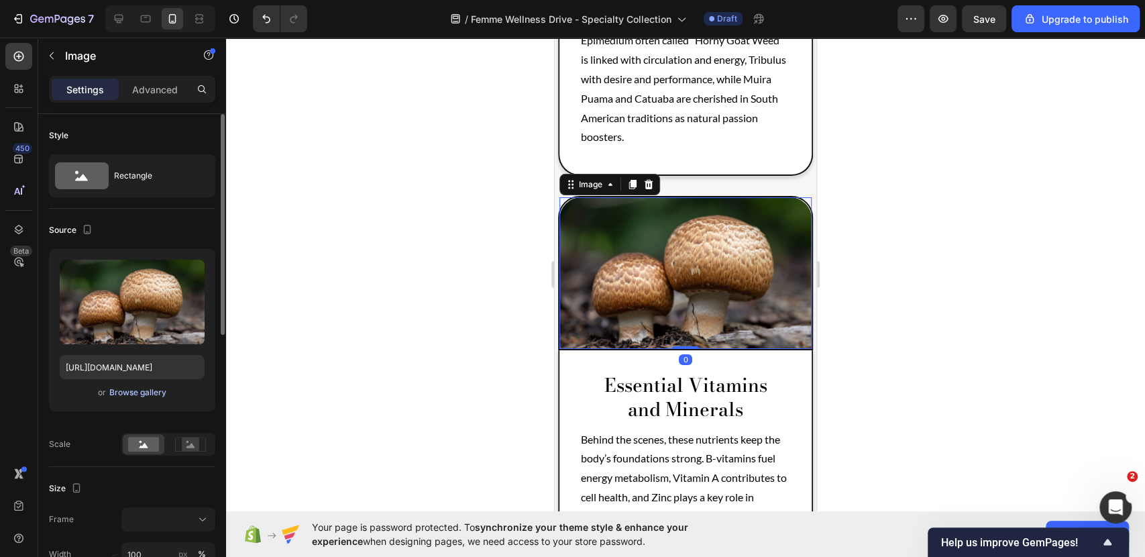
click at [130, 386] on div "Browse gallery" at bounding box center [137, 392] width 57 height 12
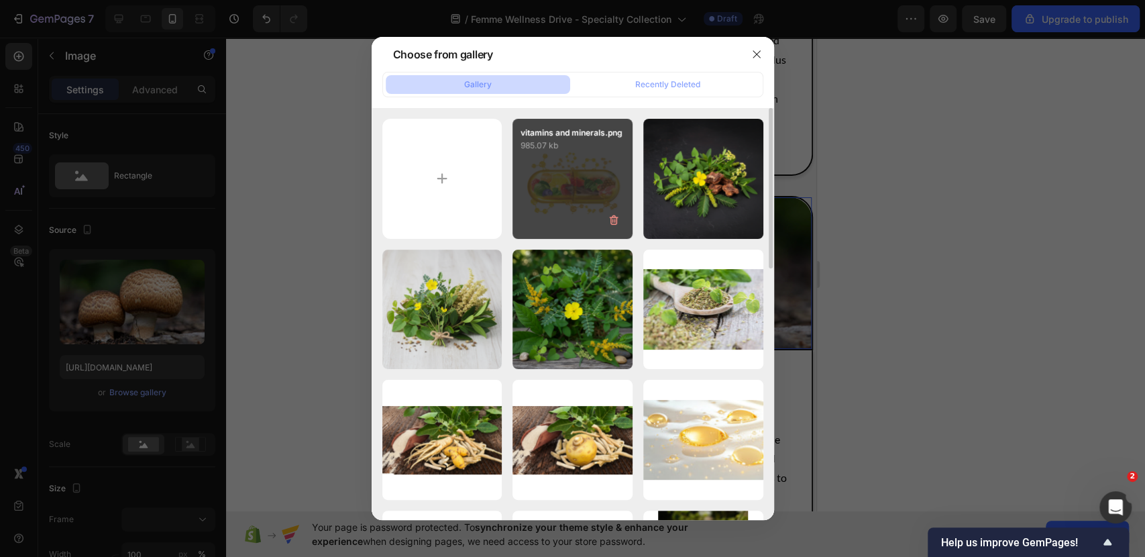
click at [547, 181] on div "vitamins and minerals.png 985.07 kb" at bounding box center [573, 179] width 120 height 120
type input "[URL][DOMAIN_NAME]"
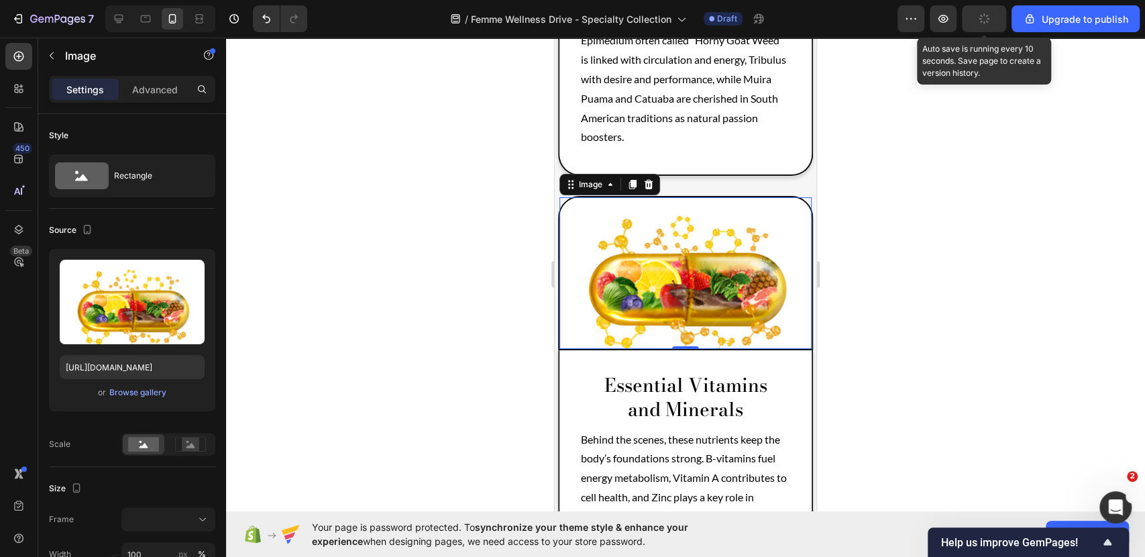
click at [983, 23] on icon "button" at bounding box center [984, 18] width 11 height 11
